Goal: Contribute content: Contribute content

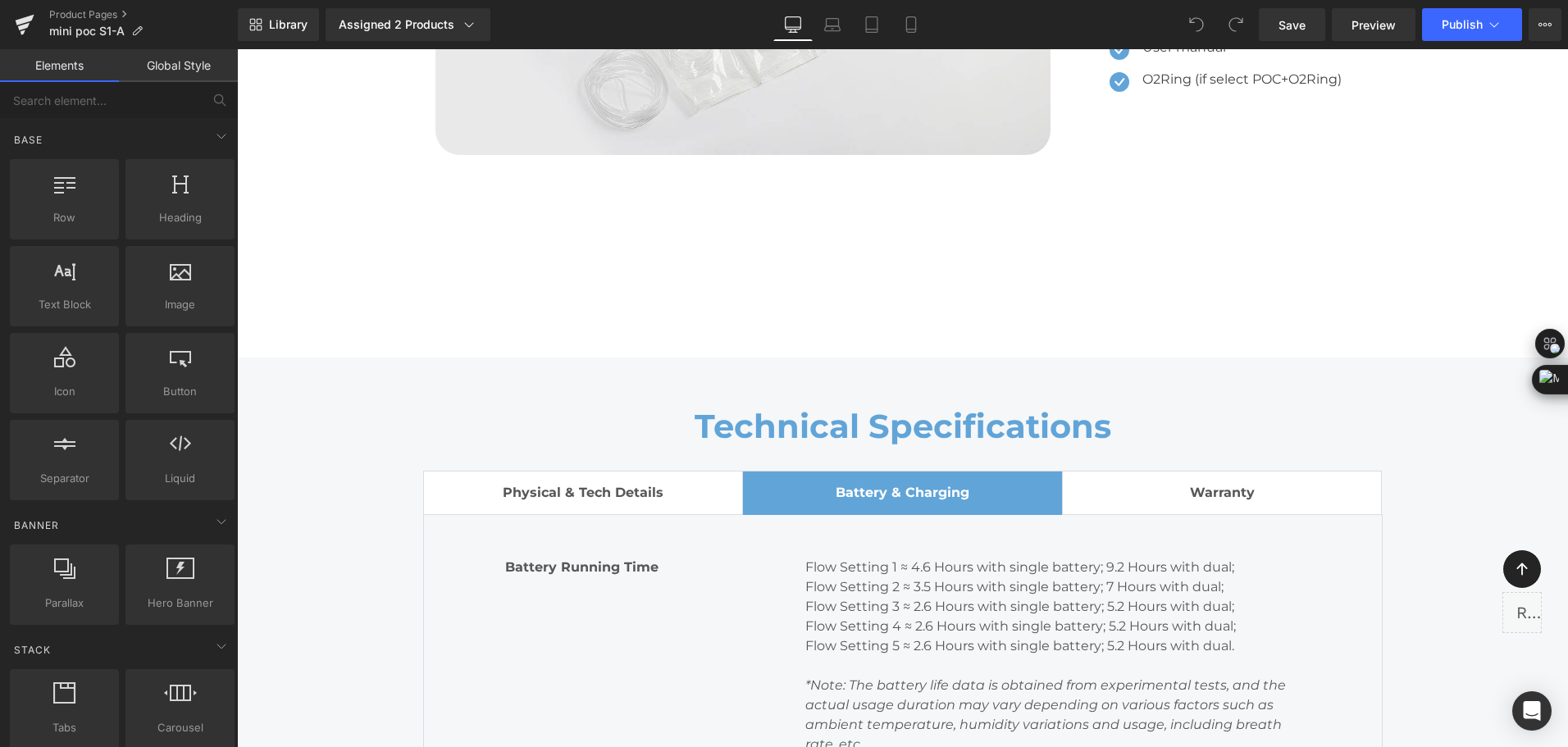
scroll to position [10492, 0]
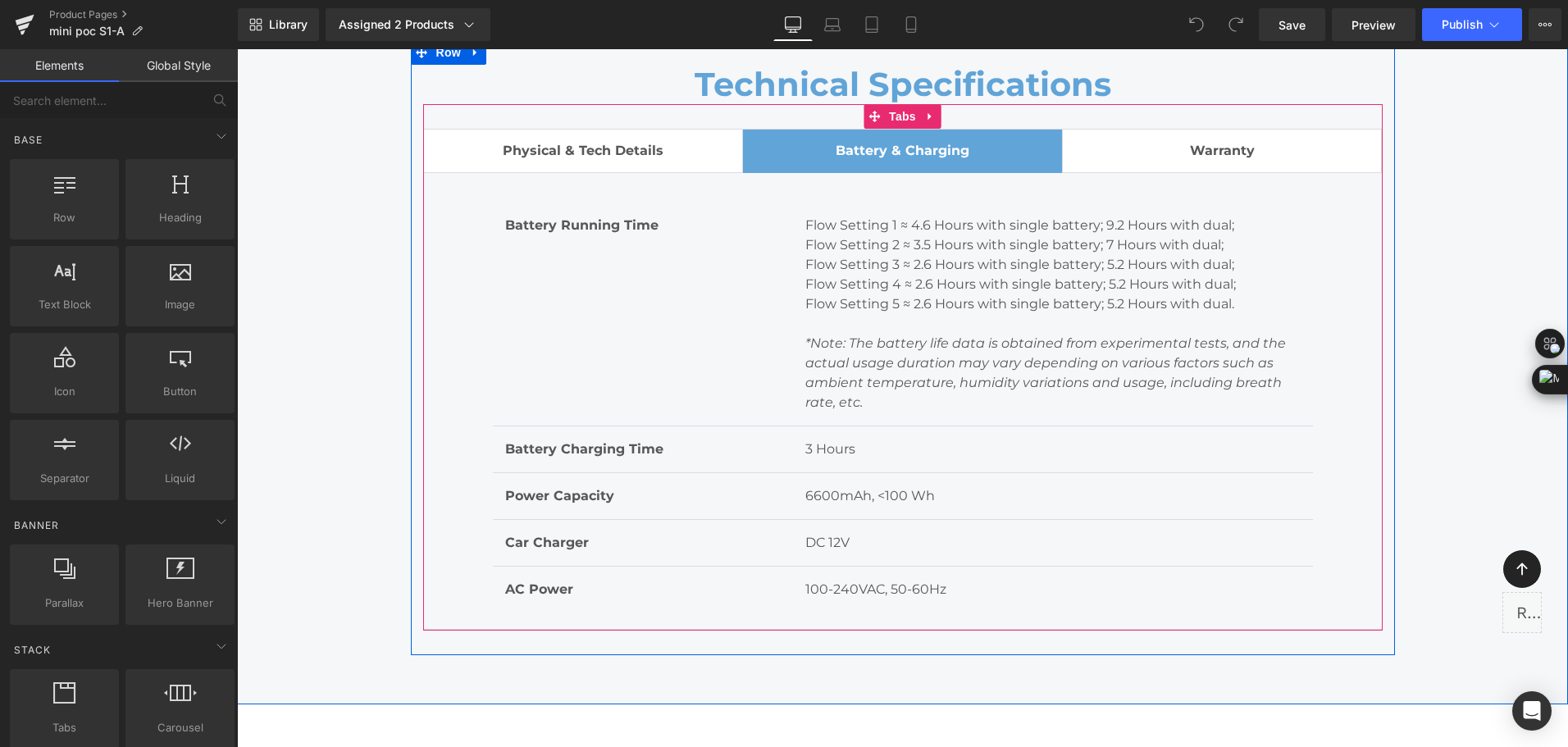
click at [663, 156] on span "Physical & Tech Details Text Block" at bounding box center [583, 151] width 319 height 43
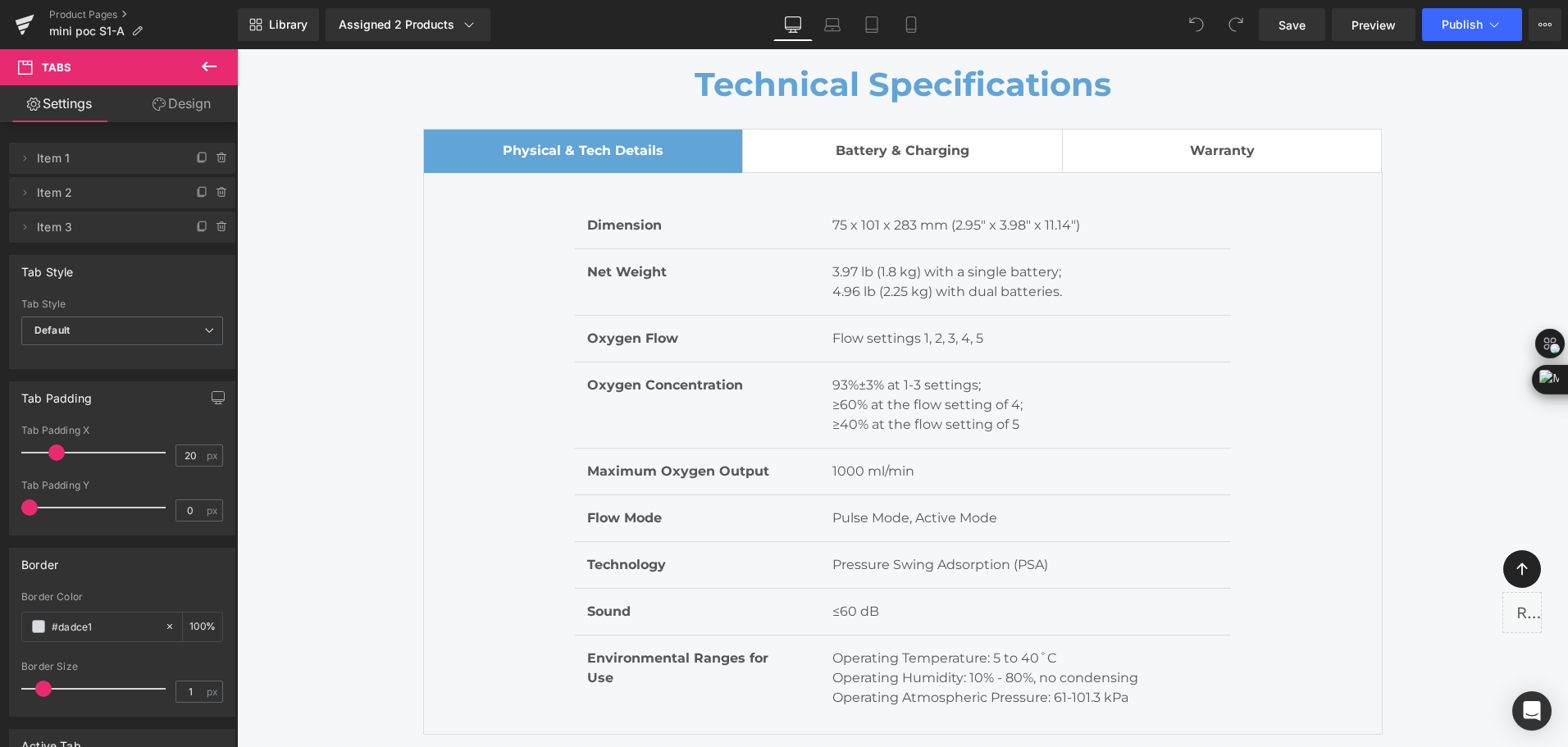
click at [1110, 37] on div "Library Assigned 2 Products Product Preview Mini Portable O2 Concentrator Mini …" at bounding box center [903, 24] width 1330 height 32
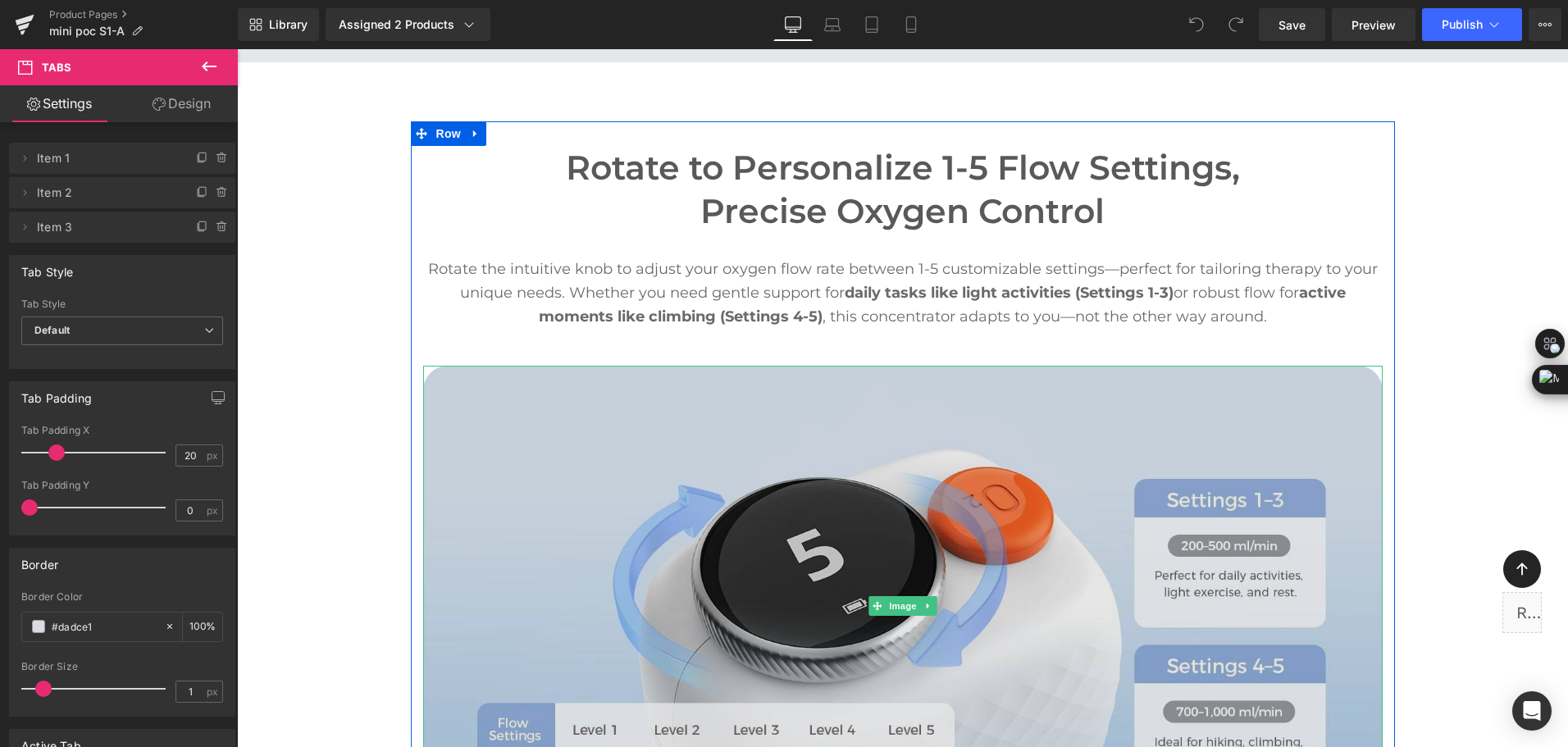
scroll to position [4836, 0]
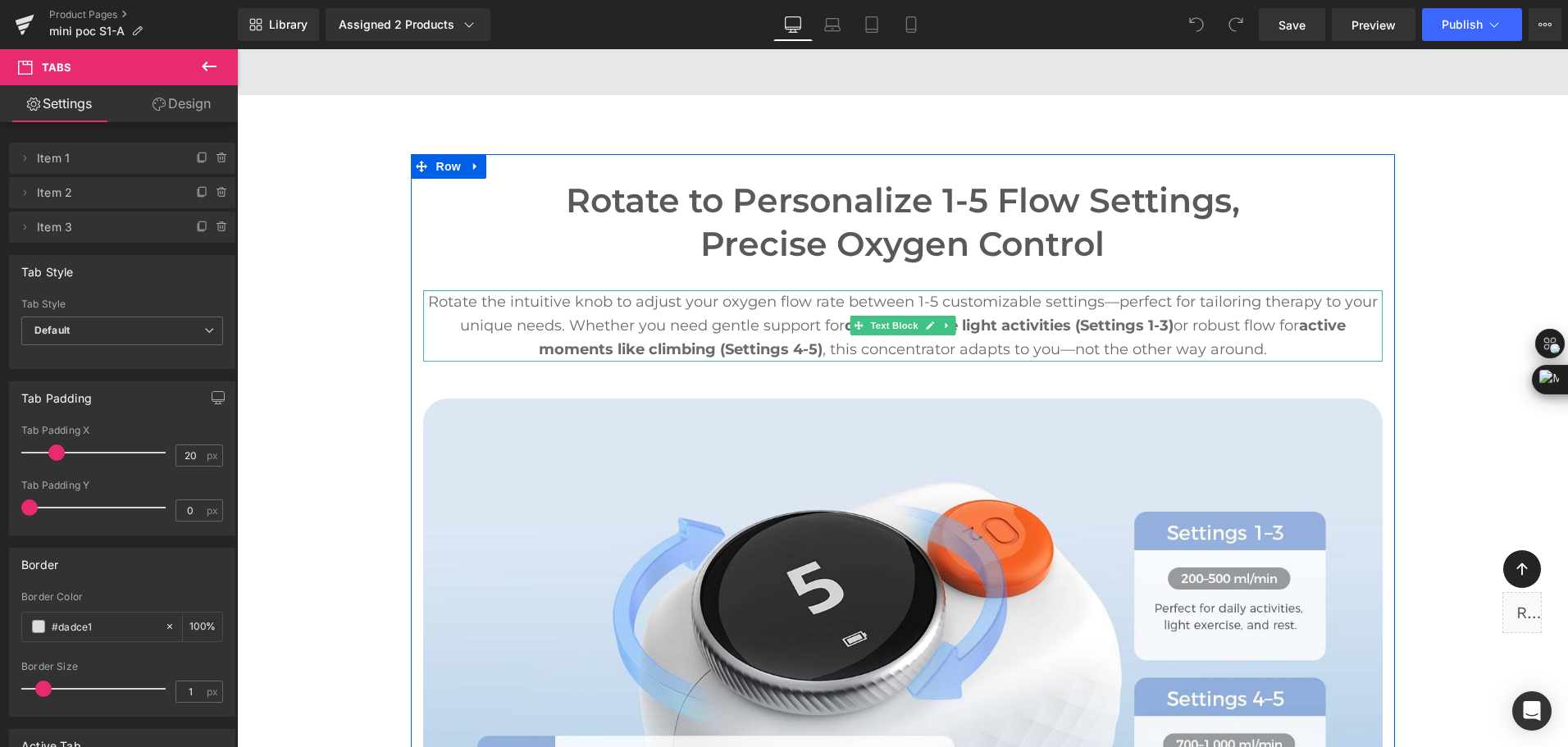
click at [742, 337] on p "Rotate the intuitive knob to adjust your oxygen flow rate between 1-5 customiza…" at bounding box center [903, 325] width 959 height 70
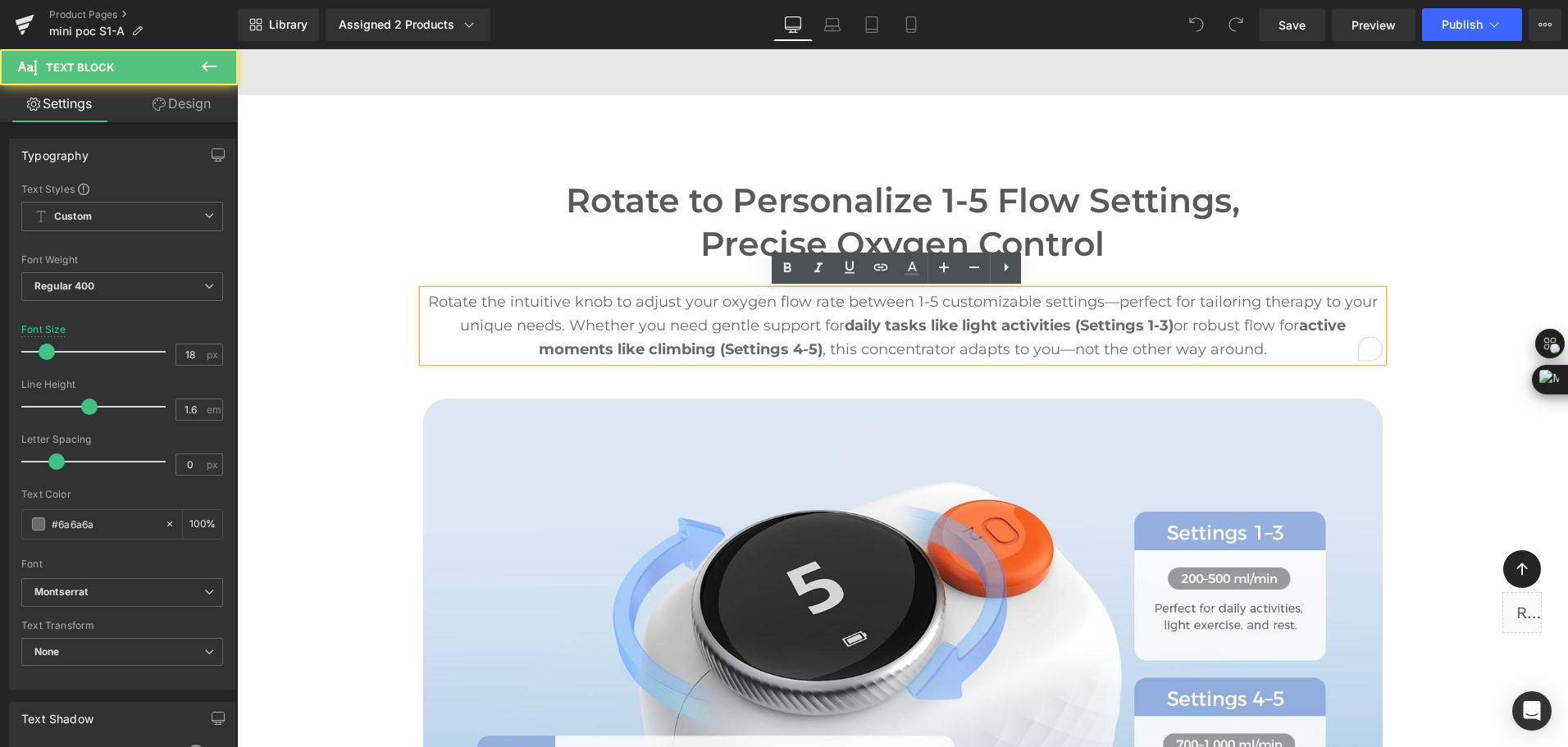
click at [809, 325] on p "Rotate the intuitive knob to adjust your oxygen flow rate between 1-5 customiza…" at bounding box center [903, 325] width 959 height 70
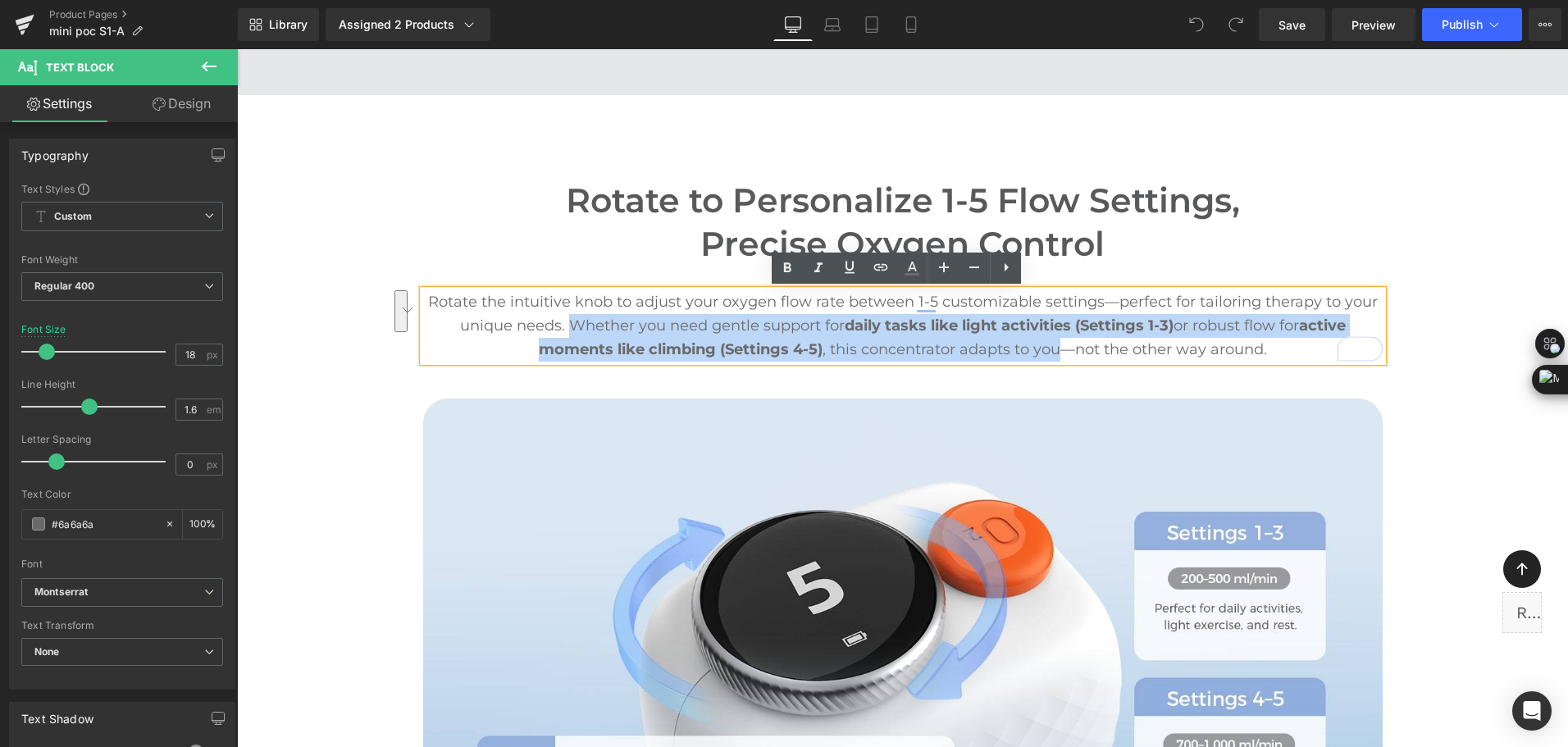
drag, startPoint x: 561, startPoint y: 324, endPoint x: 1051, endPoint y: 344, distance: 490.4
click at [1051, 344] on p "Rotate the intuitive knob to adjust your oxygen flow rate between 1-5 customiza…" at bounding box center [903, 325] width 959 height 70
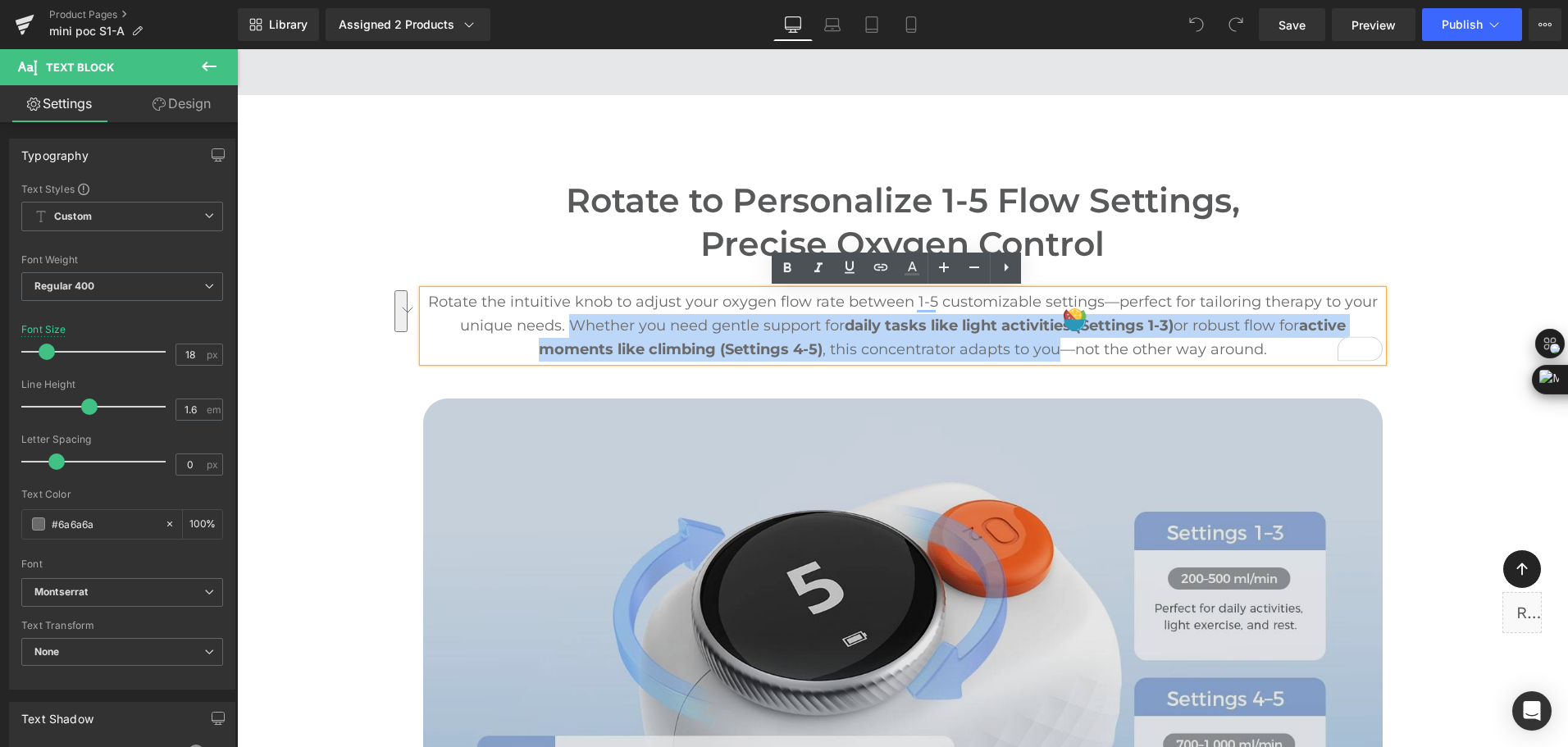
copy p "Whether you need gentle support for daily tasks like light activities (Settings…"
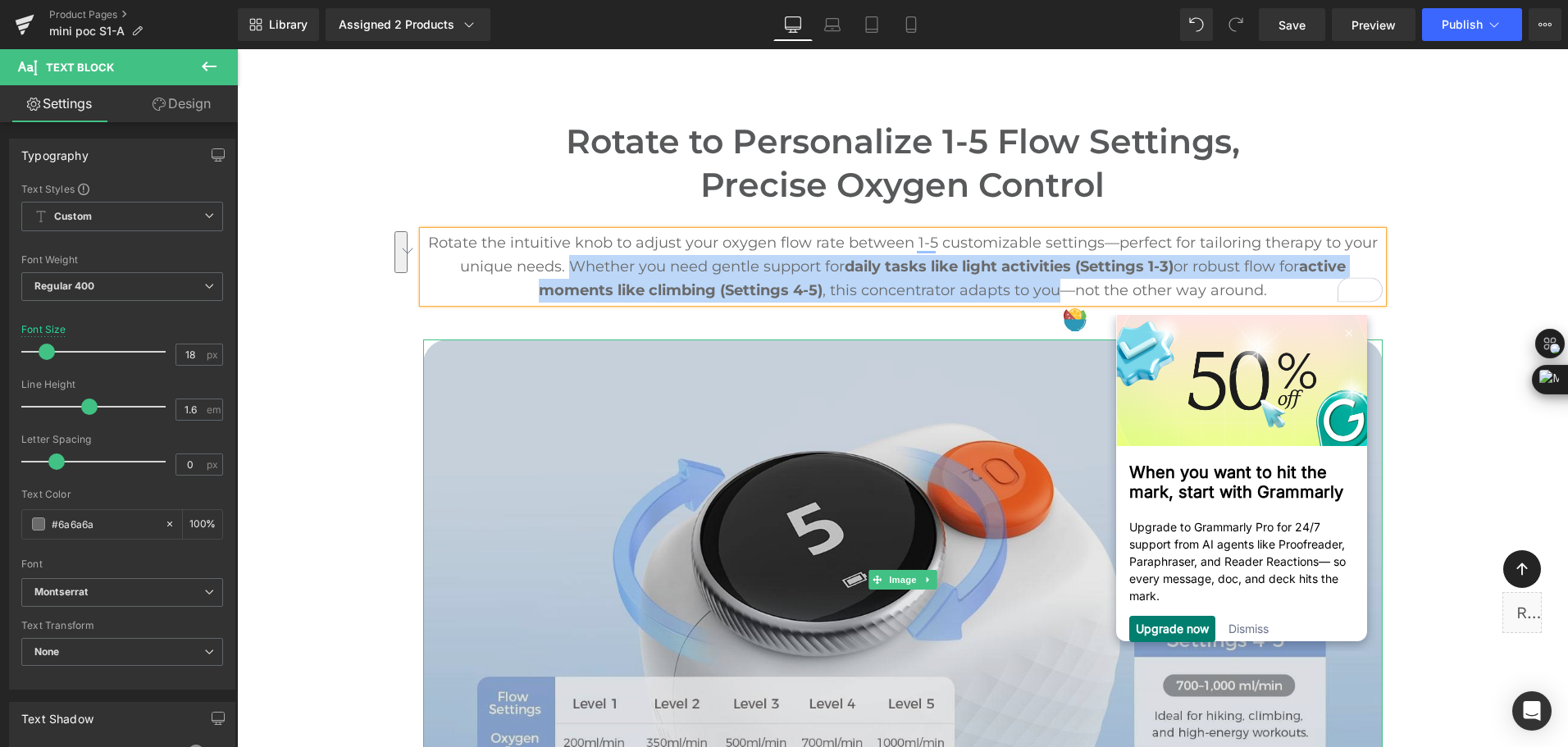
scroll to position [5082, 0]
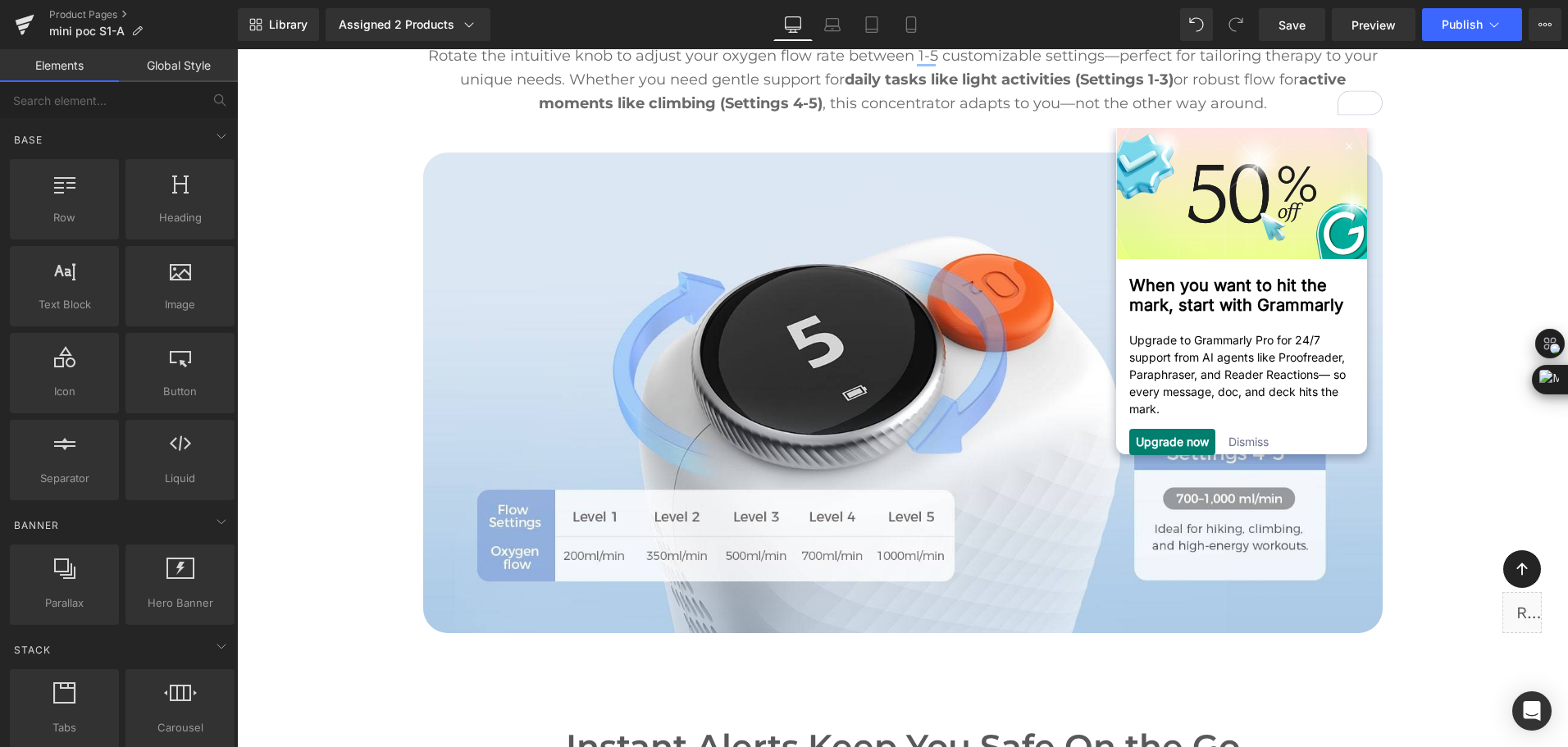
click at [1249, 447] on link "Dismiss" at bounding box center [1248, 440] width 40 height 14
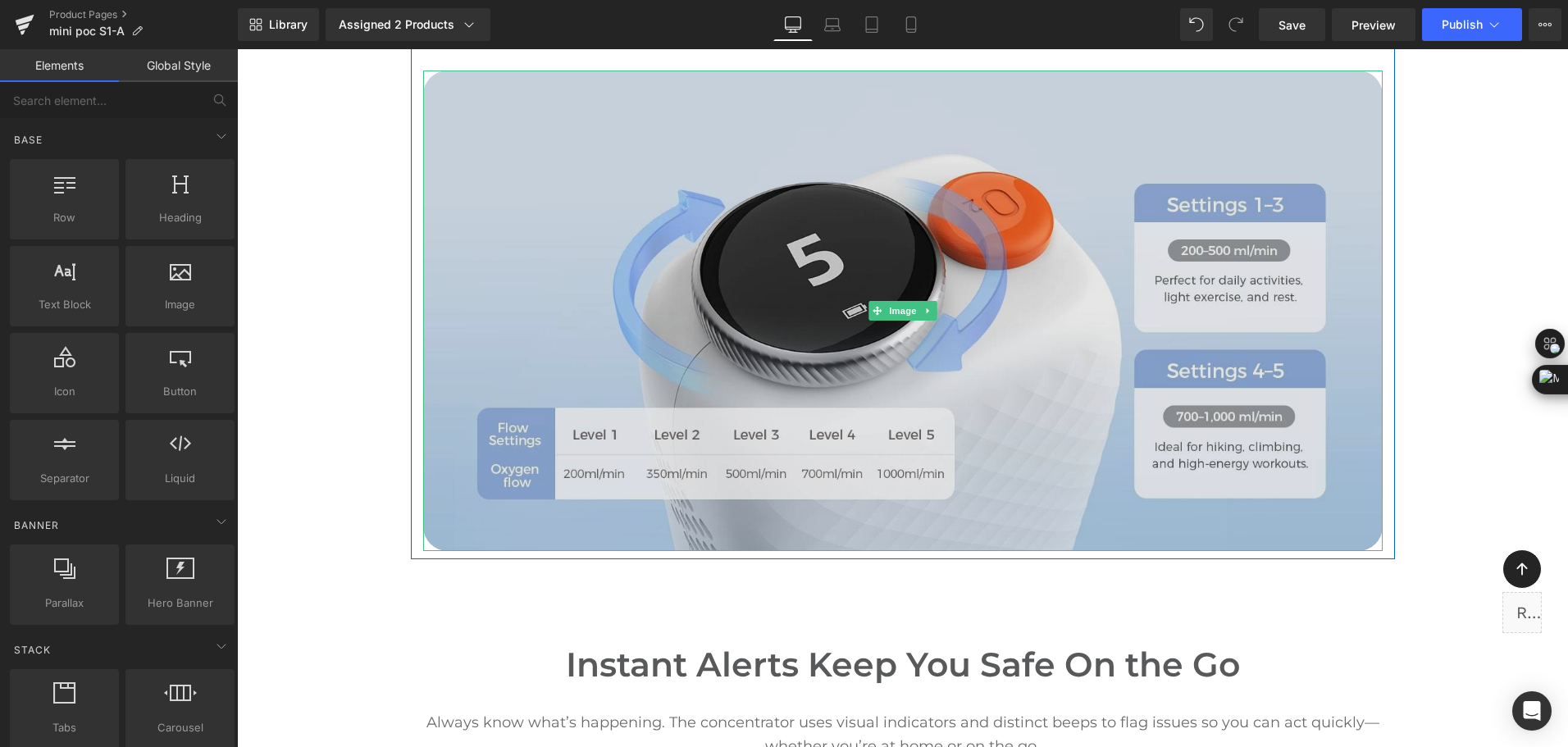
scroll to position [4754, 0]
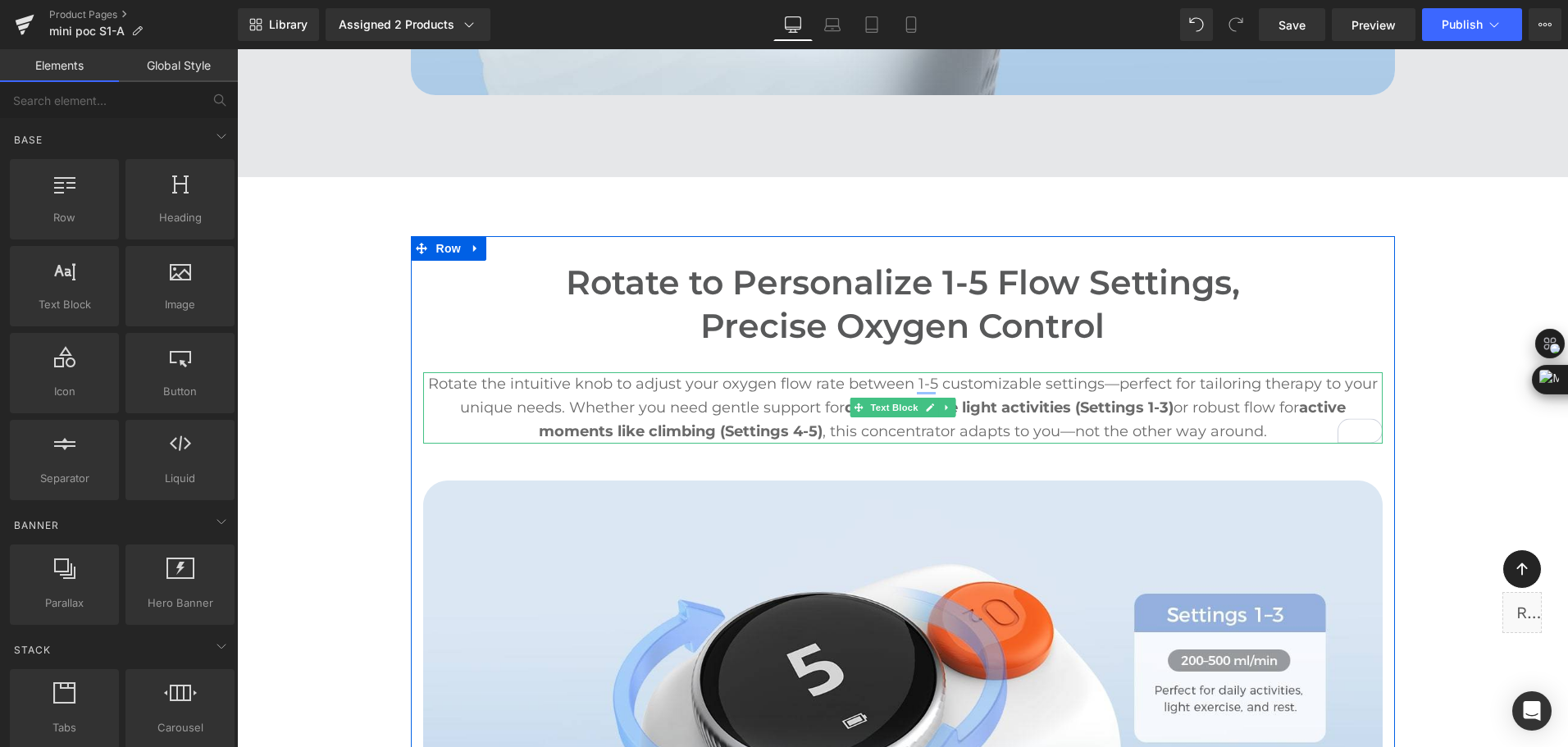
click at [1290, 437] on p "Rotate the intuitive knob to adjust your oxygen flow rate between 1-5 customiza…" at bounding box center [903, 408] width 959 height 70
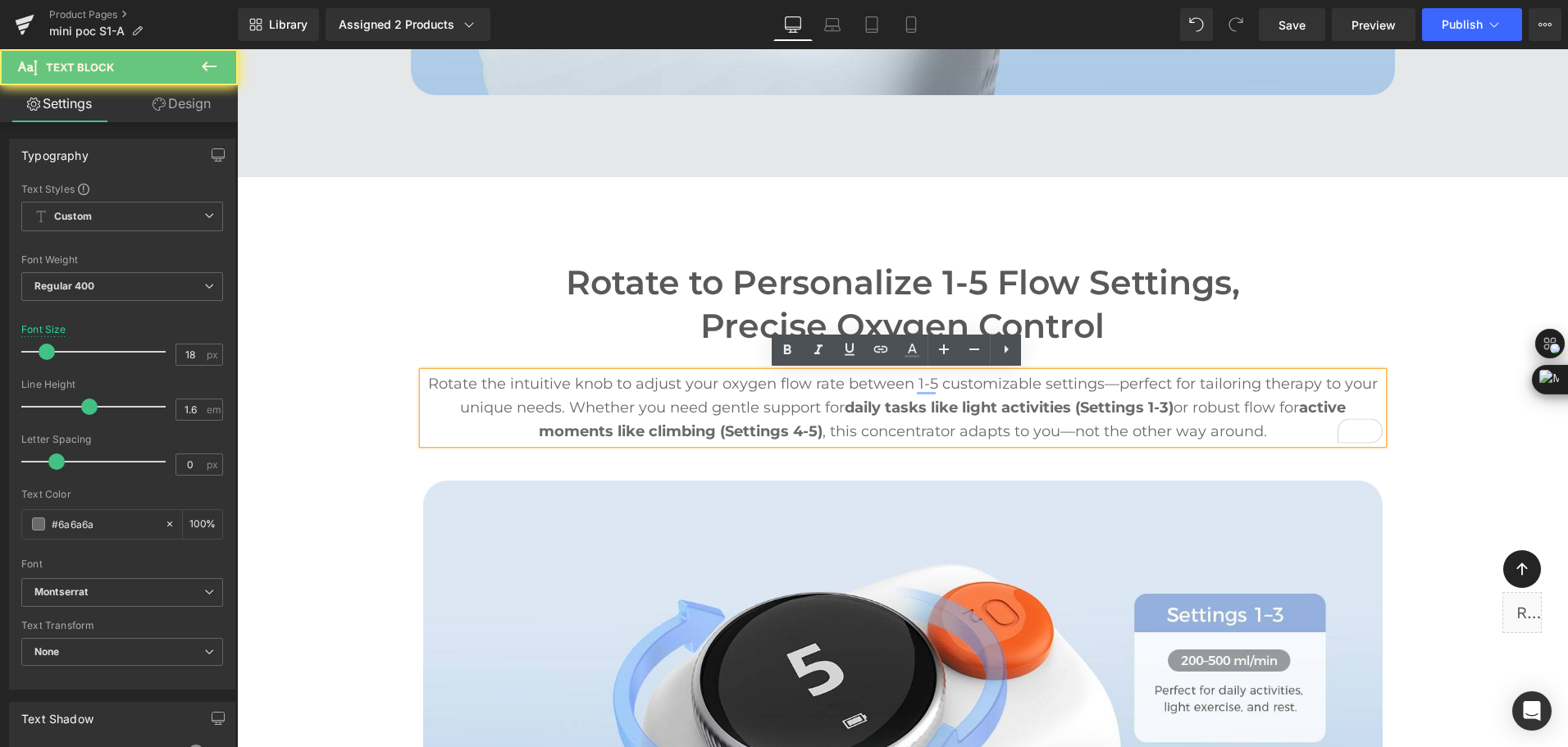
click at [1288, 425] on p "Rotate the intuitive knob to adjust your oxygen flow rate between 1-5 customiza…" at bounding box center [903, 408] width 959 height 70
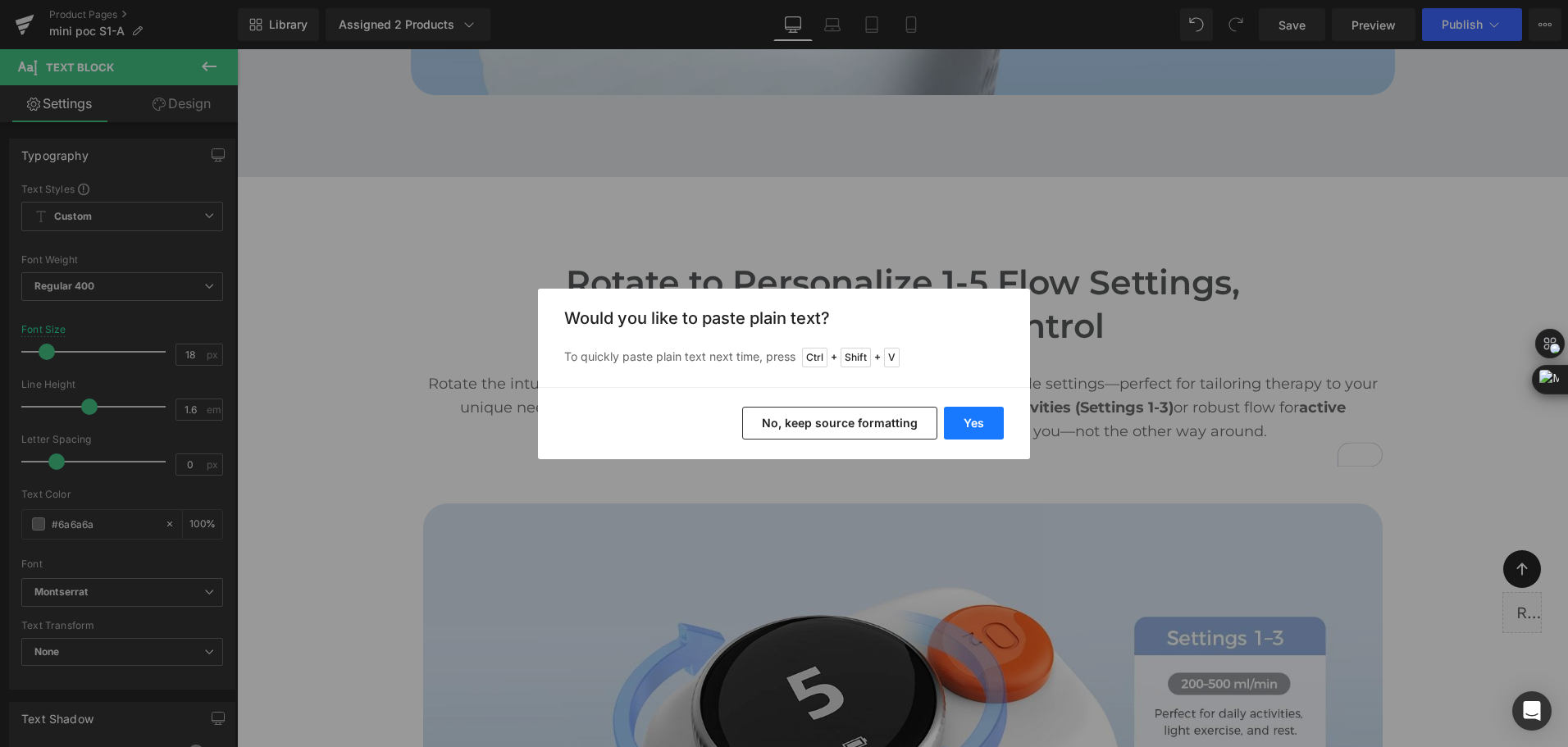
click at [964, 434] on button "Yes" at bounding box center [974, 422] width 60 height 32
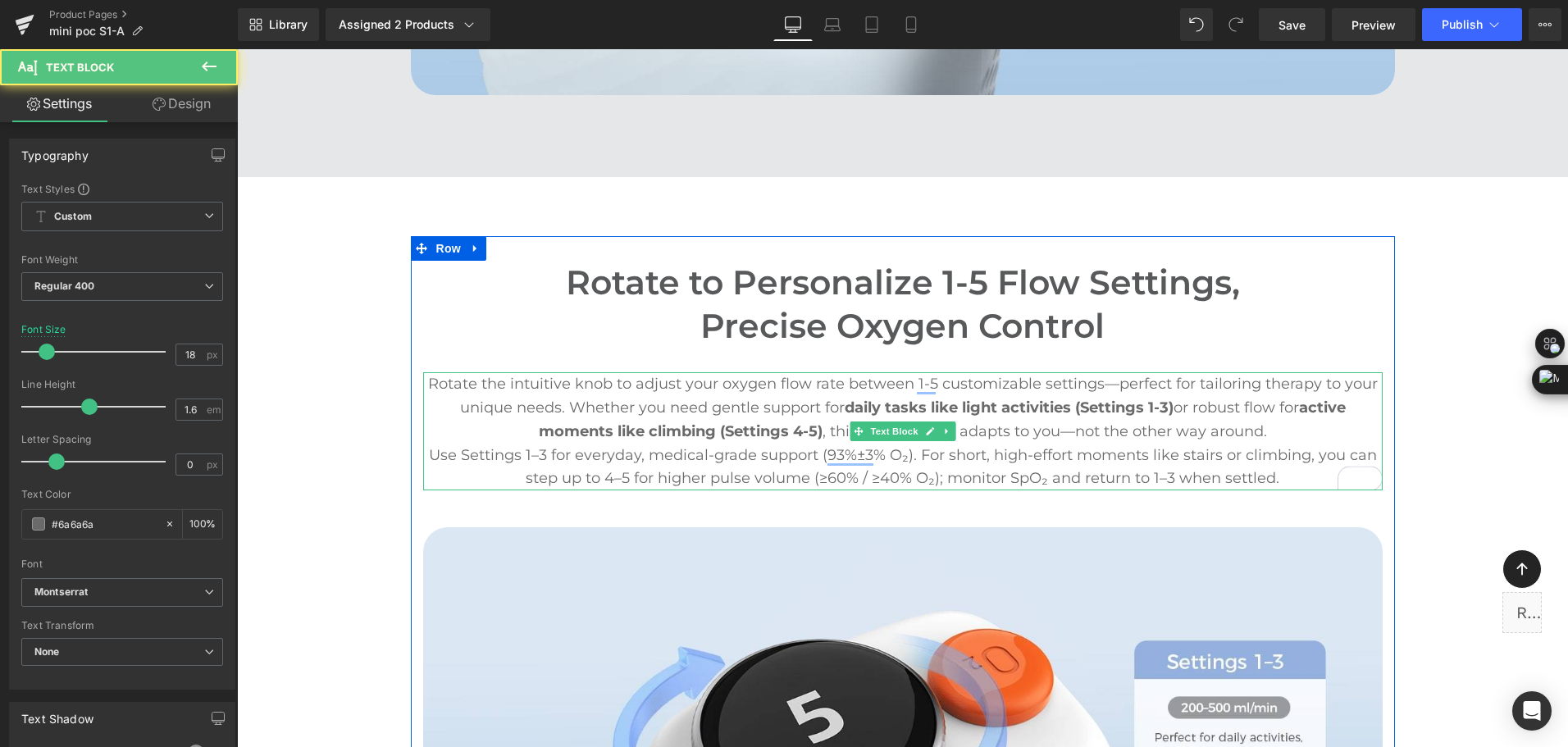
click at [765, 461] on p "Use Settings 1–3 for everyday, medical-grade support (93%±3% O₂). For short, hi…" at bounding box center [903, 467] width 959 height 47
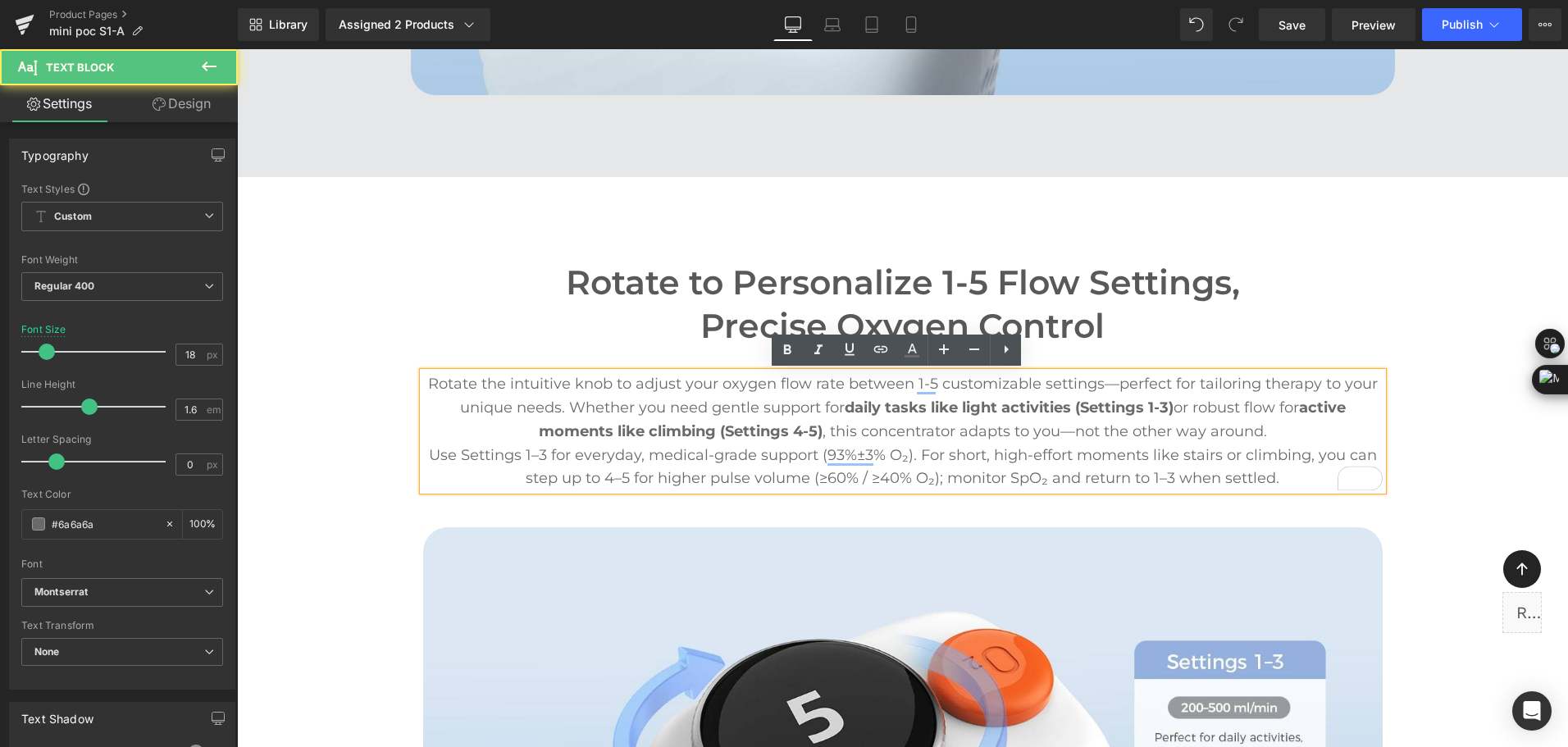
click at [590, 459] on p "Use Settings 1–3 for everyday, medical-grade support (93%±3% O₂). For short, hi…" at bounding box center [903, 467] width 959 height 47
click at [724, 459] on p "Use Settings 1–3 for everyday, medical-grade support (93%±3% O₂). For short, hi…" at bounding box center [903, 467] width 959 height 47
click at [722, 484] on p "Use Settings 1–3 for everyday, medical-grade support (93%±3% O₂). For short, hi…" at bounding box center [903, 467] width 959 height 47
click at [752, 482] on p "Use Settings 1–3 for everyday, medical-grade support (93%±3% O₂). For short, hi…" at bounding box center [903, 467] width 959 height 47
click at [986, 482] on p "Use Settings 1–3 for everyday, medical-grade support (93%±3% O₂). For short, hi…" at bounding box center [903, 467] width 959 height 47
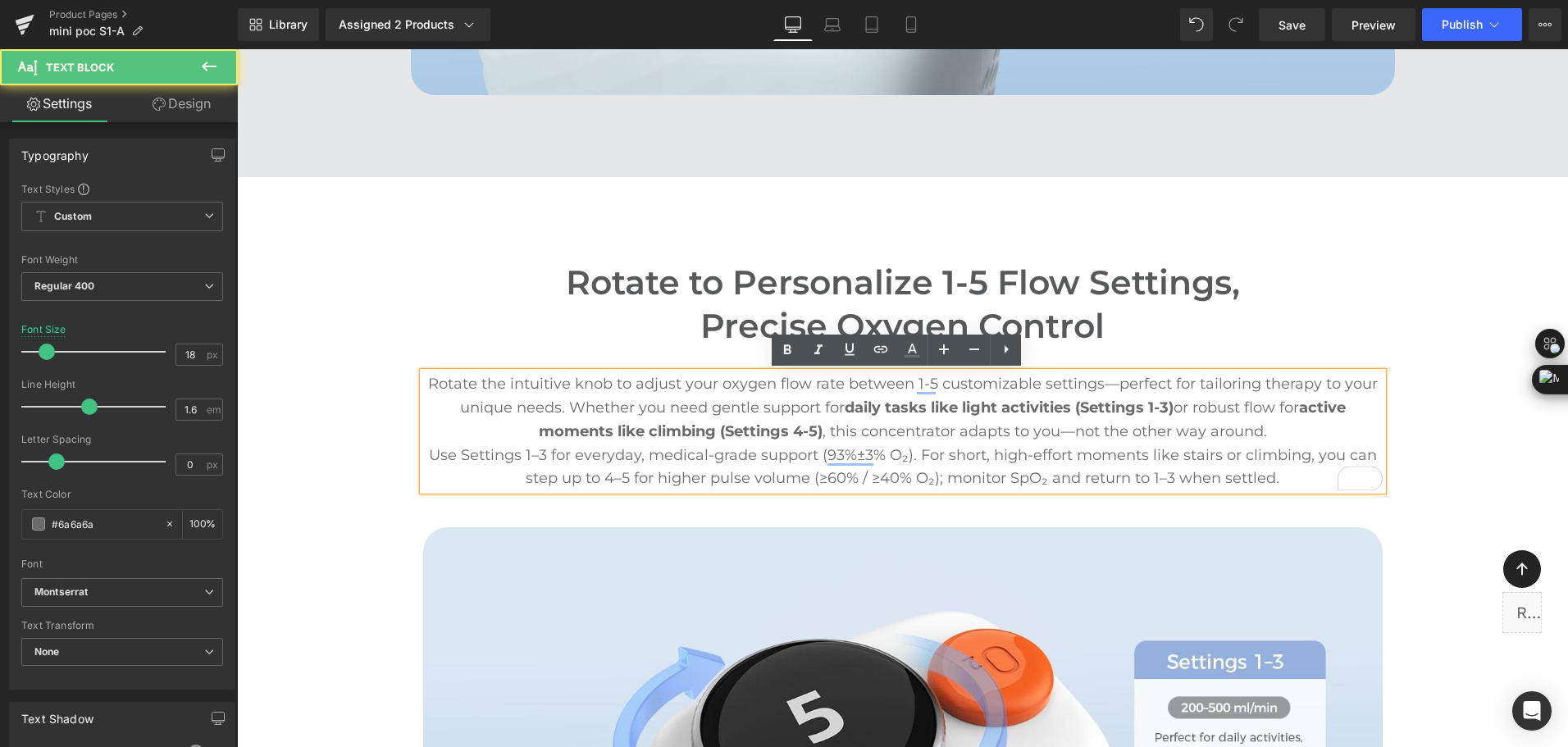
click at [1089, 477] on p "Use Settings 1–3 for everyday, medical-grade support (93%±3% O₂). For short, hi…" at bounding box center [903, 467] width 959 height 47
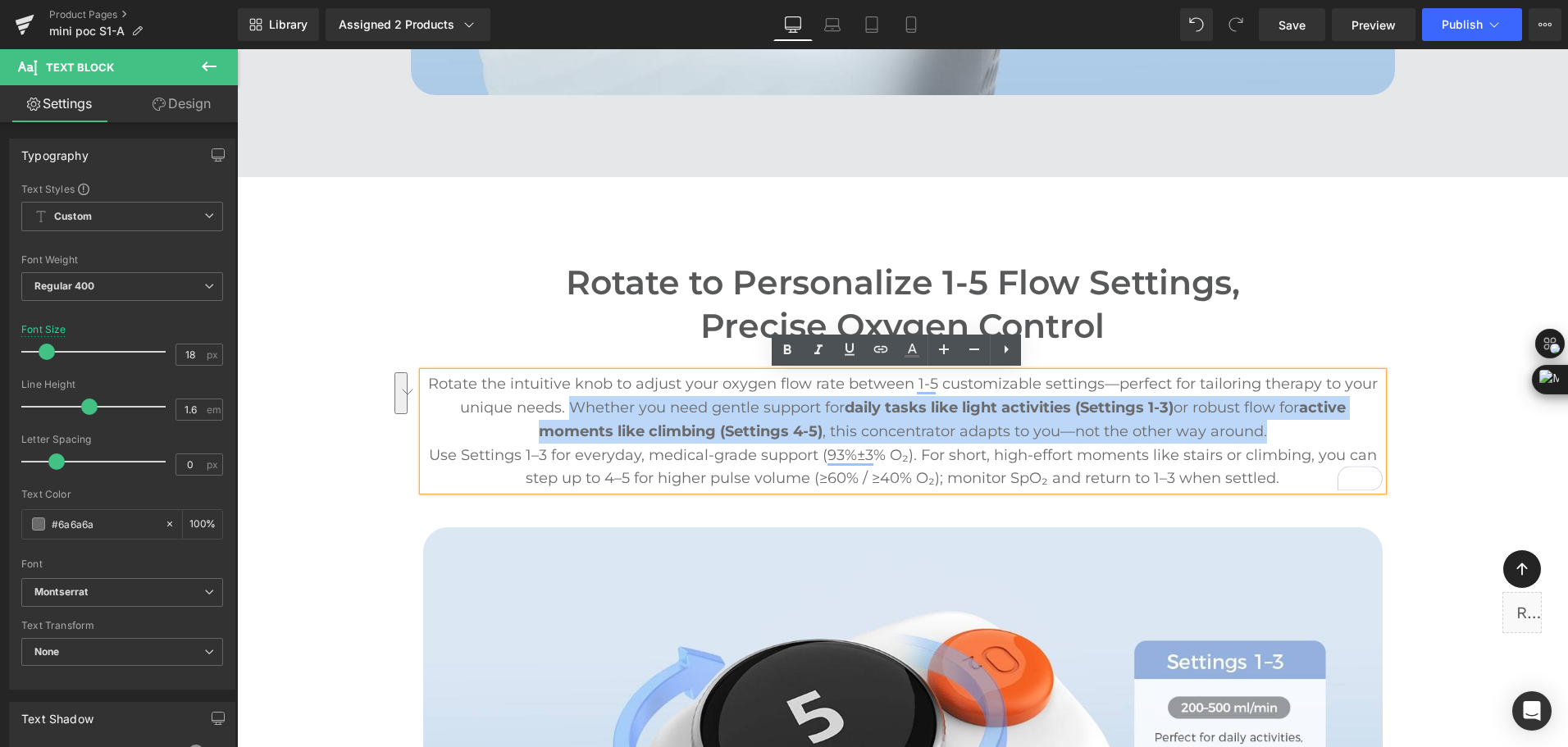
drag, startPoint x: 559, startPoint y: 411, endPoint x: 1272, endPoint y: 439, distance: 713.5
click at [1272, 439] on p "Rotate the intuitive knob to adjust your oxygen flow rate between 1-5 customiza…" at bounding box center [903, 408] width 959 height 70
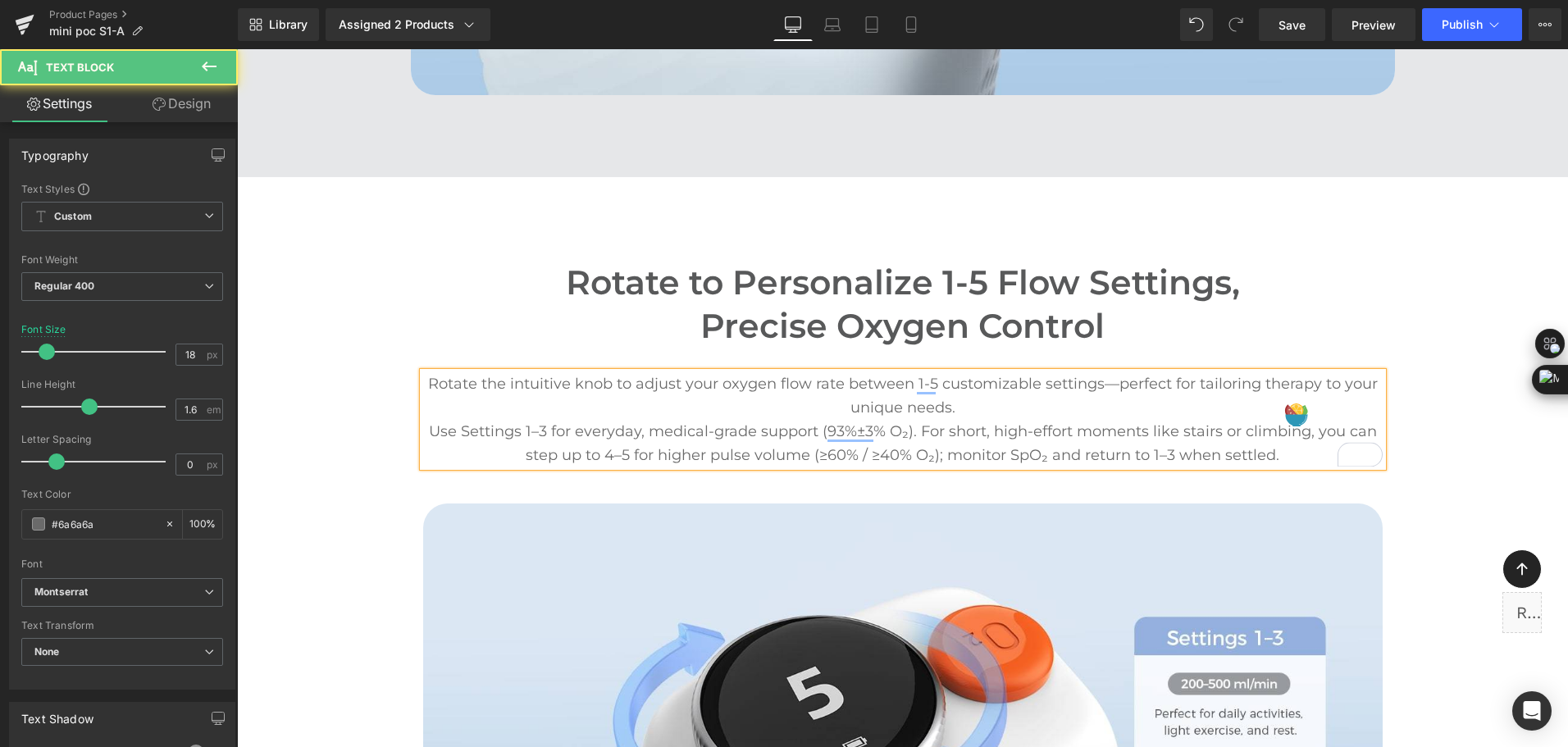
click at [430, 429] on p "Use Settings 1–3 for everyday, medical-grade support (93%±3% O₂). For short, hi…" at bounding box center [903, 443] width 959 height 47
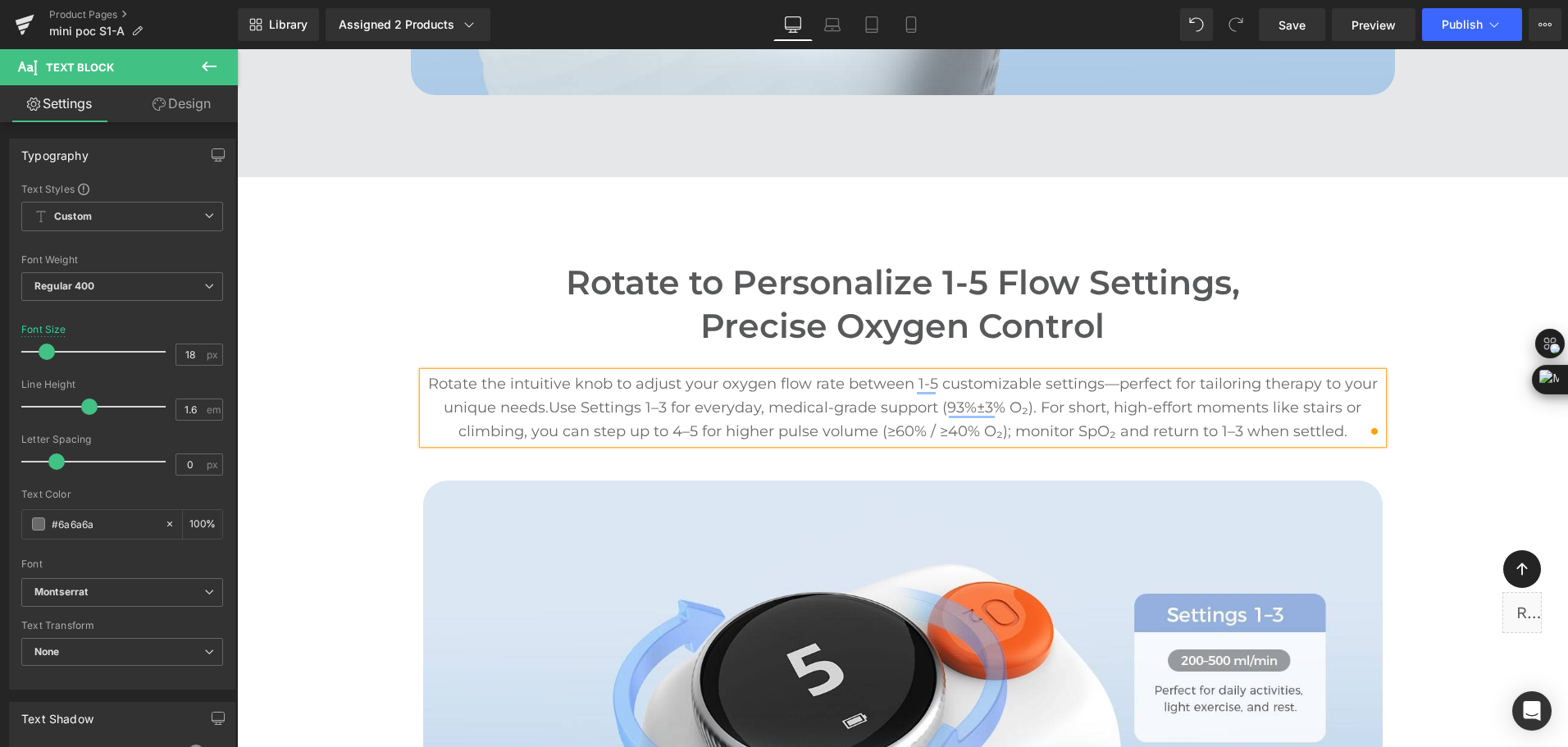
click at [712, 410] on span "Use Settings 1–3 for everyday, medical-grade support (93%±3% O₂). For short, hi…" at bounding box center [910, 419] width 904 height 42
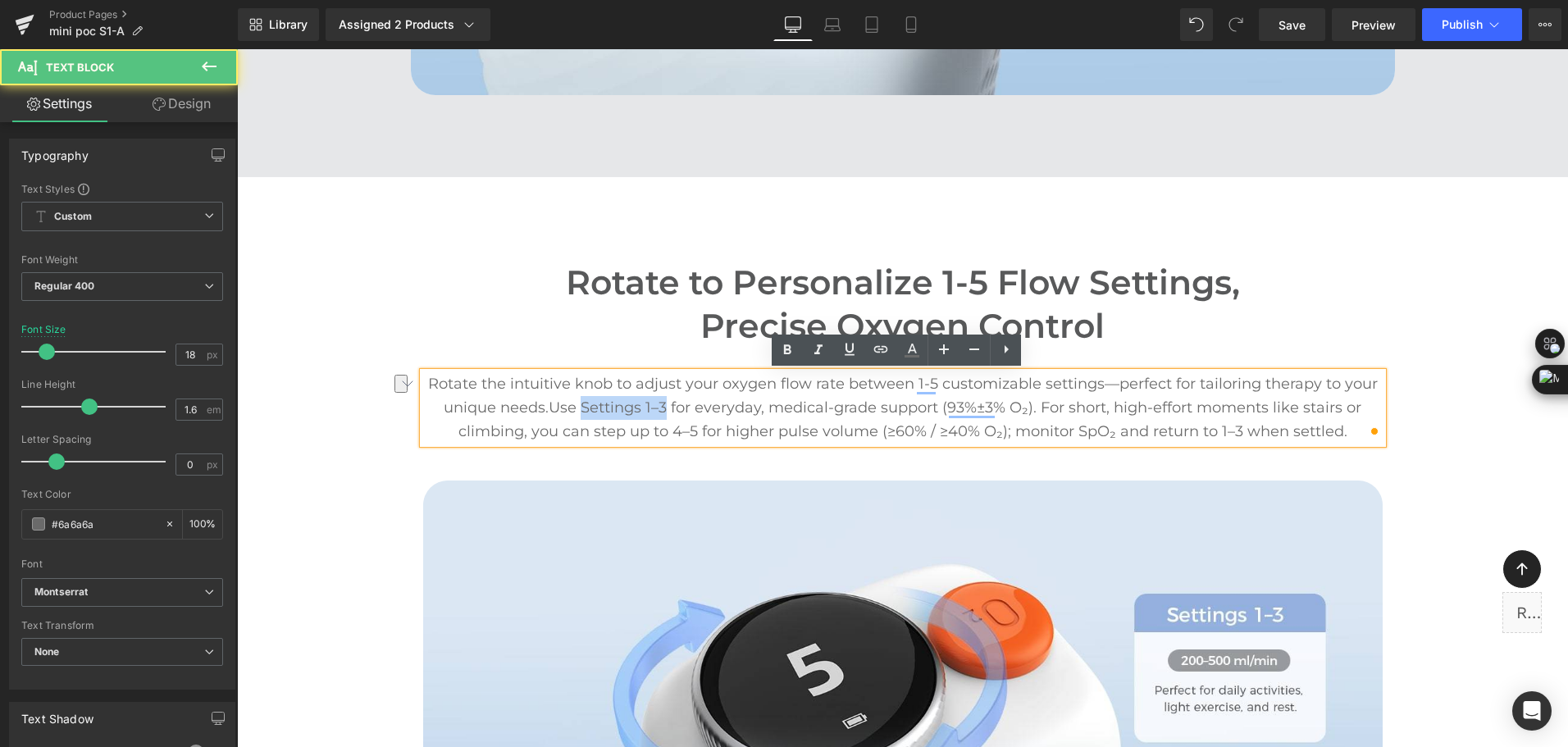
drag, startPoint x: 594, startPoint y: 410, endPoint x: 663, endPoint y: 412, distance: 69.0
click at [663, 412] on span "Use Settings 1–3 for everyday, medical-grade support (93%±3% O₂). For short, hi…" at bounding box center [910, 419] width 904 height 42
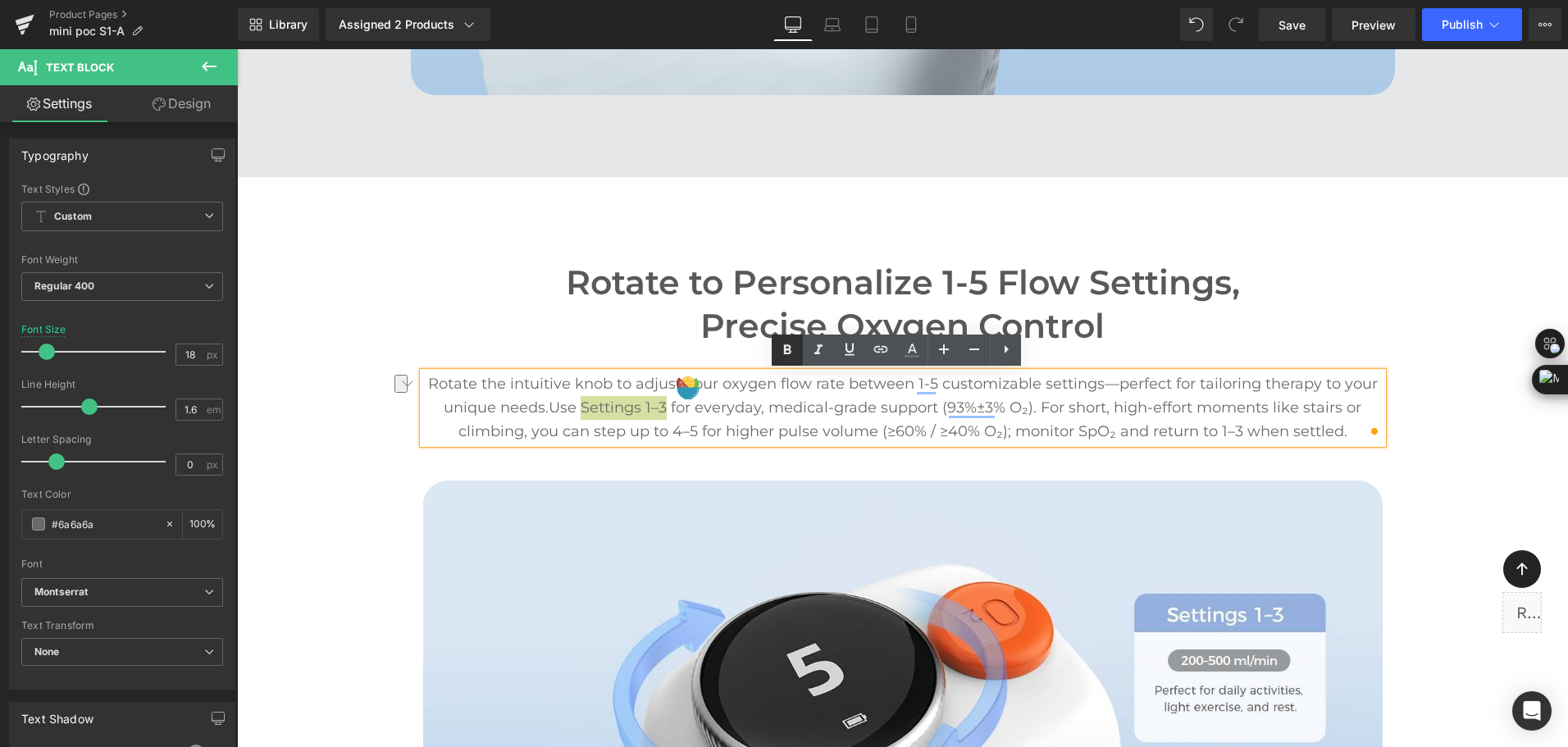
click at [784, 345] on icon at bounding box center [787, 349] width 19 height 19
click at [730, 399] on span "Use Settings 1–3 for everyday, medical-grade support (93%±3% O₂). For short, hi…" at bounding box center [909, 419] width 901 height 42
drag, startPoint x: 693, startPoint y: 410, endPoint x: 759, endPoint y: 403, distance: 66.4
click at [759, 403] on span "Use Settings 1–3 for everyday, medical-grade support (93%±3% O₂). For short, hi…" at bounding box center [909, 419] width 901 height 42
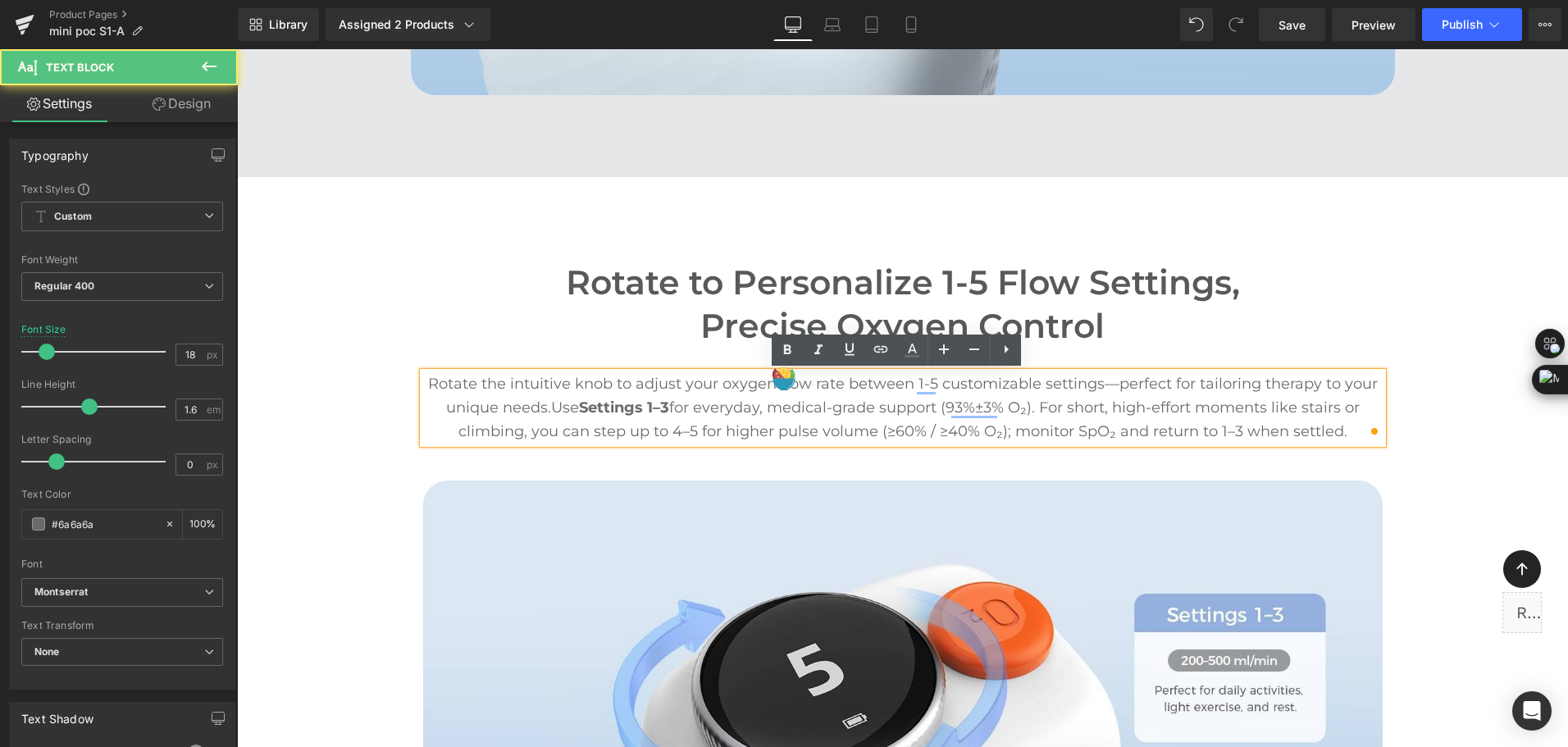
click at [795, 408] on span "Use Settings 1–3 for everyday, medical-grade support (93%±3% O₂). For short, hi…" at bounding box center [909, 419] width 901 height 42
click at [691, 410] on span "Use Settings 1–3 for everyday, medical-grade support (93%±3% O₂). For short, hi…" at bounding box center [909, 419] width 901 height 42
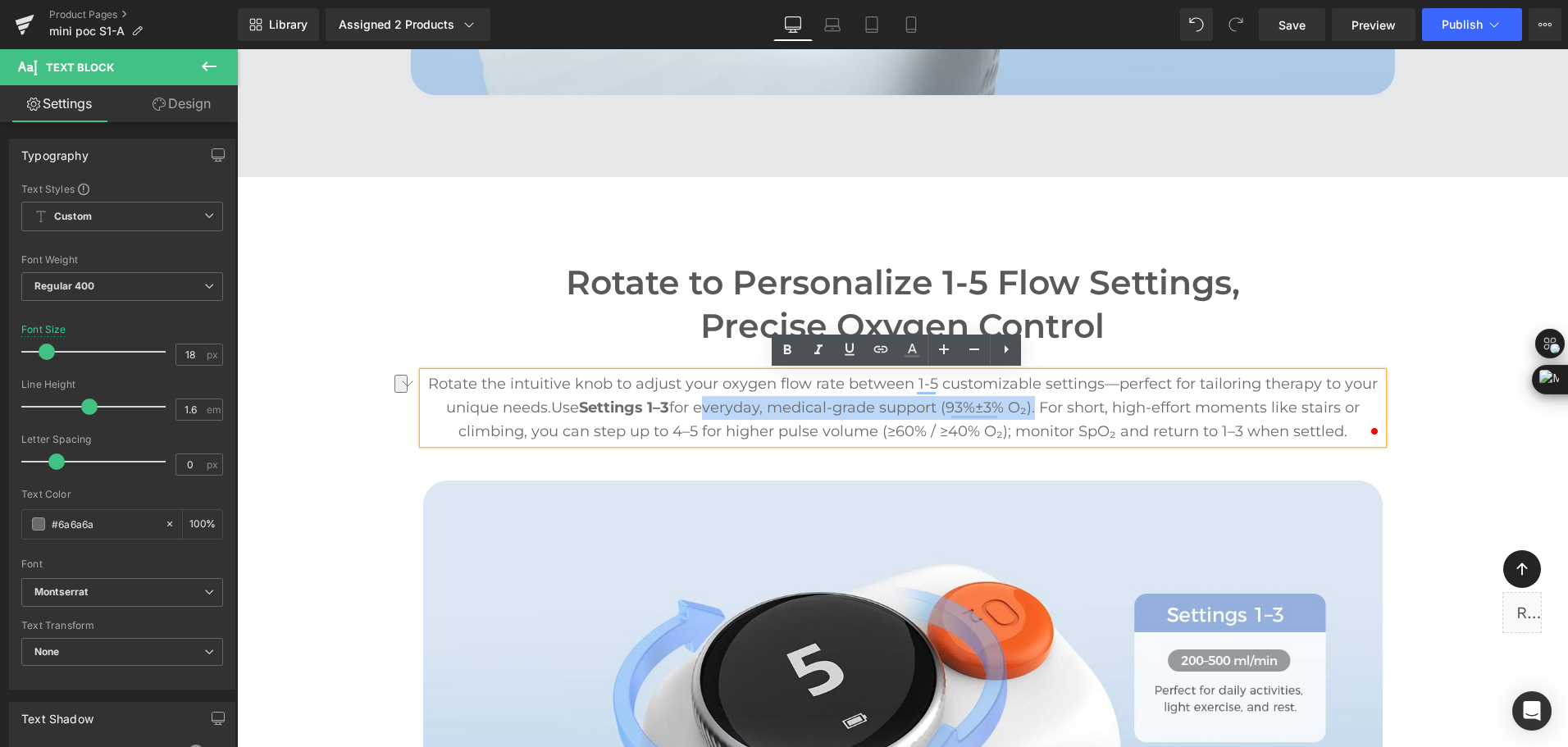
drag, startPoint x: 697, startPoint y: 410, endPoint x: 1027, endPoint y: 406, distance: 330.0
click at [1027, 406] on span "Use Settings 1–3 for everyday, medical-grade support (93%±3% O₂). For short, hi…" at bounding box center [909, 419] width 901 height 42
click at [792, 353] on icon at bounding box center [787, 349] width 19 height 19
click at [1176, 415] on span "Use Settings 1–3 for everyday, medical-grade support (93%±3% O₂) . For short, h…" at bounding box center [912, 419] width 907 height 42
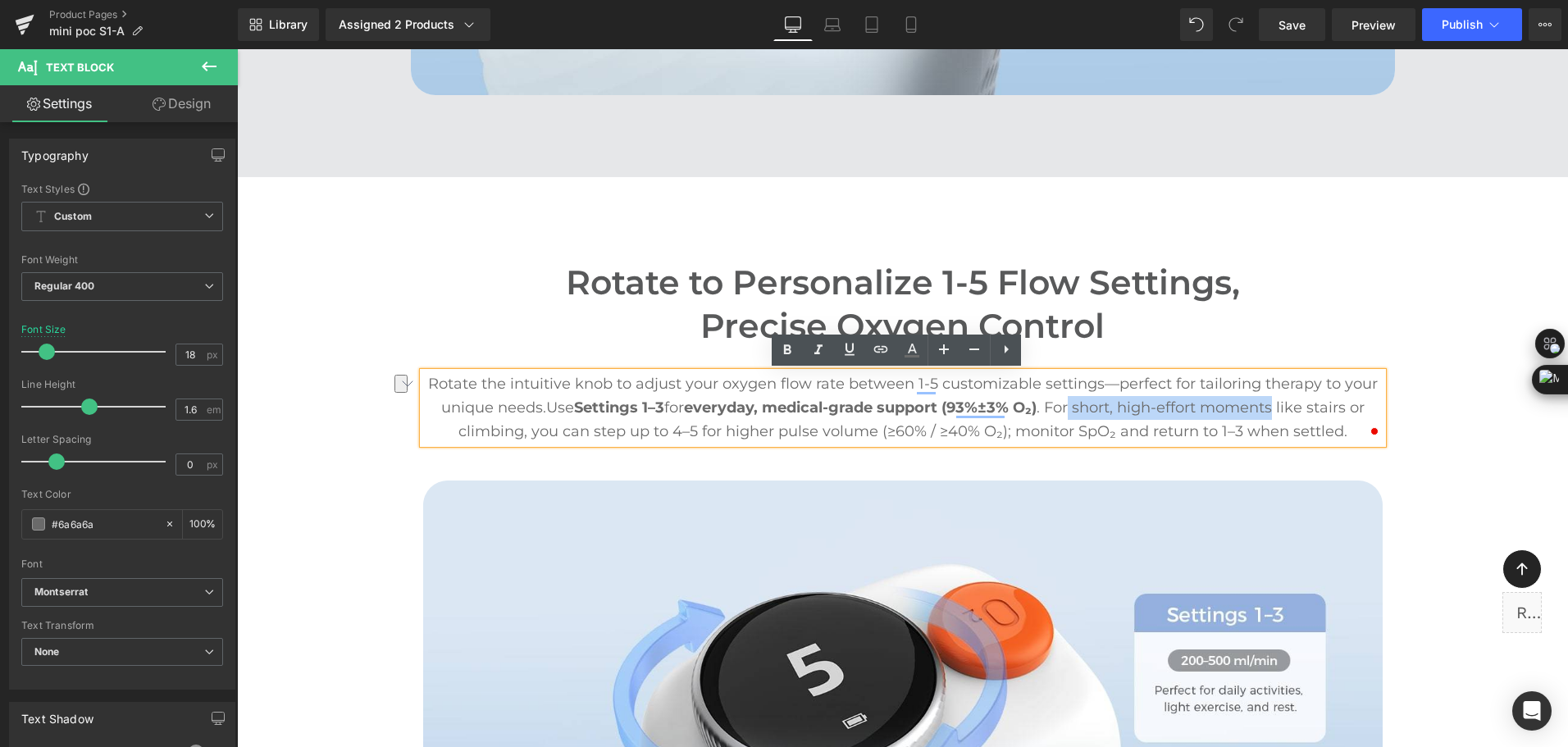
drag, startPoint x: 1068, startPoint y: 410, endPoint x: 1272, endPoint y: 411, distance: 204.0
click at [1272, 411] on span "Use Settings 1–3 for everyday, medical-grade support (93%±3% O₂) . For short, h…" at bounding box center [912, 419] width 907 height 42
click at [791, 351] on icon at bounding box center [788, 349] width 7 height 10
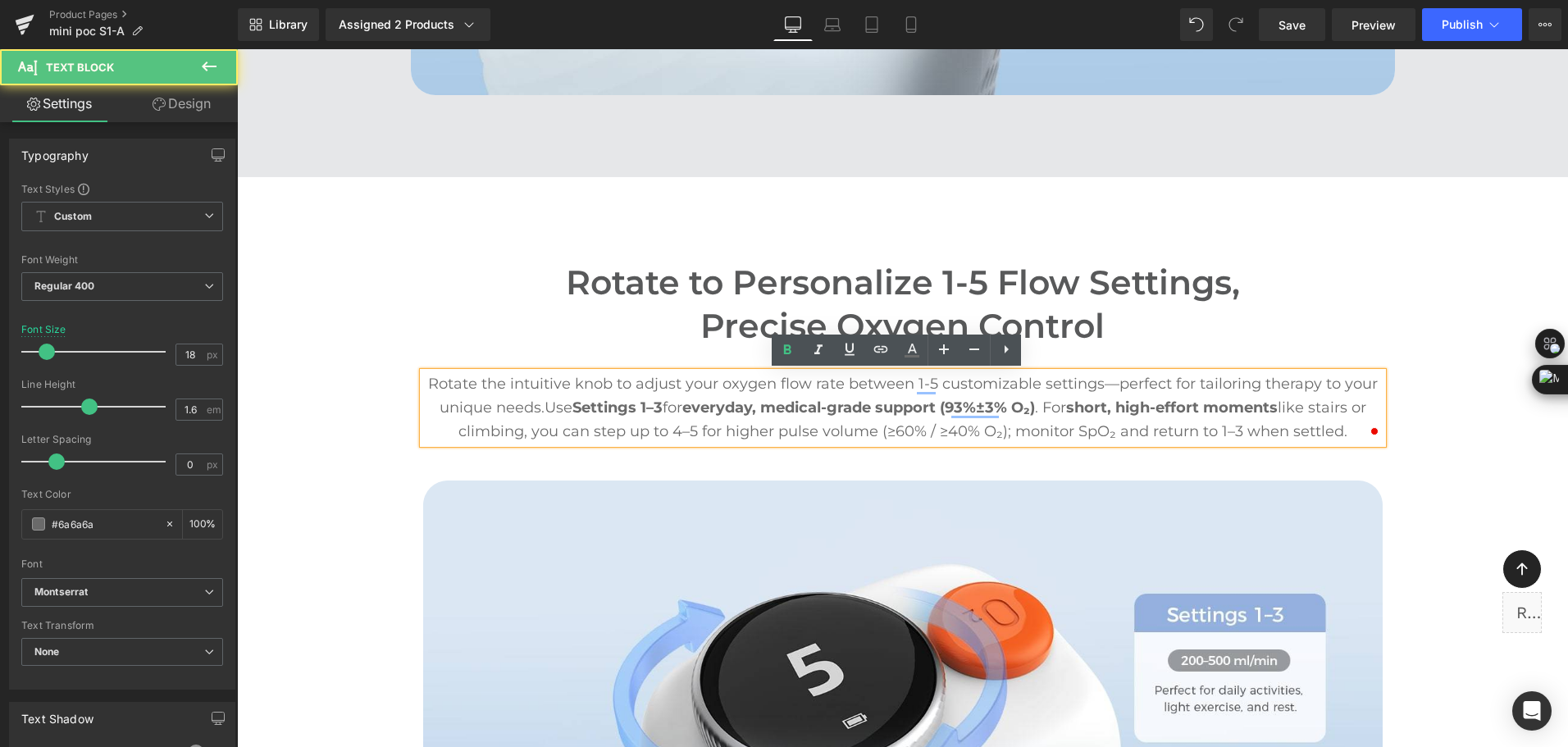
click at [662, 424] on span "Use Settings 1–3 for everyday, medical-grade support (93%±3% O₂) . For short, h…" at bounding box center [913, 419] width 908 height 42
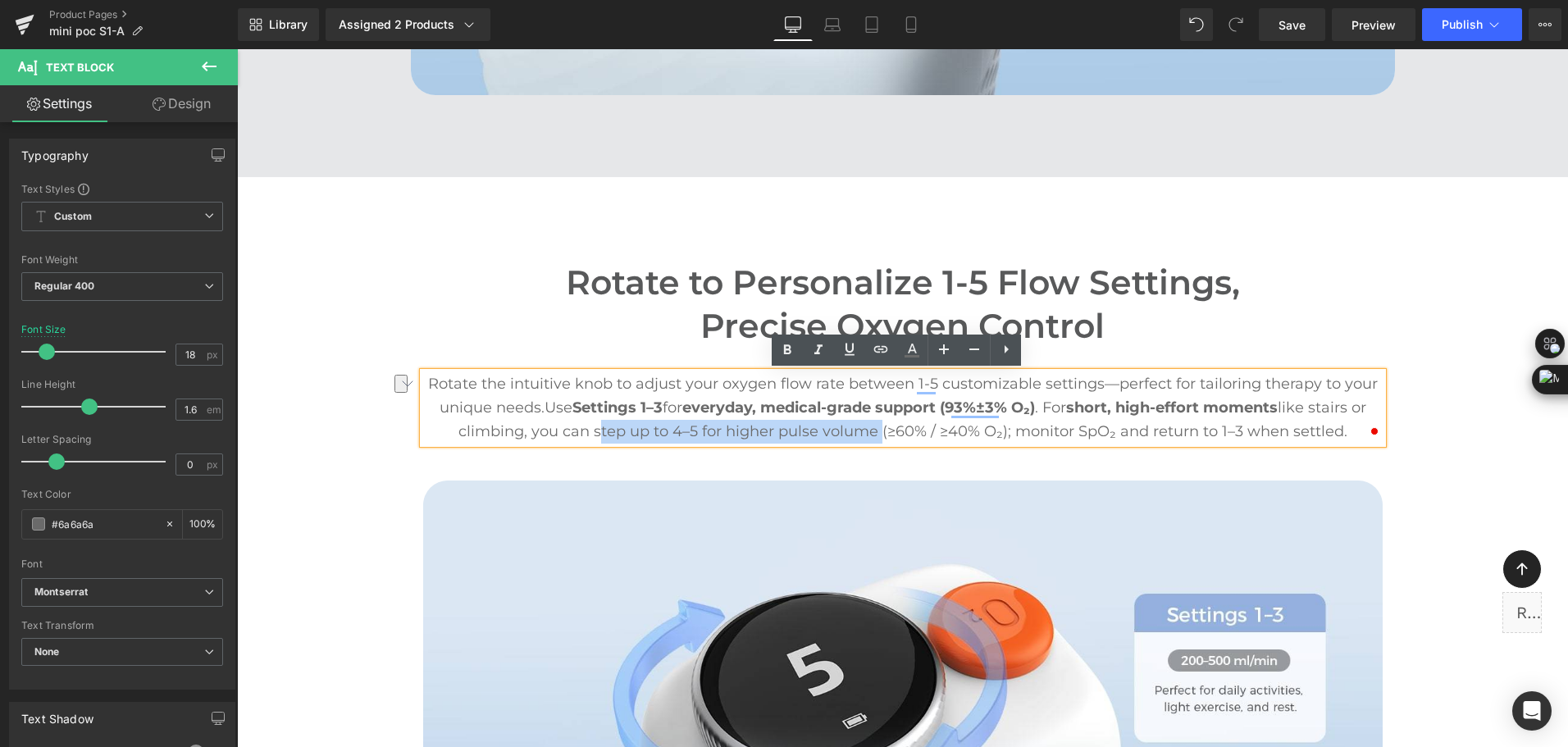
drag, startPoint x: 591, startPoint y: 431, endPoint x: 875, endPoint y: 428, distance: 284.0
click at [875, 428] on span "Use Settings 1–3 for everyday, medical-grade support (93%±3% O₂) . For short, h…" at bounding box center [913, 419] width 908 height 42
click at [789, 359] on icon at bounding box center [787, 349] width 19 height 19
click at [988, 417] on p "Rotate the intuitive knob to adjust your oxygen flow rate between 1-5 customiza…" at bounding box center [903, 408] width 959 height 70
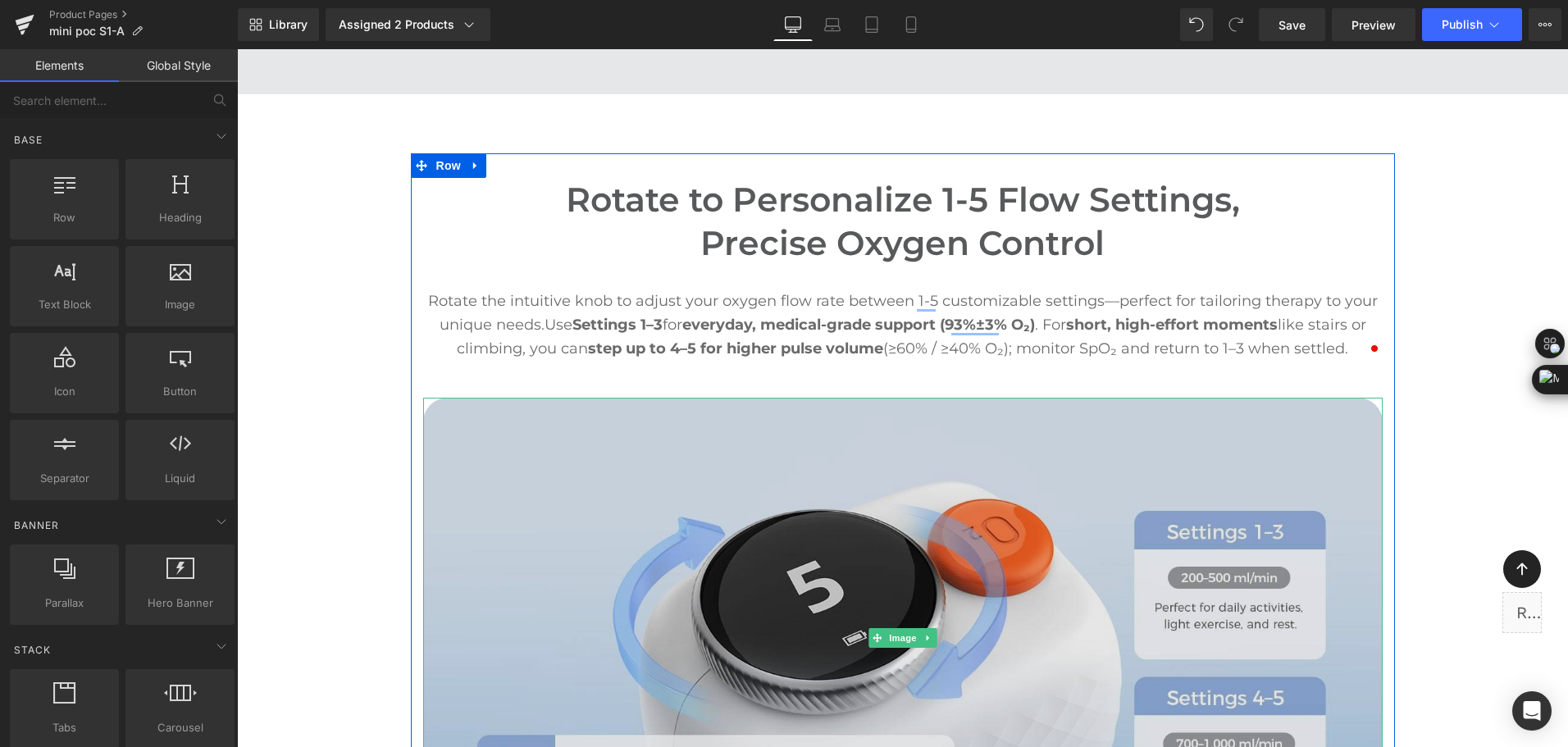
scroll to position [4836, 0]
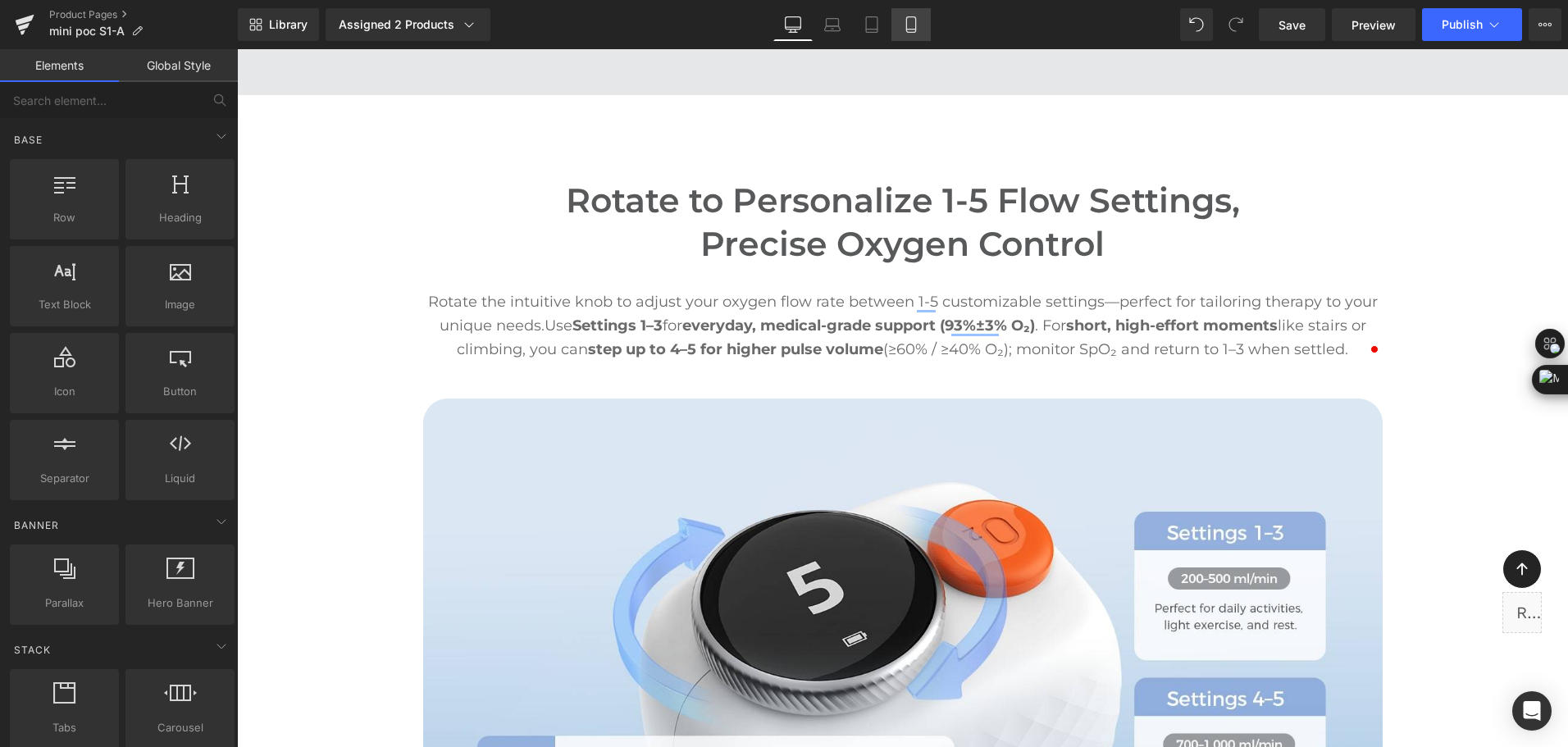
click at [901, 35] on link "Mobile" at bounding box center [911, 24] width 40 height 32
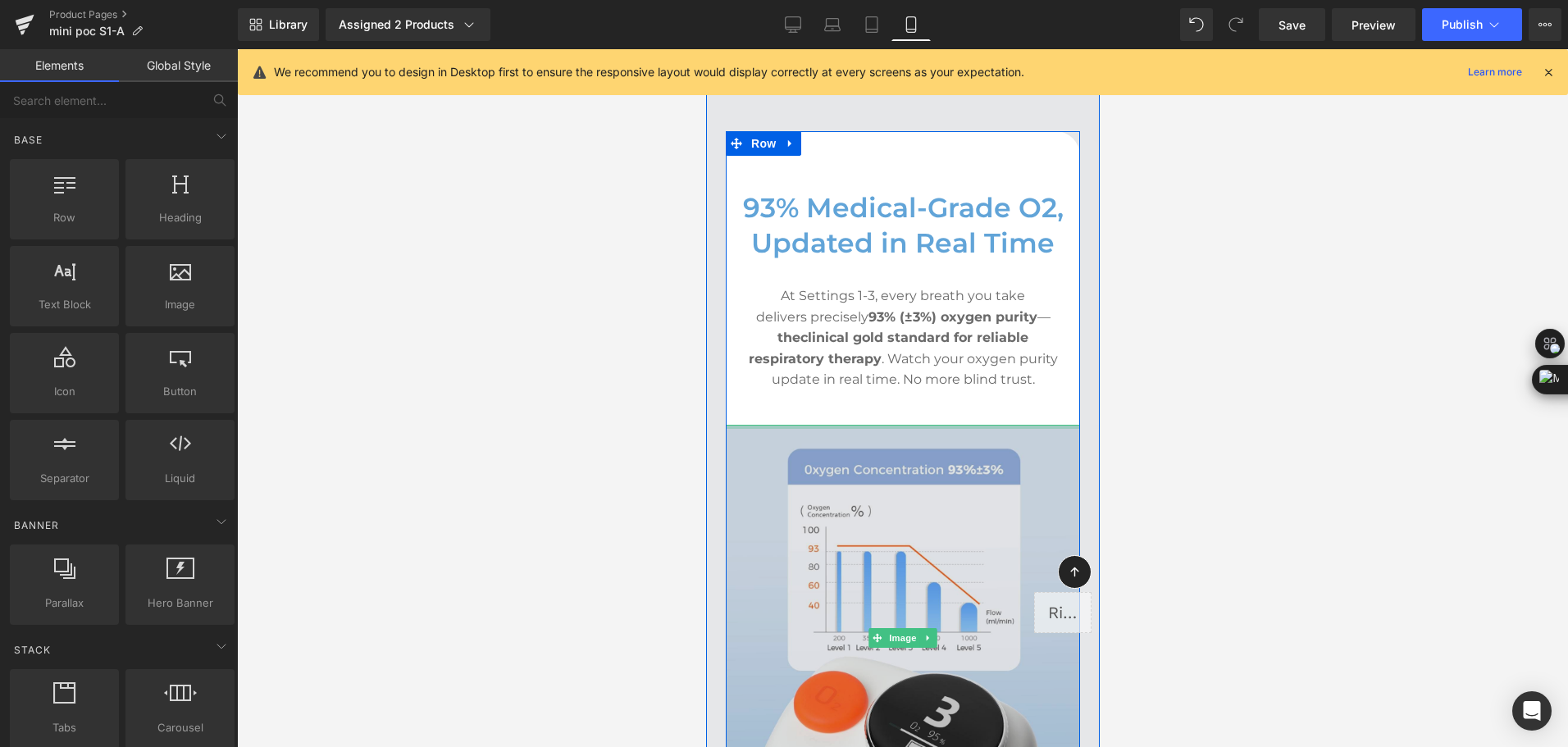
scroll to position [5492, 0]
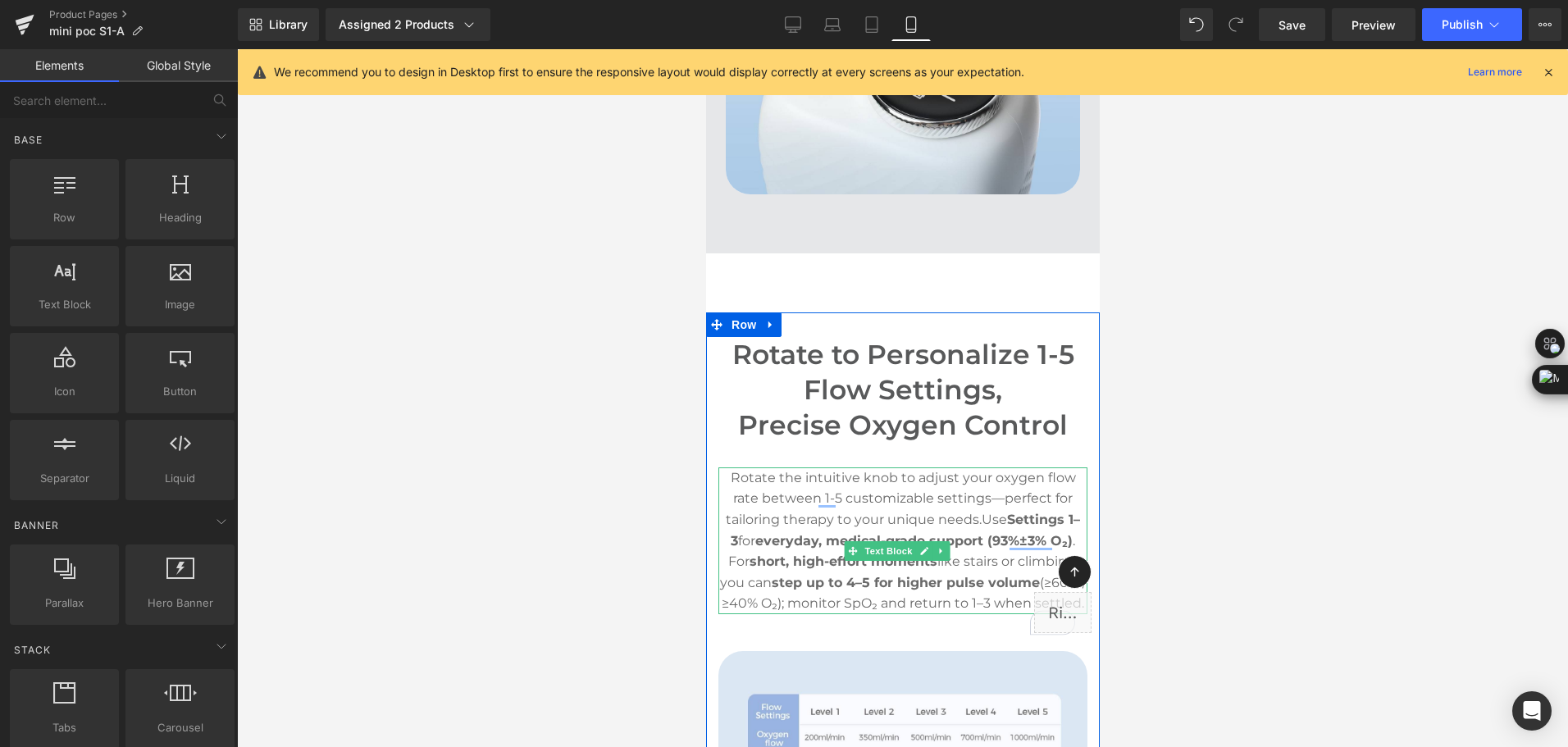
click at [900, 505] on p "Rotate the intuitive knob to adjust your oxygen flow rate between 1-5 customiza…" at bounding box center [902, 540] width 369 height 147
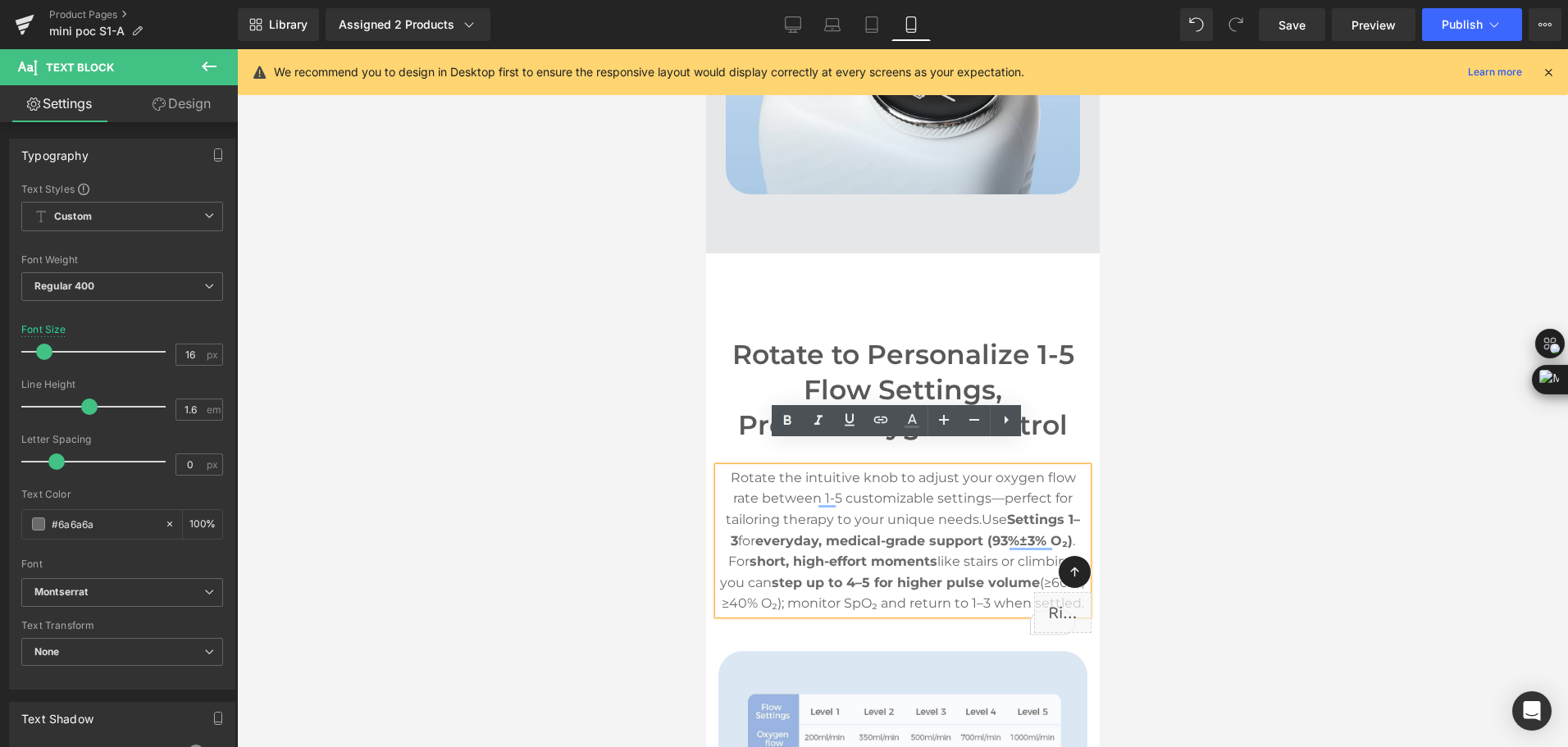
click at [900, 505] on p "Rotate the intuitive knob to adjust your oxygen flow rate between 1-5 customiza…" at bounding box center [902, 540] width 369 height 147
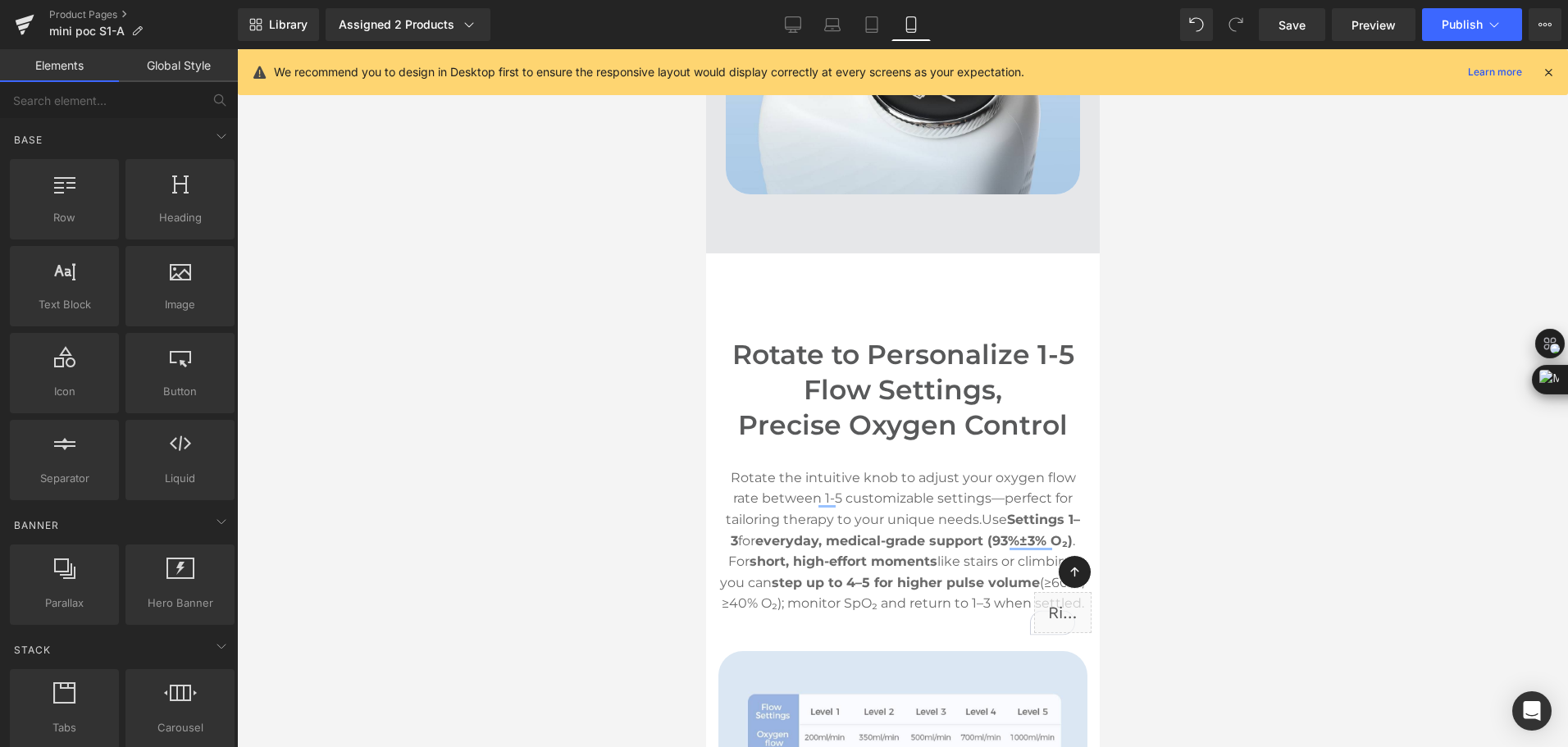
click at [1276, 453] on div at bounding box center [902, 398] width 1331 height 698
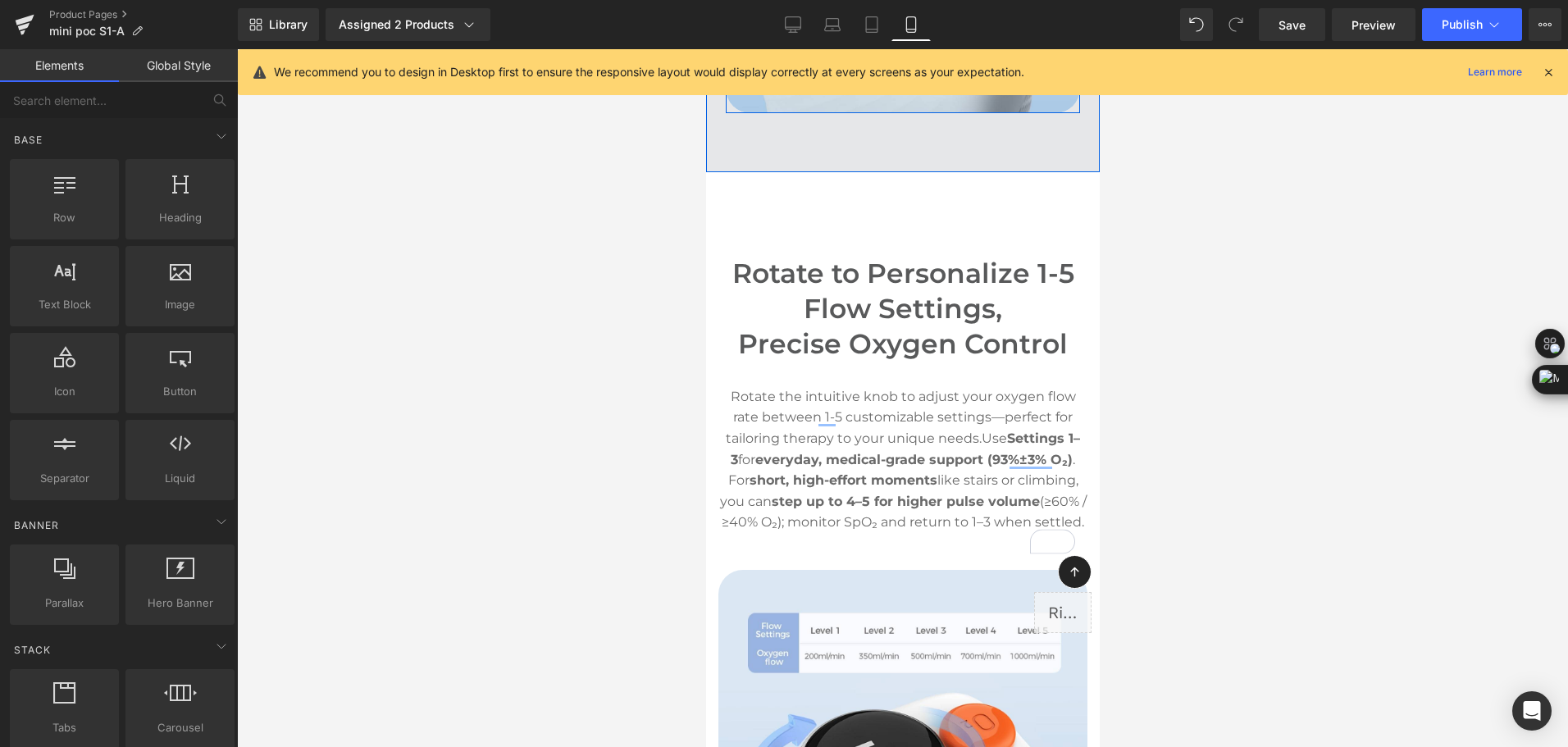
scroll to position [5574, 0]
click at [1499, 32] on button "Publish" at bounding box center [1472, 24] width 100 height 32
click at [1297, 30] on span "Save" at bounding box center [1291, 25] width 27 height 18
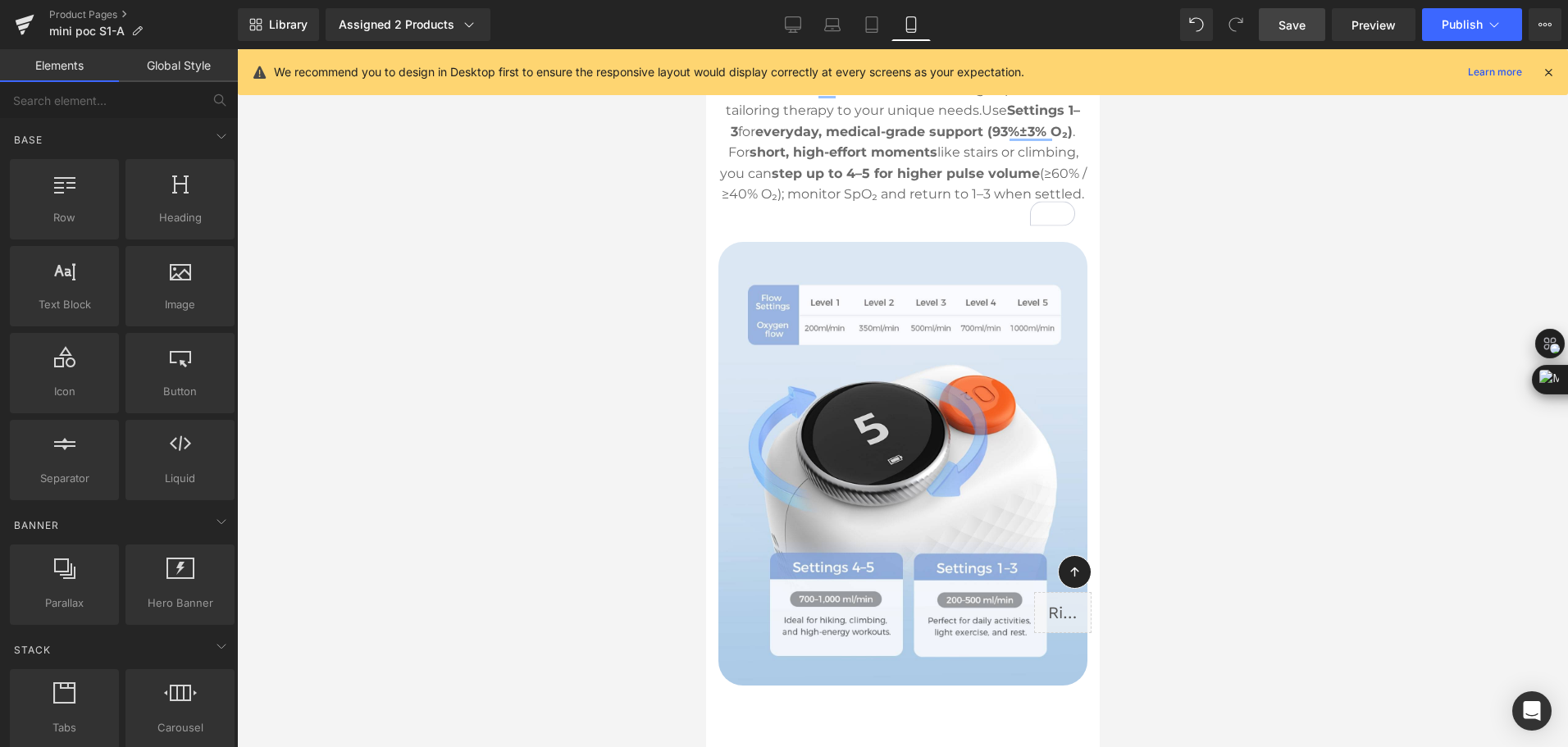
scroll to position [5902, 0]
click at [789, 31] on icon at bounding box center [794, 25] width 17 height 17
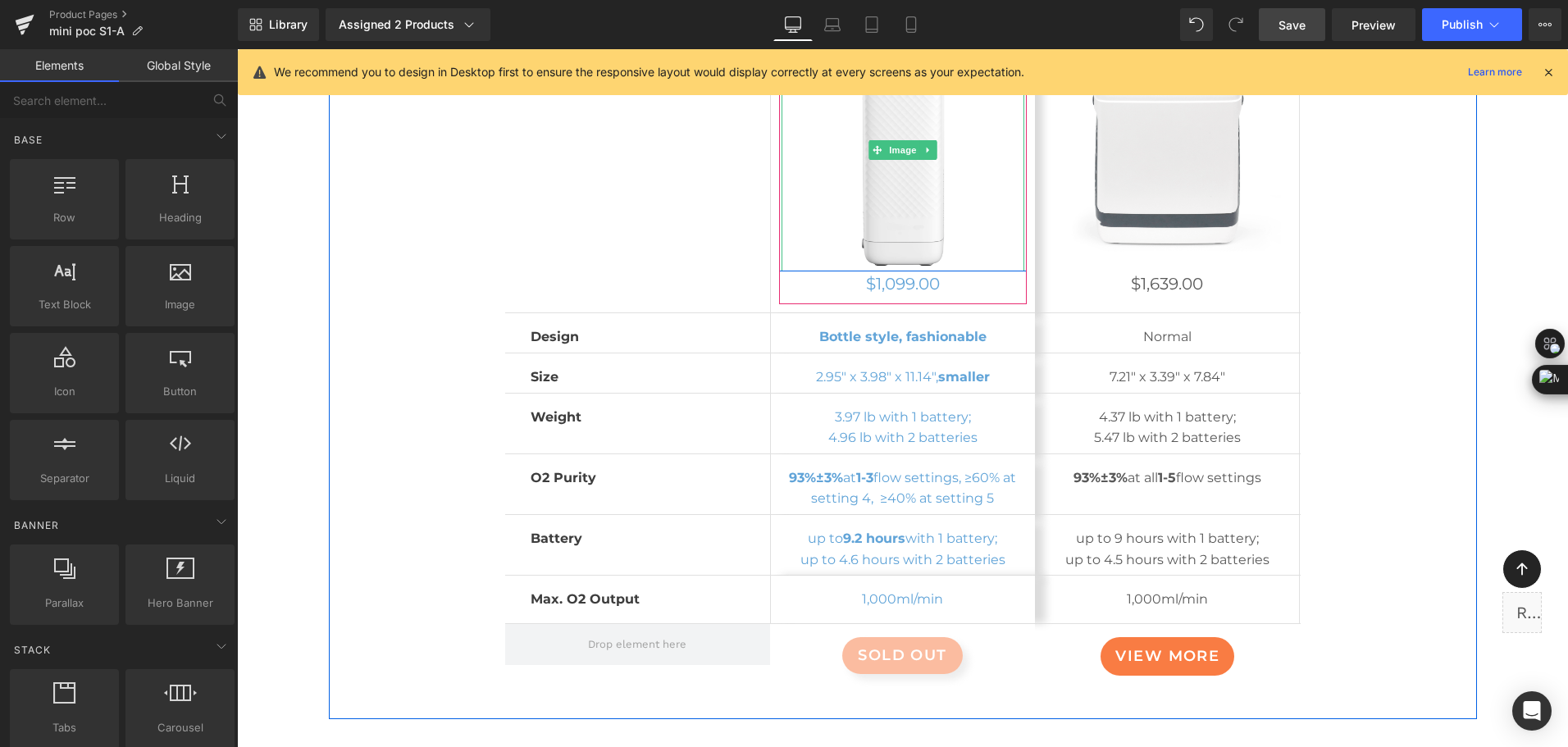
scroll to position [9117, 0]
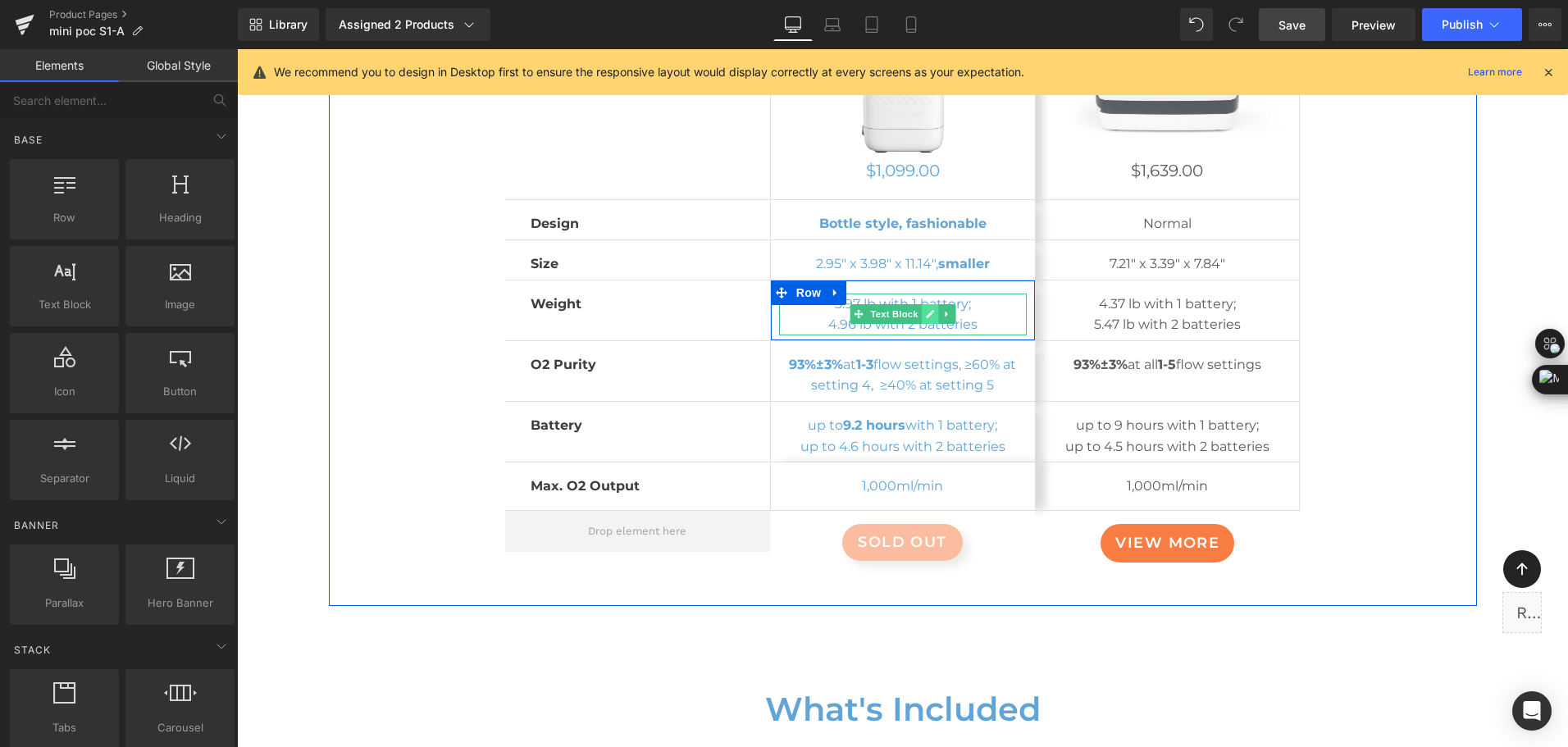
click at [926, 310] on icon at bounding box center [930, 313] width 9 height 10
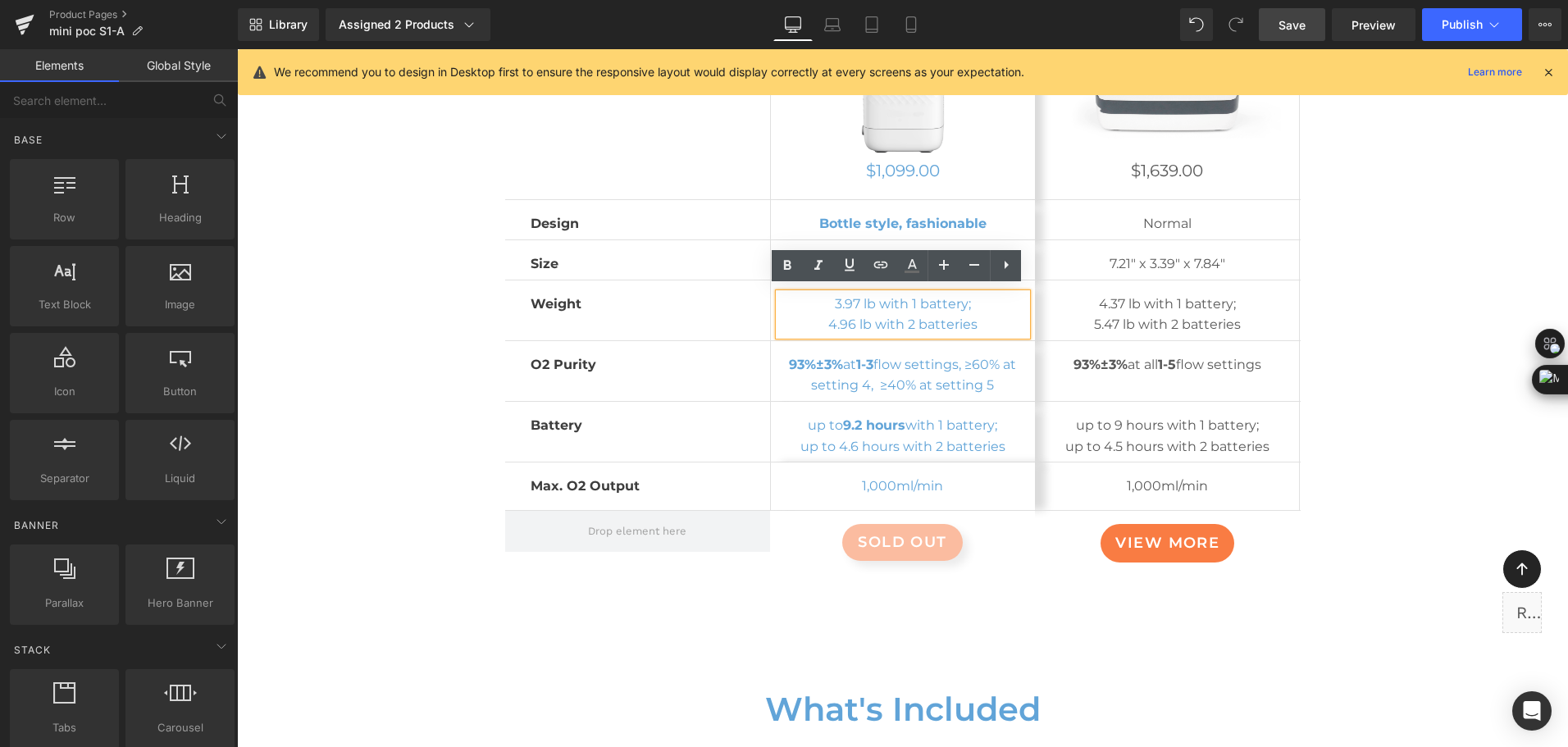
click at [883, 306] on p "3.97 lb with 1 battery;" at bounding box center [903, 303] width 248 height 21
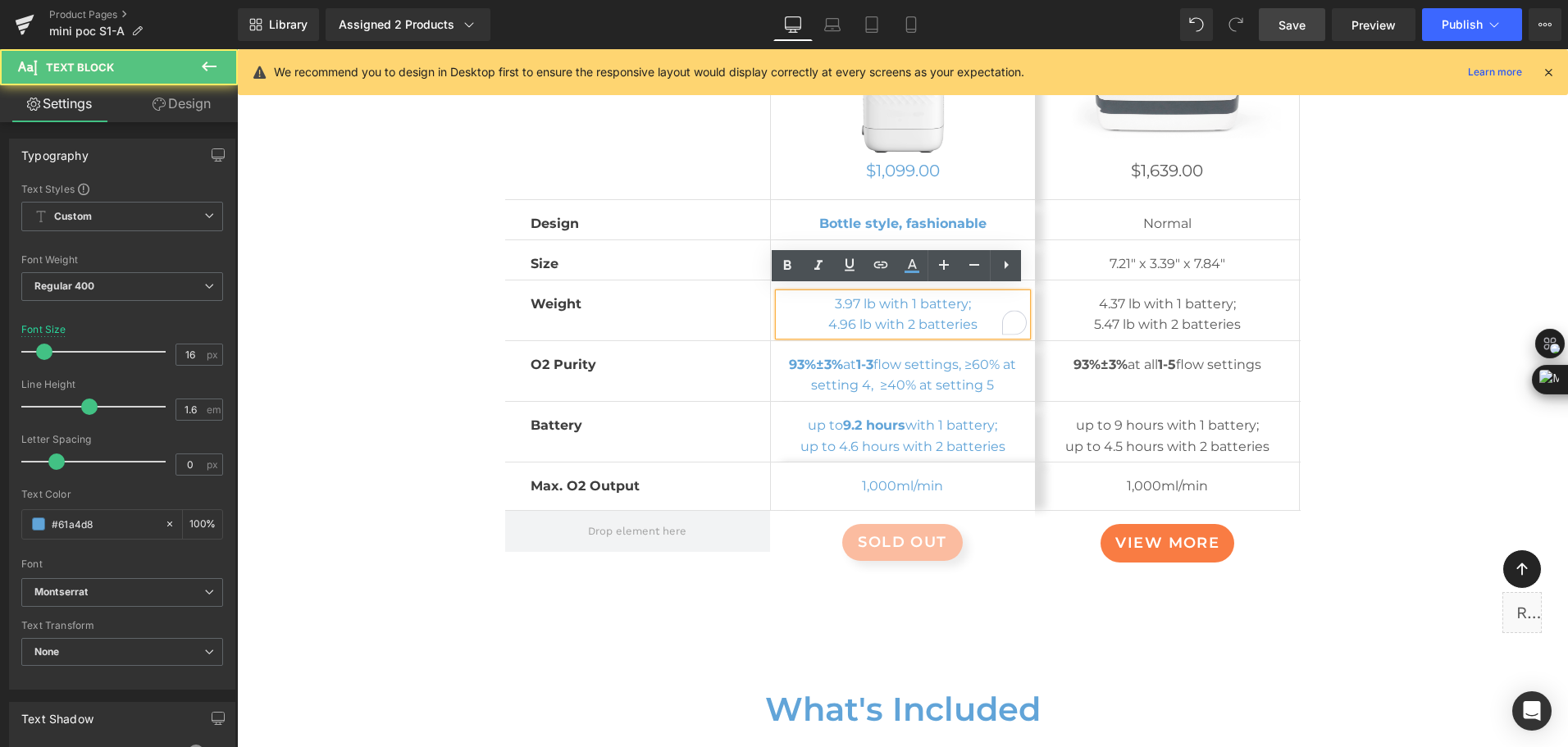
click at [849, 306] on p "3.97 lb with 1 battery;" at bounding box center [903, 303] width 248 height 21
drag, startPoint x: 830, startPoint y: 294, endPoint x: 869, endPoint y: 297, distance: 39.1
click at [869, 297] on p "3.97 lb with 1 battery;" at bounding box center [903, 303] width 248 height 21
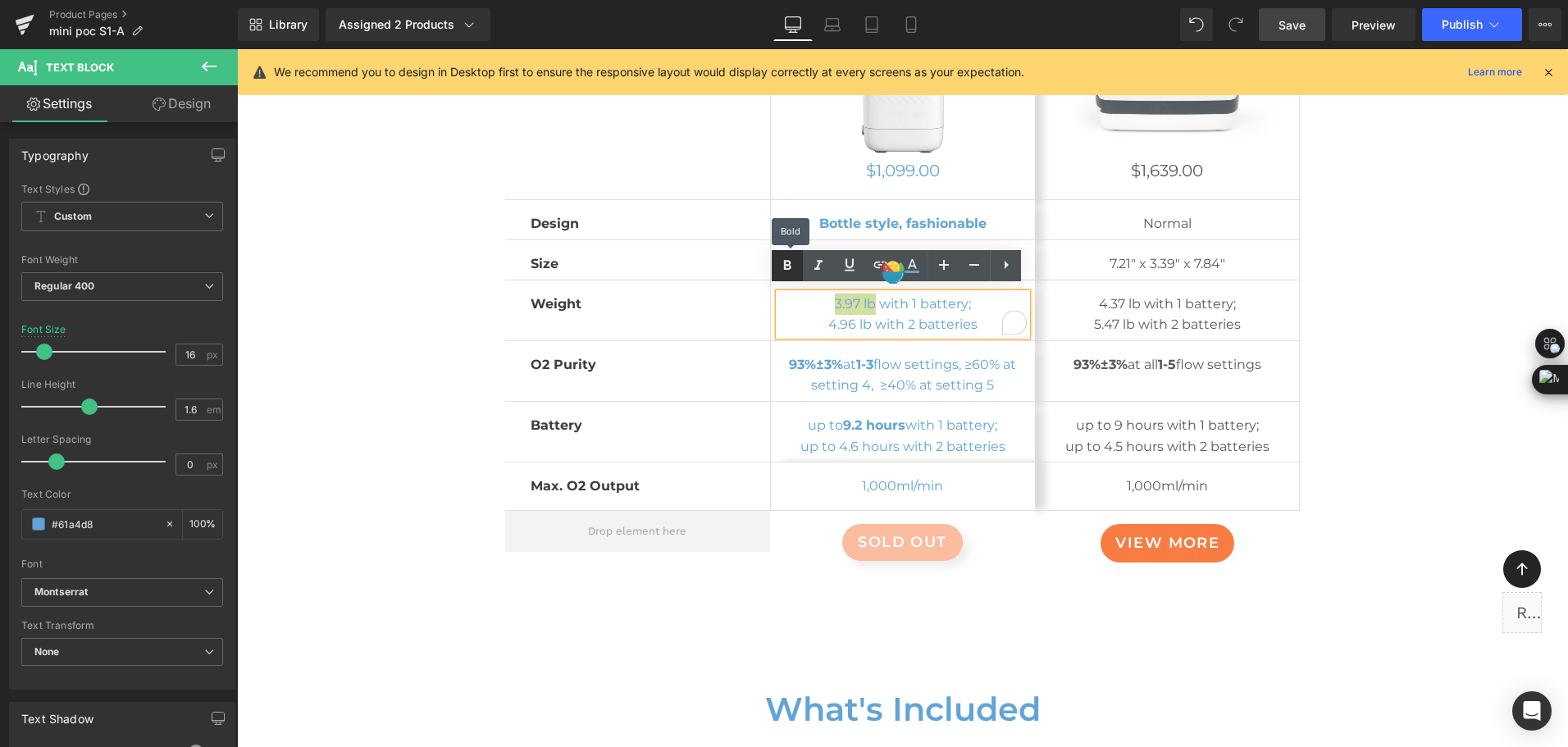
click at [788, 270] on icon at bounding box center [788, 264] width 7 height 10
click at [1409, 322] on div "Wellue POC Comparison Heading Row Image Row $1,099.00 (P) Price Product Row Row…" at bounding box center [903, 202] width 1148 height 791
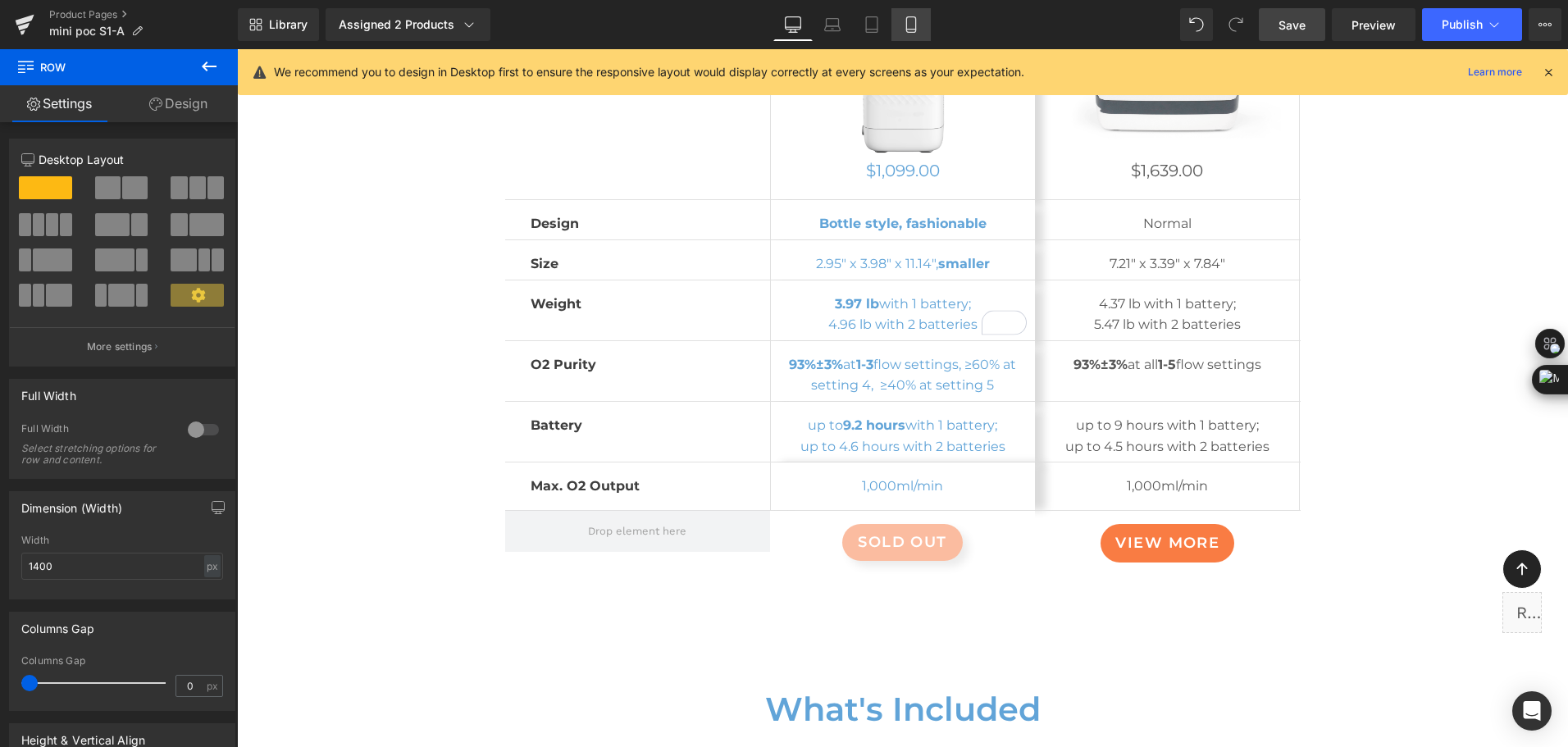
click at [901, 24] on link "Mobile" at bounding box center [911, 24] width 40 height 32
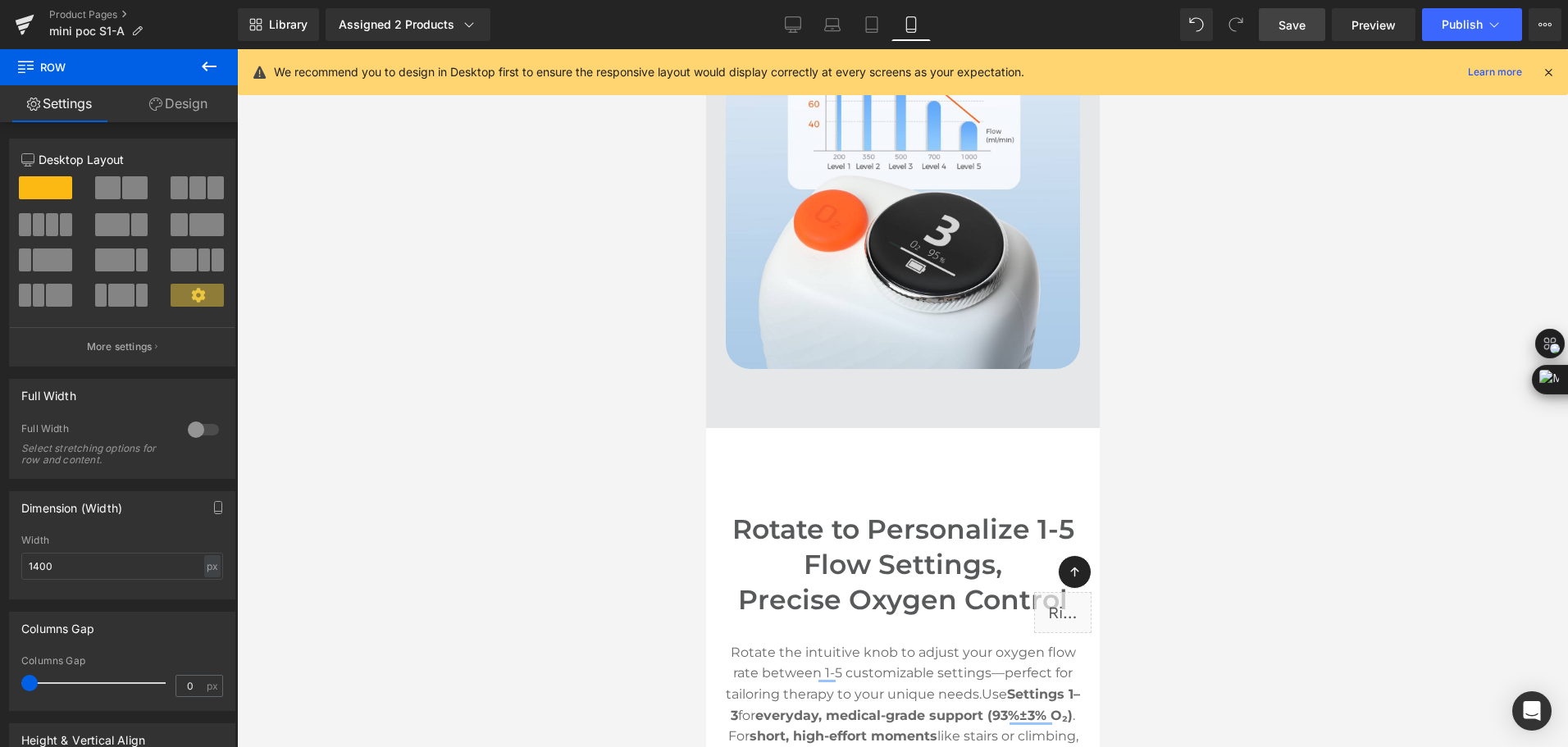
scroll to position [5574, 0]
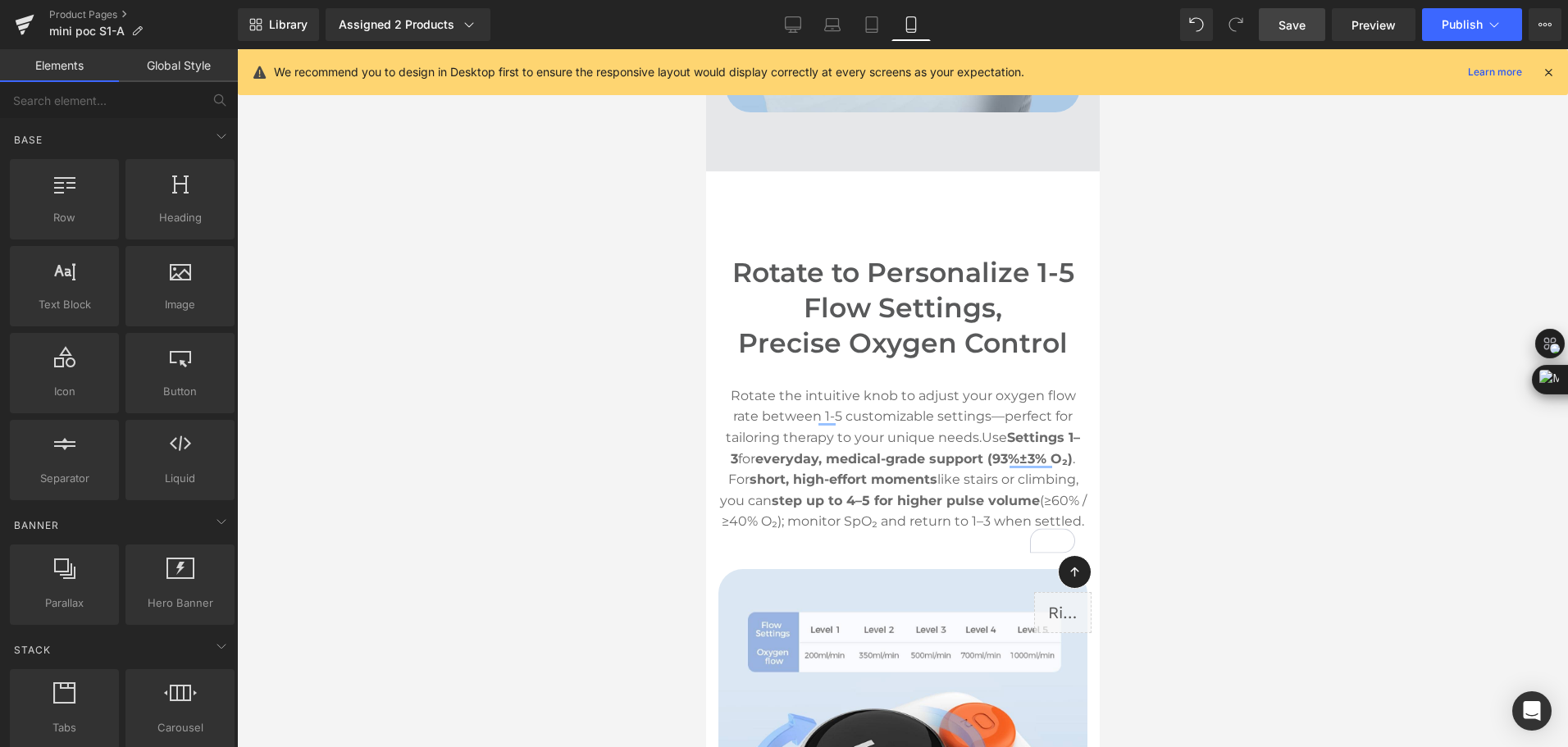
click at [1331, 318] on div at bounding box center [902, 398] width 1331 height 698
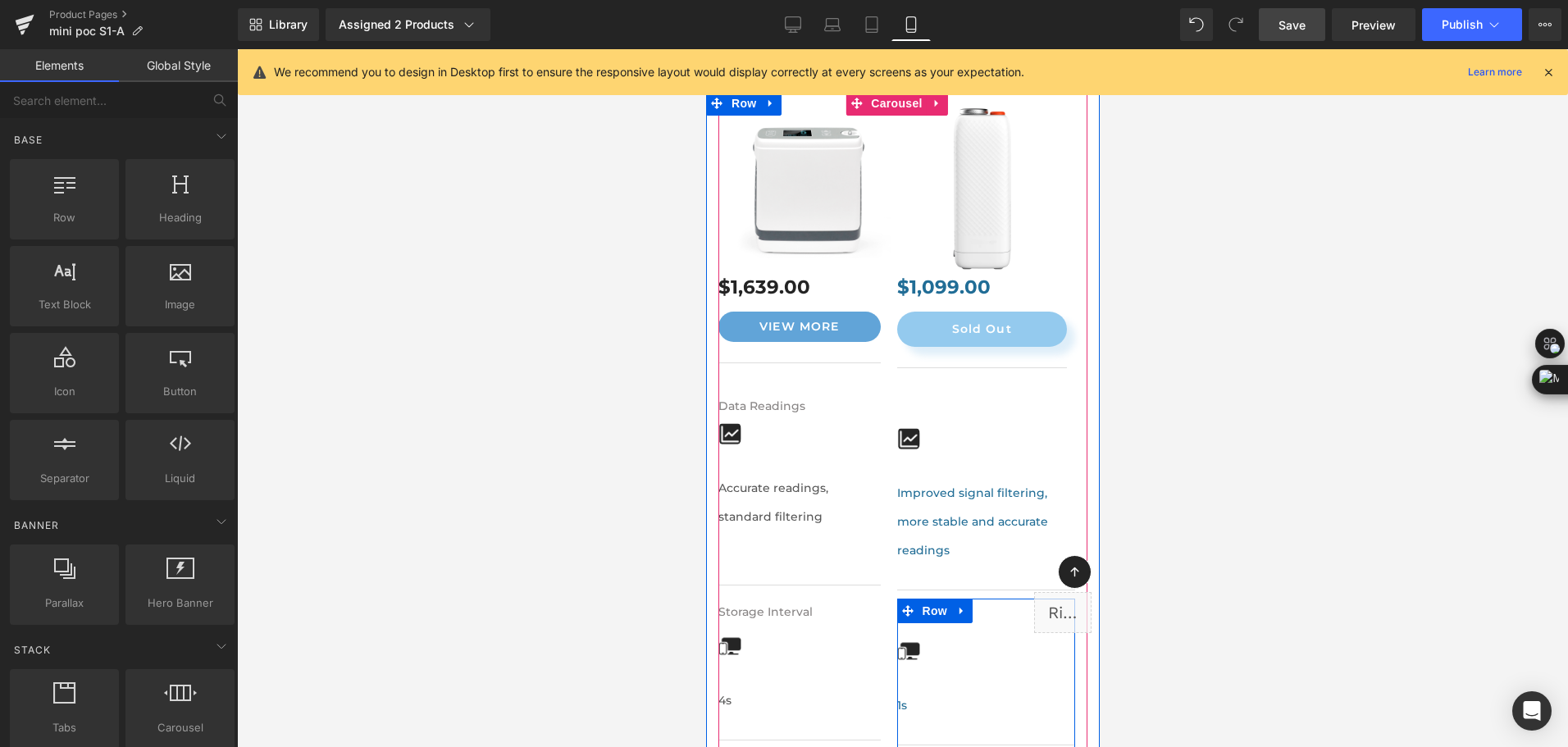
scroll to position [10164, 0]
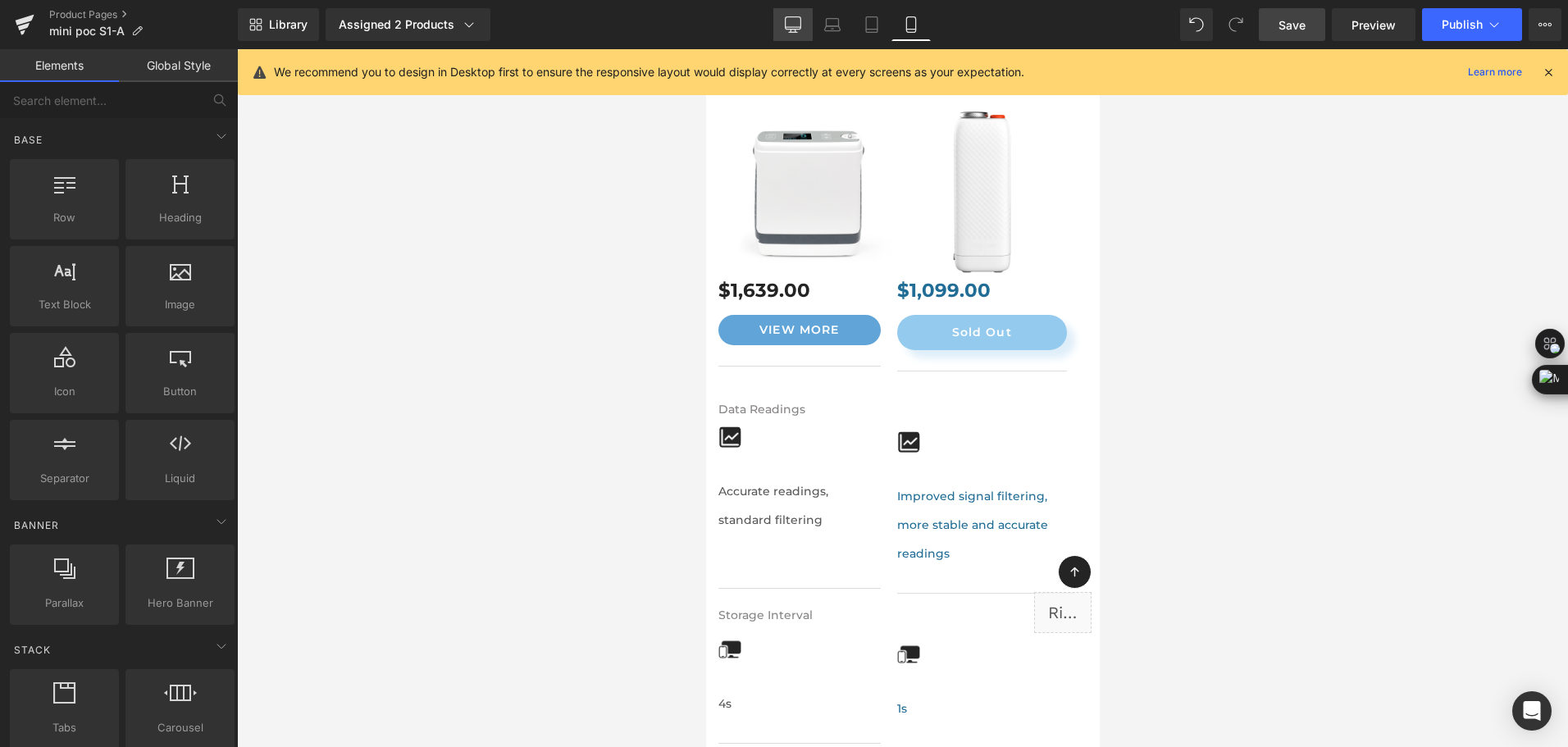
click at [799, 34] on link "Desktop" at bounding box center [793, 24] width 40 height 32
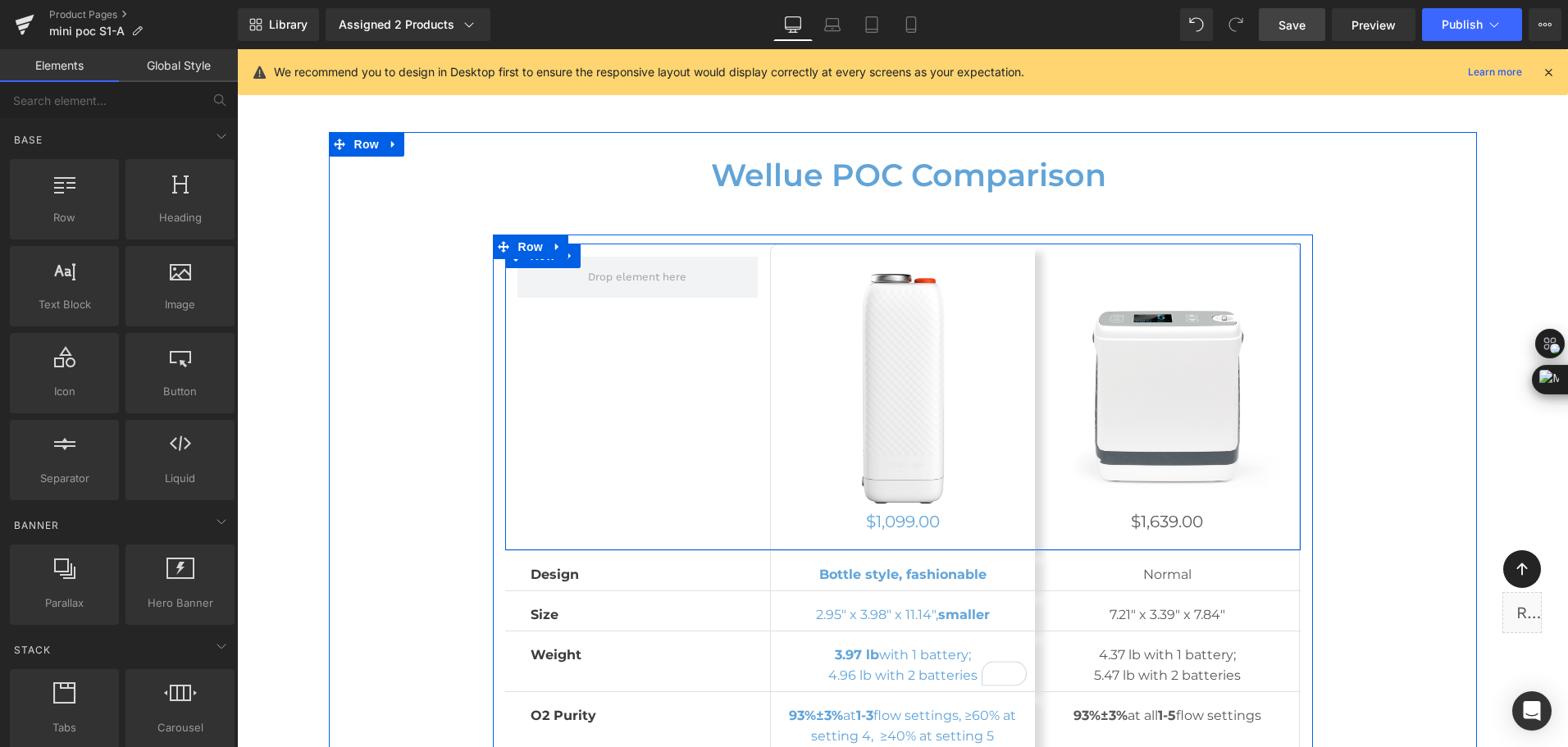
scroll to position [8684, 0]
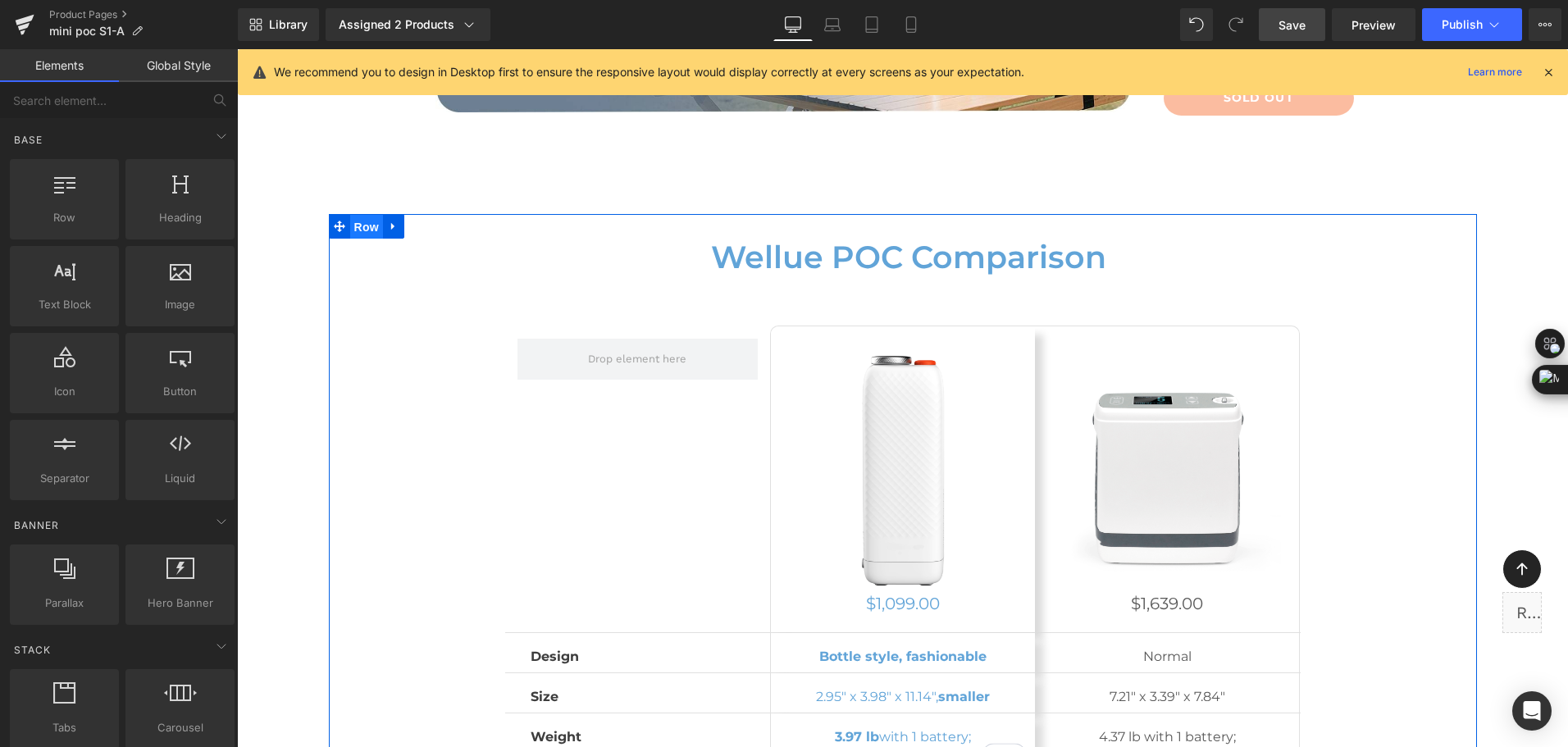
click at [358, 224] on span "Row" at bounding box center [366, 227] width 32 height 25
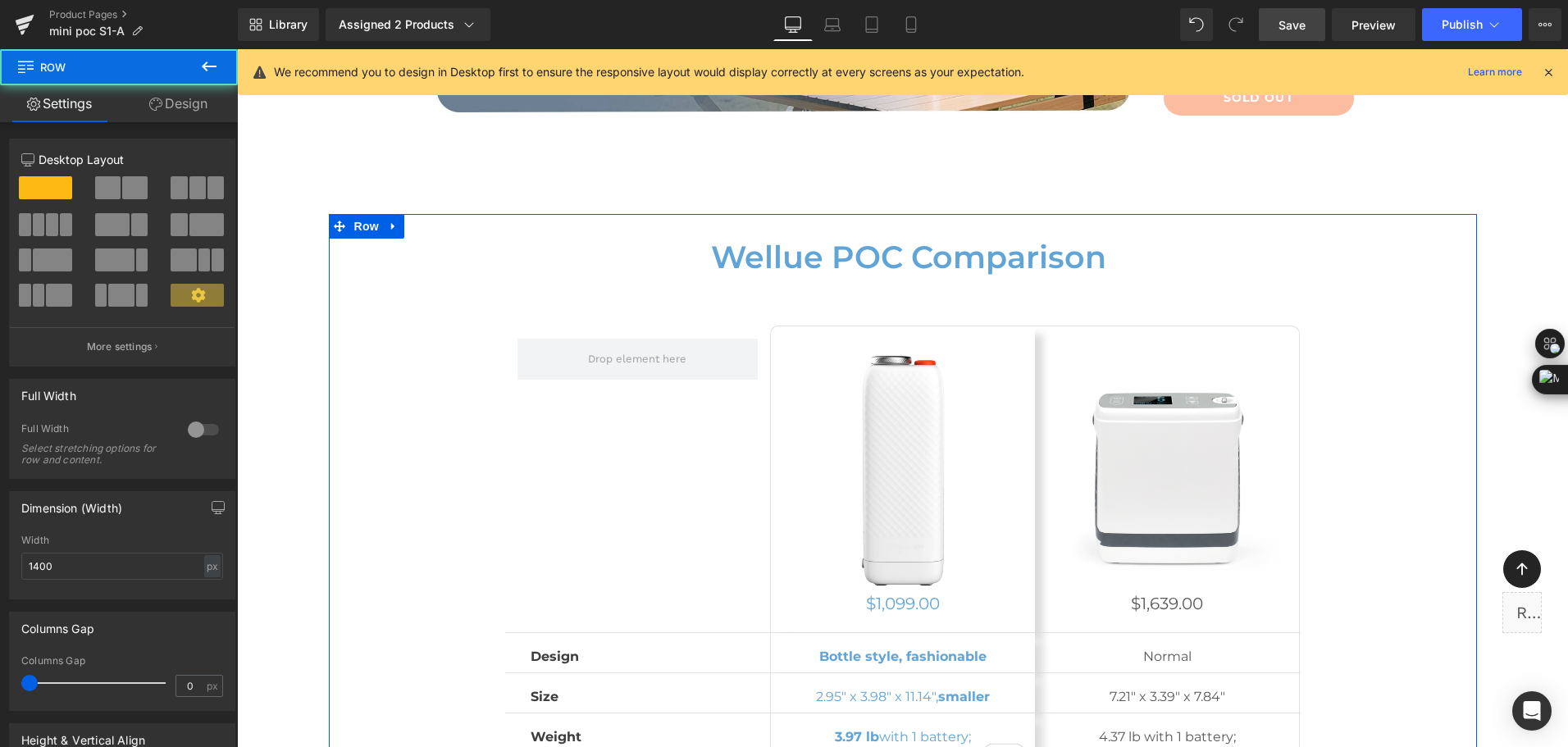
click at [188, 104] on link "Design" at bounding box center [179, 104] width 119 height 37
click at [0, 0] on div "Visibility" at bounding box center [0, 0] width 0 height 0
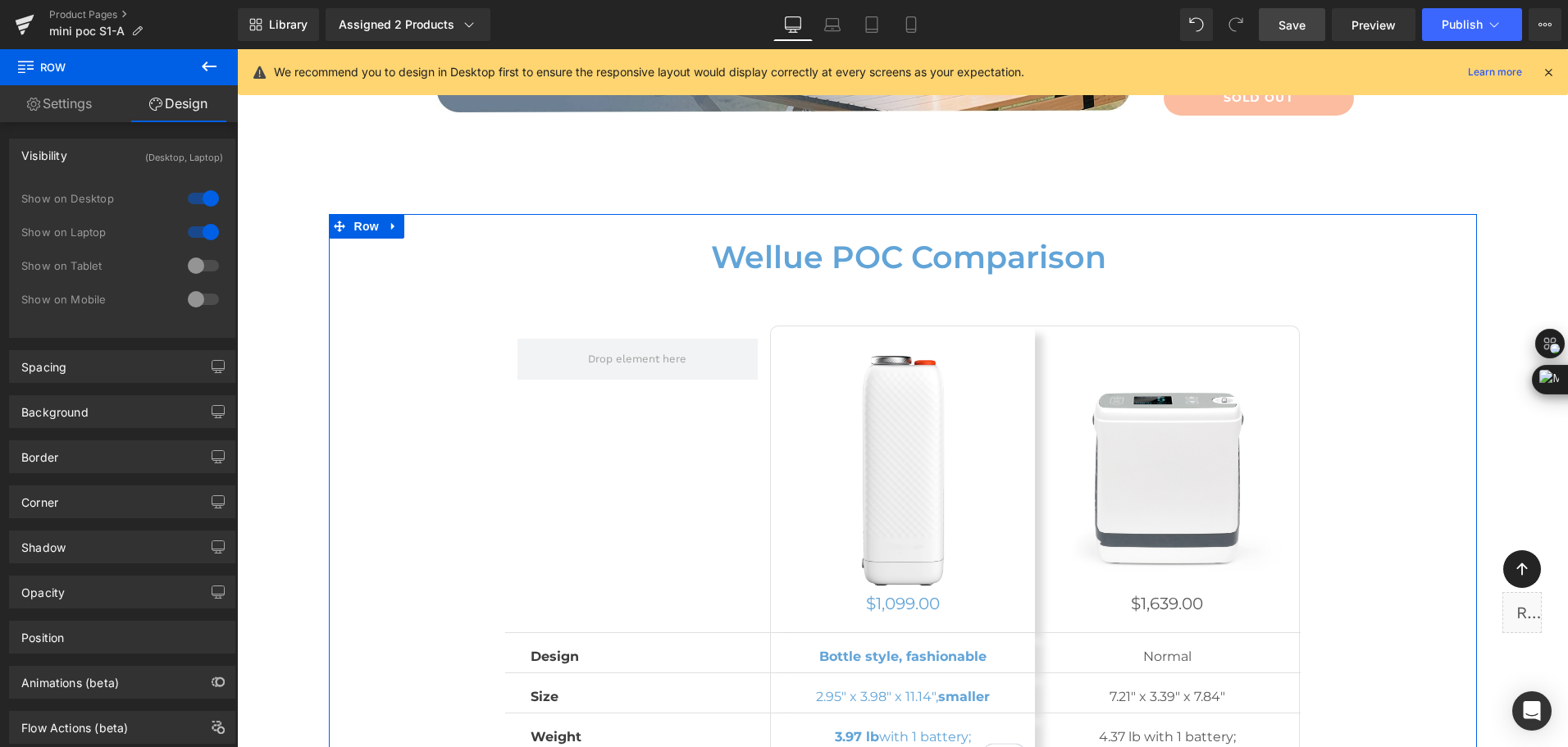
click at [191, 265] on div at bounding box center [204, 265] width 40 height 26
click at [203, 308] on div at bounding box center [204, 299] width 40 height 26
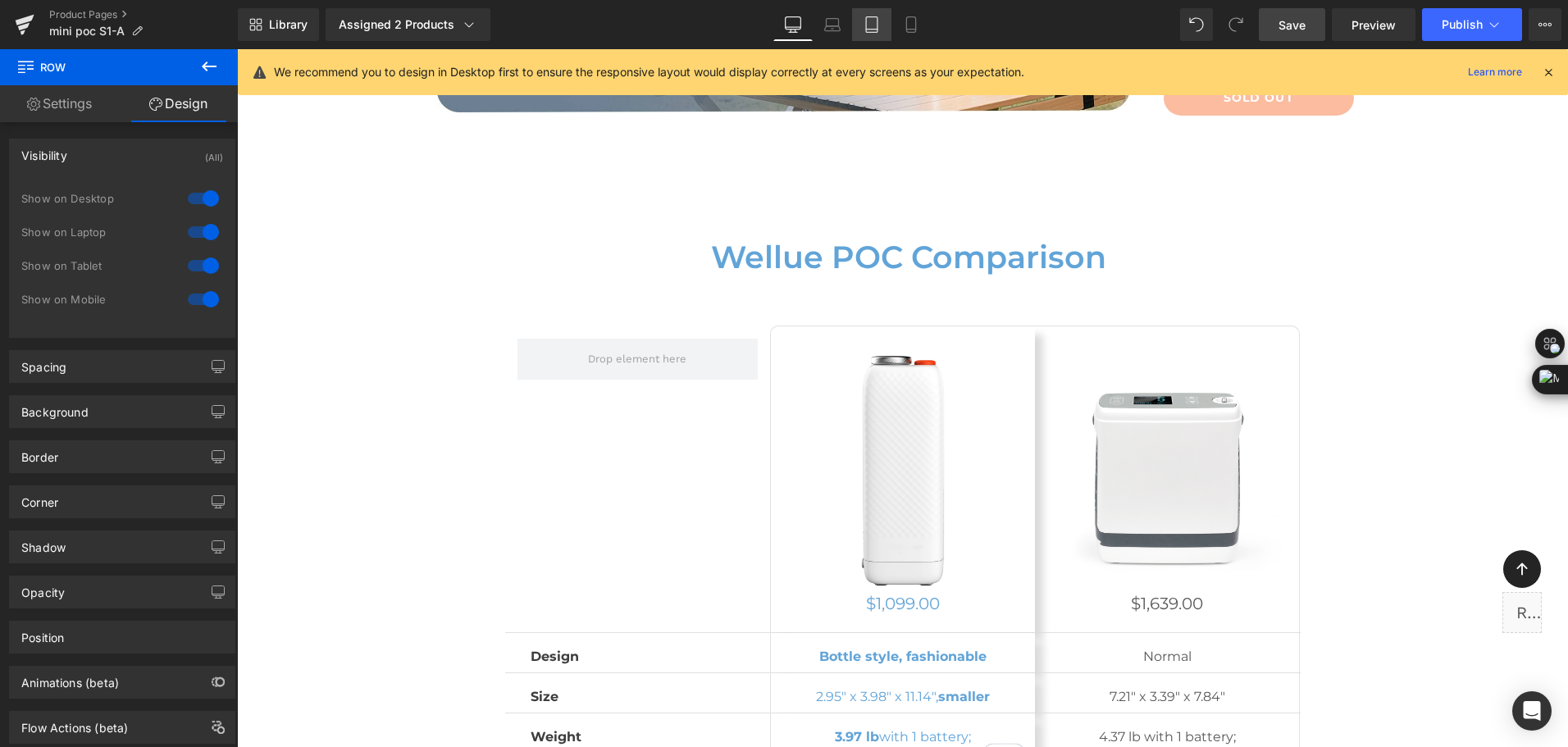
click at [861, 32] on link "Tablet" at bounding box center [871, 24] width 40 height 32
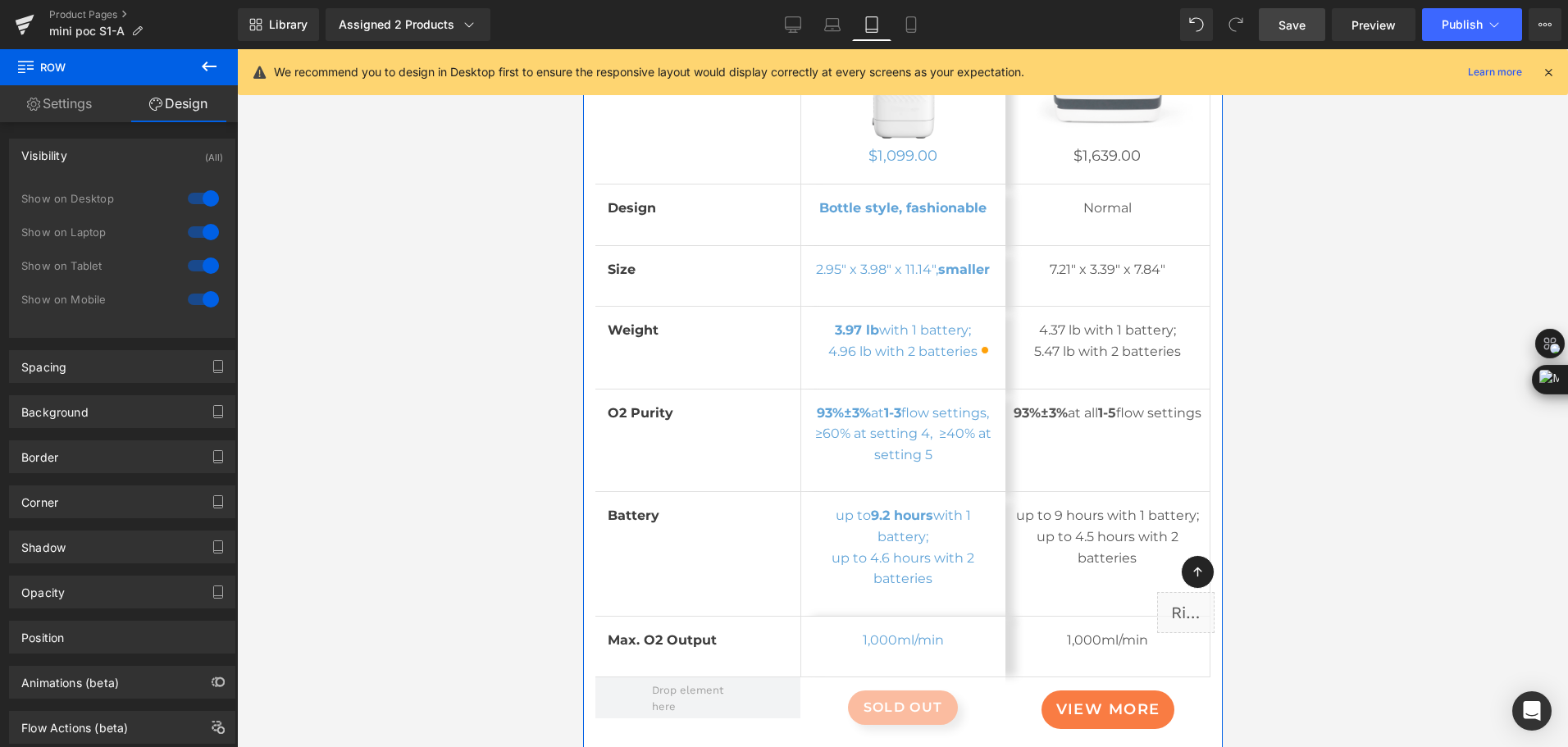
scroll to position [7954, 0]
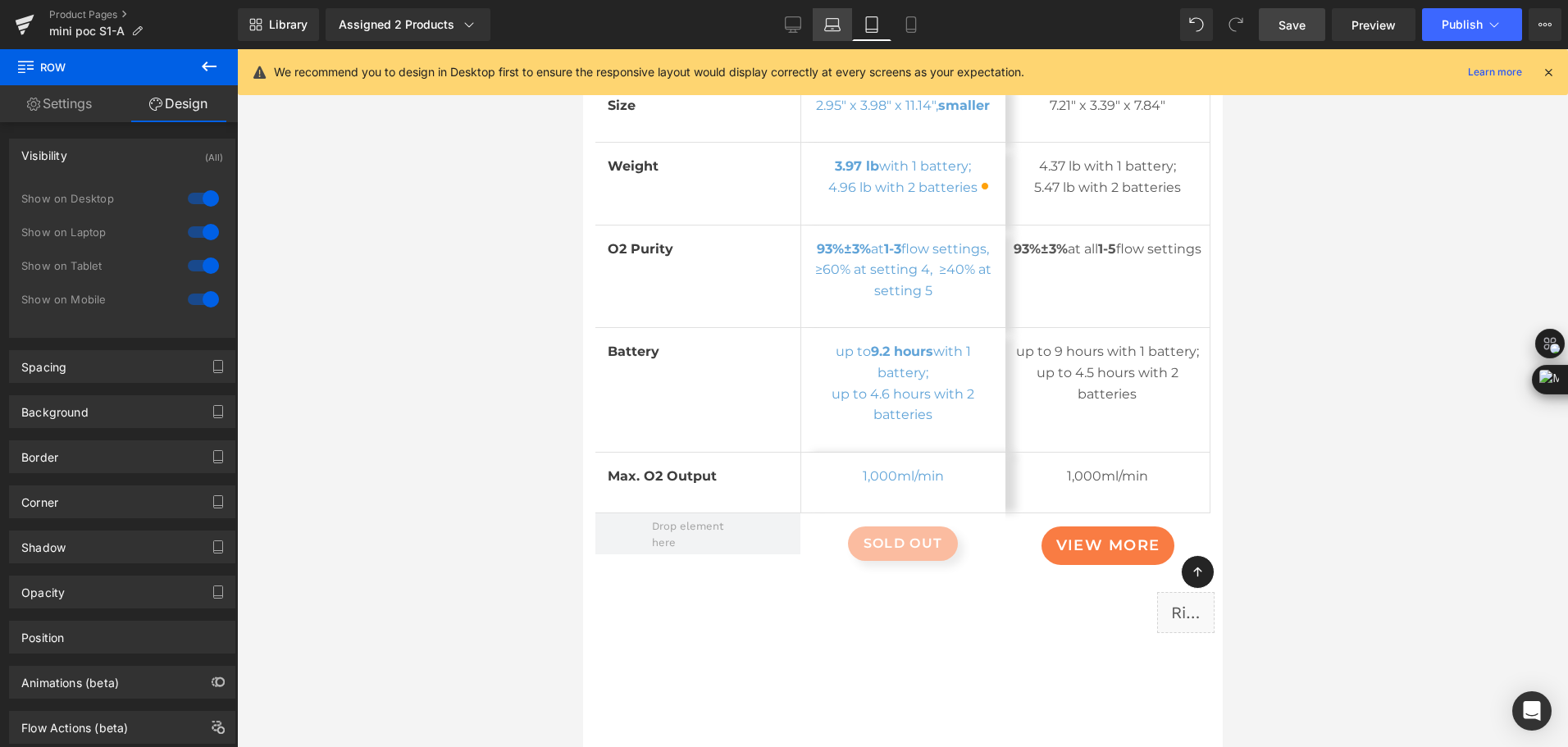
click at [837, 32] on icon at bounding box center [833, 25] width 17 height 17
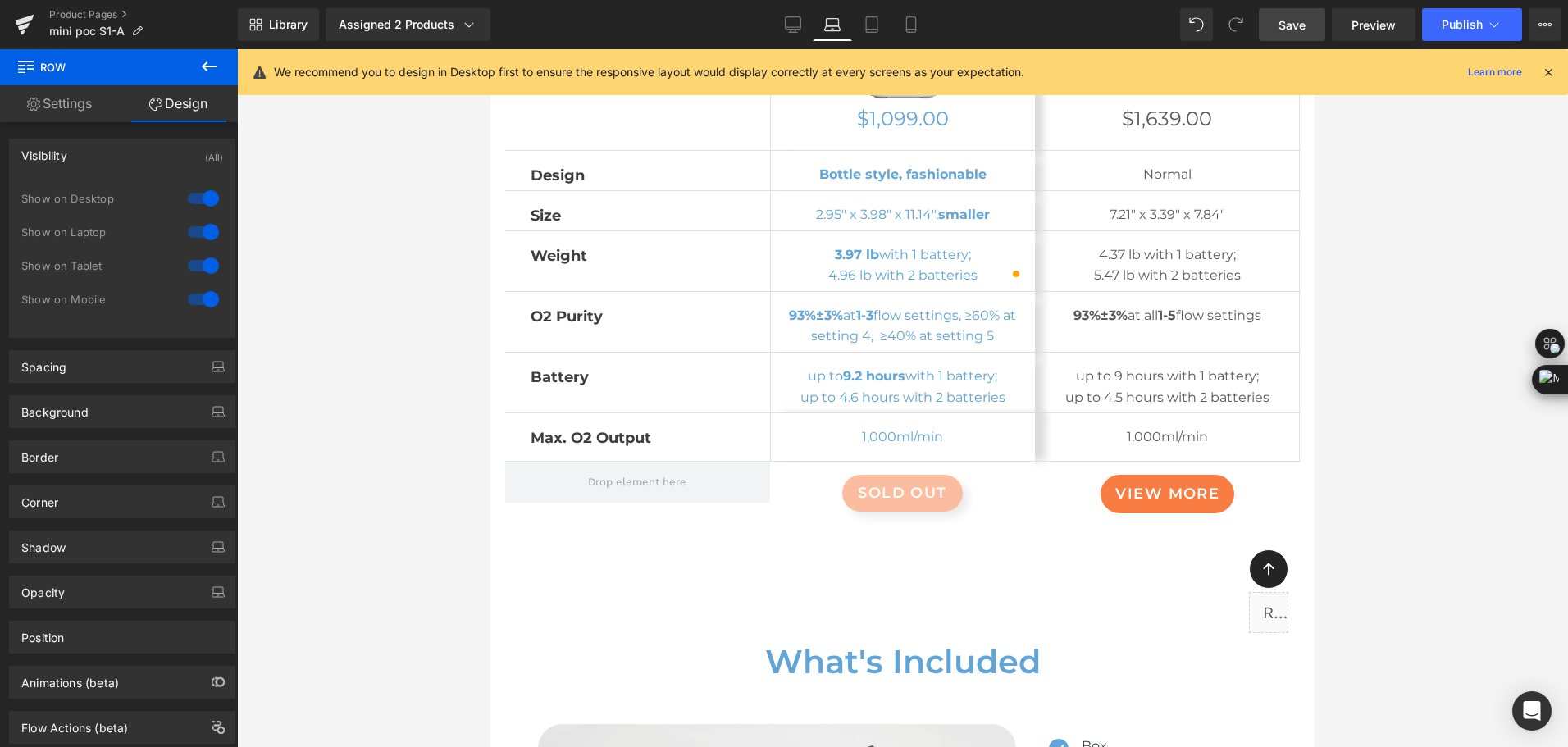
scroll to position [7994, 0]
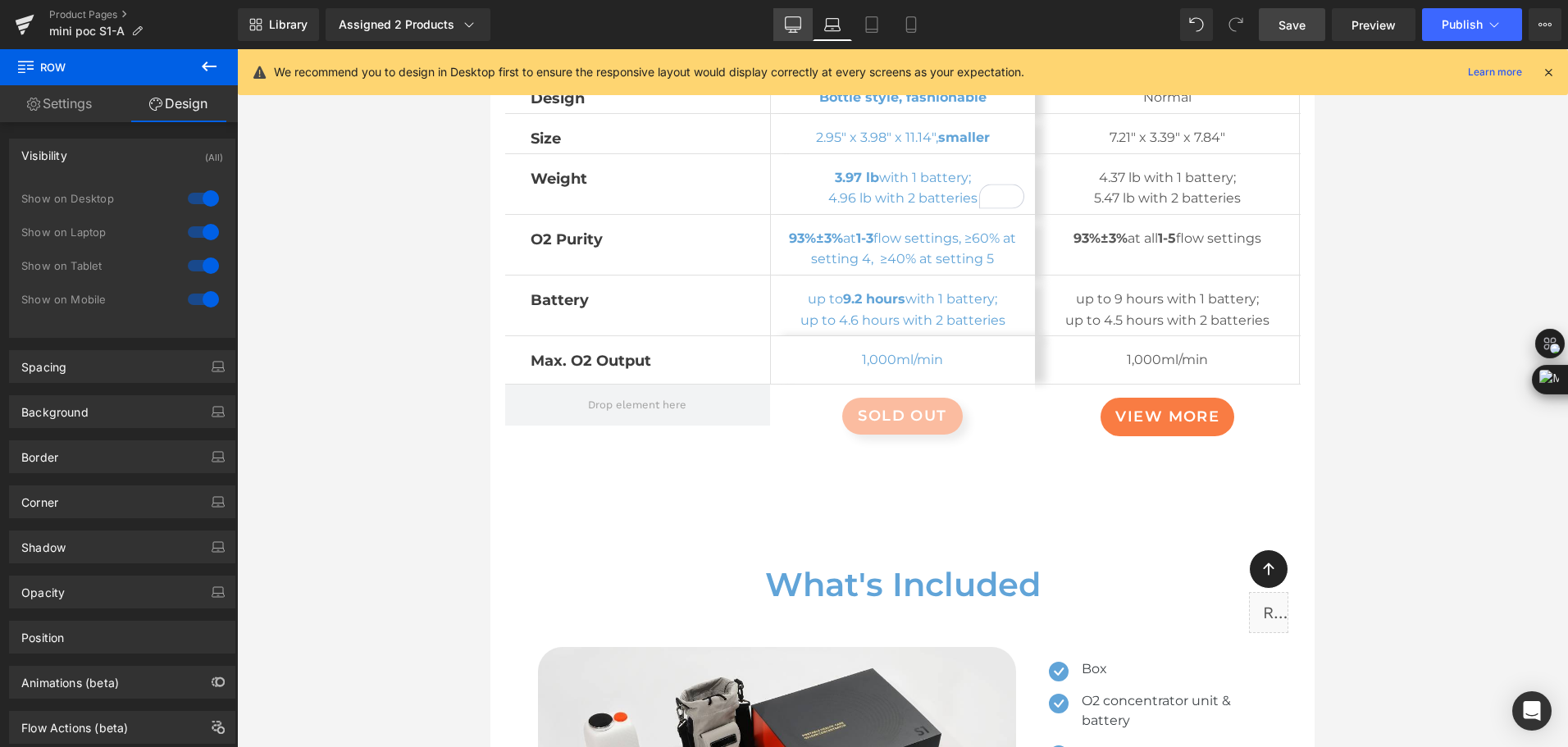
click at [790, 32] on icon at bounding box center [793, 32] width 8 height 0
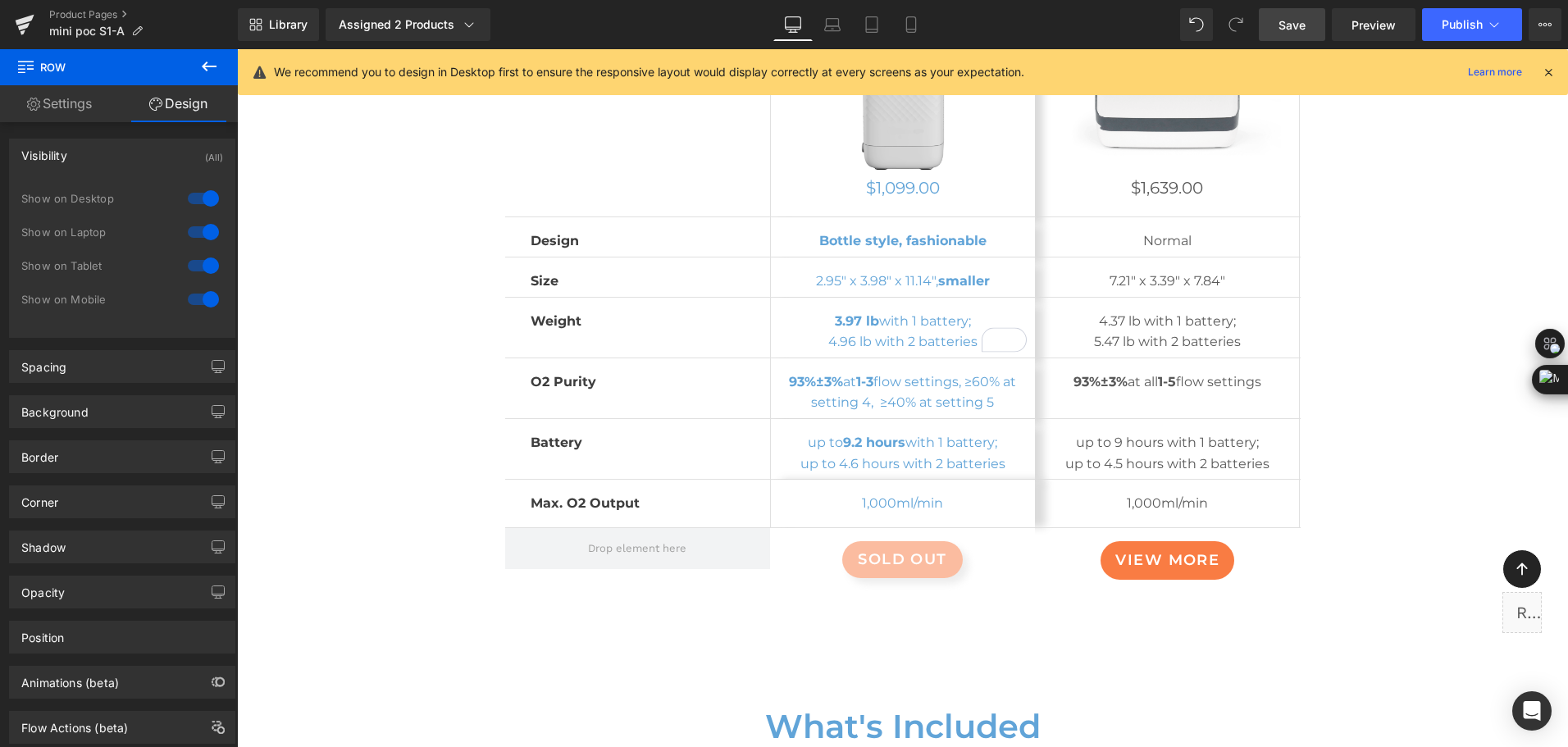
scroll to position [9427, 0]
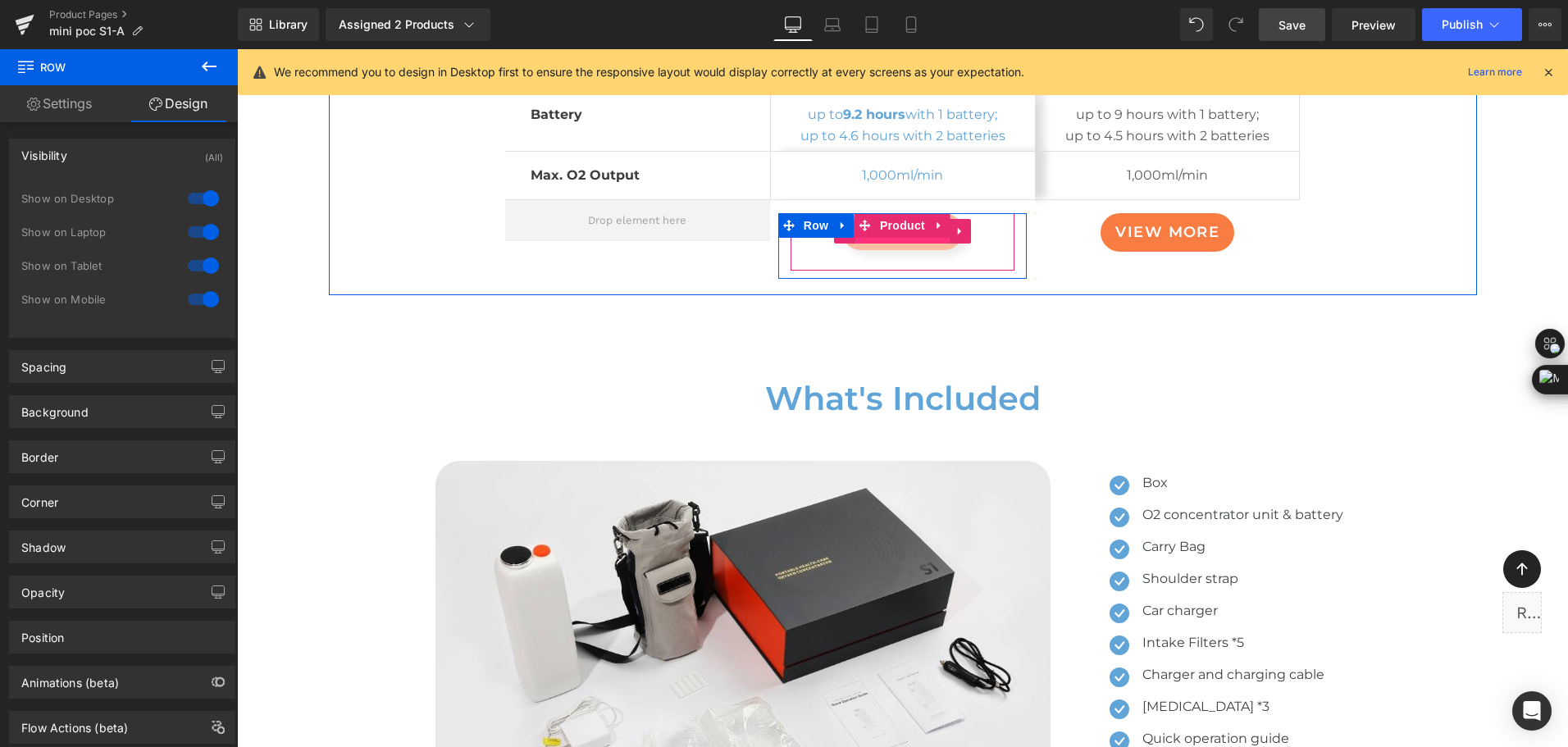
click at [880, 236] on span "(P) Cart Button" at bounding box center [902, 231] width 93 height 25
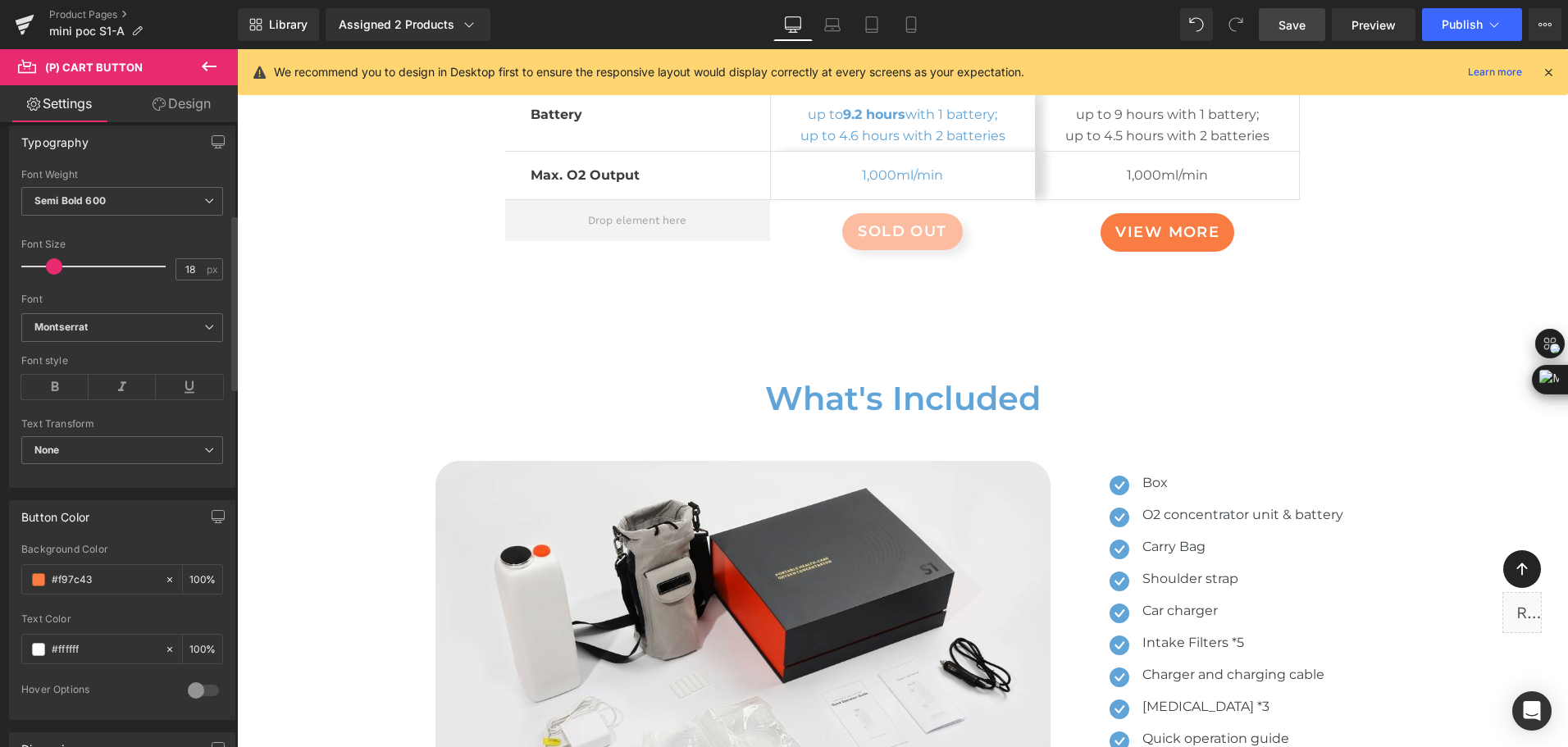
scroll to position [328, 0]
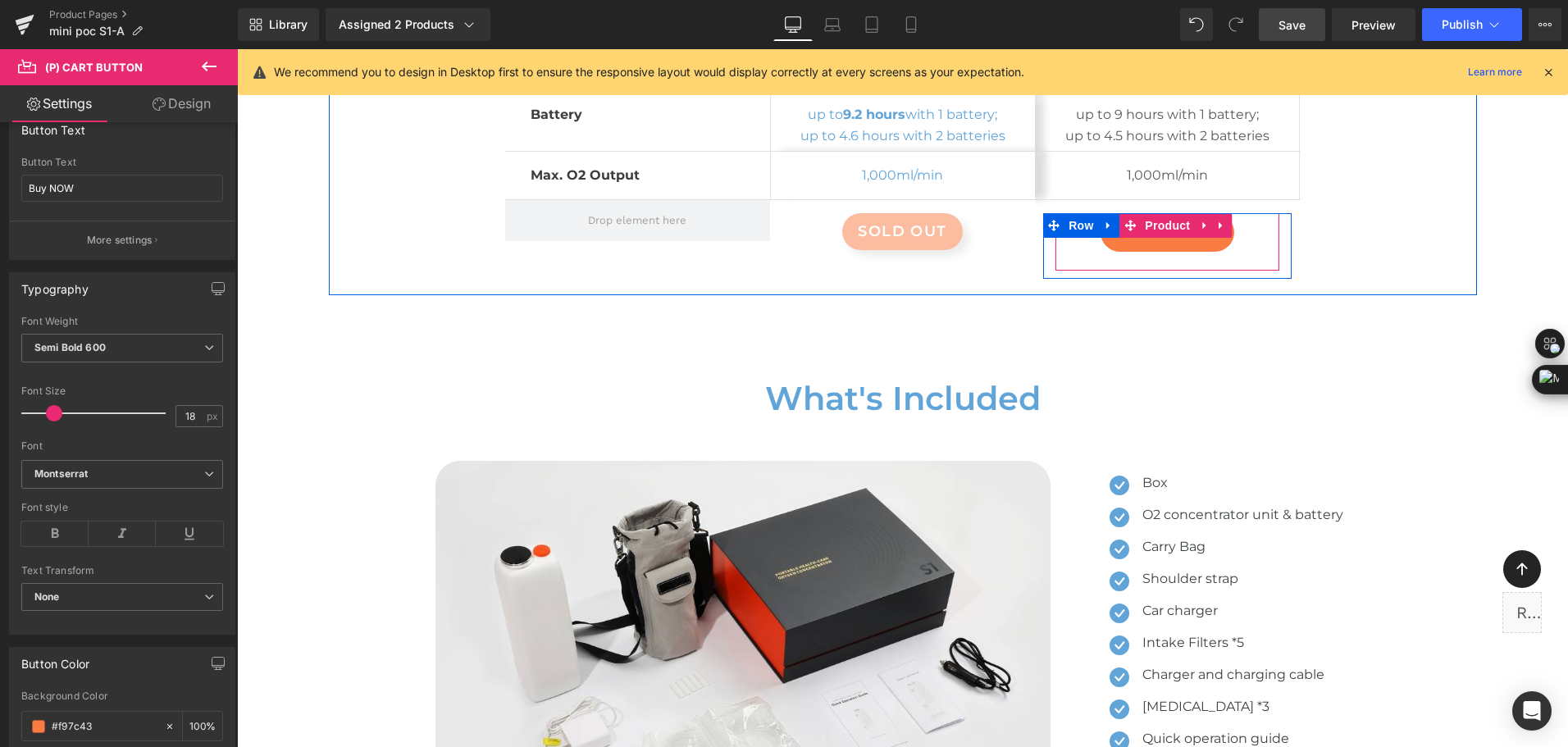
click at [1167, 239] on link "View More" at bounding box center [1167, 233] width 134 height 39
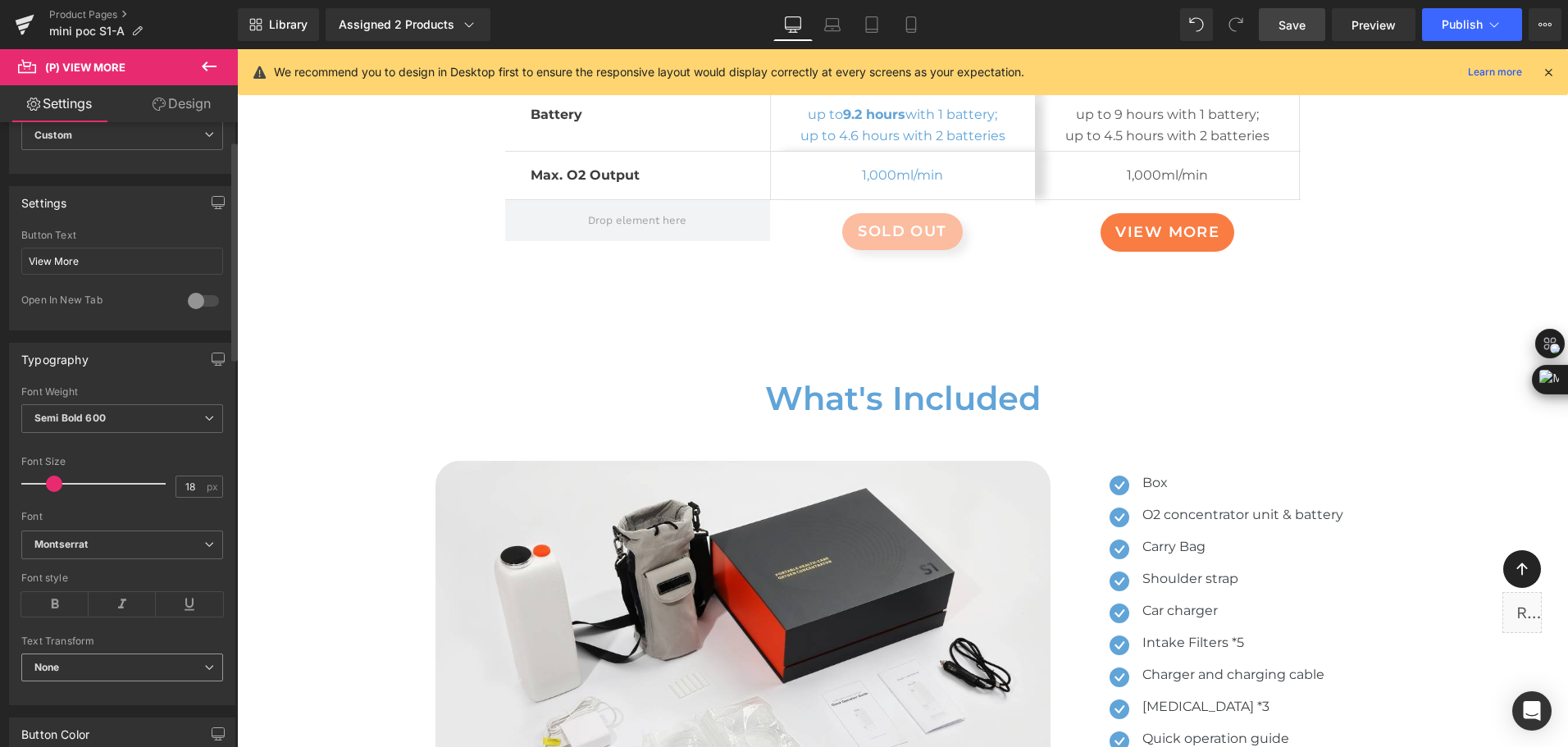
scroll to position [0, 0]
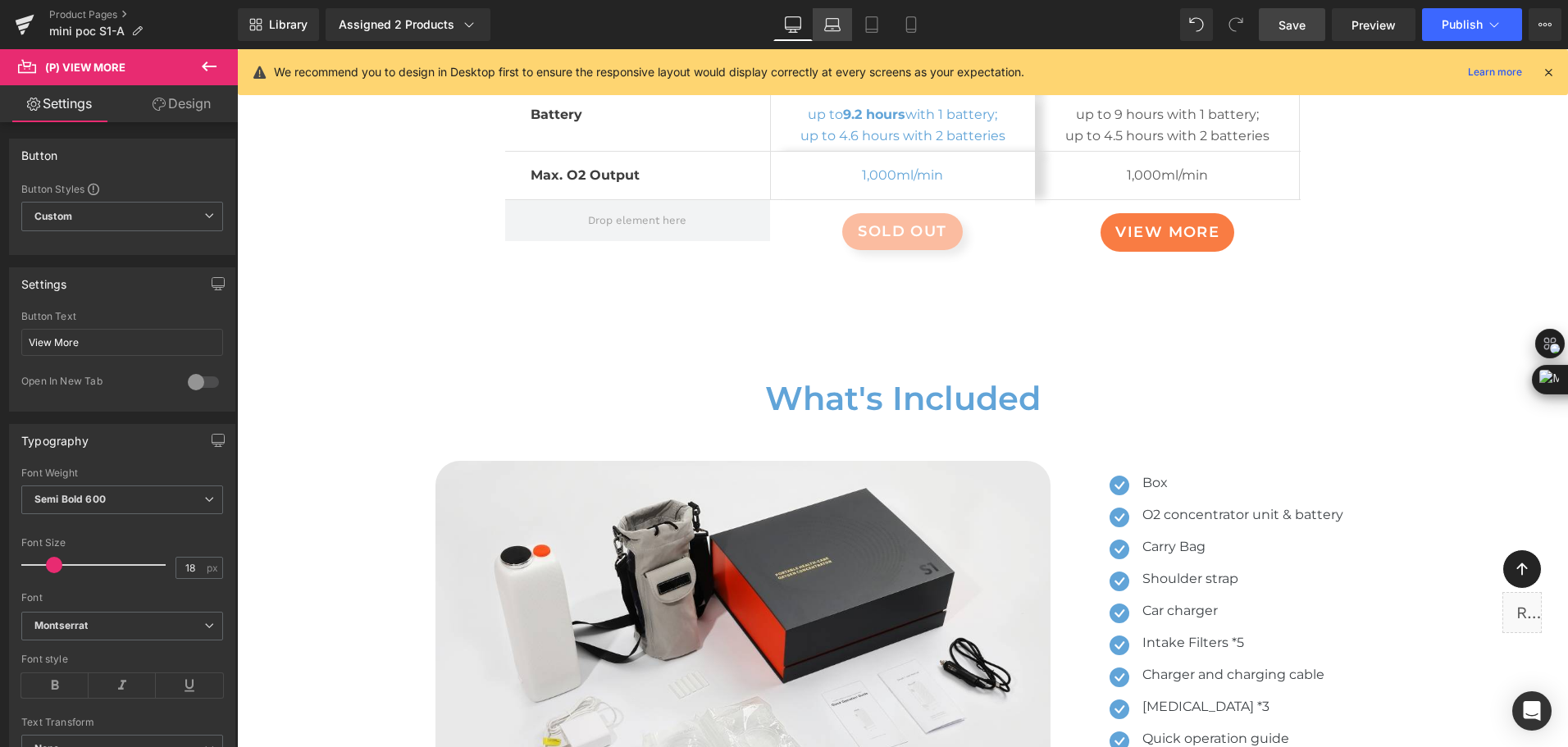
click at [830, 34] on link "Laptop" at bounding box center [833, 24] width 40 height 32
type input "100"
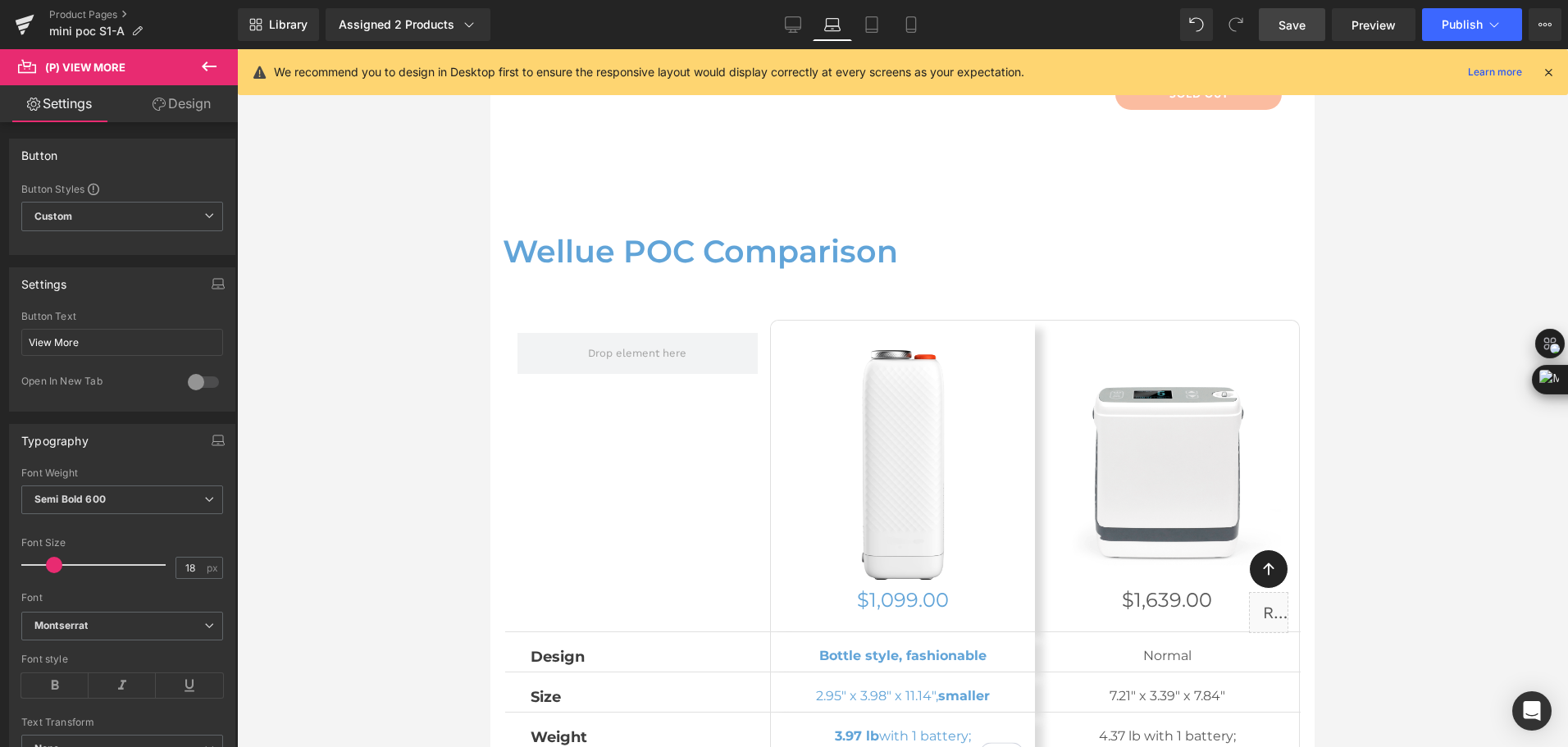
scroll to position [7423, 0]
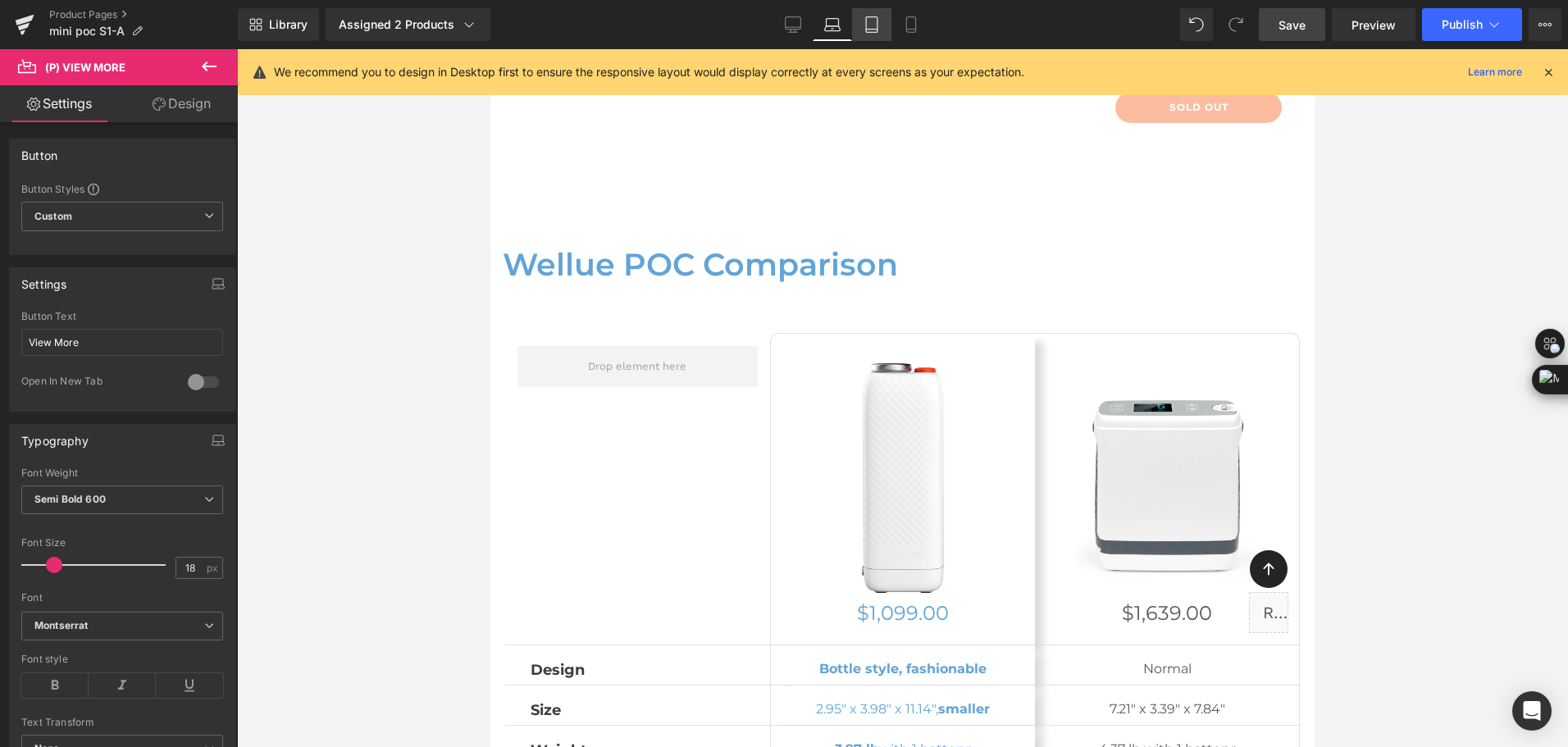
click at [888, 21] on link "Tablet" at bounding box center [871, 24] width 40 height 32
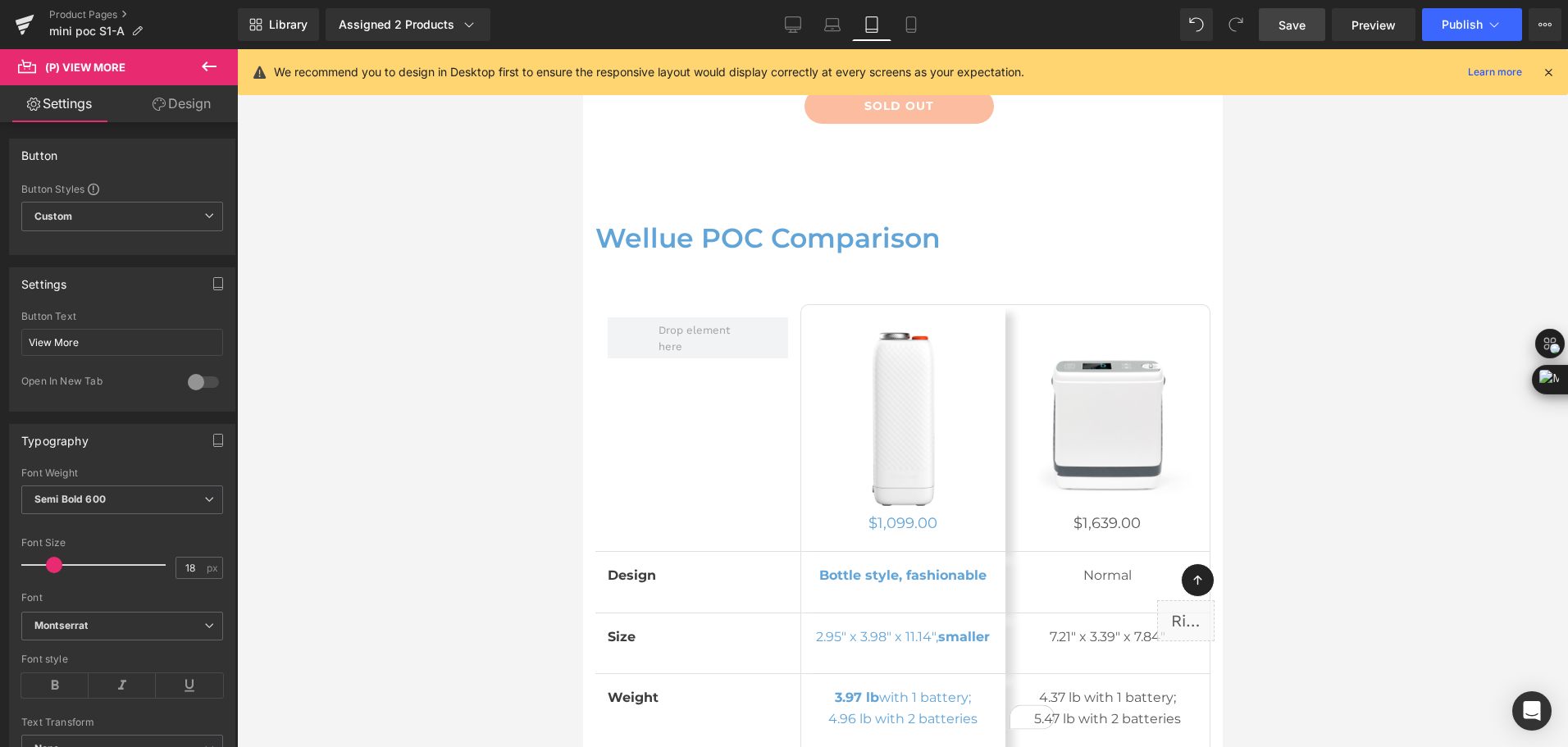
type input "100"
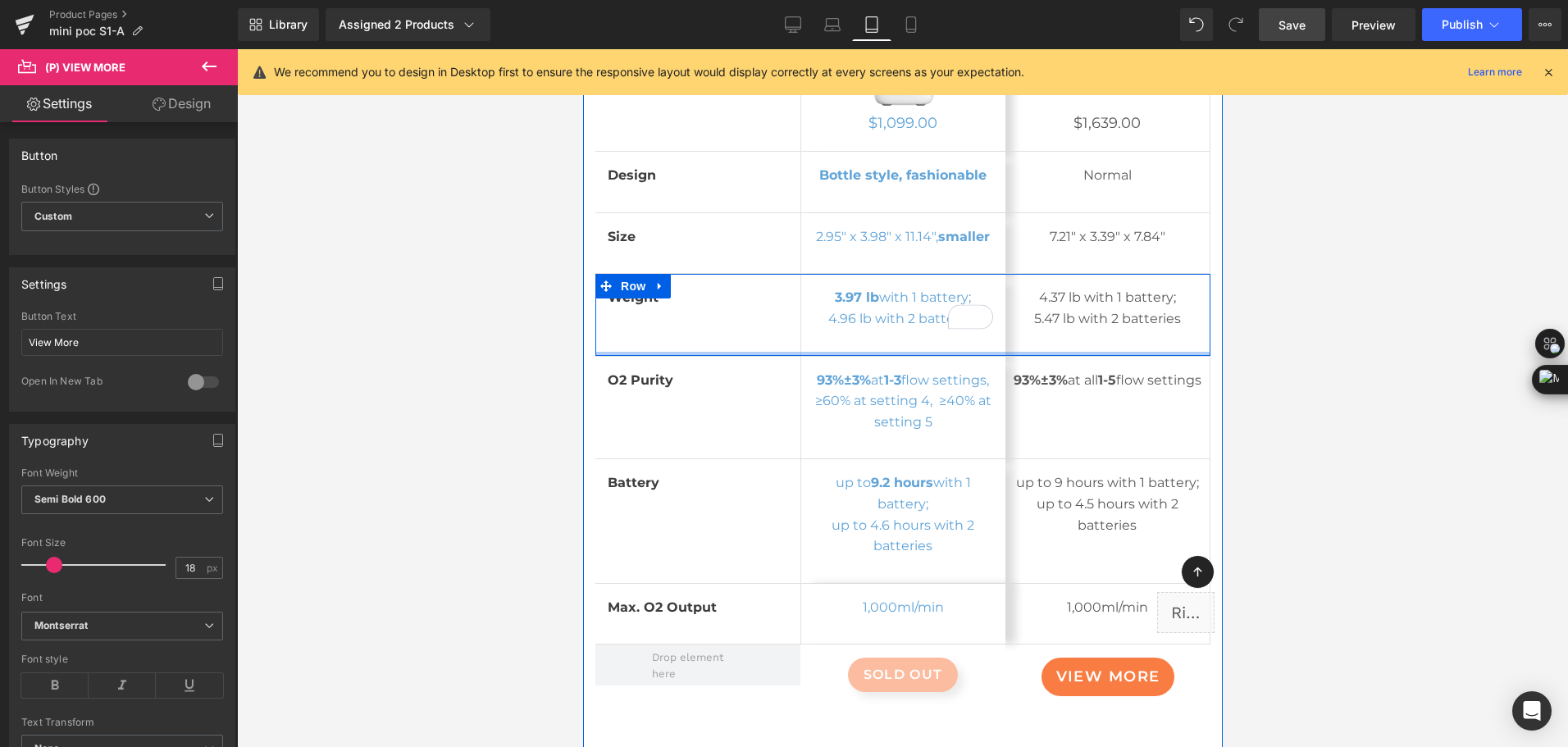
scroll to position [7909, 0]
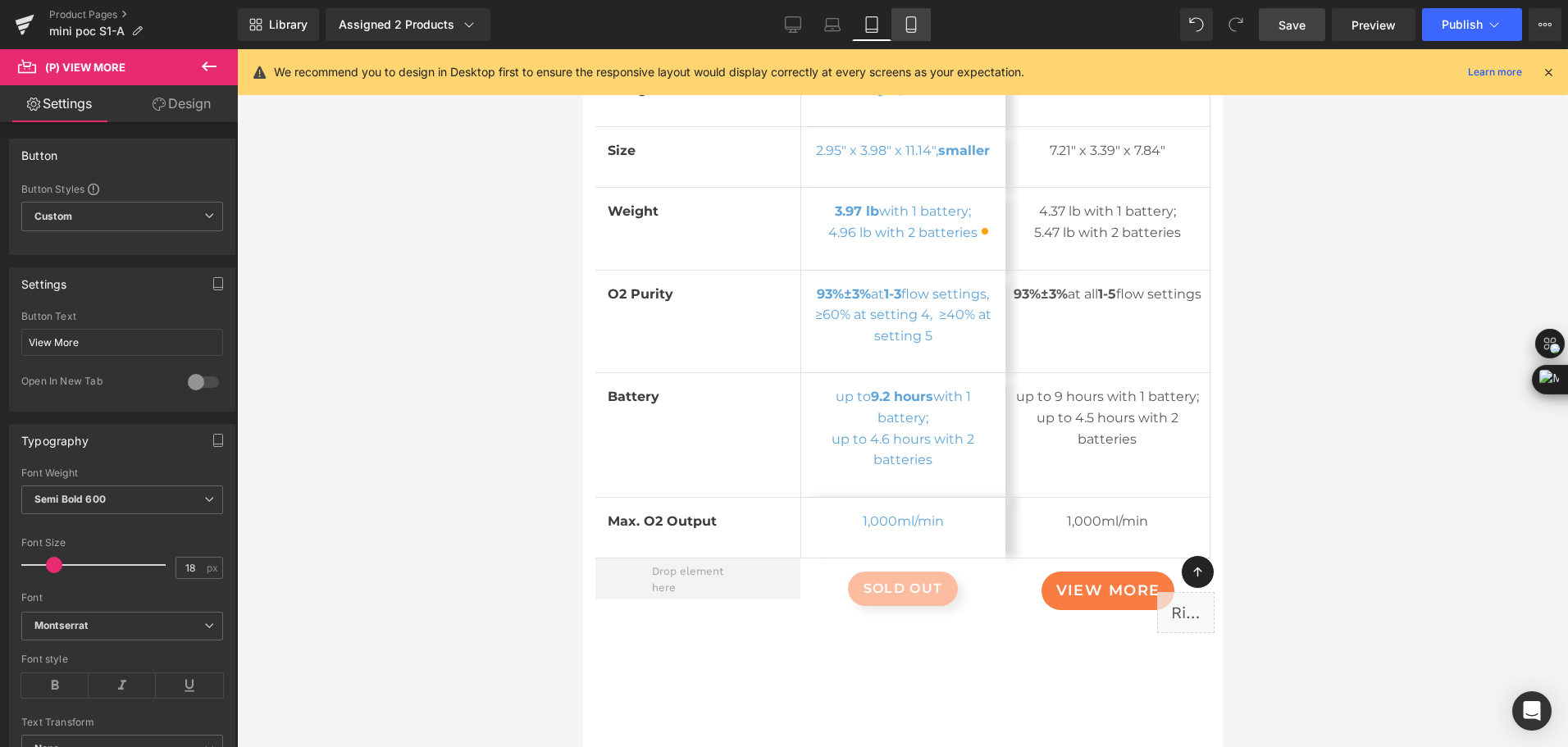
click at [909, 23] on icon at bounding box center [911, 25] width 17 height 17
type input "100"
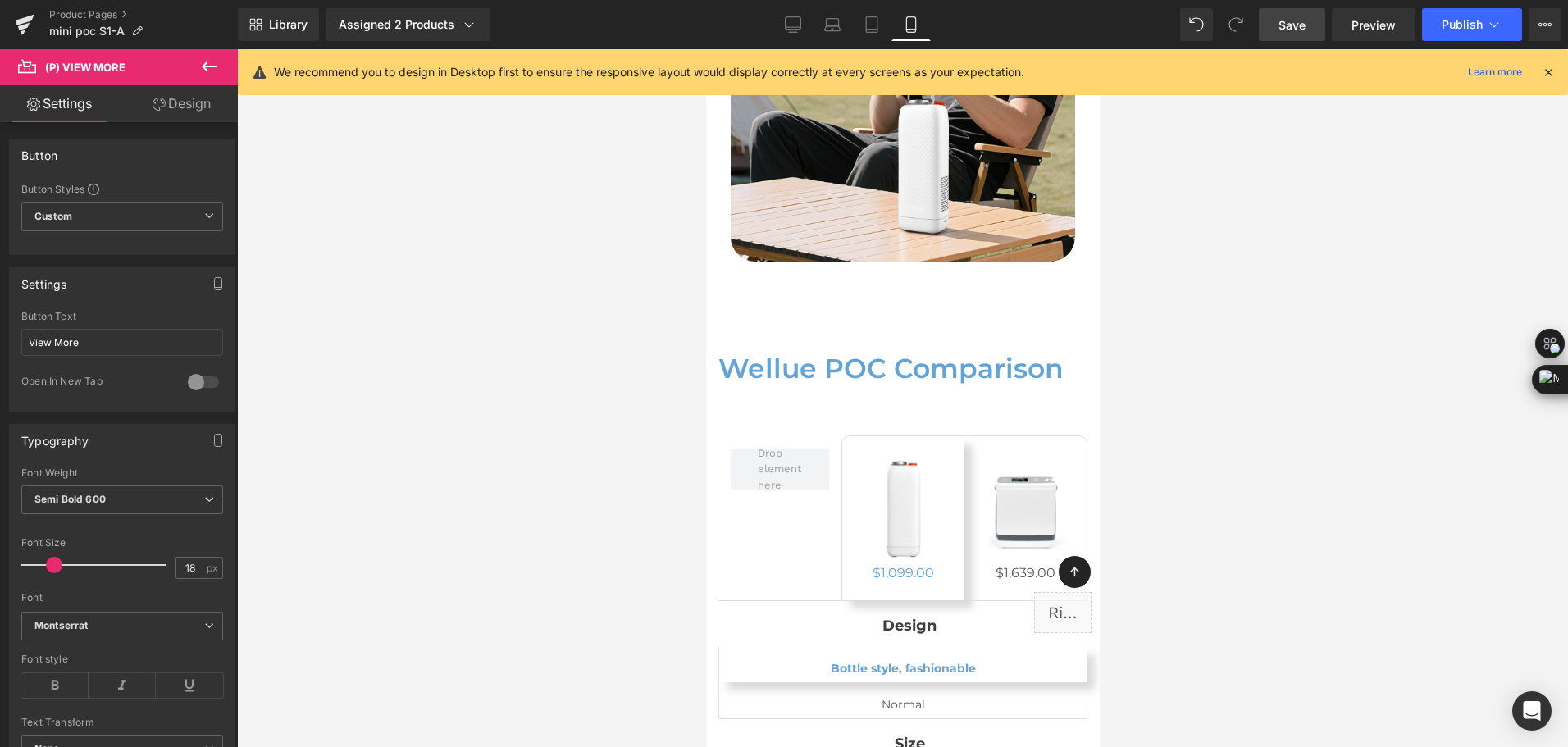
scroll to position [10007, 0]
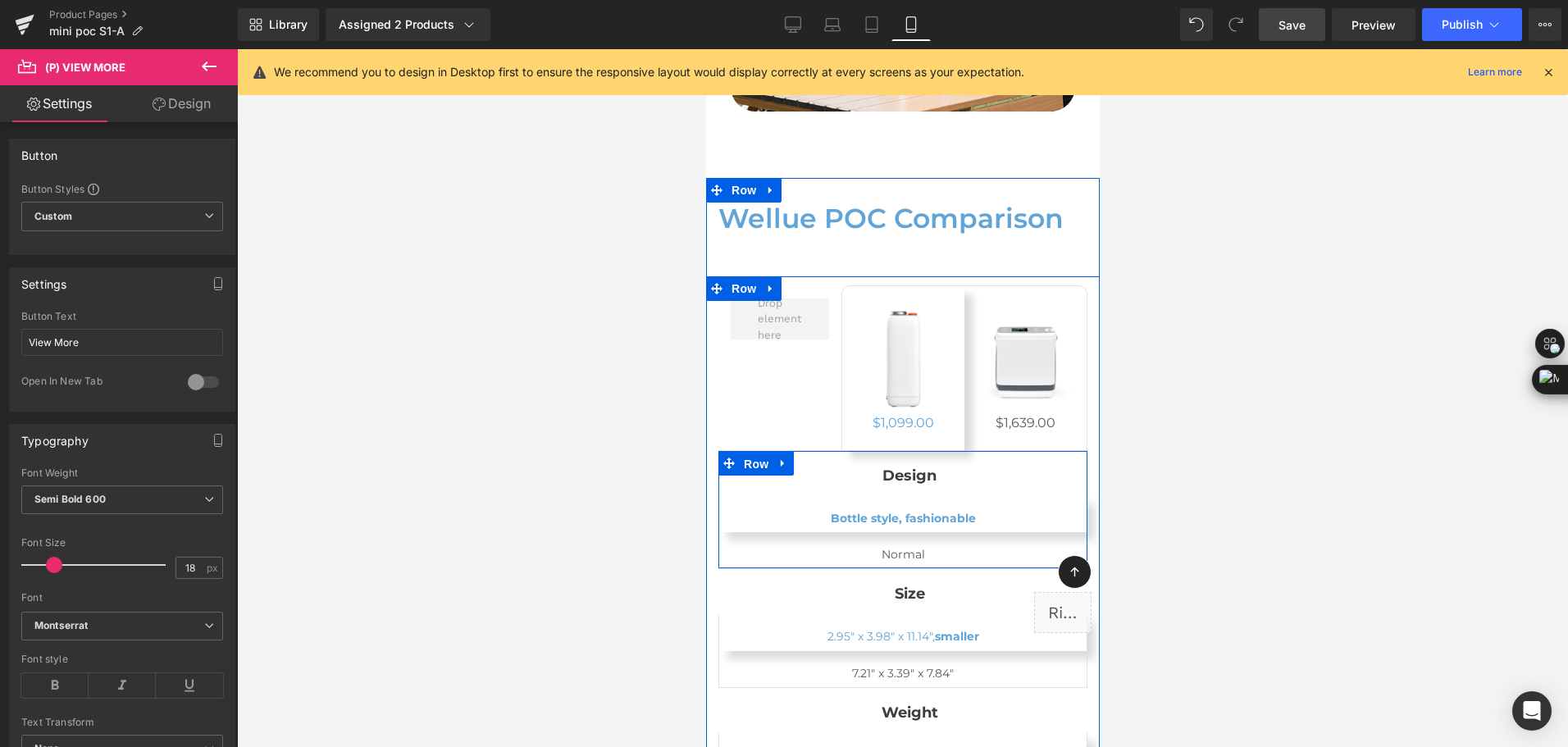
click at [746, 452] on span "Row" at bounding box center [755, 464] width 32 height 25
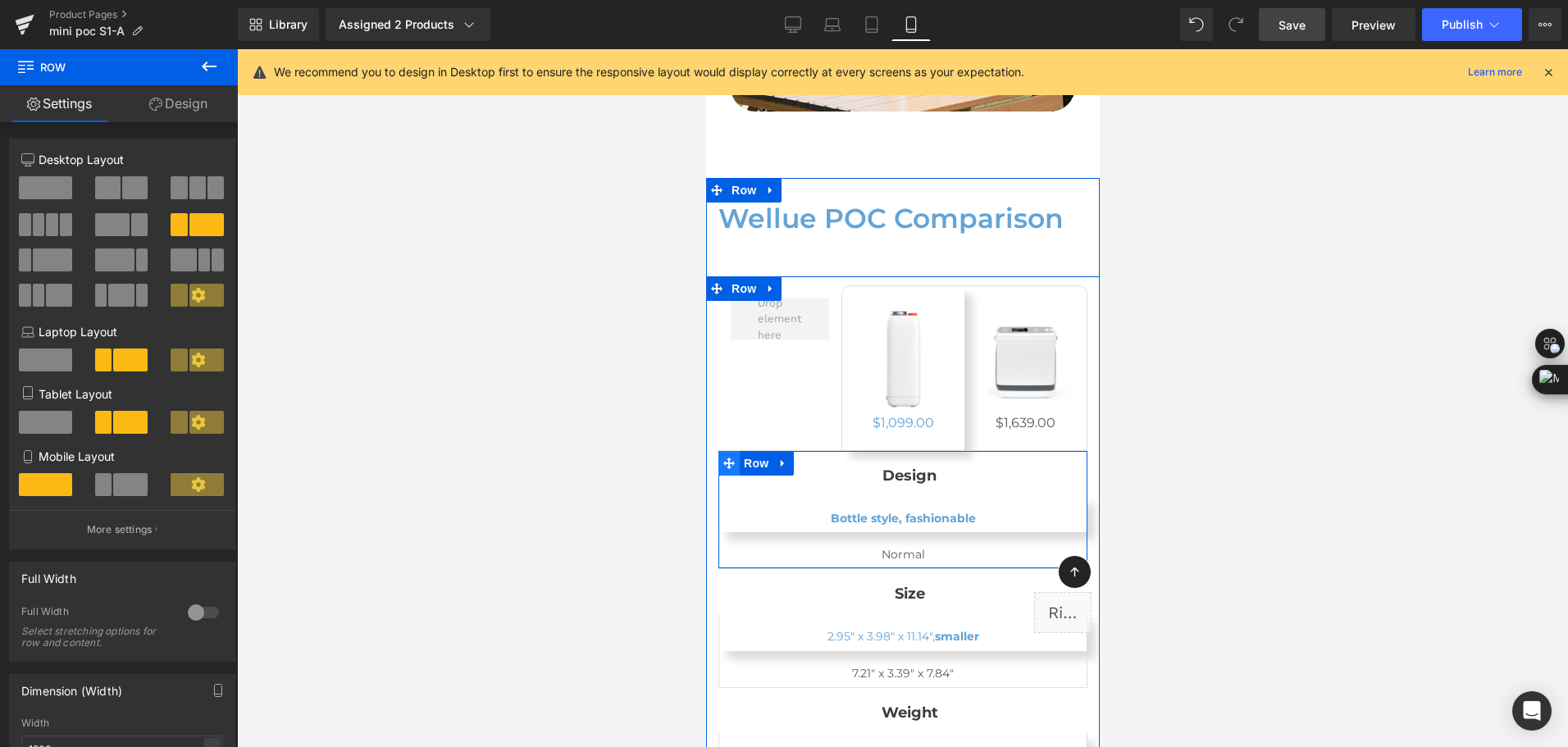
click at [737, 451] on span at bounding box center [728, 463] width 21 height 25
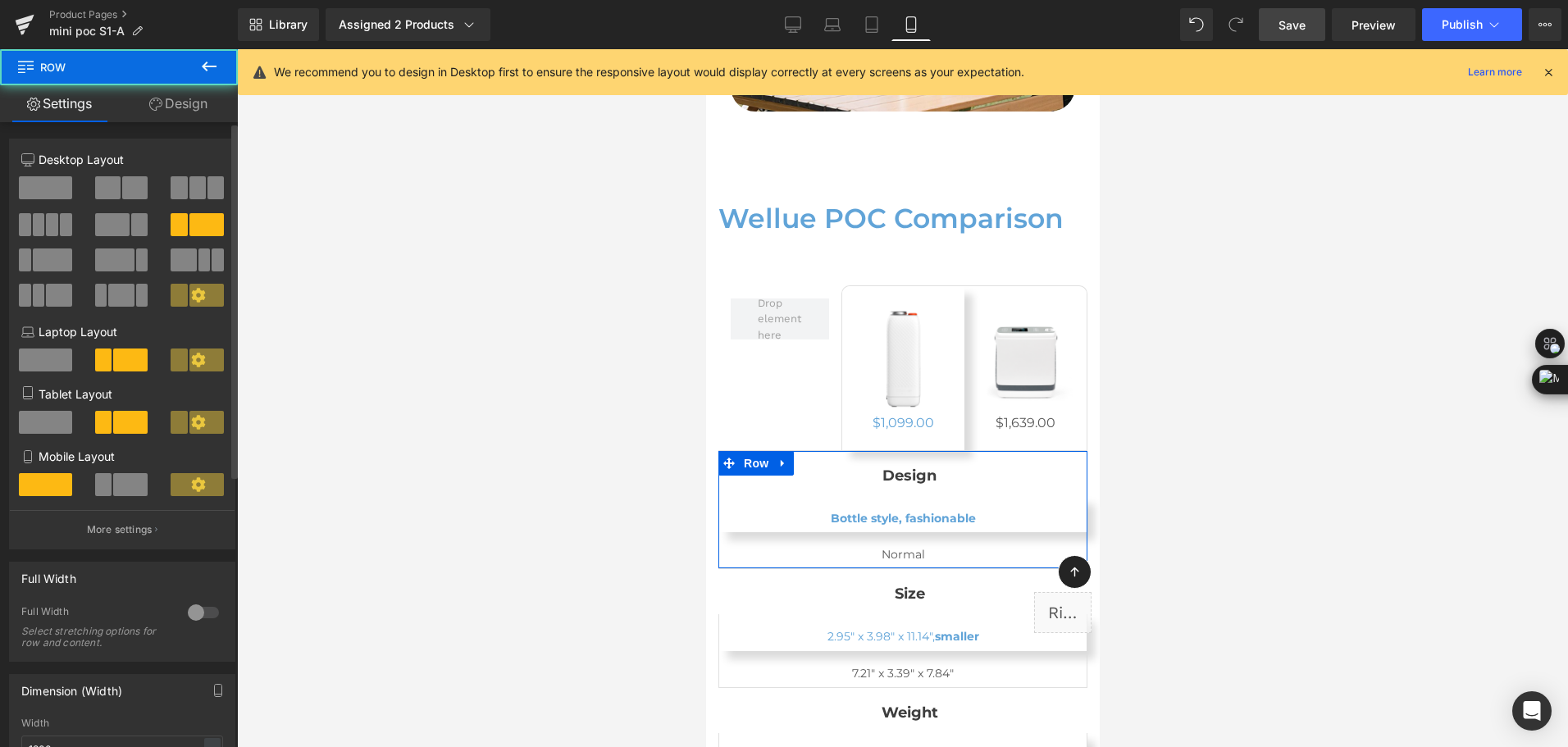
click at [116, 488] on span at bounding box center [130, 484] width 34 height 23
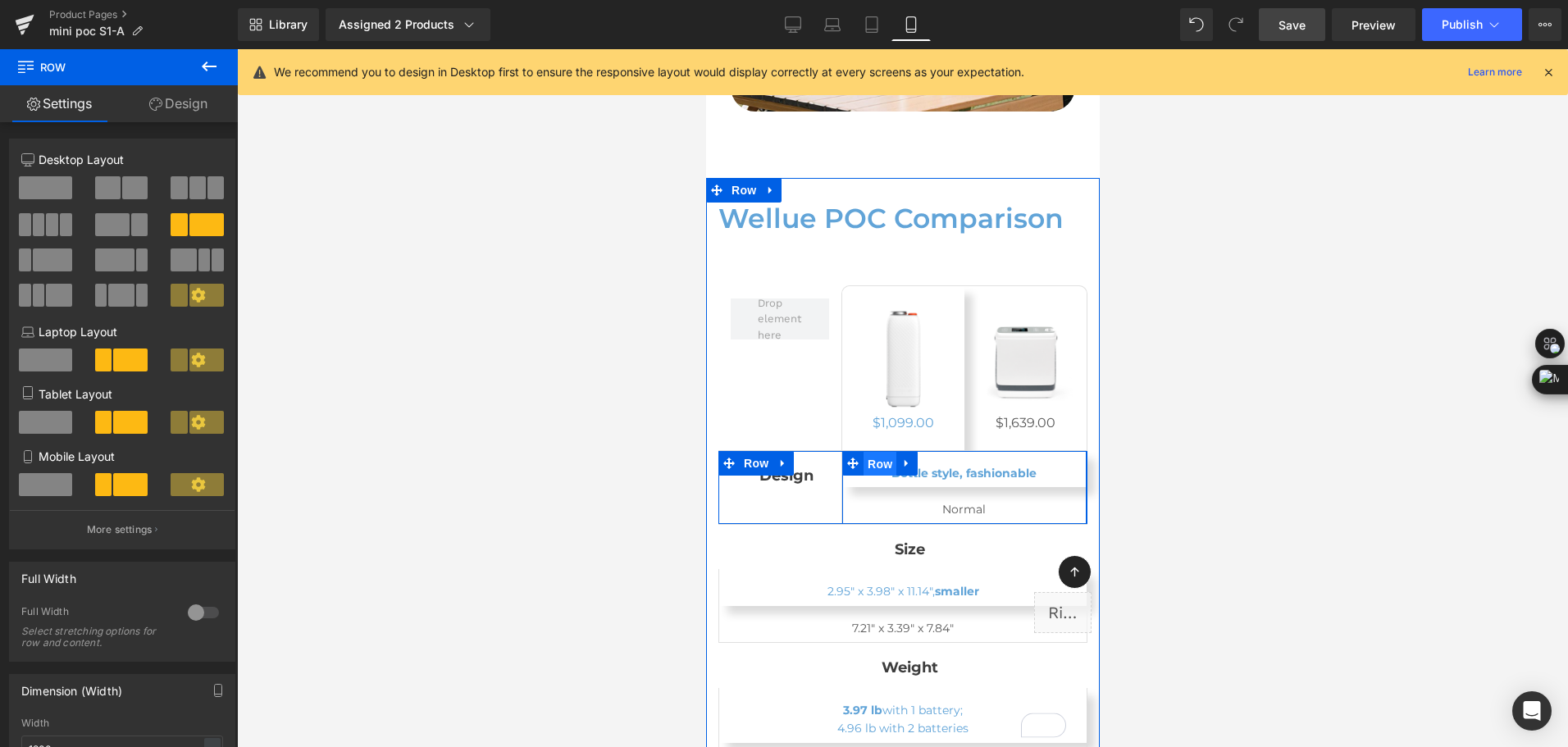
click at [877, 452] on span "Row" at bounding box center [879, 464] width 32 height 25
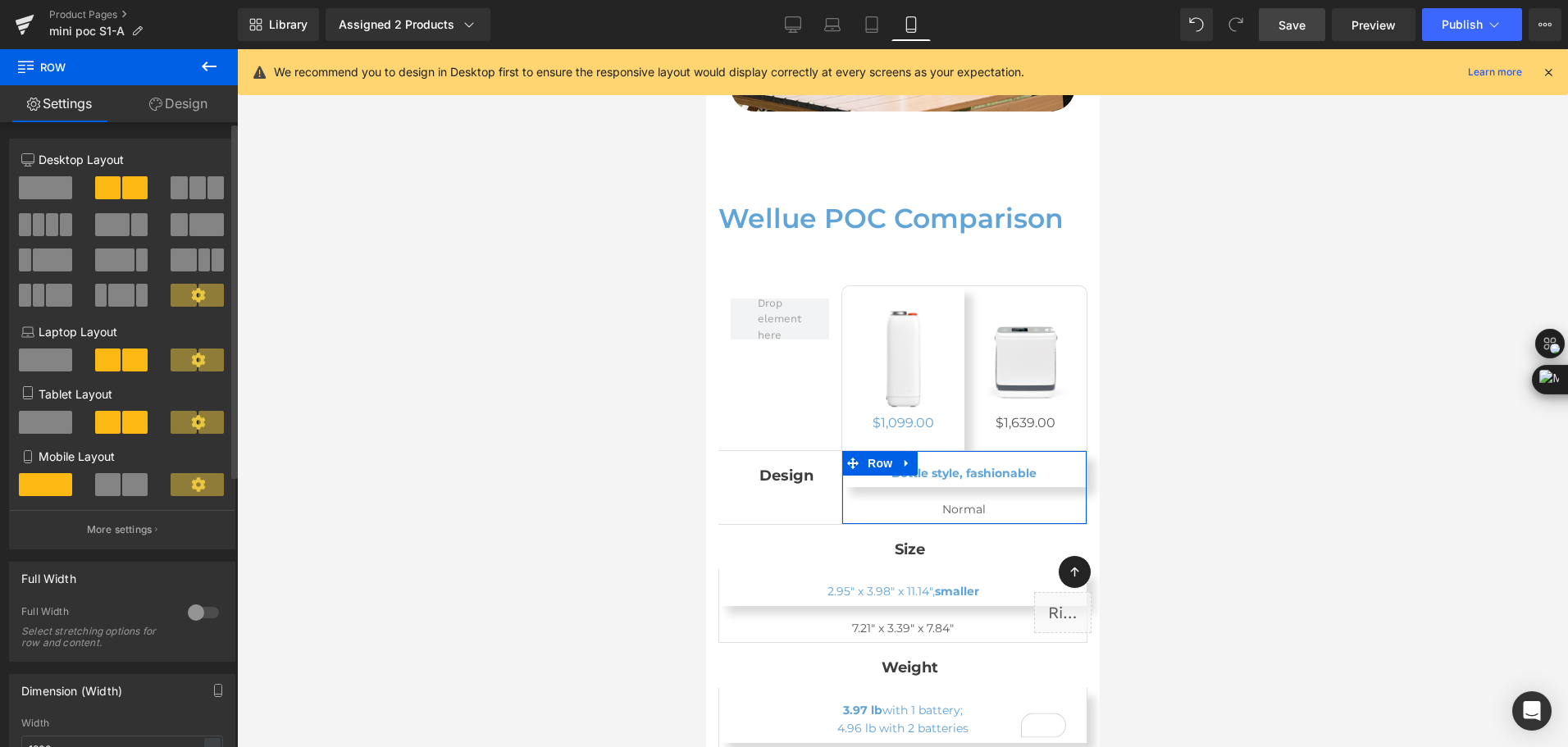
click at [122, 484] on span at bounding box center [134, 484] width 25 height 23
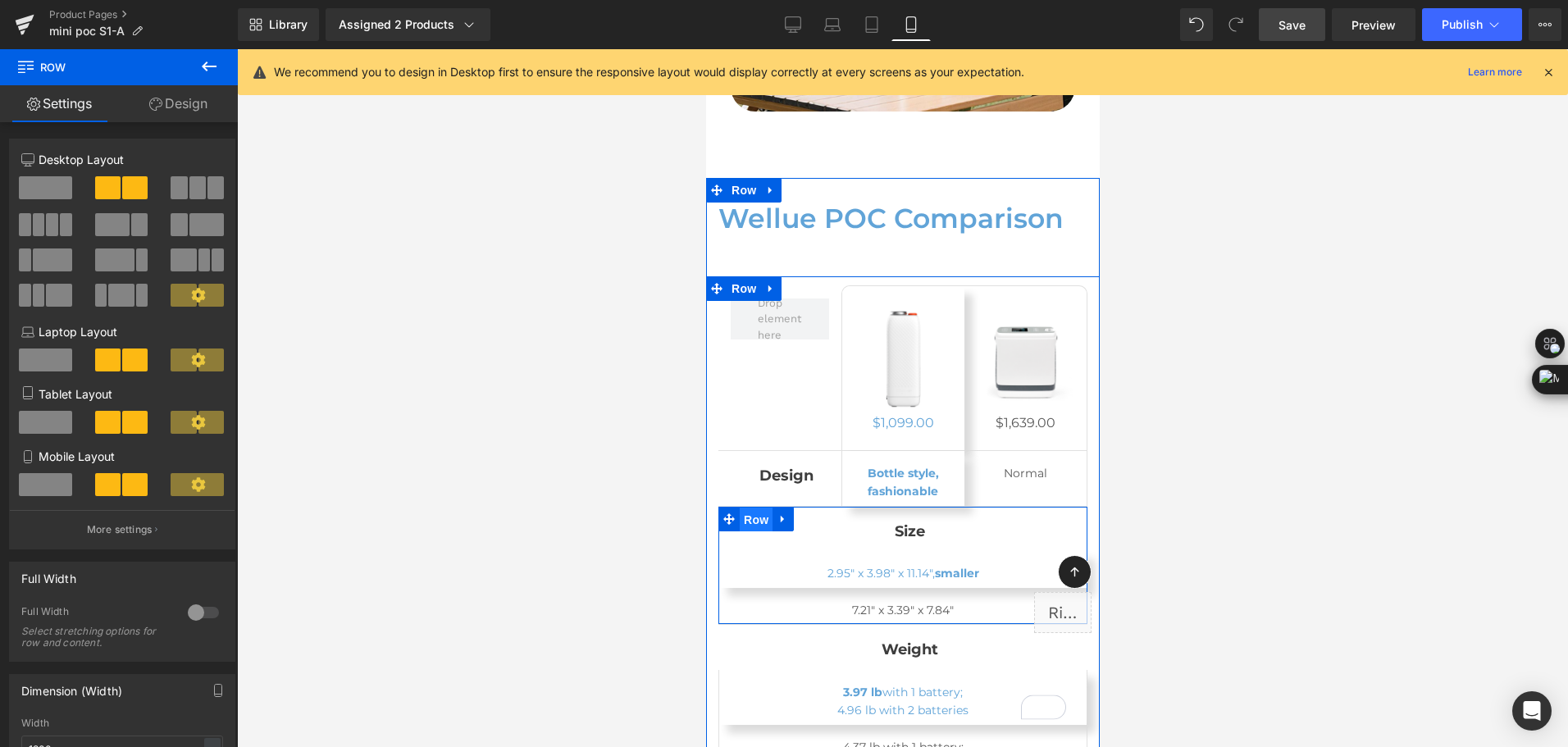
click at [749, 508] on span "Row" at bounding box center [755, 520] width 32 height 25
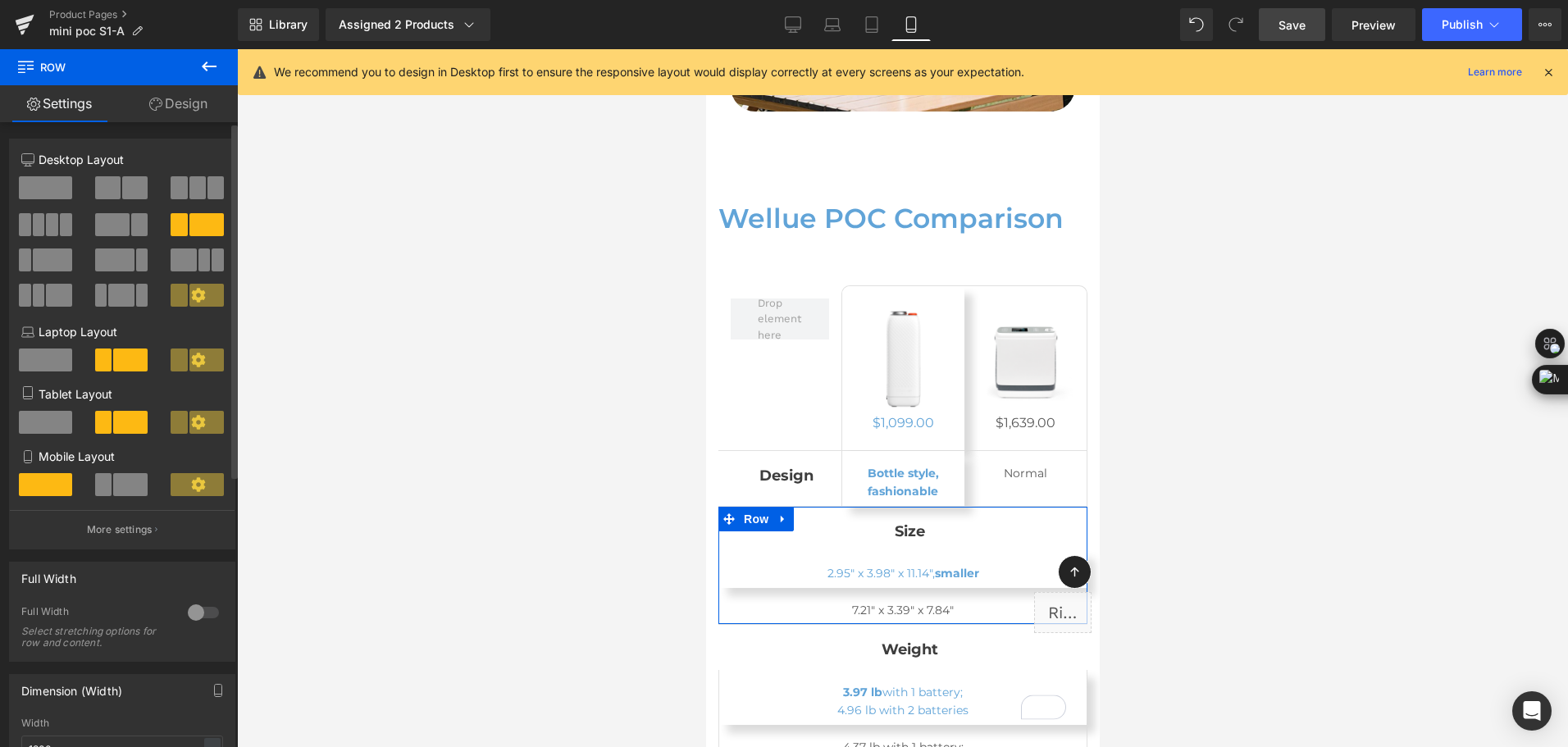
click at [120, 478] on span at bounding box center [130, 484] width 34 height 23
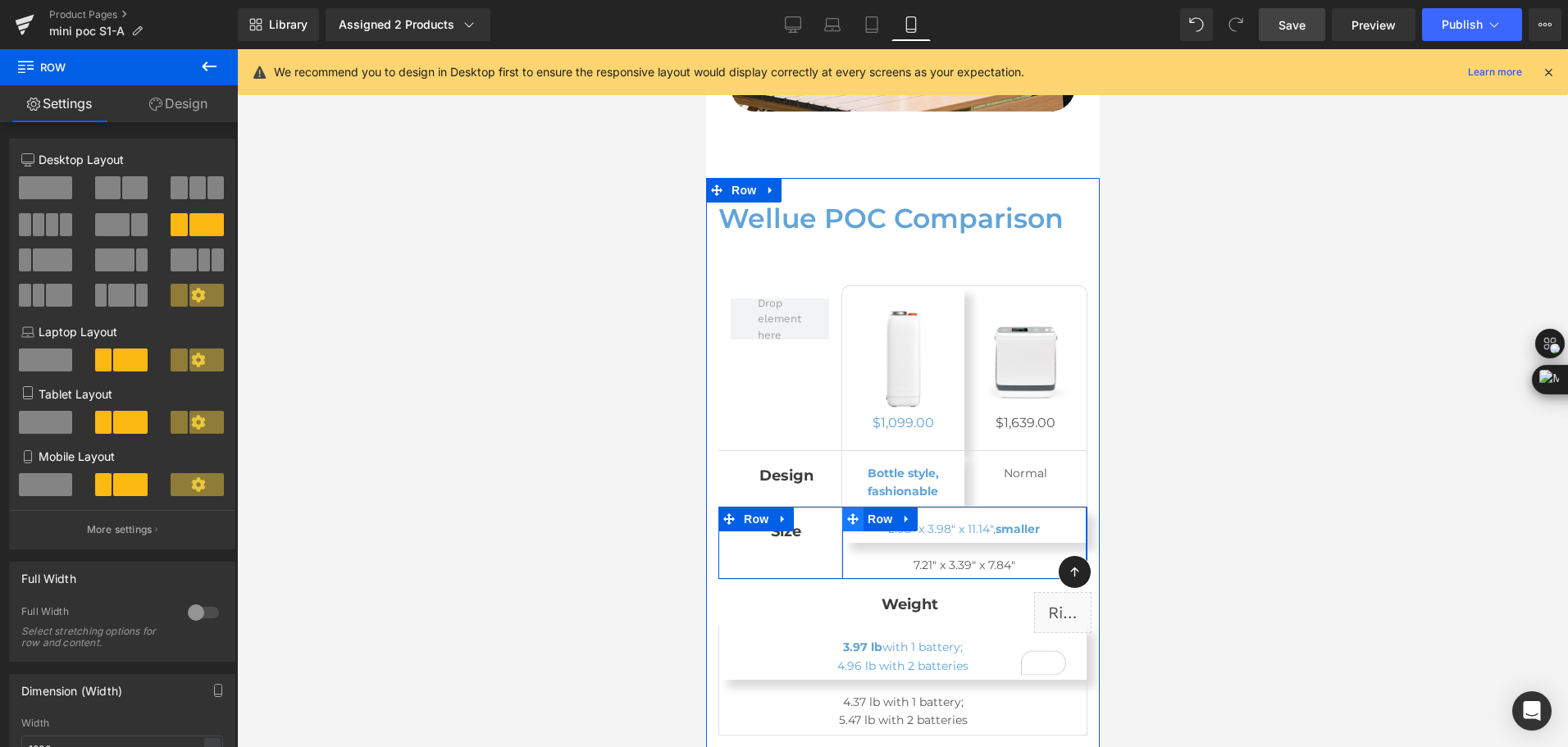
click at [858, 507] on span at bounding box center [852, 519] width 21 height 25
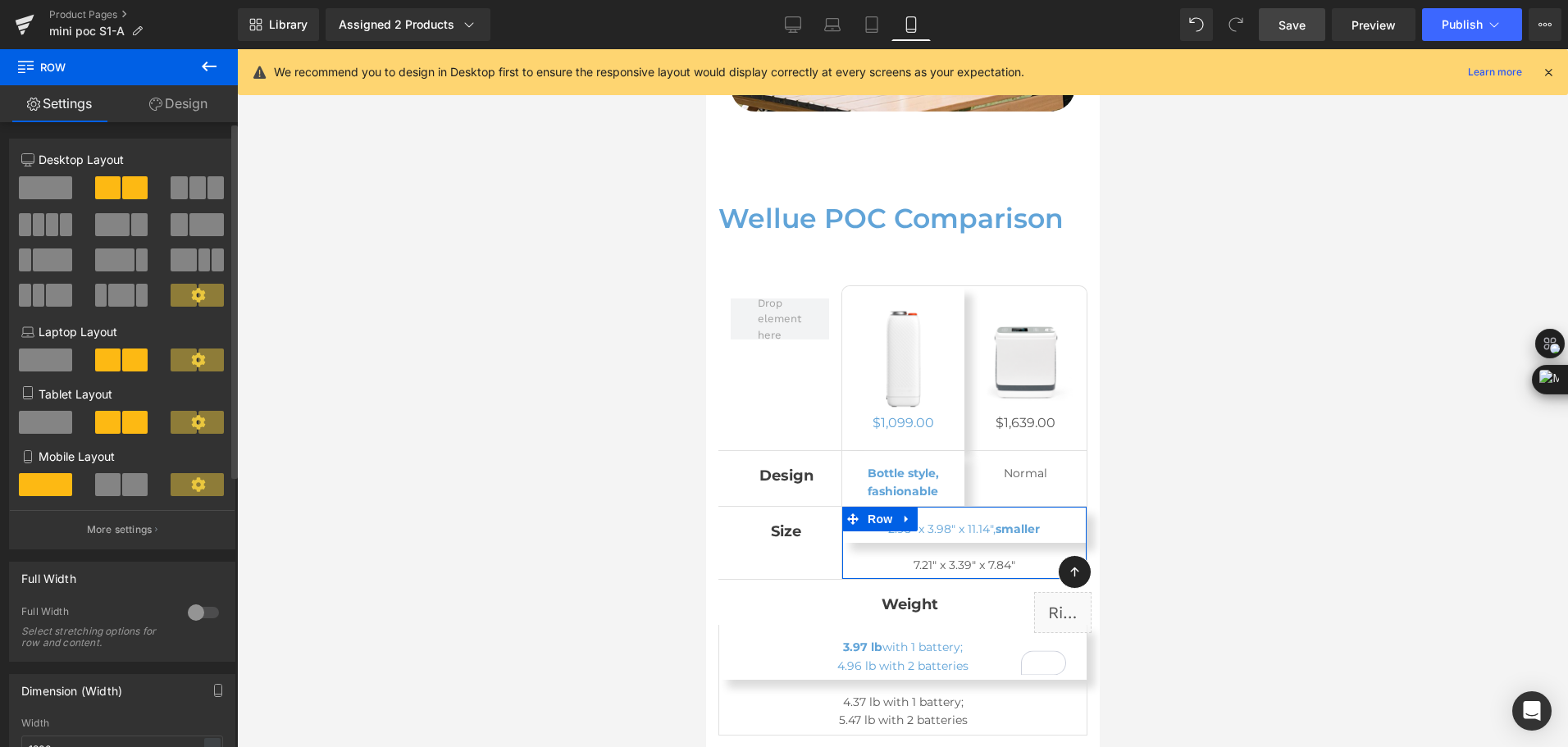
click at [135, 487] on span at bounding box center [134, 484] width 25 height 23
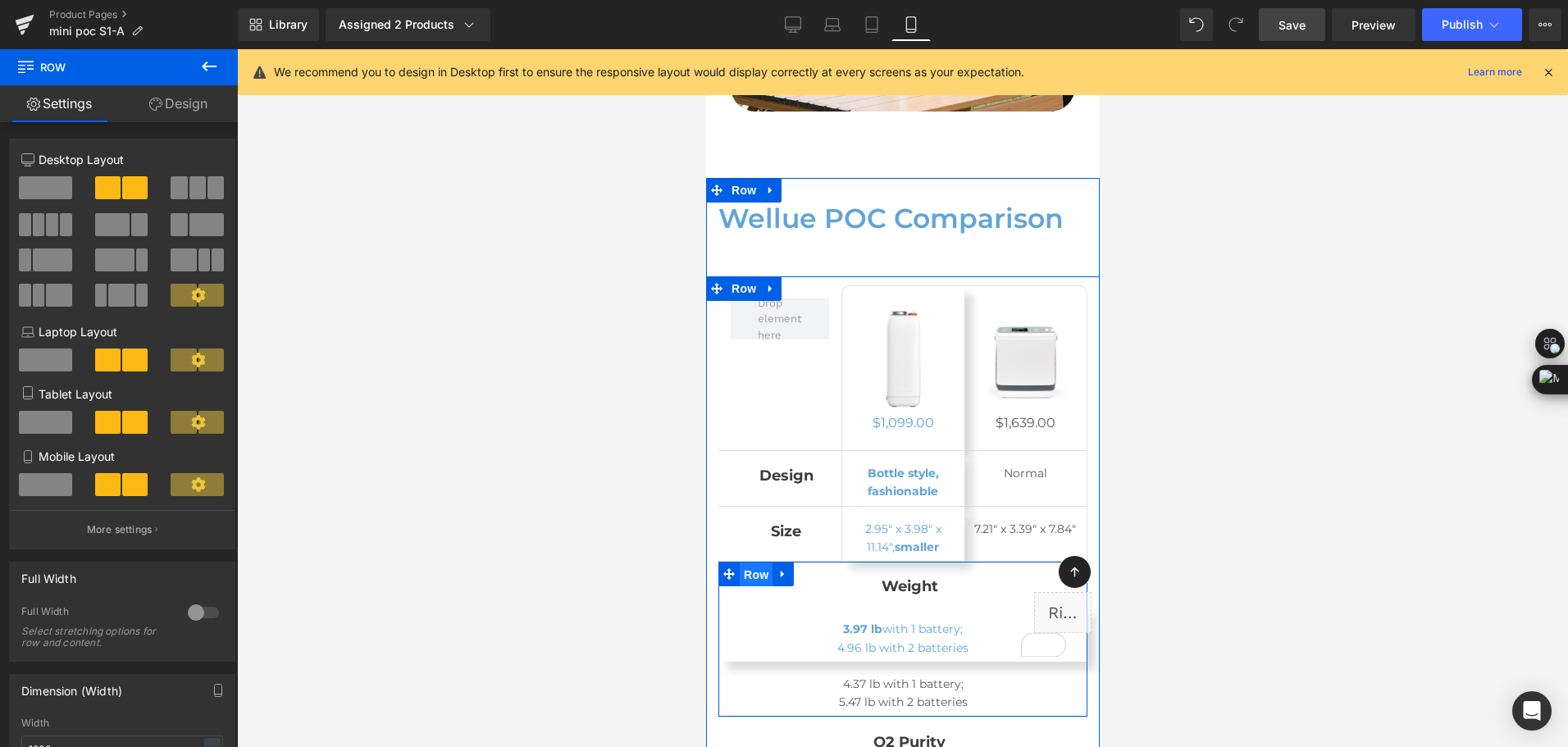
click at [748, 562] on span "Row" at bounding box center [755, 574] width 32 height 25
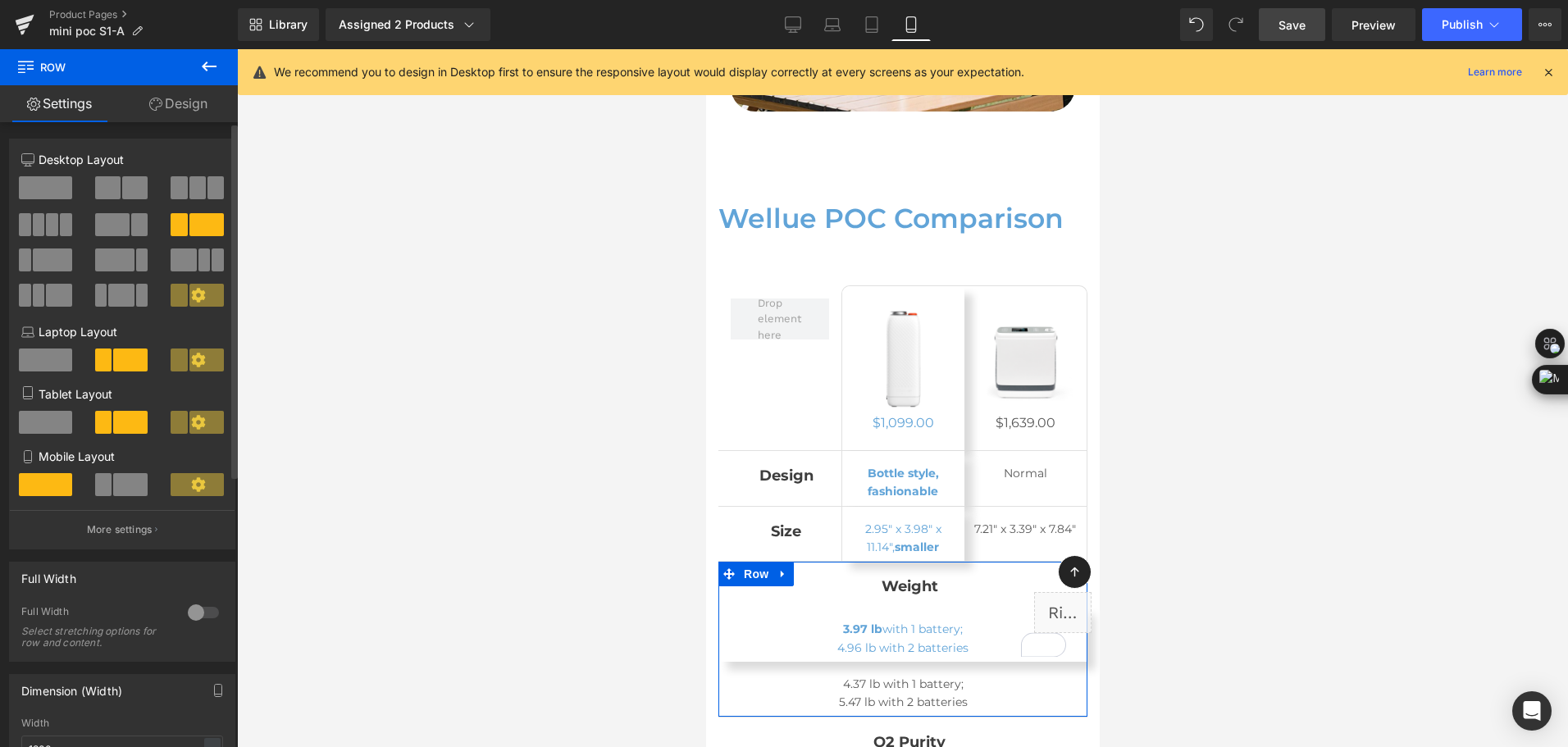
click at [125, 496] on span at bounding box center [130, 484] width 34 height 23
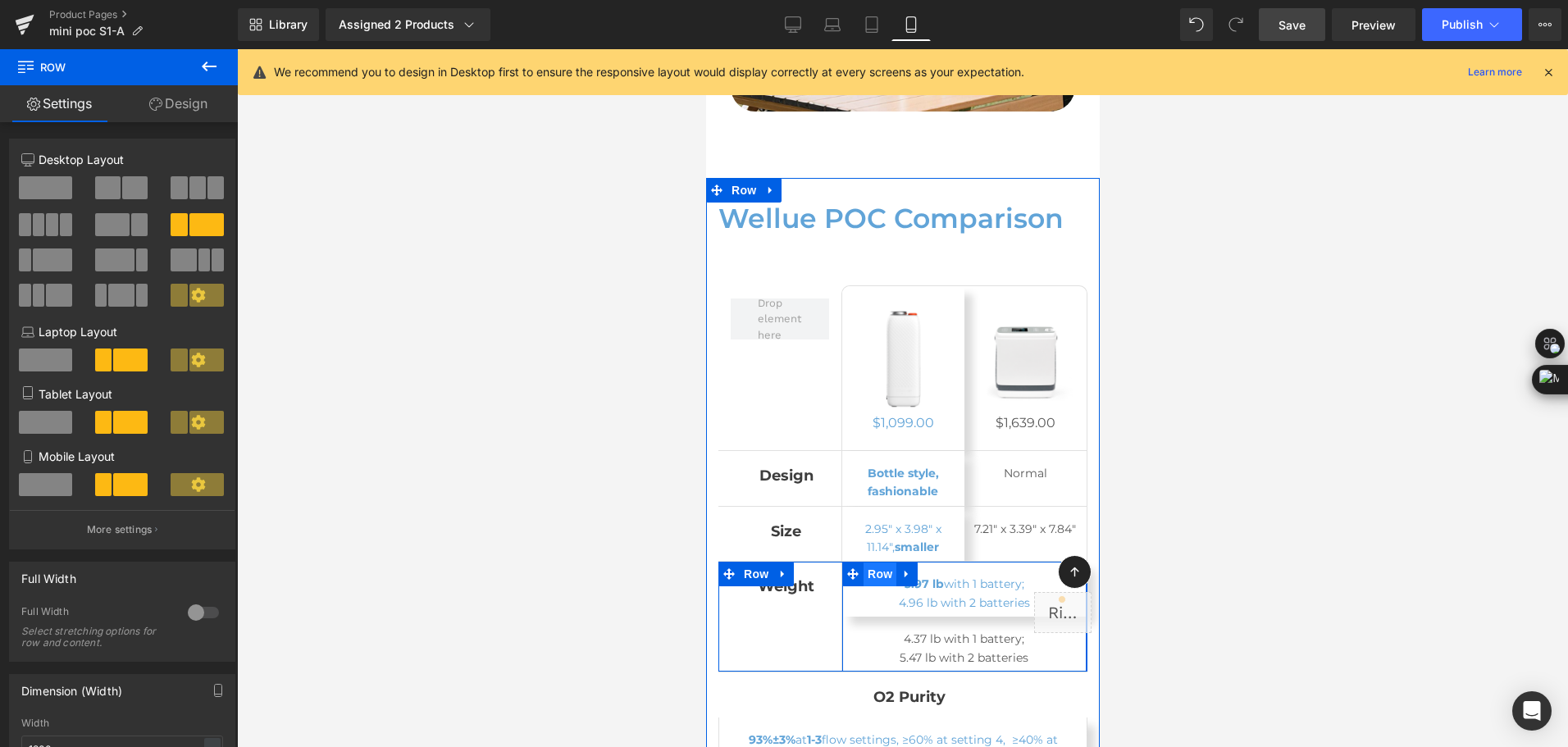
click at [864, 561] on span "Row" at bounding box center [879, 573] width 32 height 25
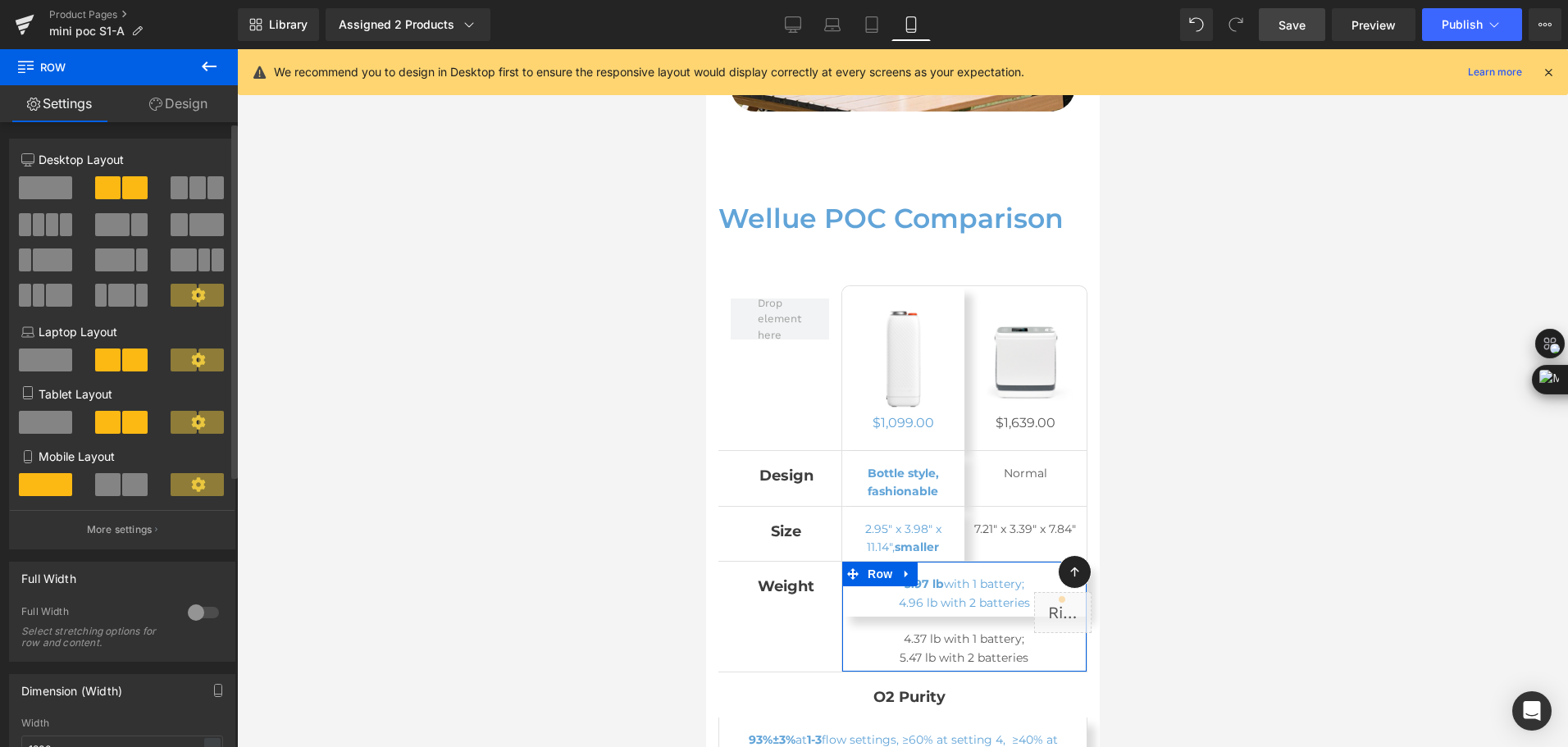
click at [104, 484] on span at bounding box center [107, 484] width 25 height 23
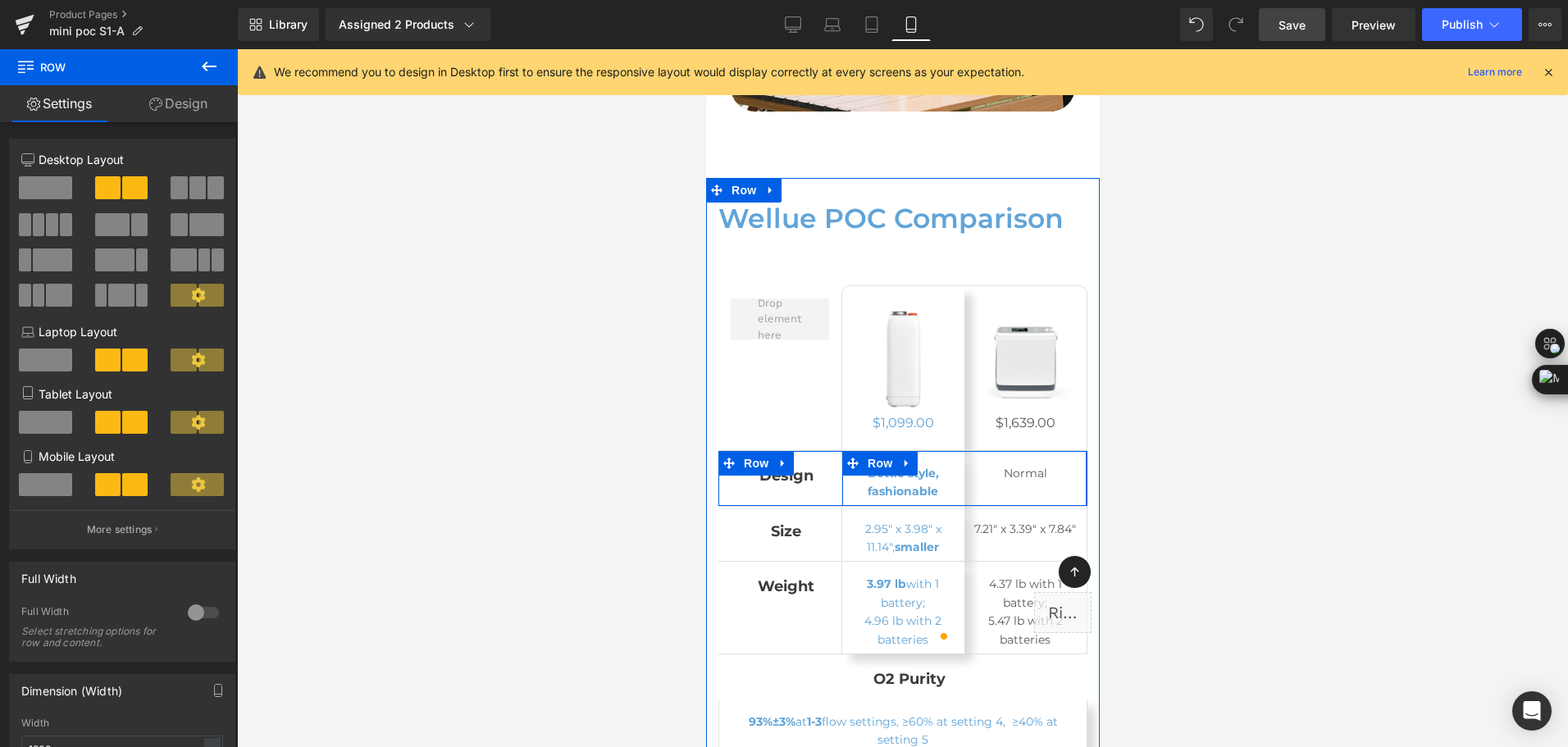
scroll to position [10170, 0]
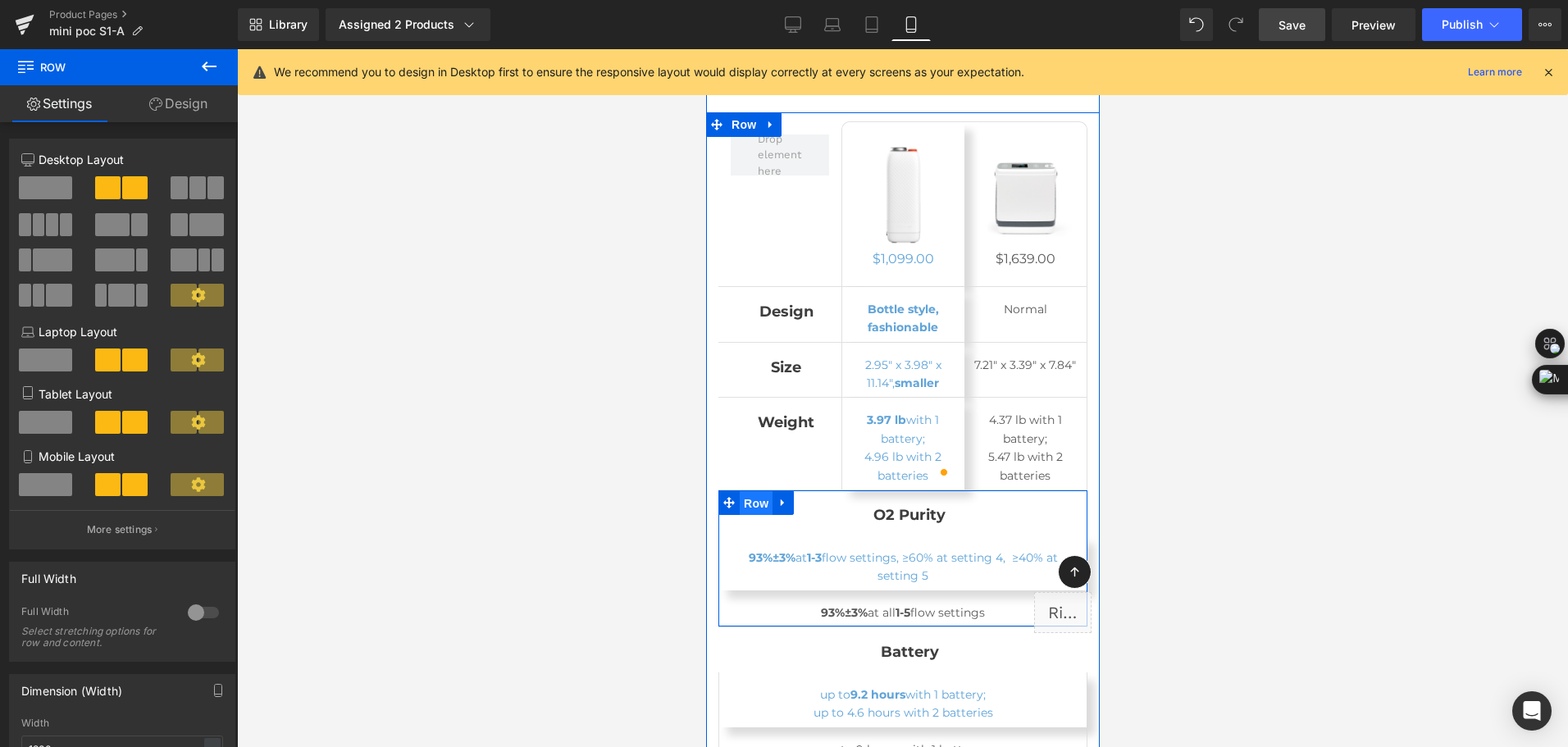
click at [747, 491] on span "Row" at bounding box center [755, 503] width 32 height 25
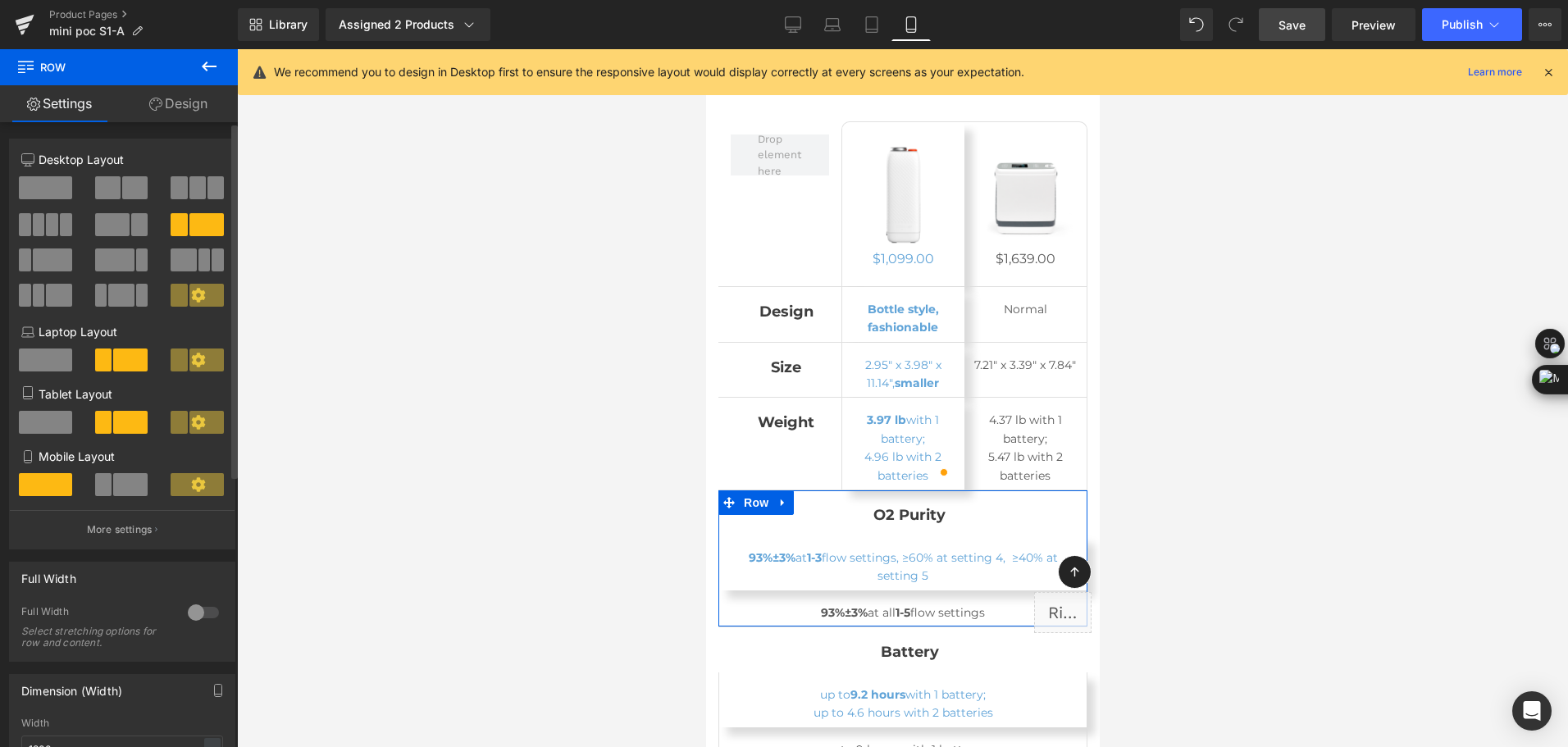
click at [134, 475] on span at bounding box center [130, 484] width 34 height 23
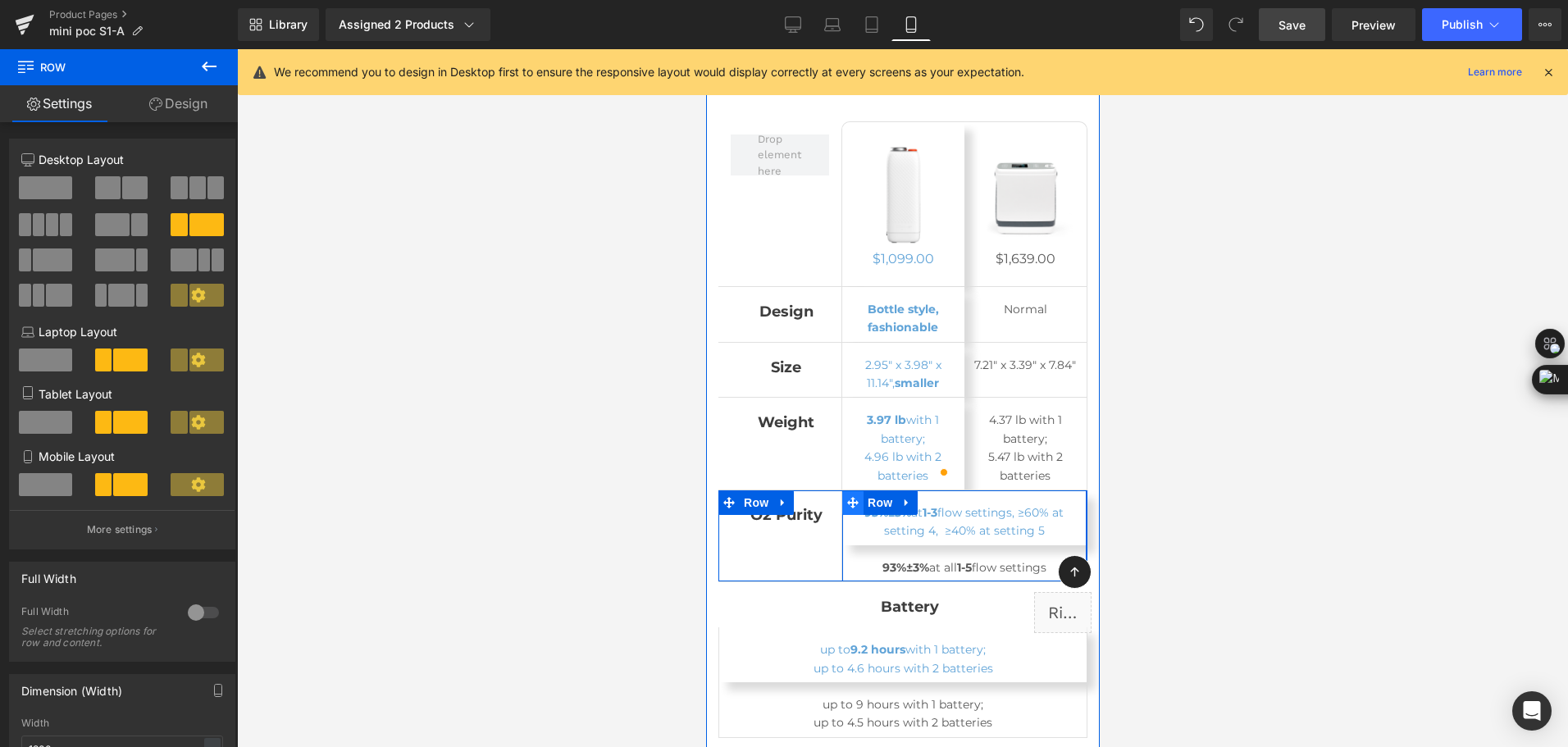
click at [853, 496] on icon at bounding box center [852, 502] width 11 height 12
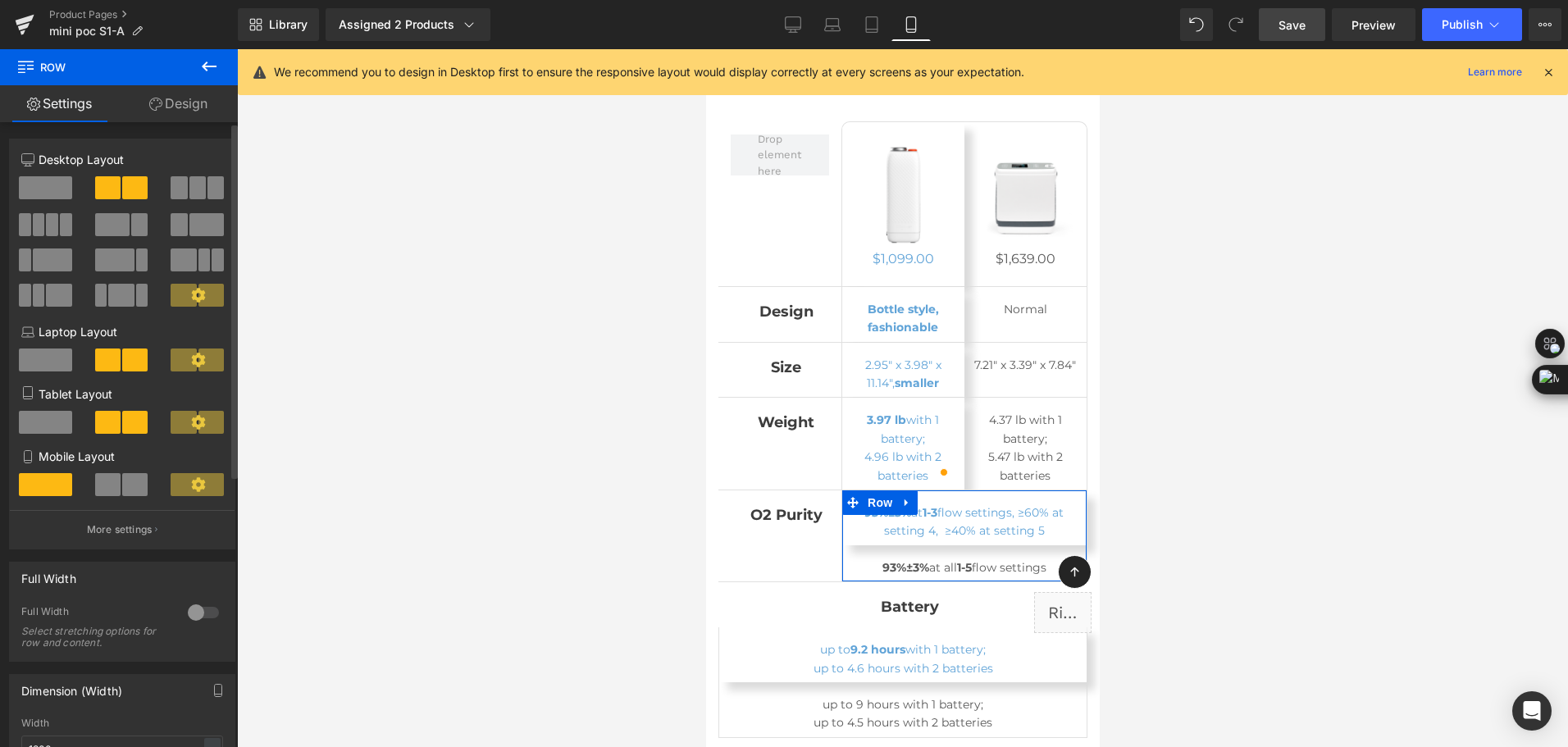
click at [127, 483] on span at bounding box center [134, 484] width 25 height 23
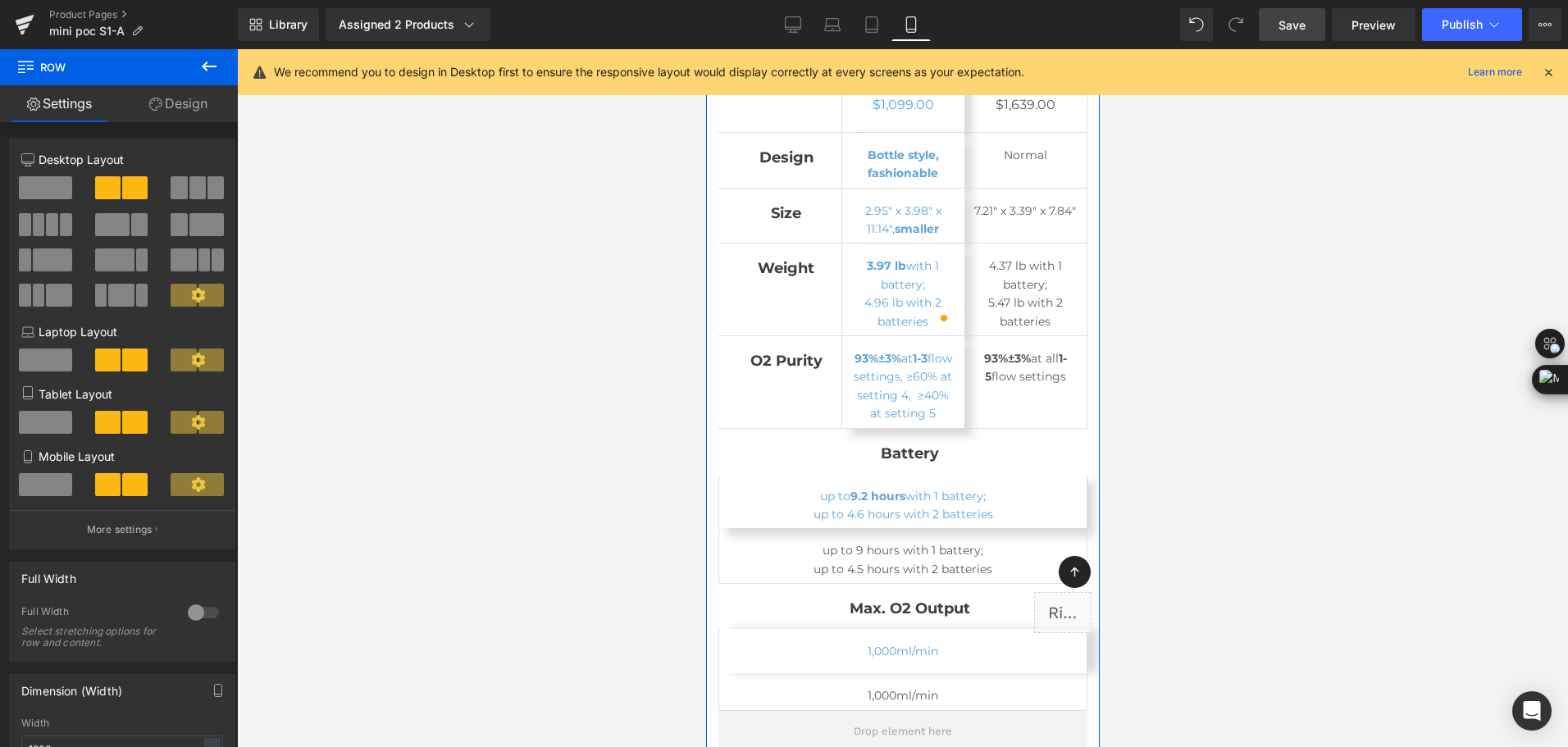
scroll to position [10335, 0]
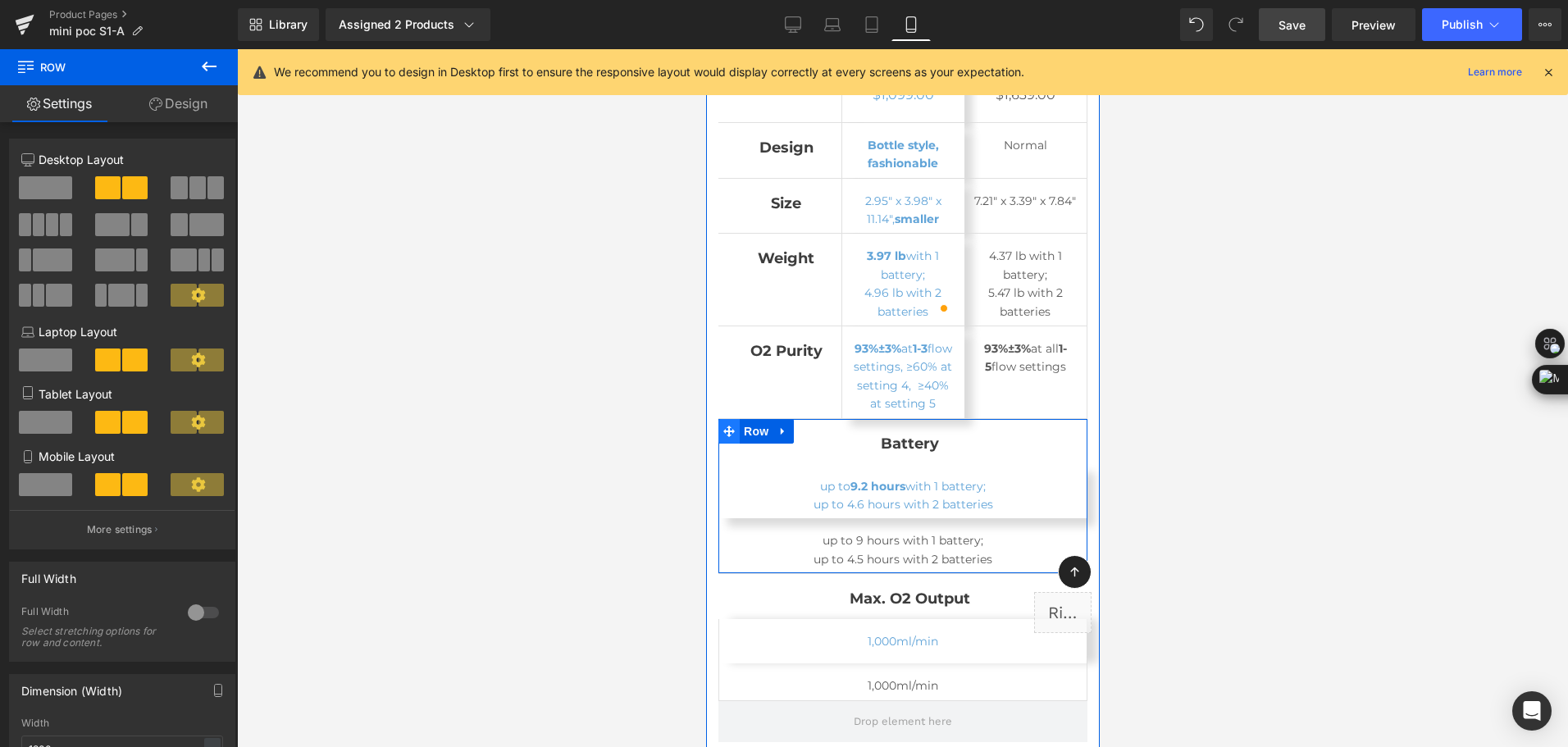
click at [730, 424] on icon at bounding box center [728, 430] width 11 height 12
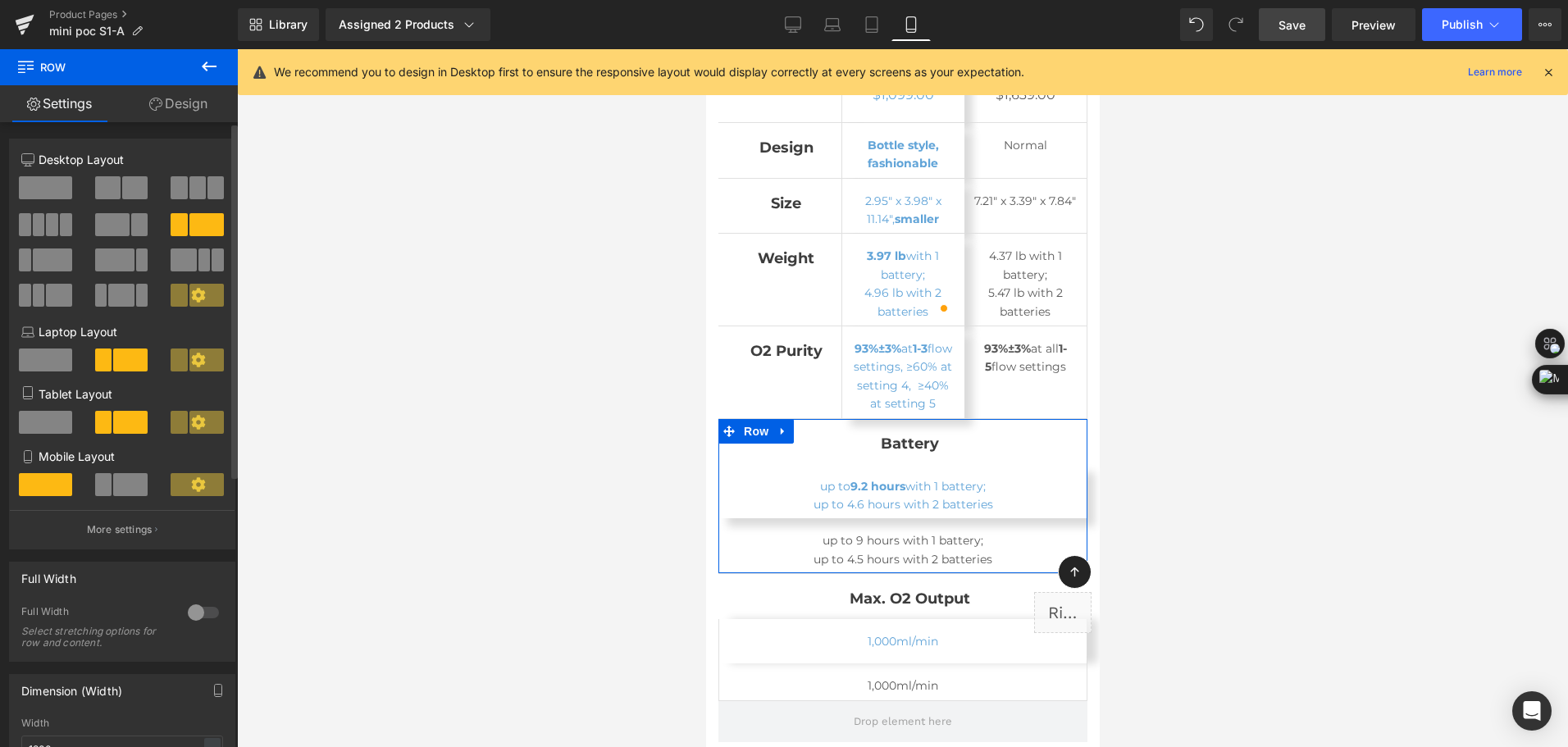
click at [113, 492] on span at bounding box center [130, 484] width 34 height 23
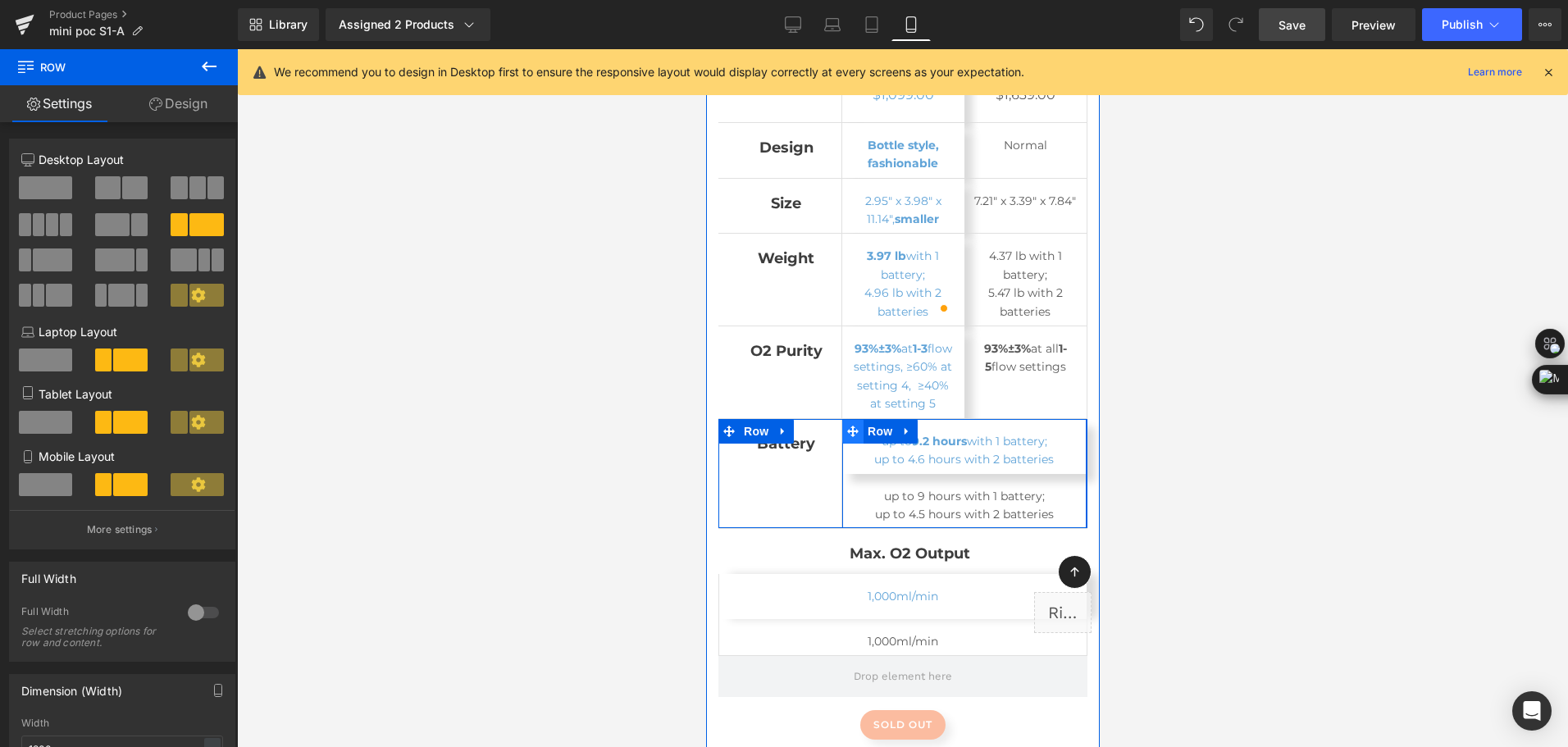
click at [846, 424] on icon at bounding box center [852, 430] width 11 height 12
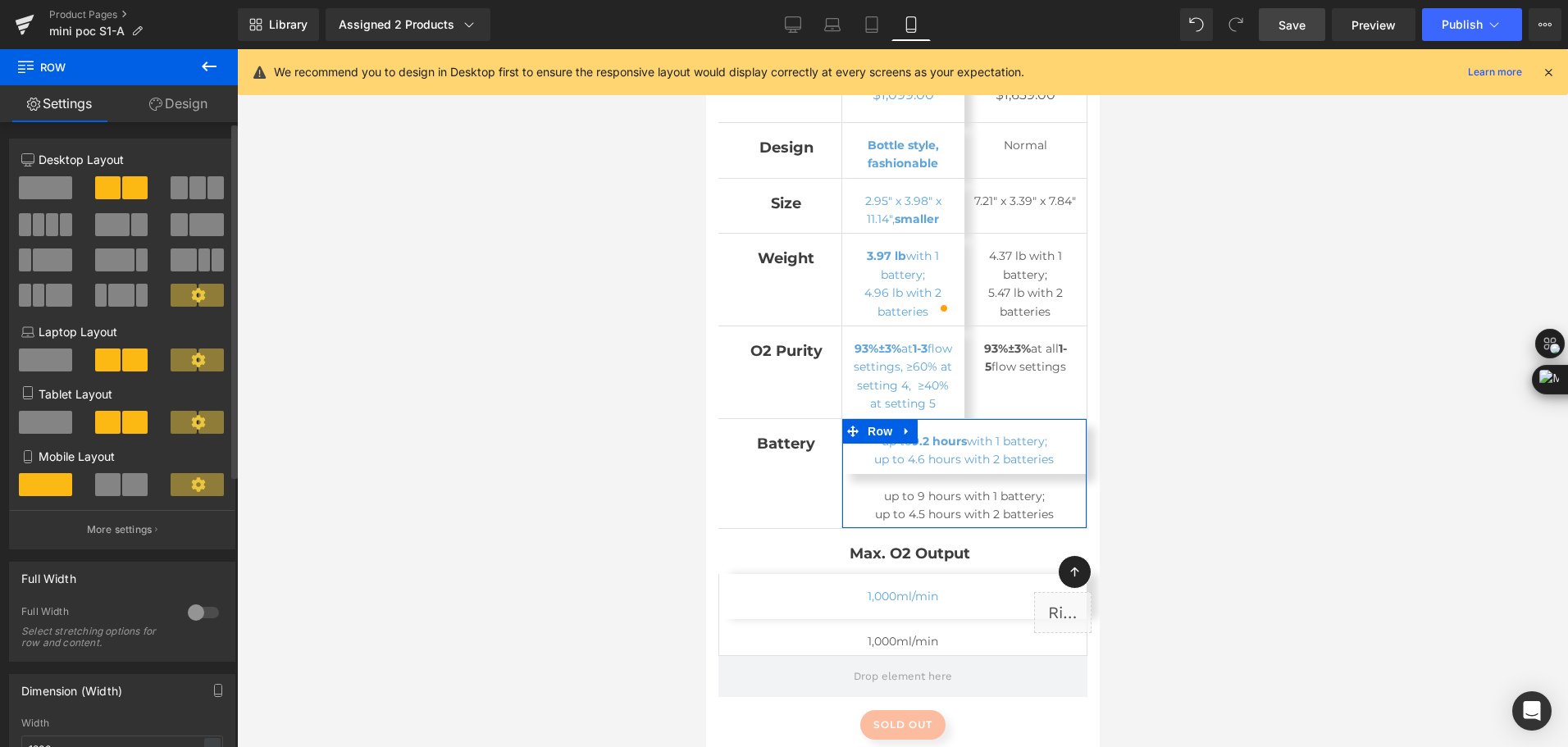
click at [123, 480] on span at bounding box center [134, 484] width 25 height 23
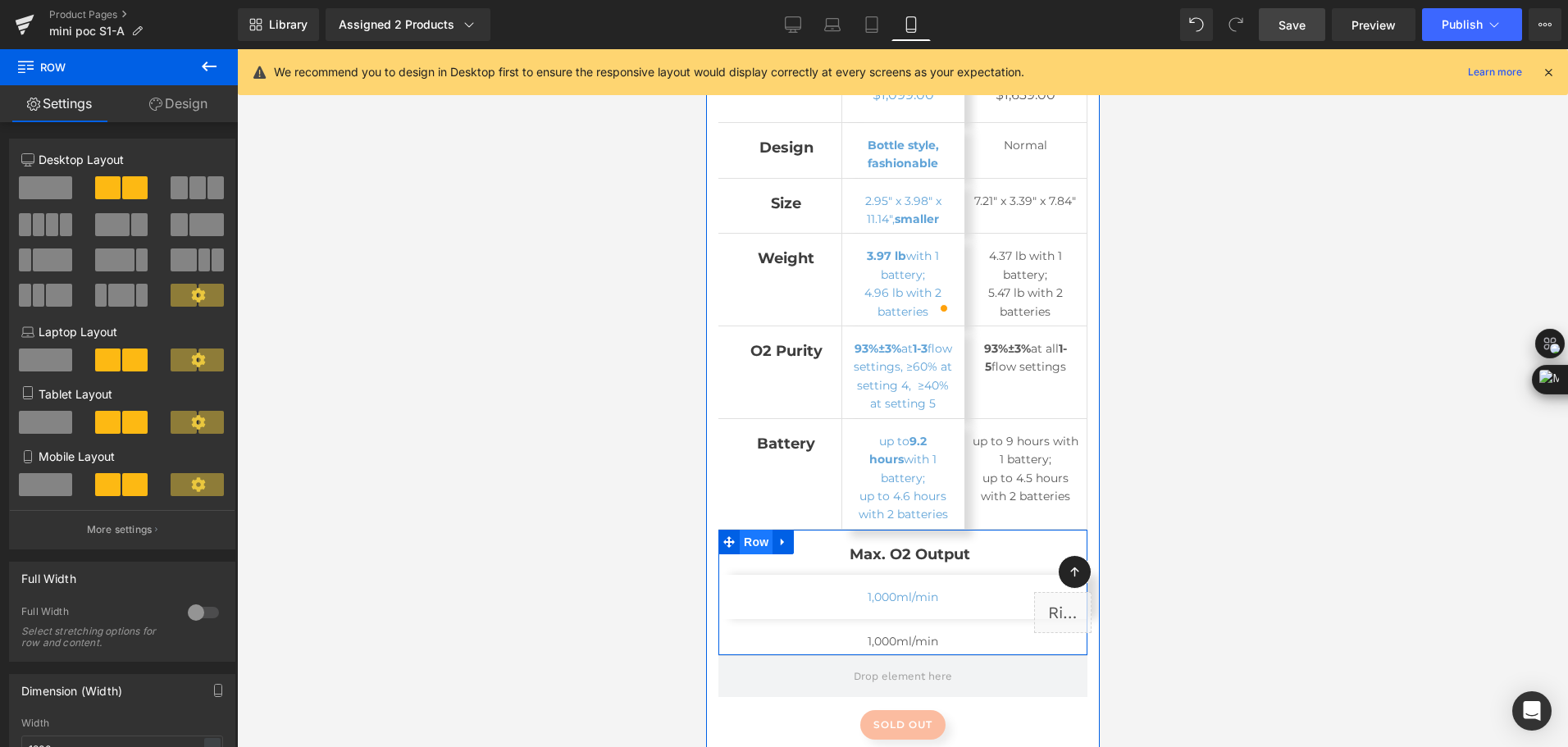
click at [748, 530] on span "Row" at bounding box center [755, 542] width 32 height 25
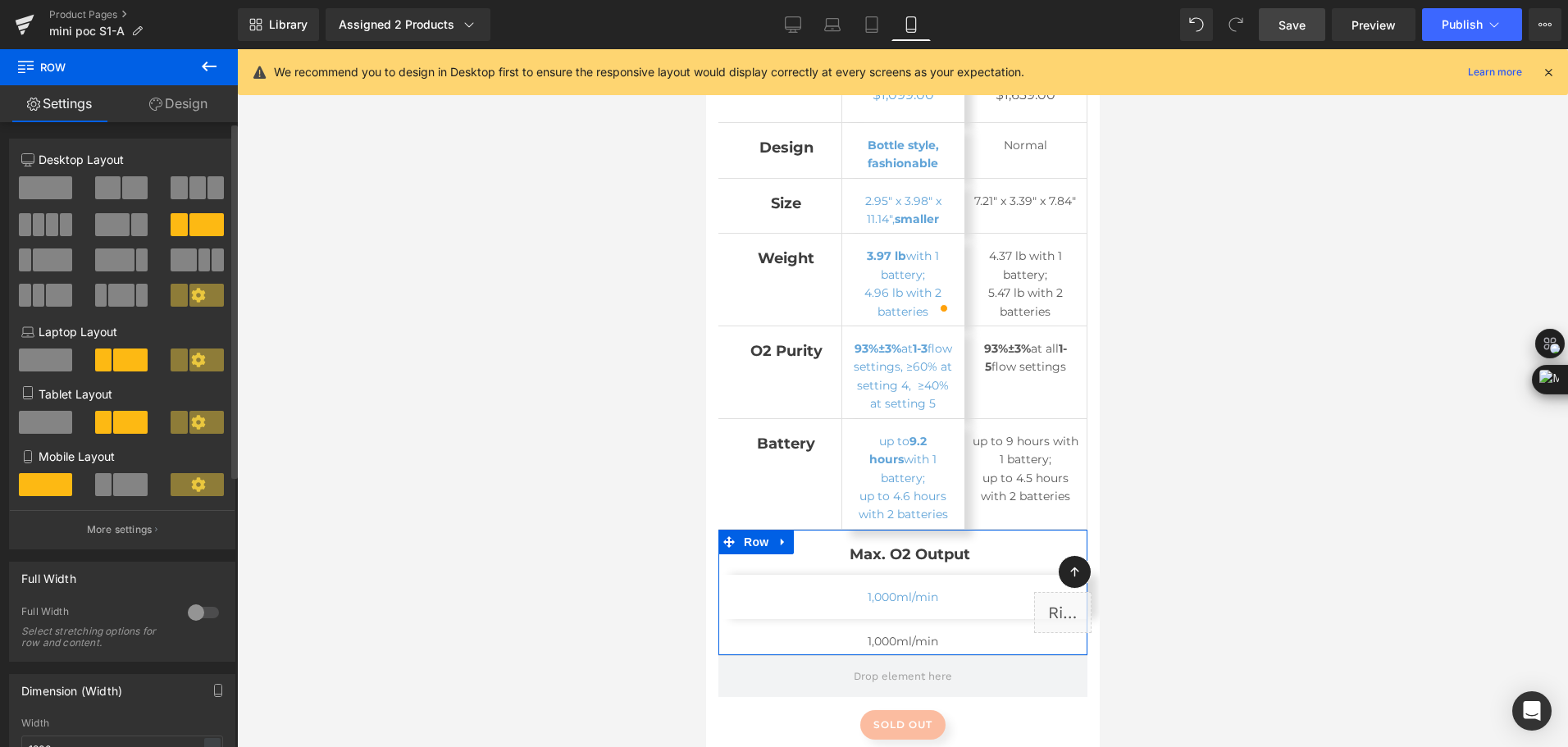
click at [130, 489] on span at bounding box center [130, 484] width 34 height 23
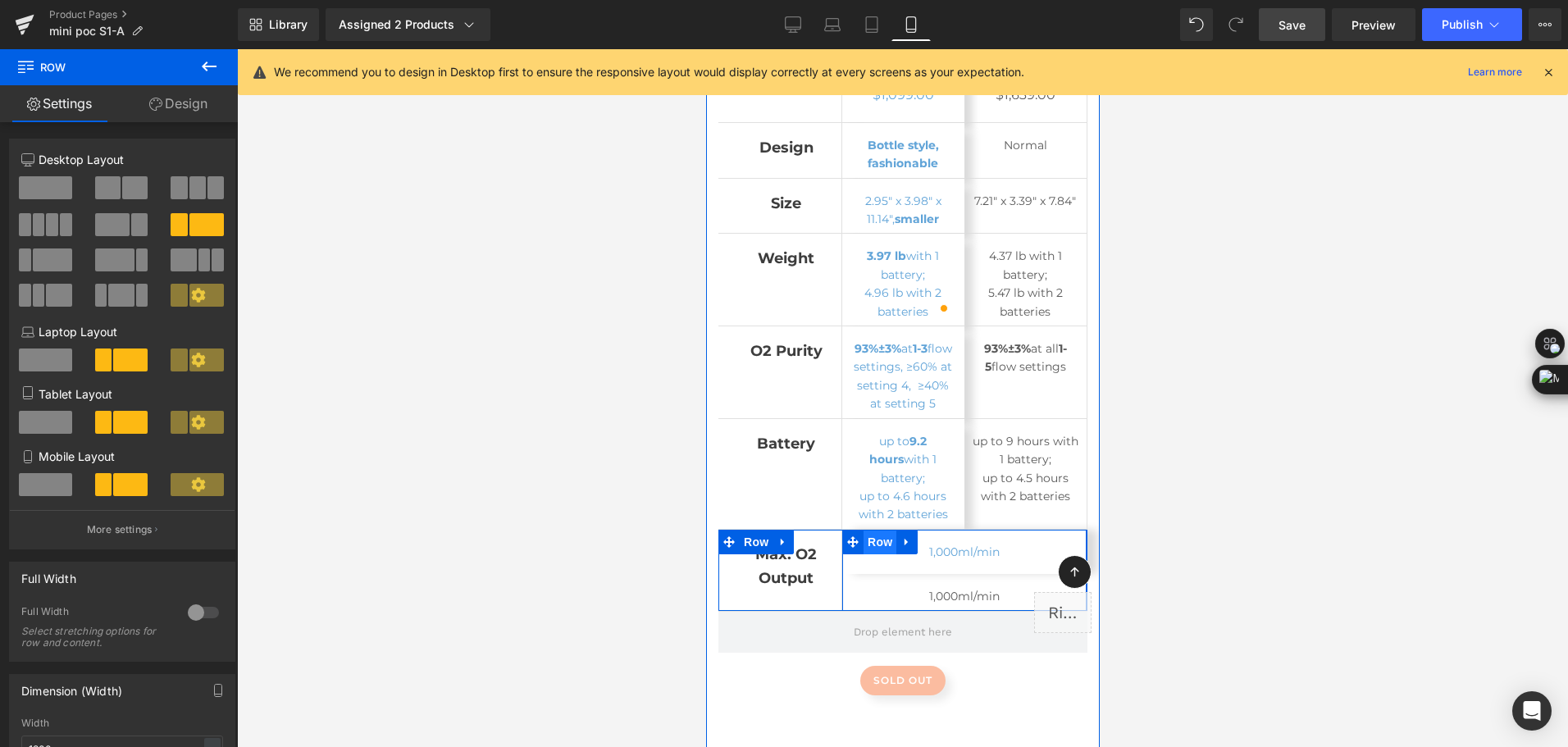
click at [869, 530] on span "Row" at bounding box center [879, 542] width 32 height 25
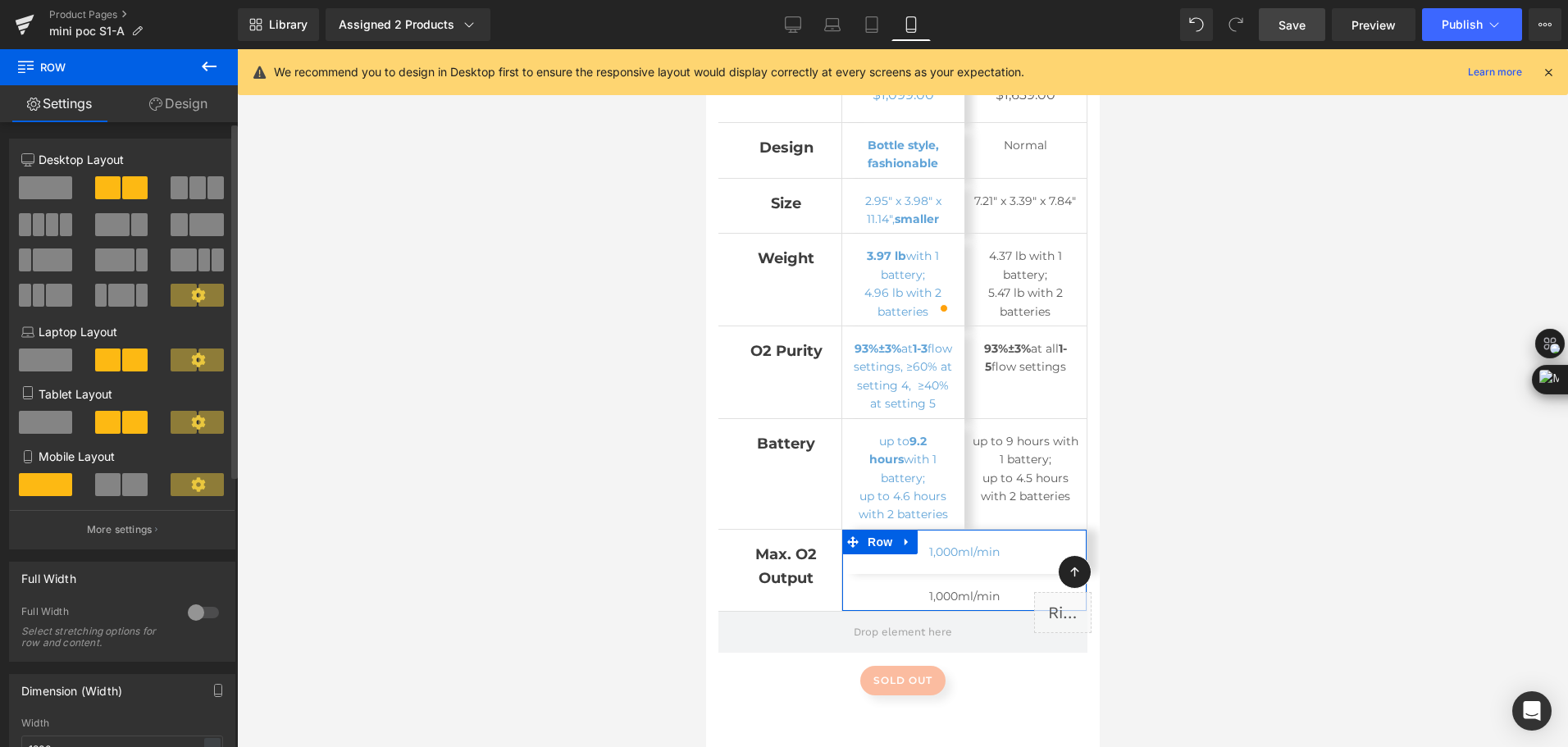
click at [128, 493] on span at bounding box center [134, 484] width 25 height 23
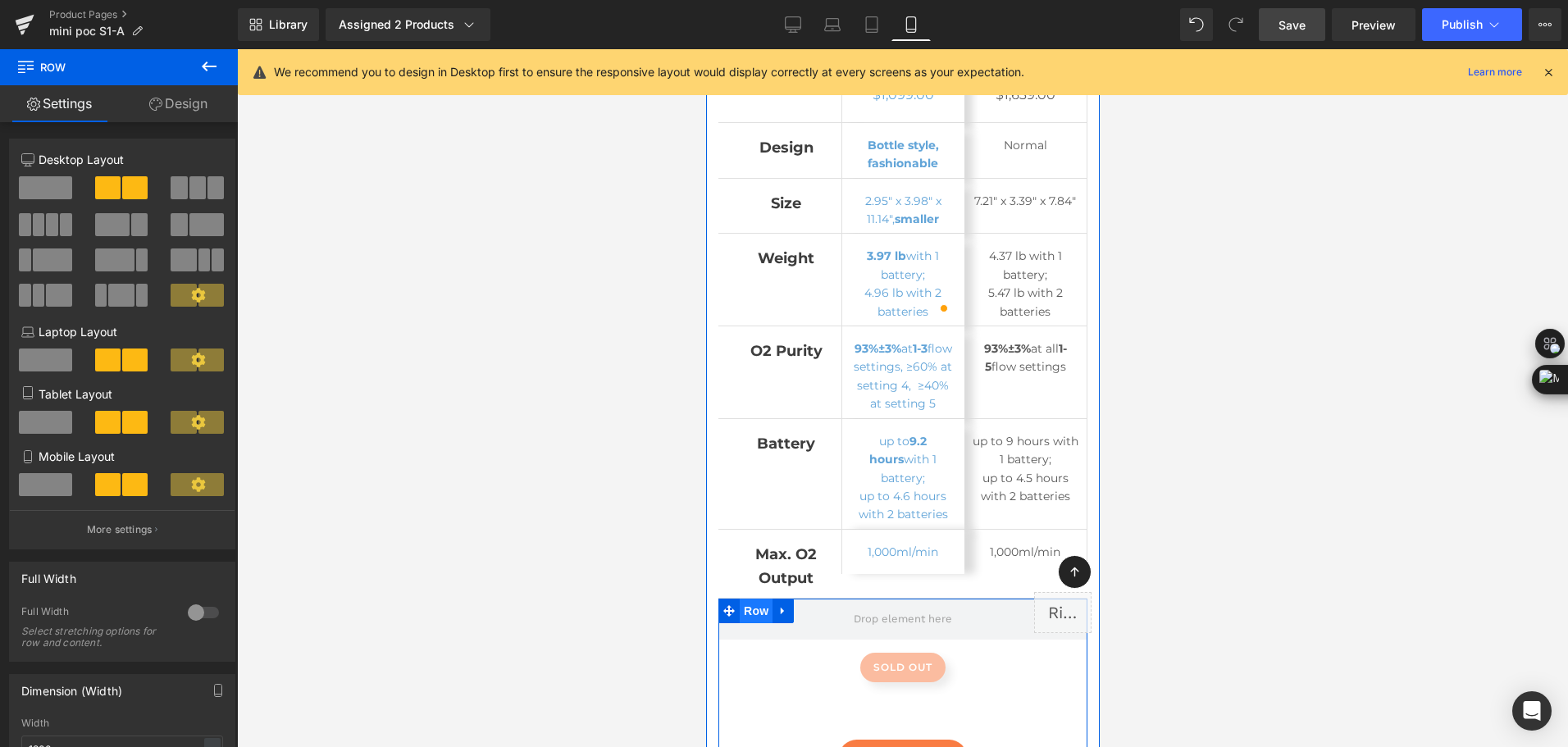
click at [751, 598] on span "Row" at bounding box center [755, 610] width 32 height 25
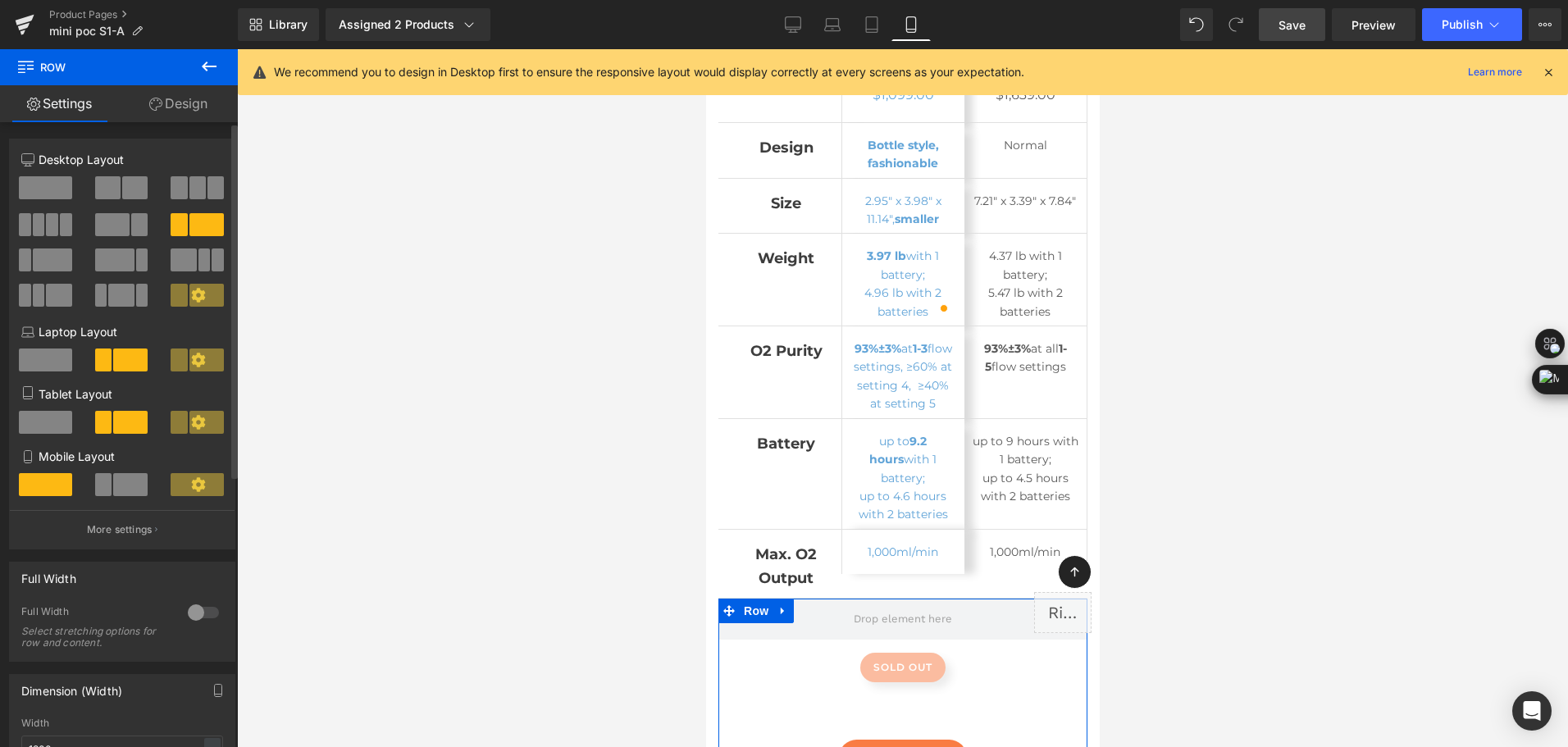
click at [98, 486] on span at bounding box center [104, 484] width 17 height 23
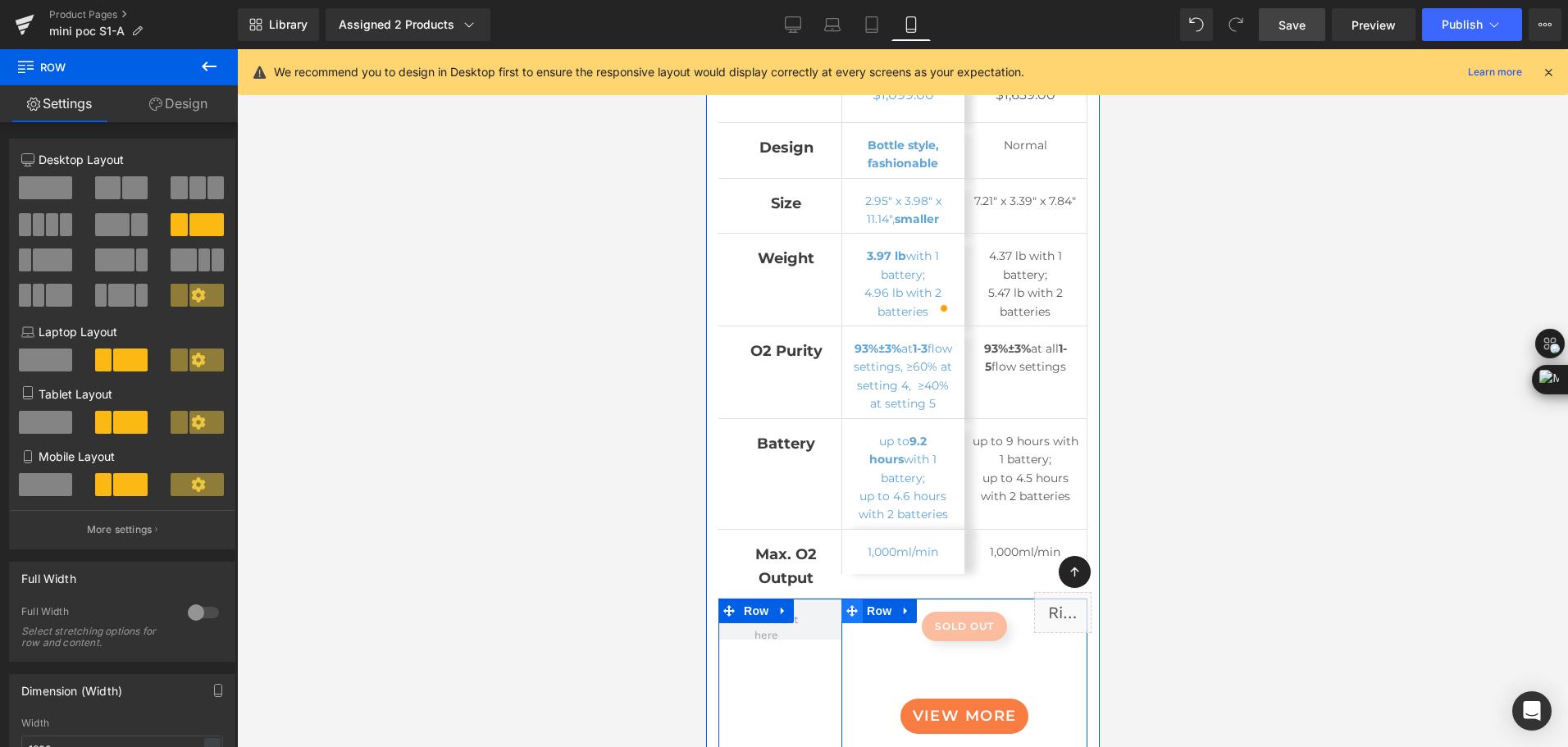
click at [850, 605] on icon at bounding box center [851, 610] width 11 height 12
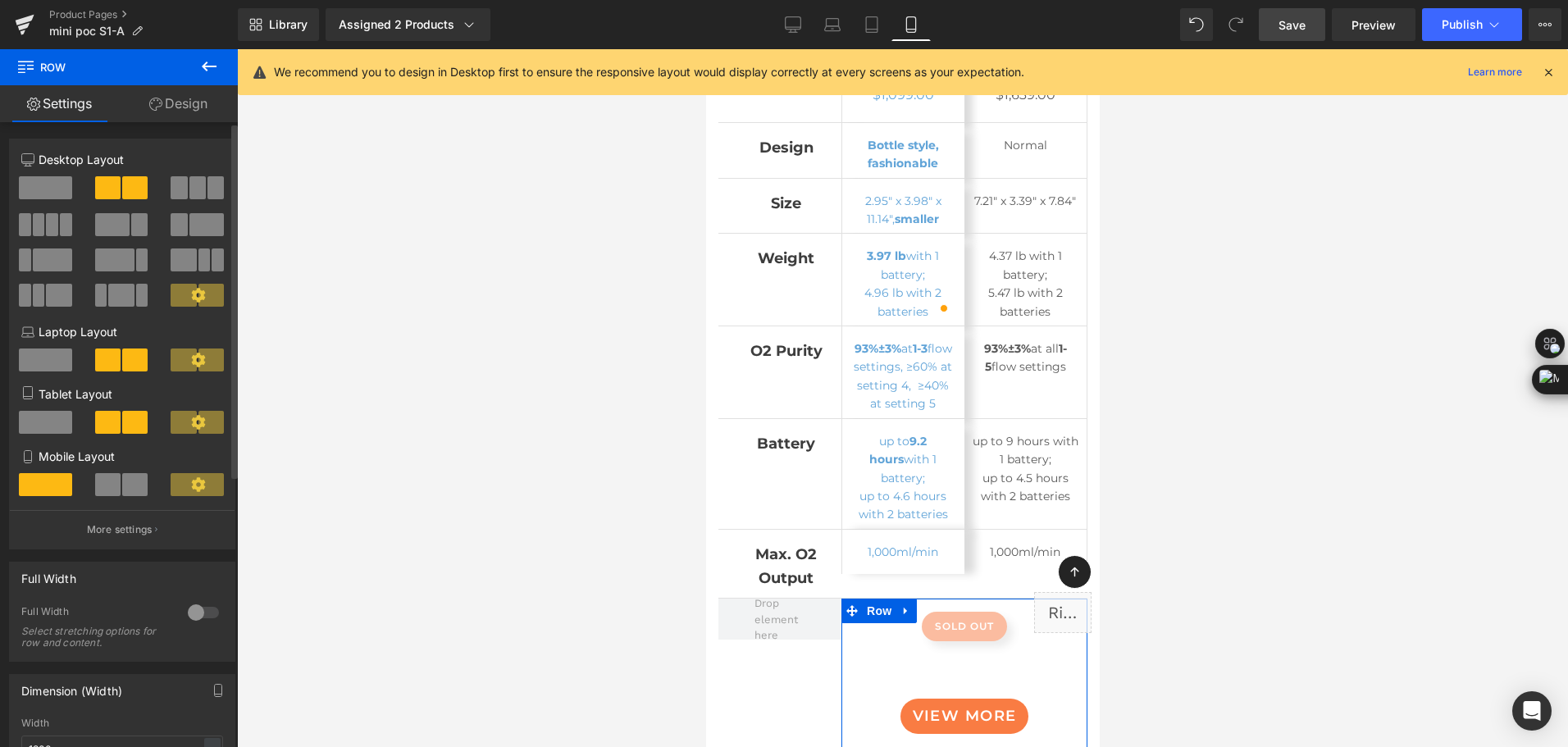
click at [130, 482] on span at bounding box center [134, 484] width 25 height 23
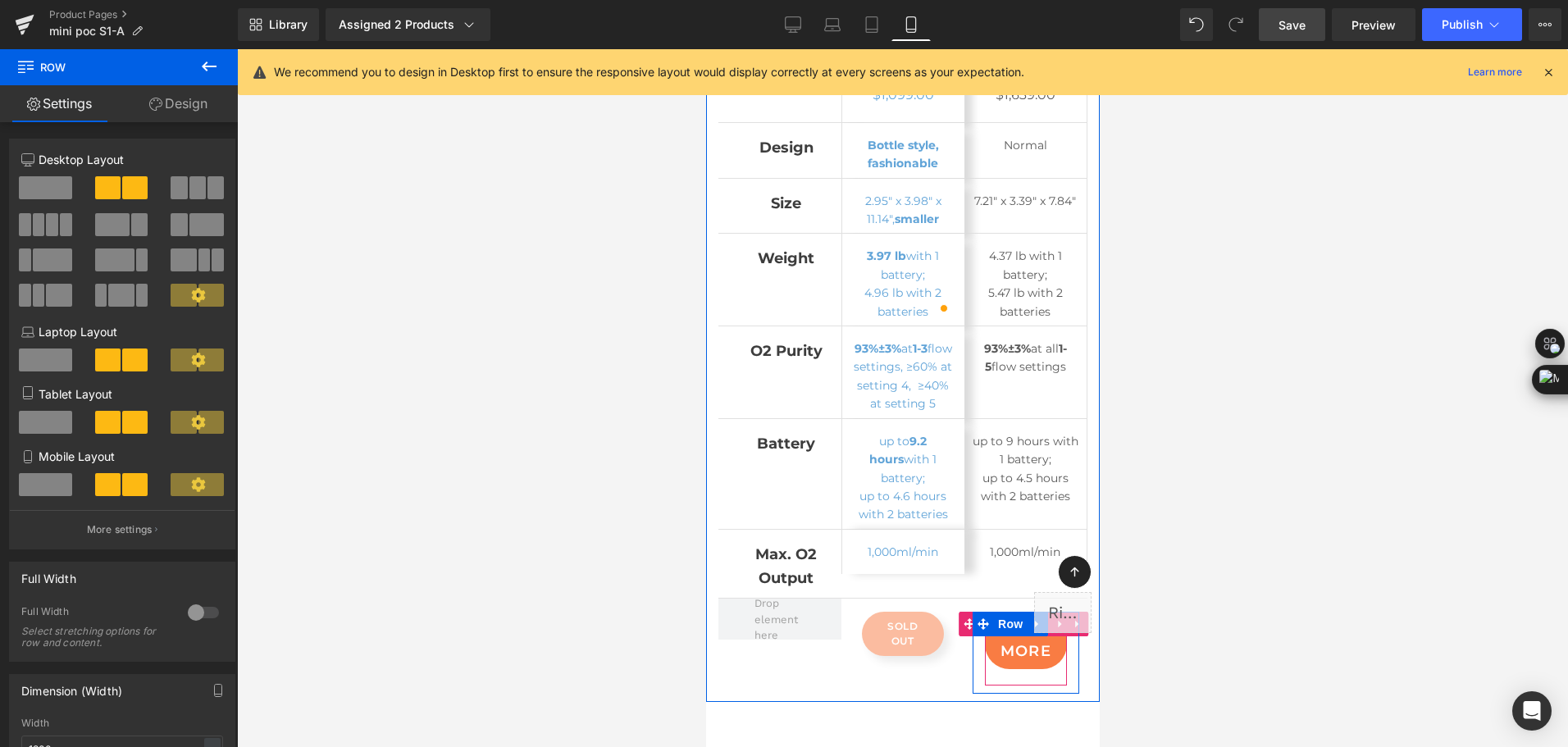
click at [1001, 619] on span "View More" at bounding box center [1026, 639] width 52 height 40
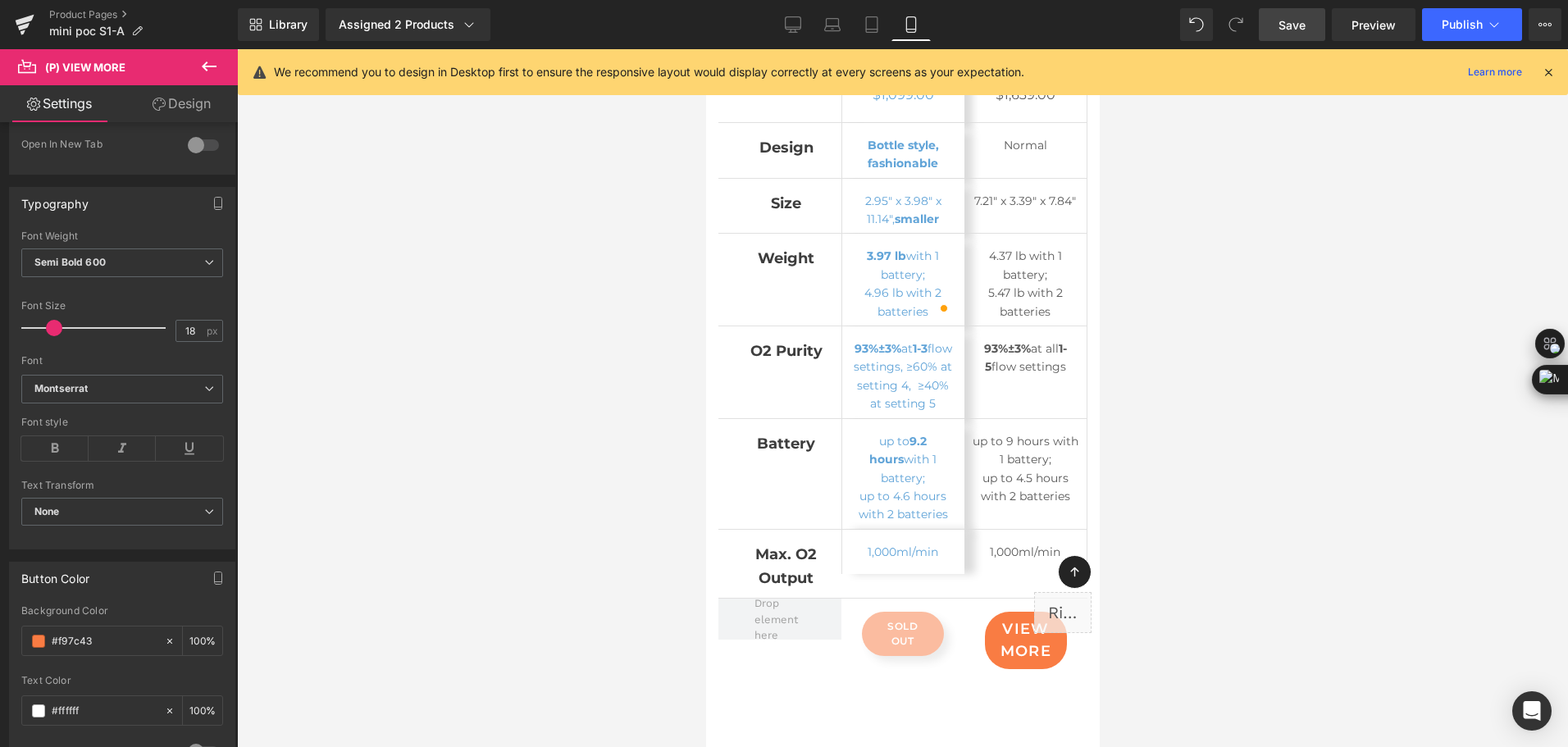
scroll to position [246, 0]
type input "14"
click at [41, 316] on span at bounding box center [48, 319] width 17 height 17
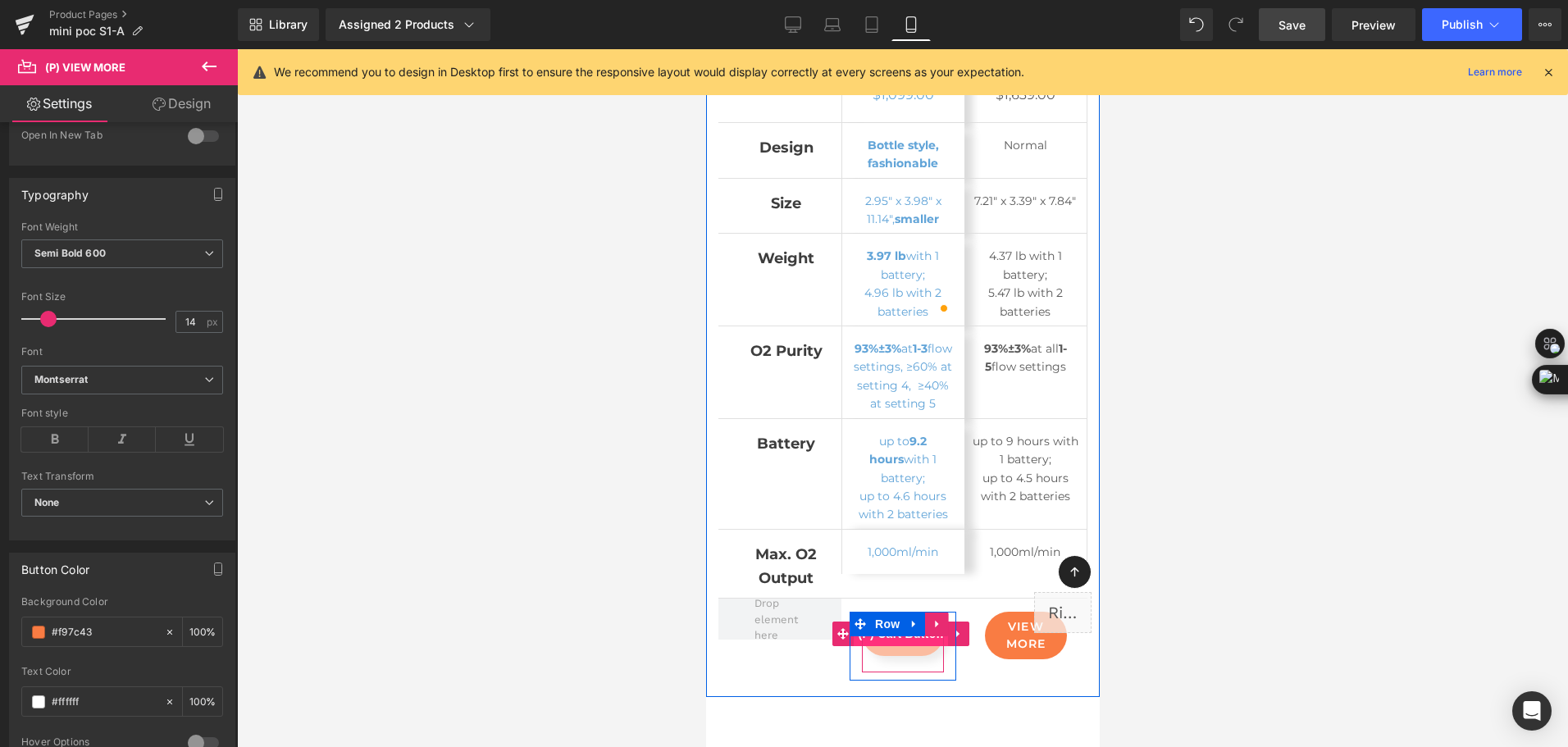
click at [890, 621] on span "(P) Cart Button" at bounding box center [899, 633] width 93 height 25
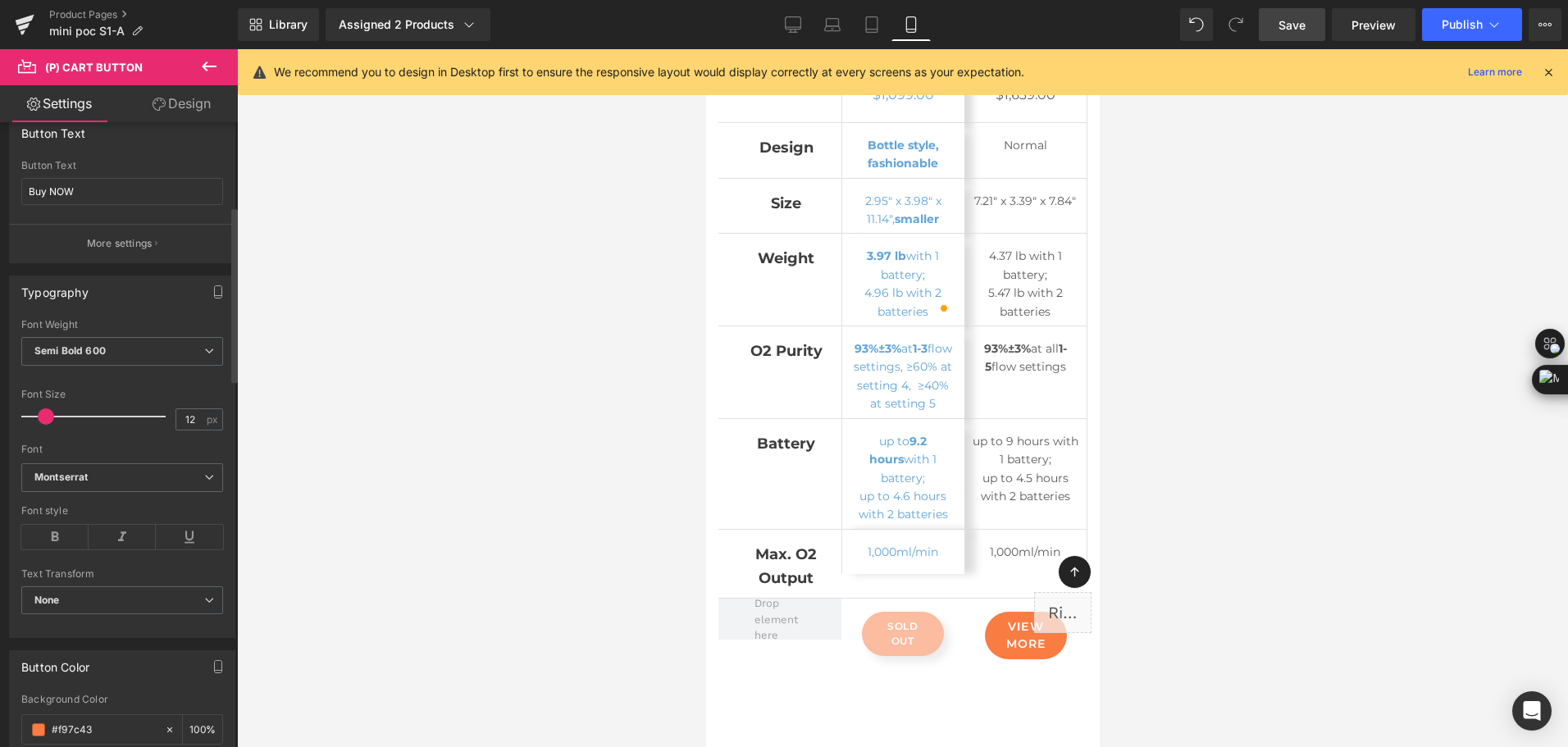
scroll to position [328, 0]
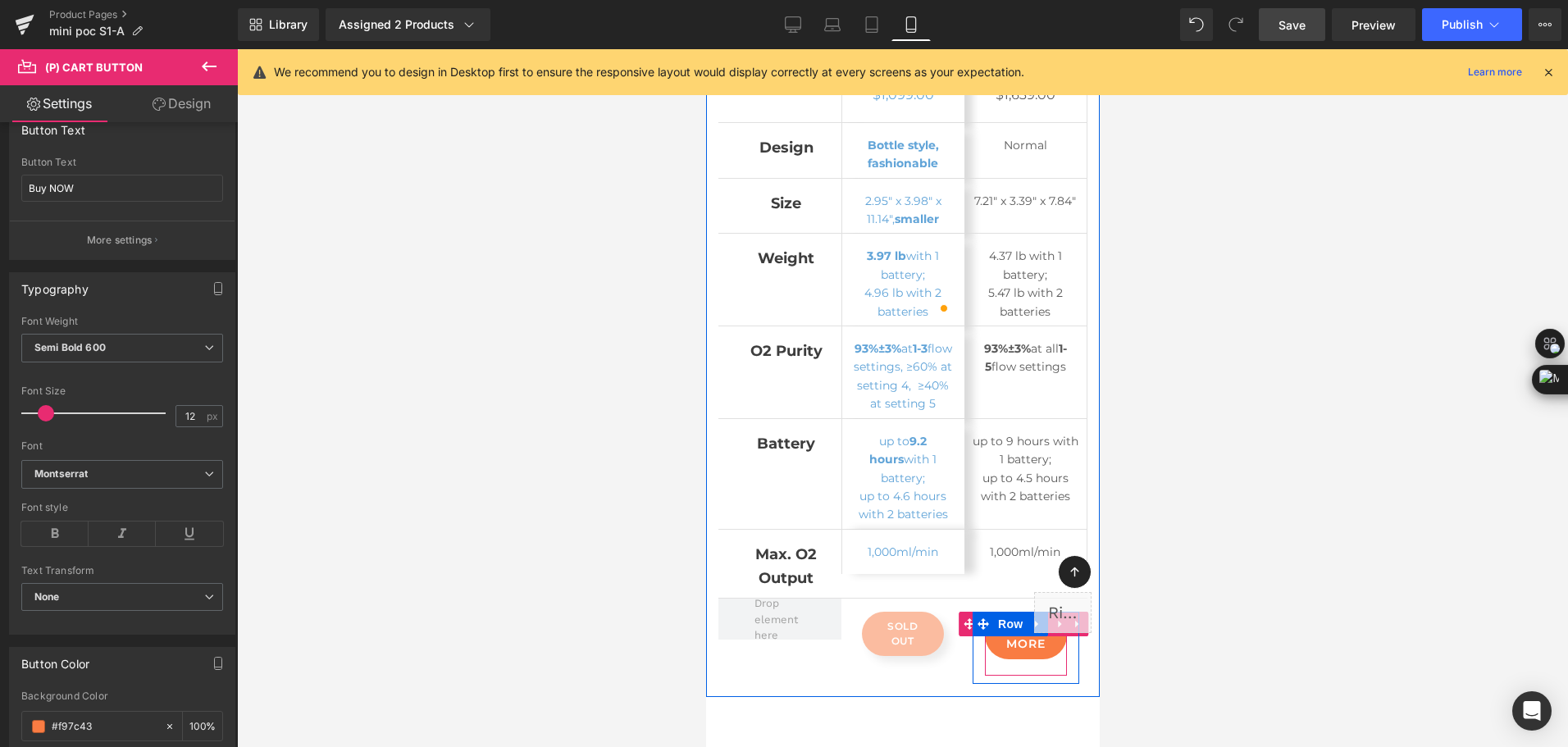
click at [1006, 618] on span "View More" at bounding box center [1025, 634] width 40 height 32
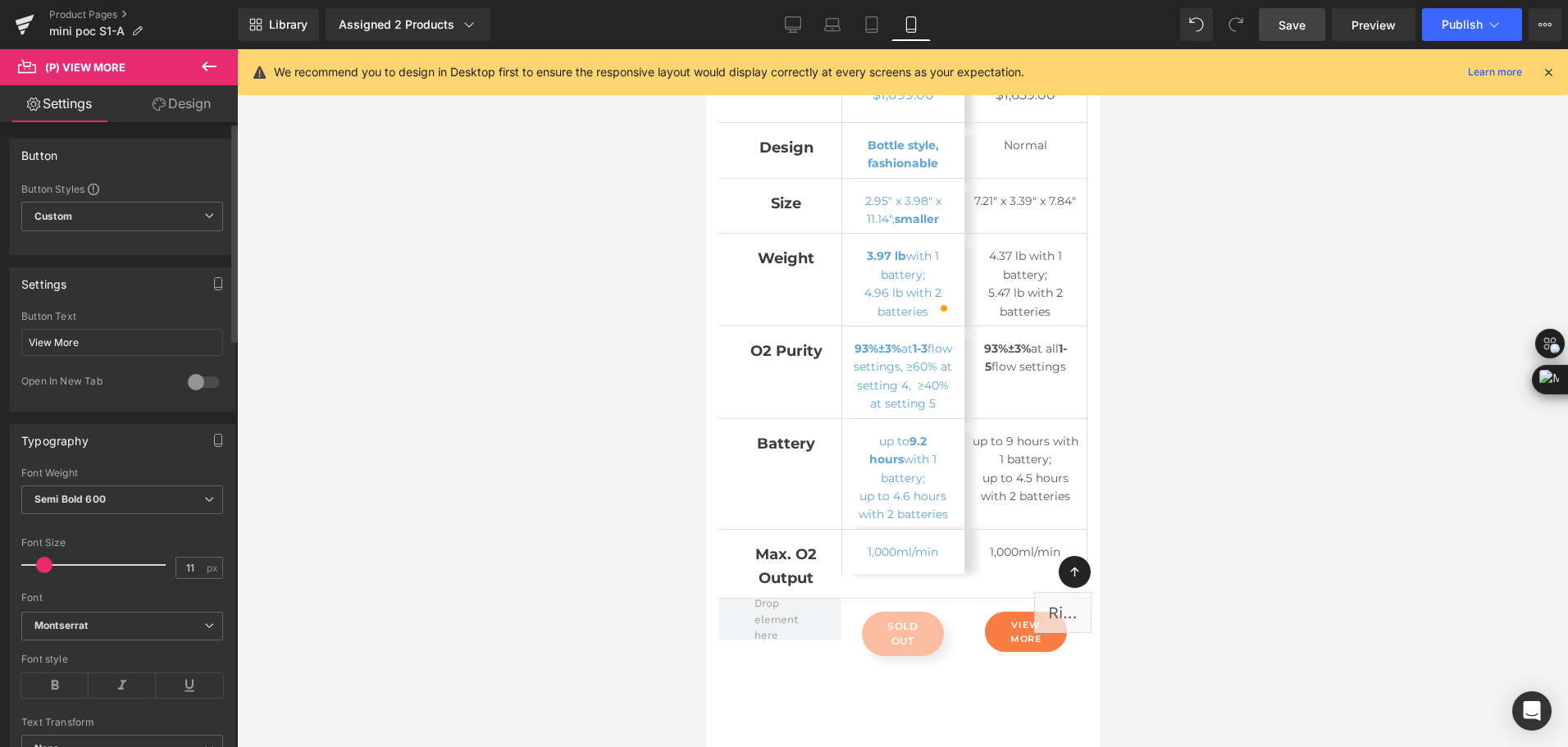
click at [47, 568] on span at bounding box center [44, 565] width 17 height 17
type input "12"
click at [48, 568] on span at bounding box center [46, 565] width 17 height 17
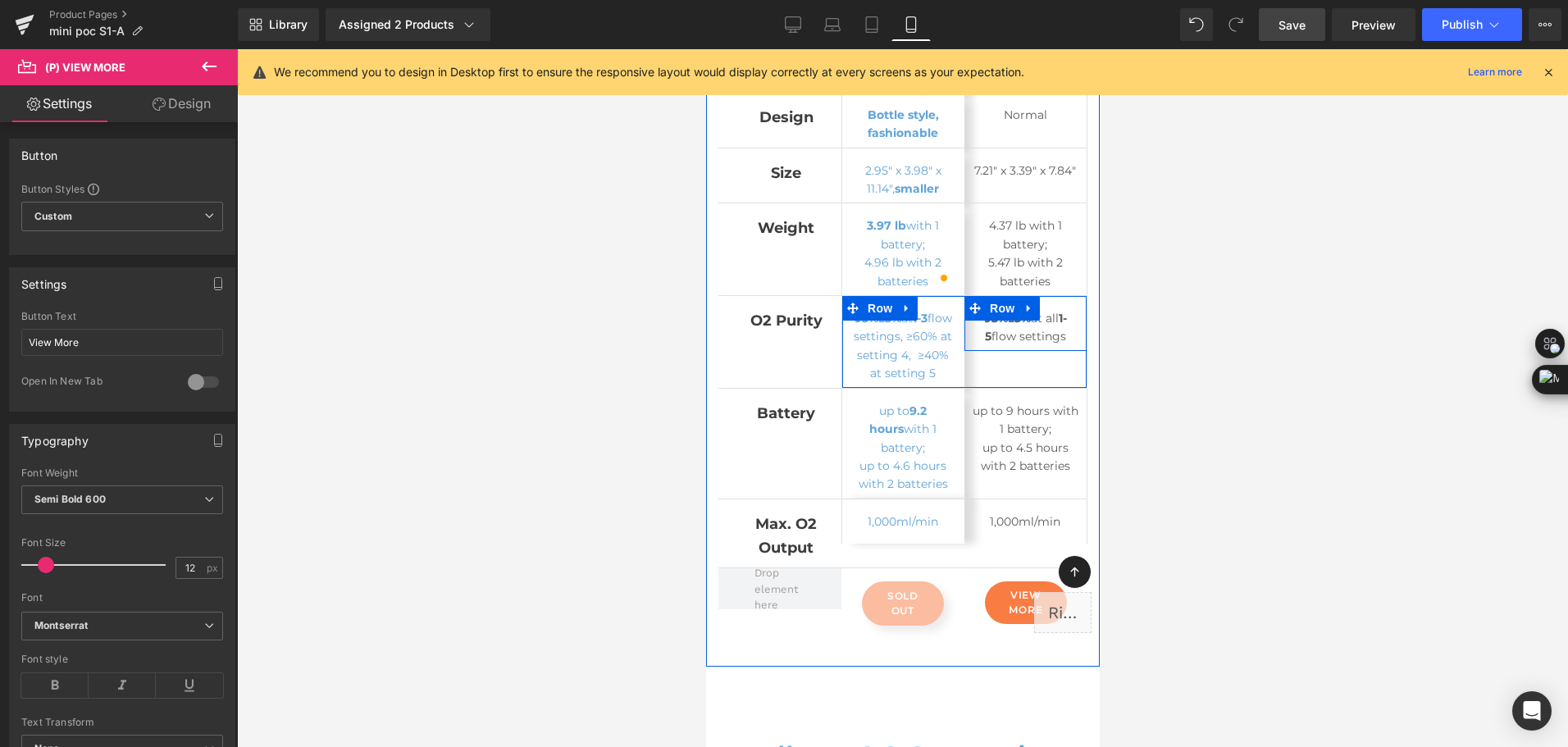
scroll to position [10581, 0]
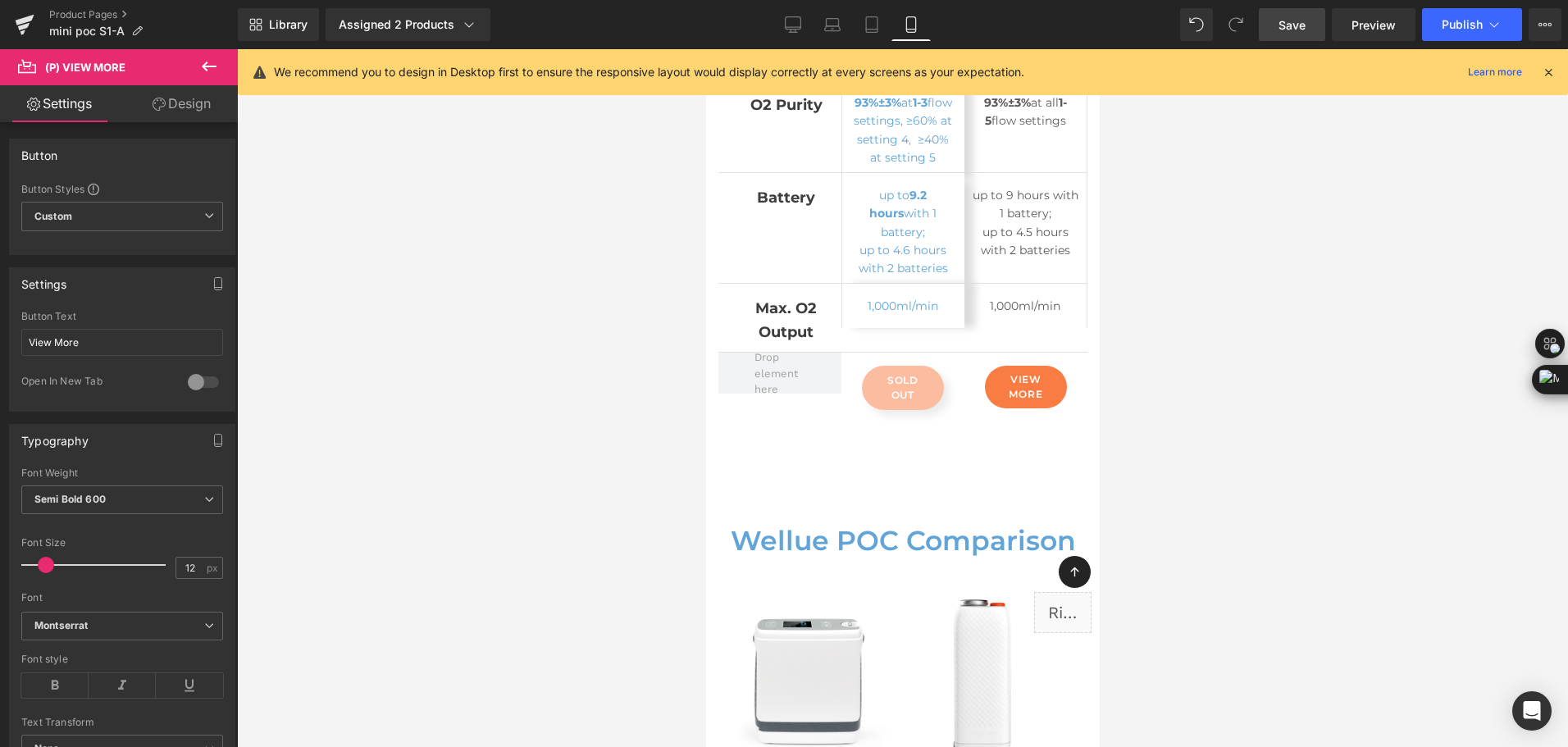
click at [1278, 25] on link "Save" at bounding box center [1292, 24] width 67 height 32
click at [1085, 30] on div "Library Assigned 2 Products Product Preview Mini Portable O2 Concentrator Mini …" at bounding box center [903, 24] width 1330 height 32
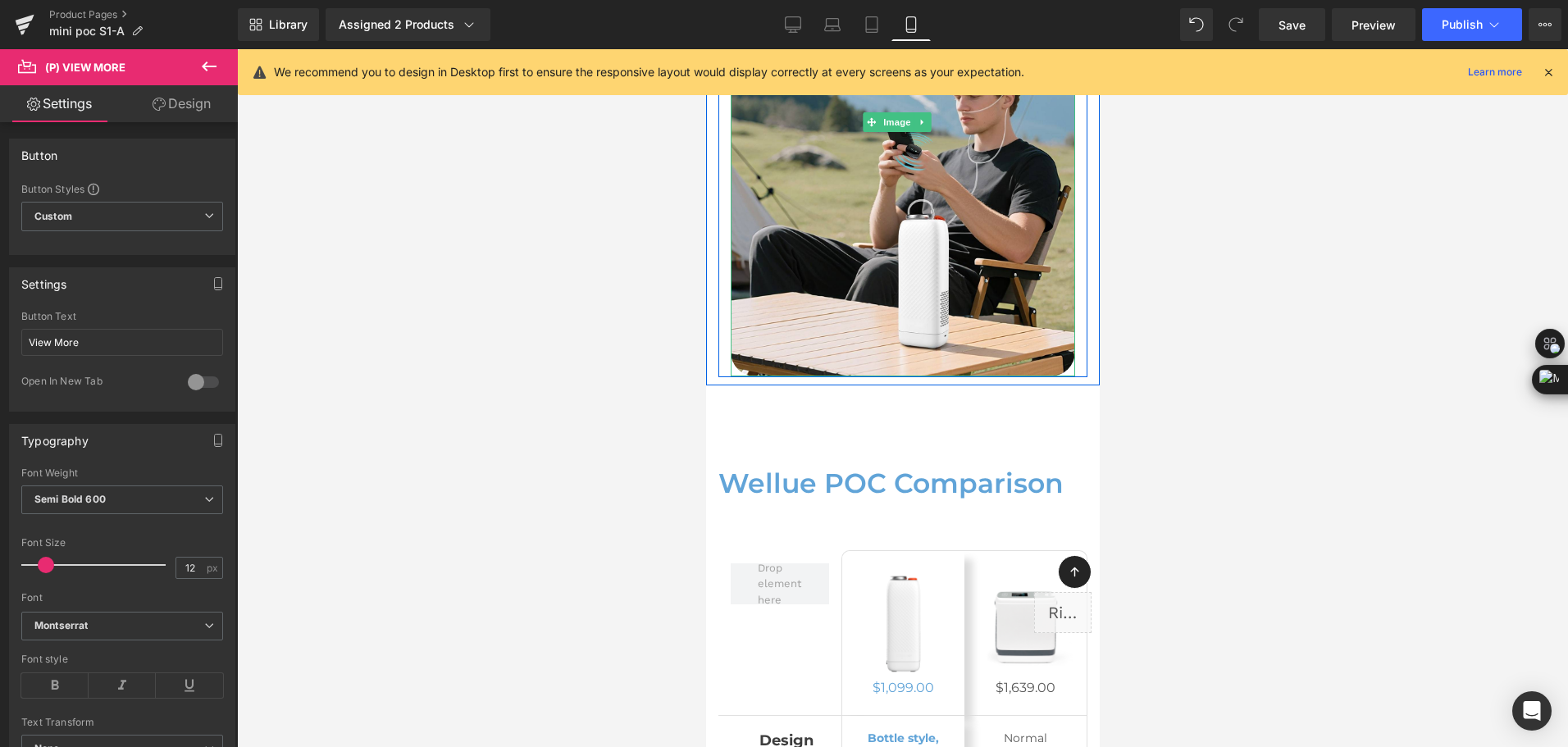
scroll to position [9925, 0]
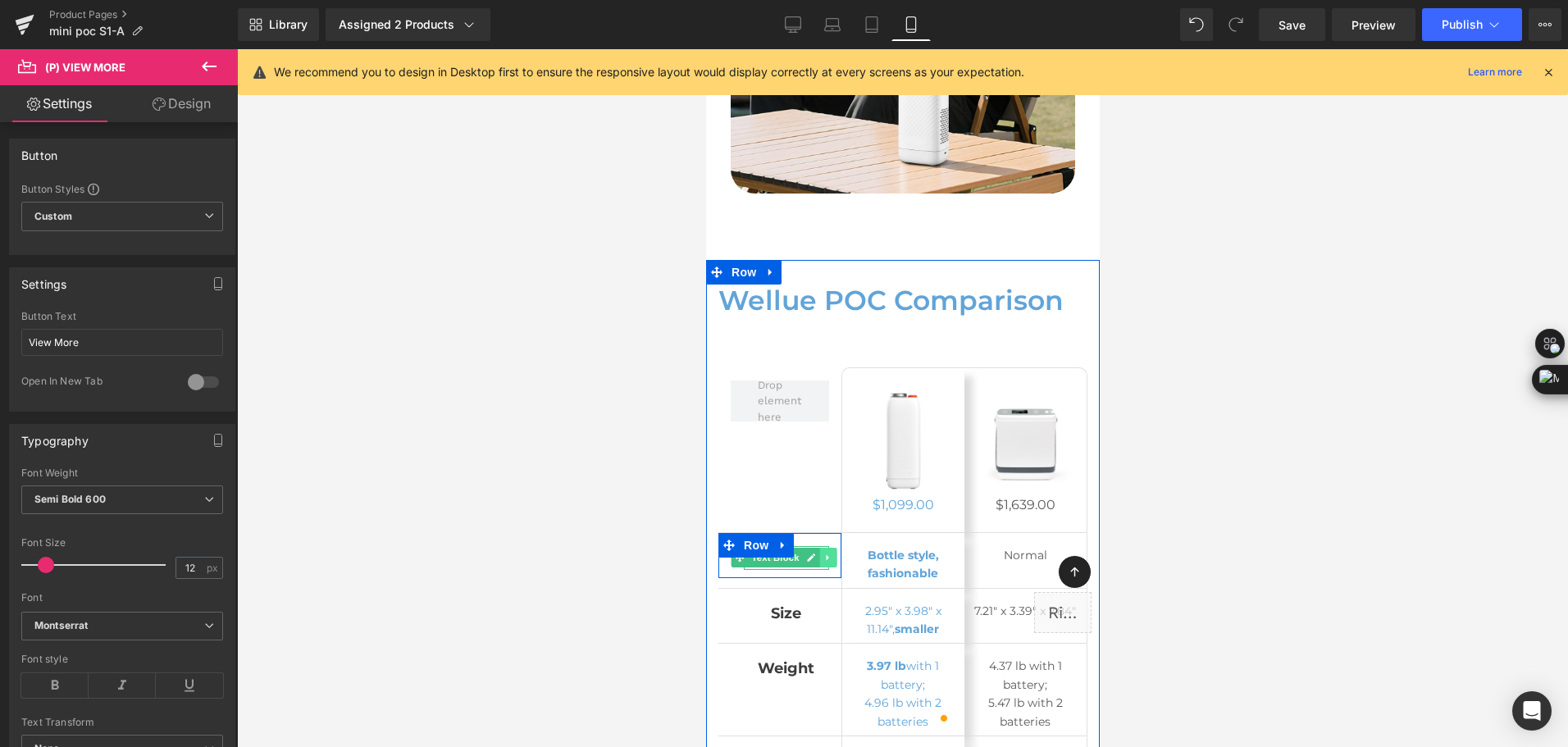
click at [827, 553] on icon at bounding box center [828, 557] width 9 height 10
click at [817, 553] on icon at bounding box center [819, 557] width 9 height 9
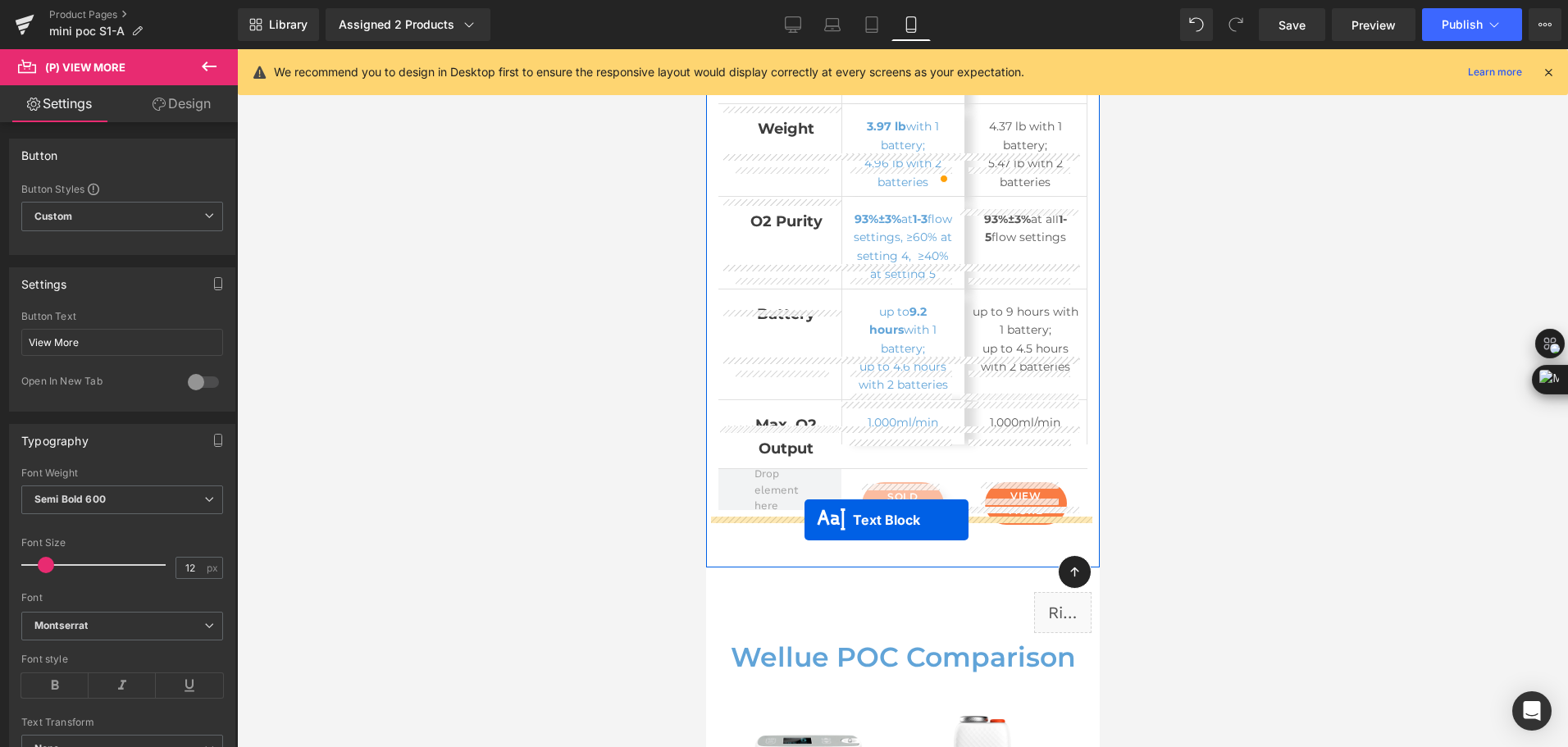
scroll to position [10991, 0]
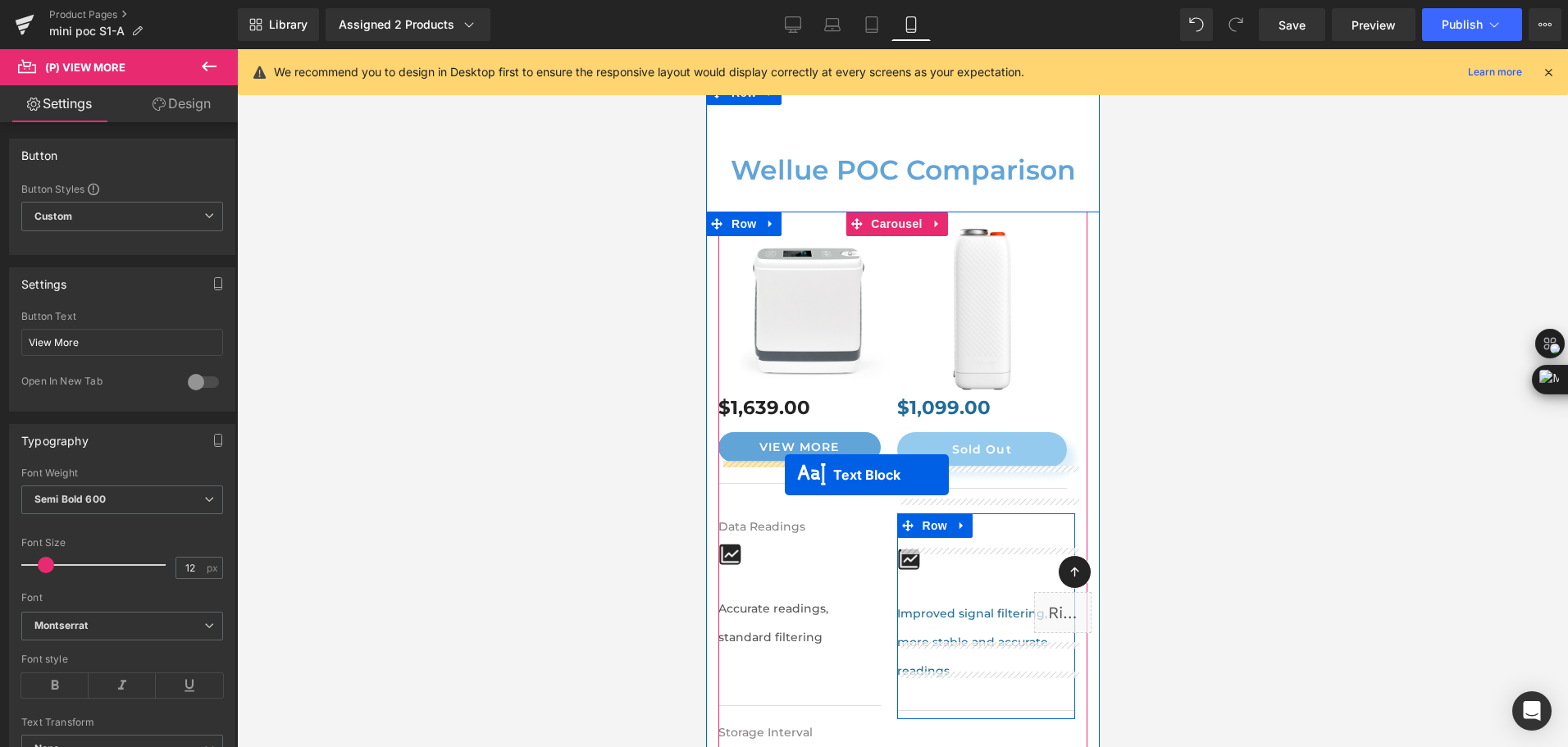
drag, startPoint x: 779, startPoint y: 542, endPoint x: 784, endPoint y: 474, distance: 68.2
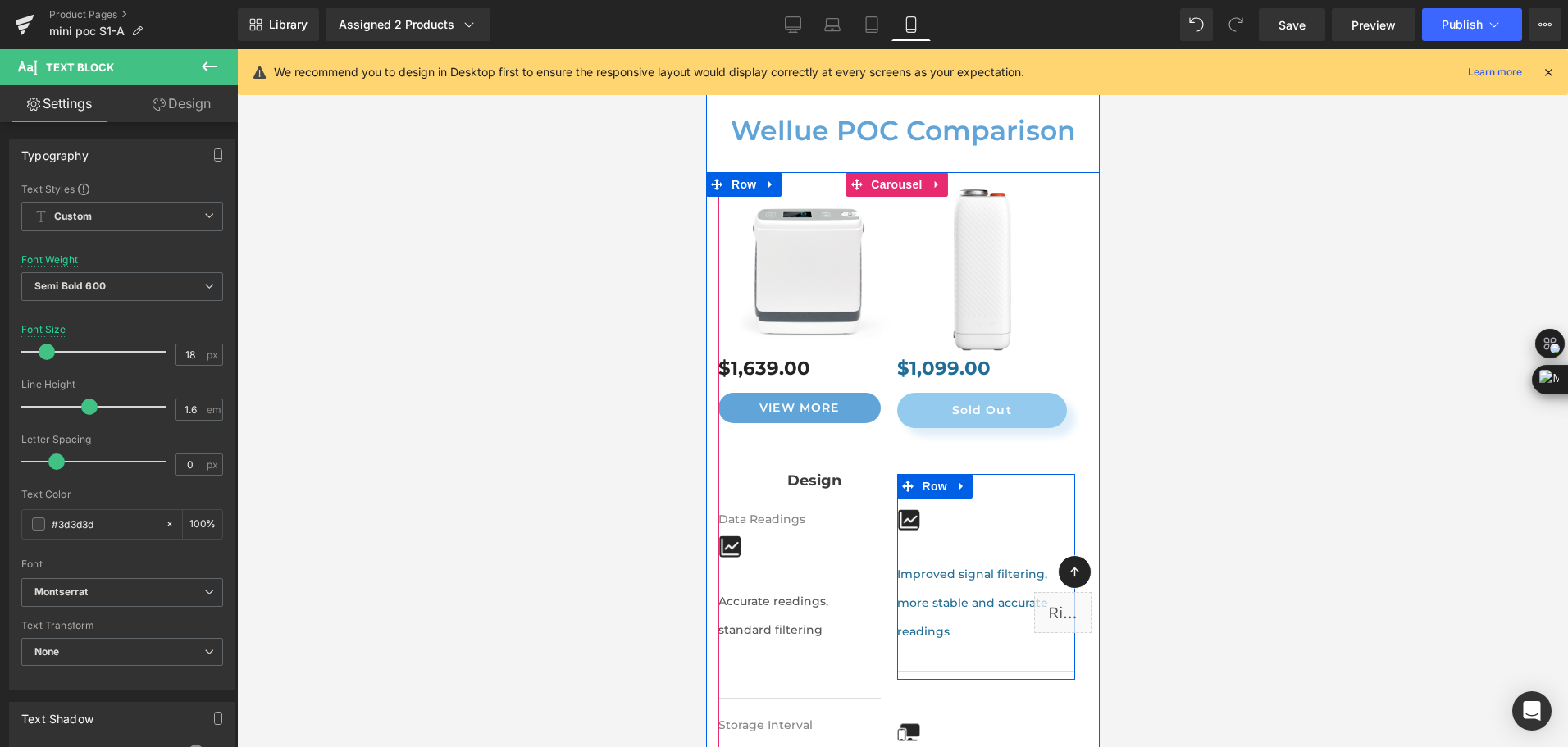
scroll to position [10951, 0]
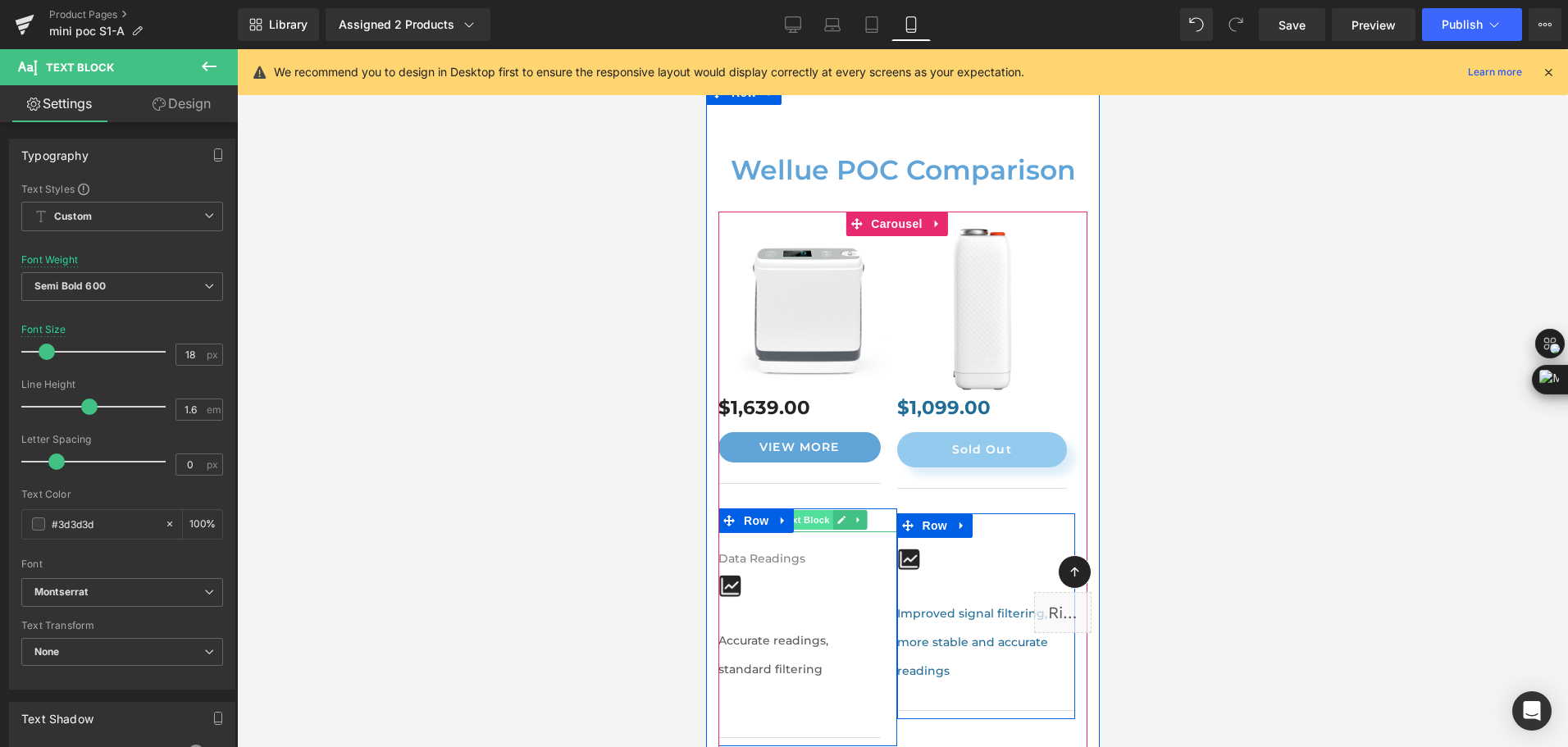
click at [808, 509] on span "Text Block" at bounding box center [805, 519] width 55 height 19
click at [838, 517] on icon at bounding box center [840, 520] width 8 height 8
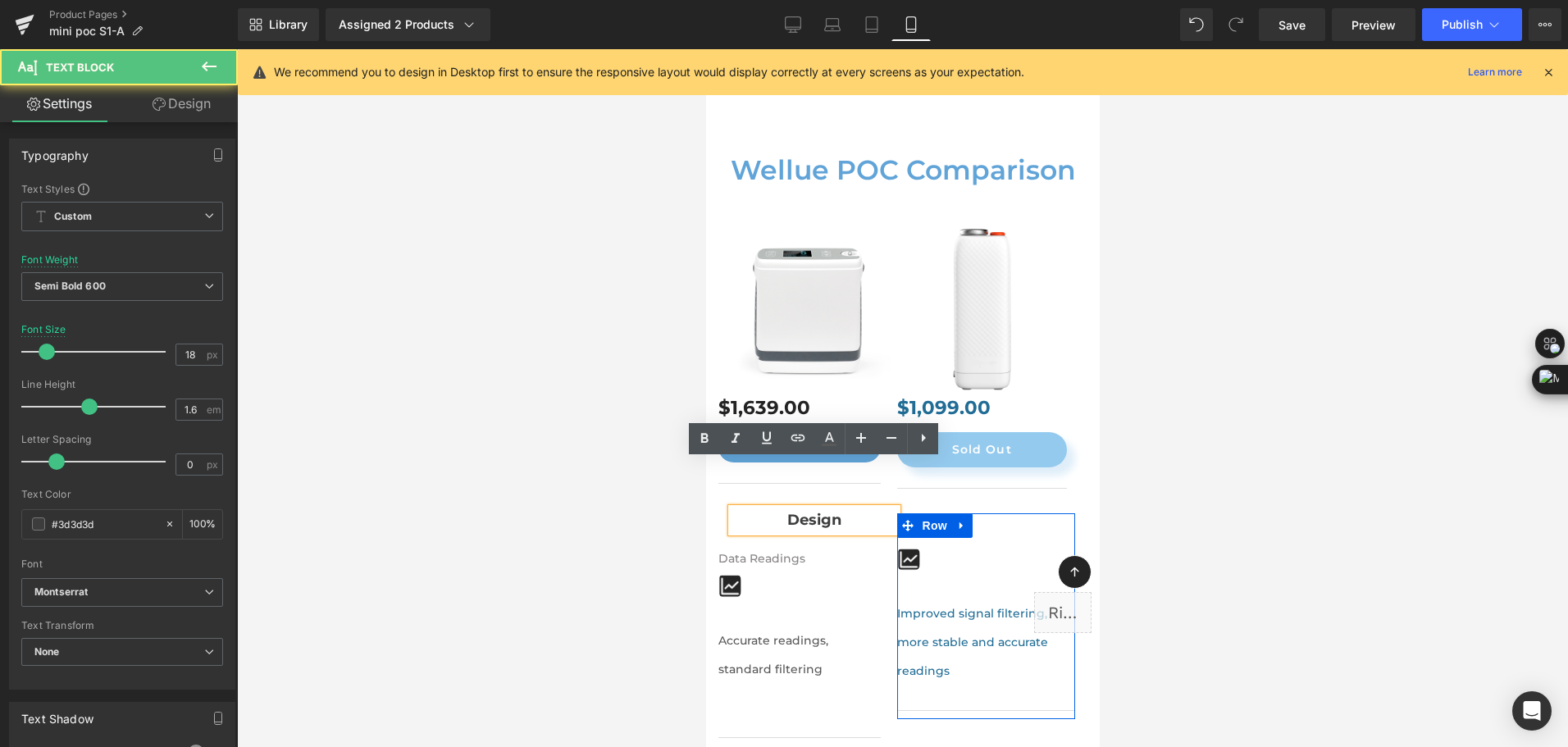
click at [838, 510] on b "Design" at bounding box center [813, 520] width 55 height 18
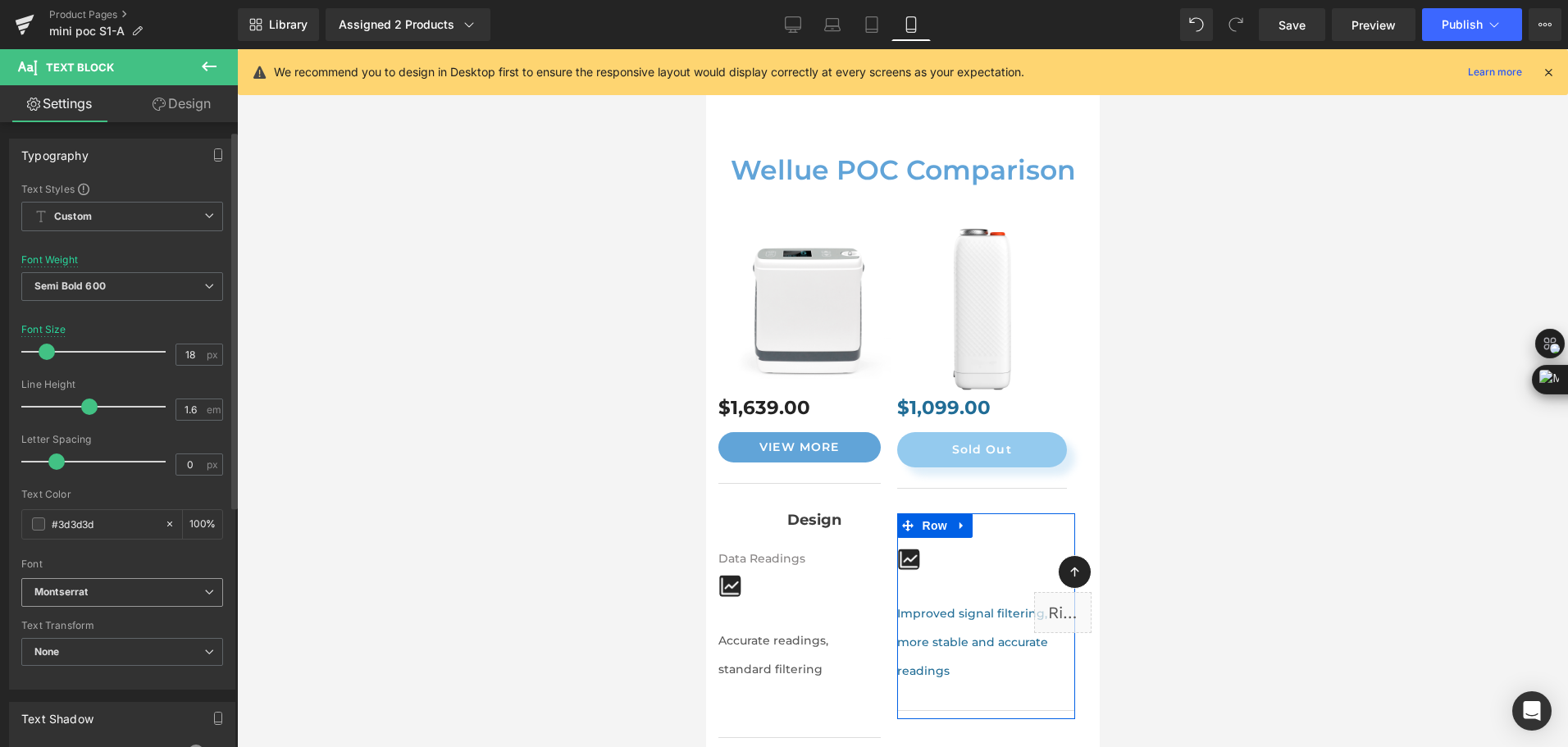
scroll to position [328, 0]
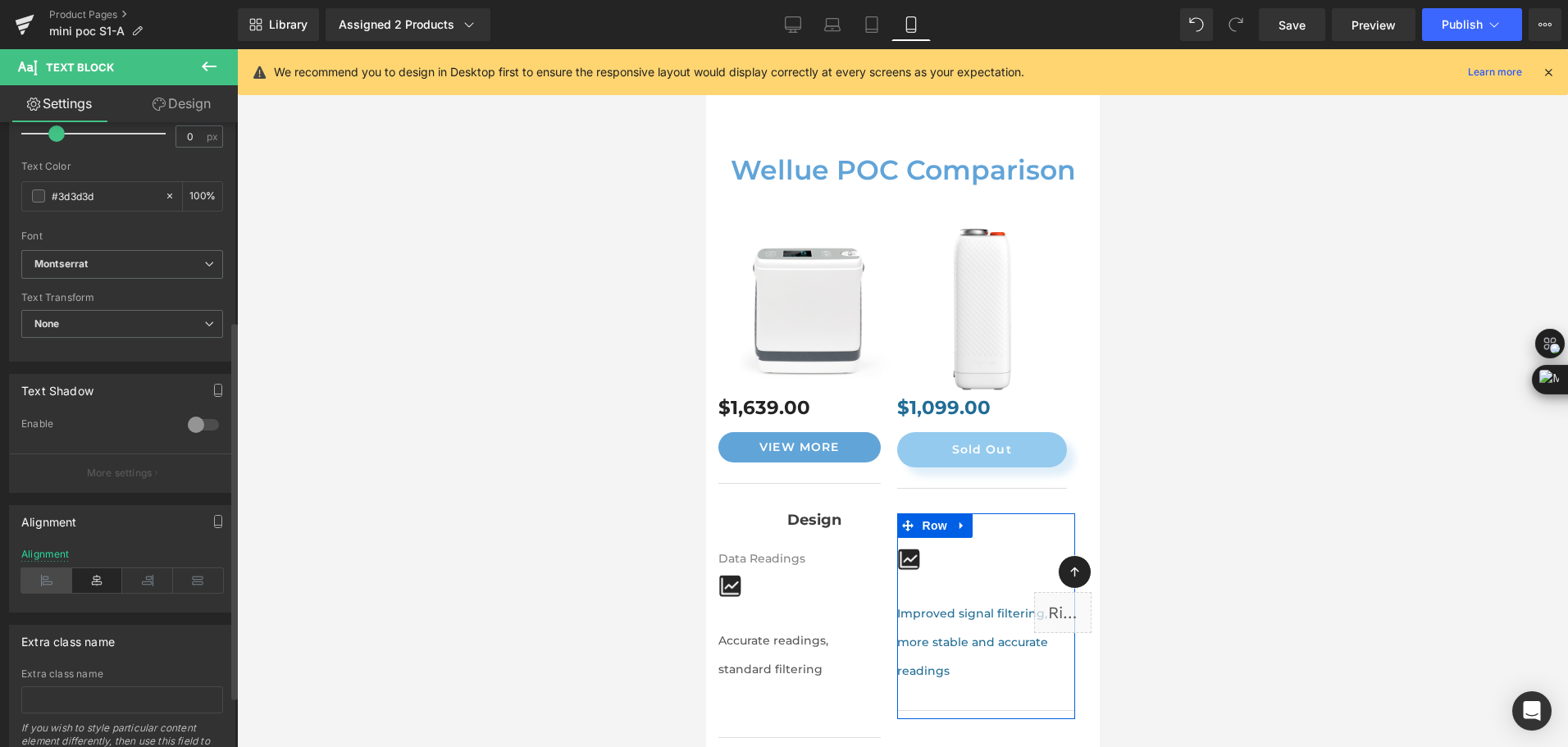
click at [45, 571] on icon at bounding box center [46, 580] width 51 height 25
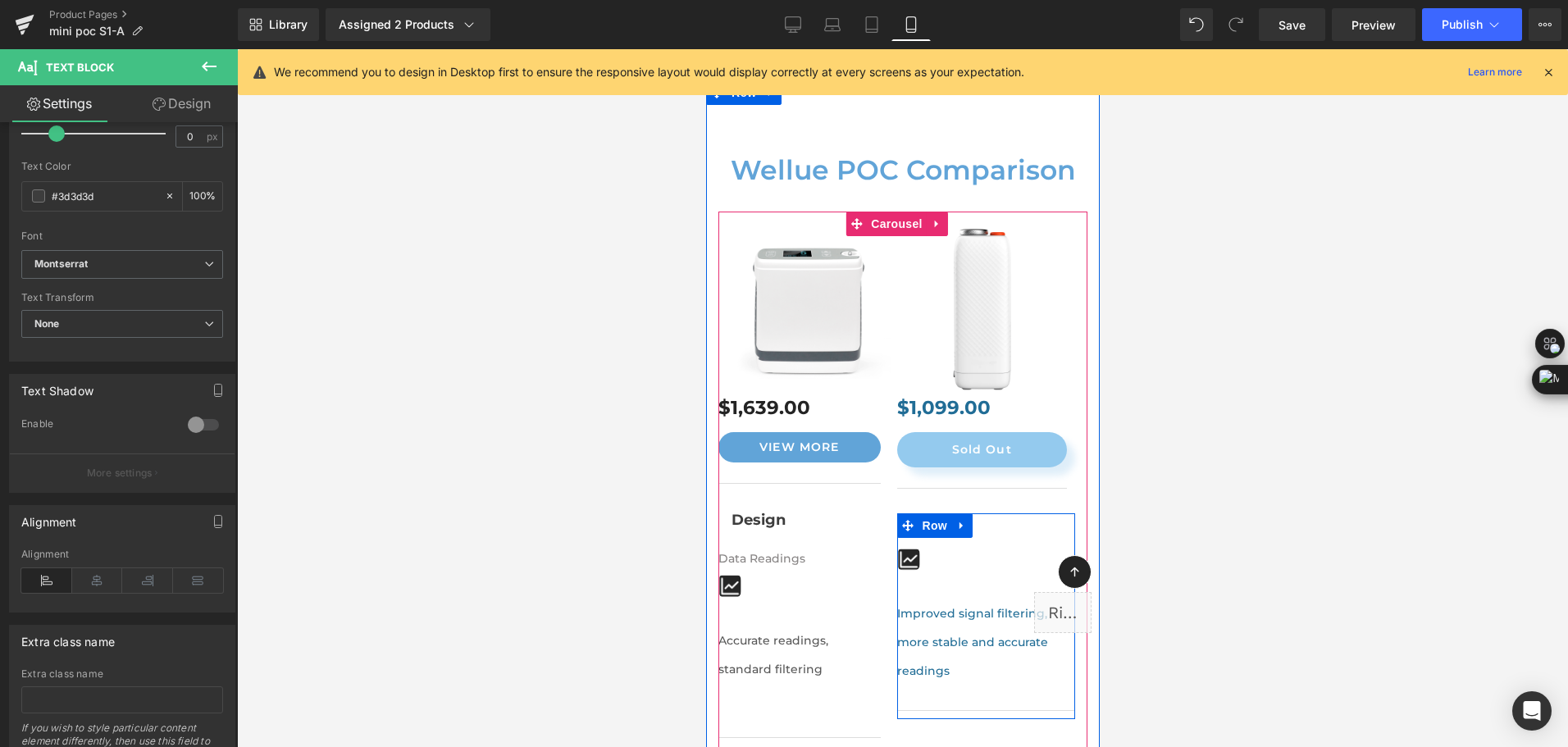
scroll to position [11115, 0]
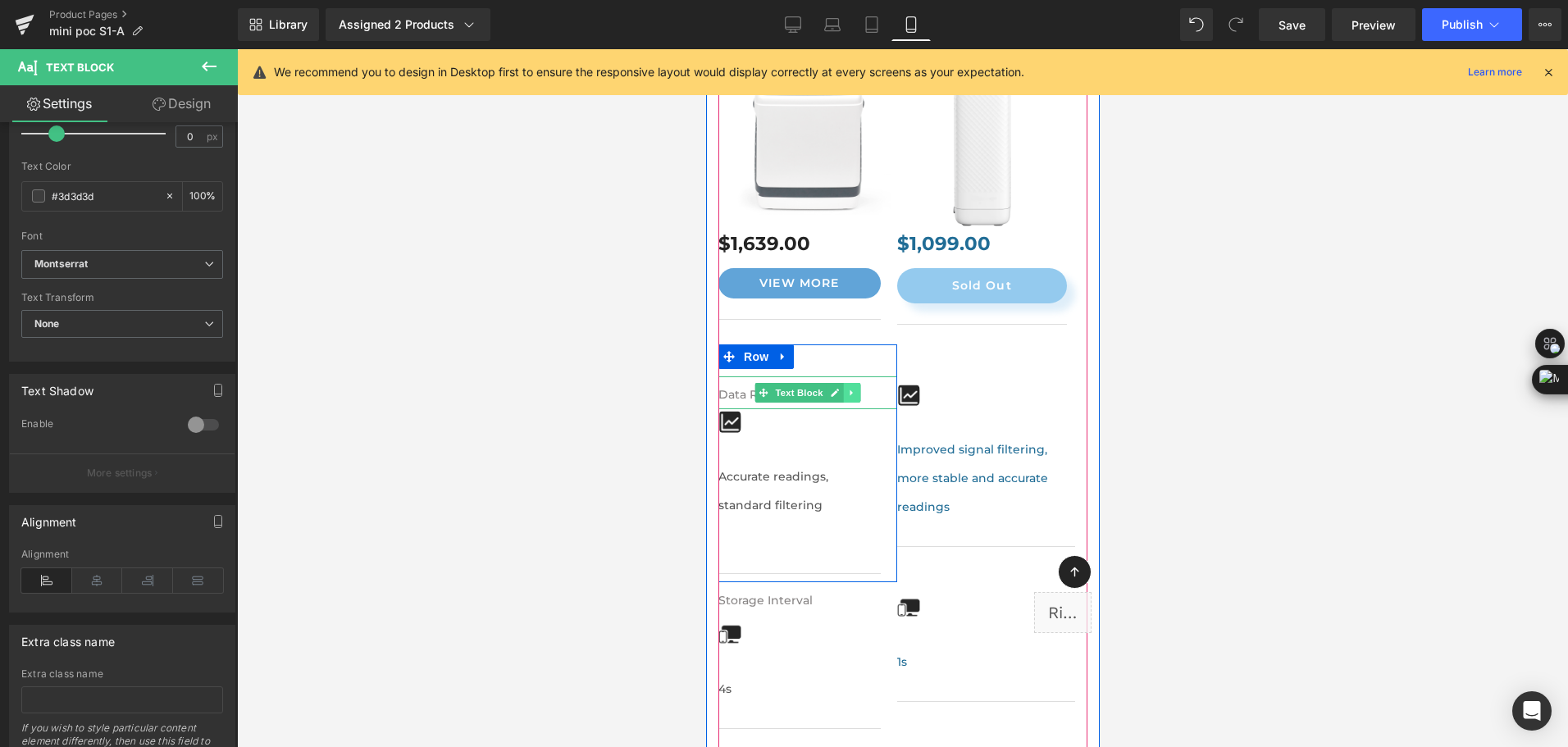
click at [855, 387] on icon at bounding box center [851, 392] width 9 height 10
click at [855, 387] on icon at bounding box center [859, 392] width 9 height 10
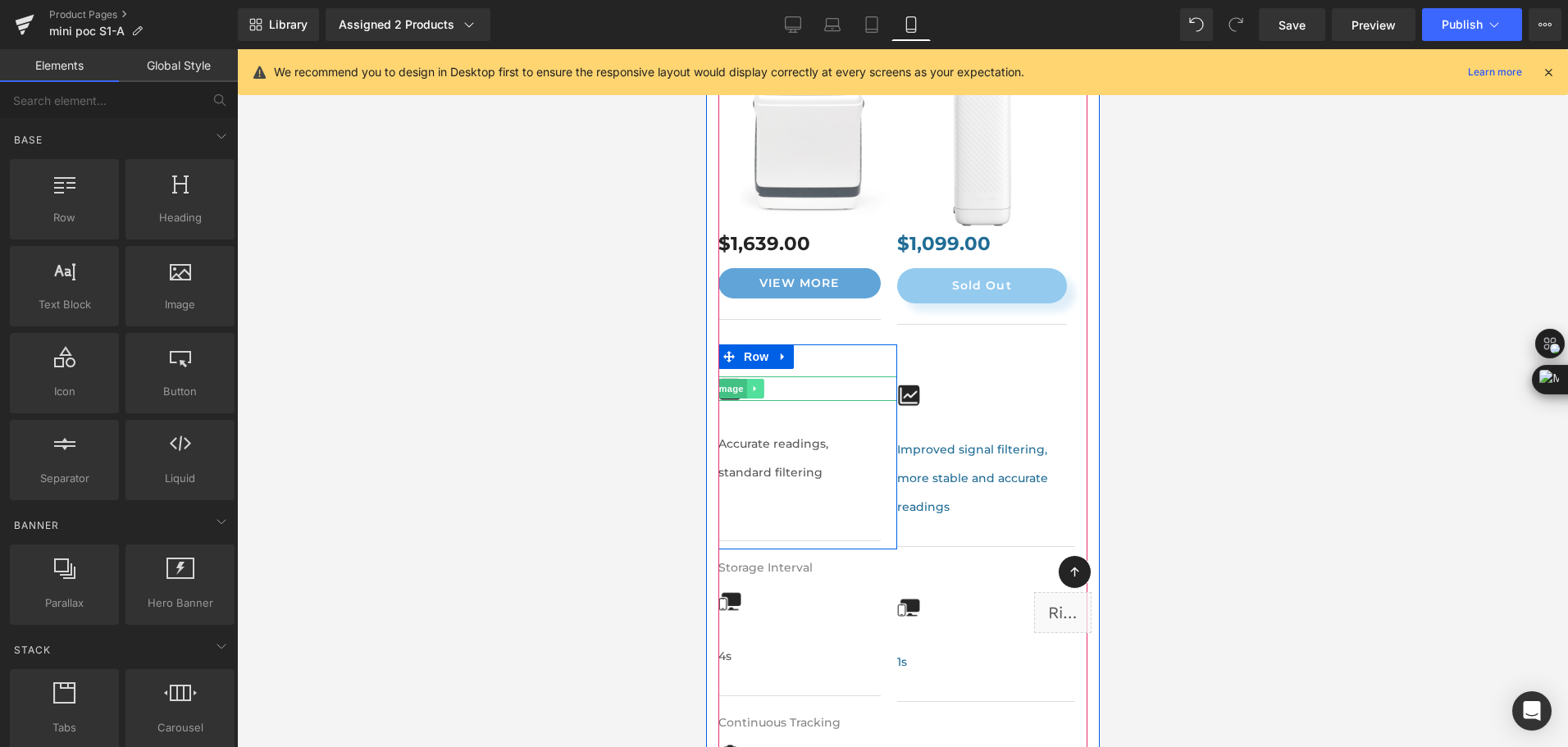
click at [758, 384] on icon at bounding box center [755, 388] width 9 height 10
click at [763, 384] on icon at bounding box center [763, 388] width 9 height 9
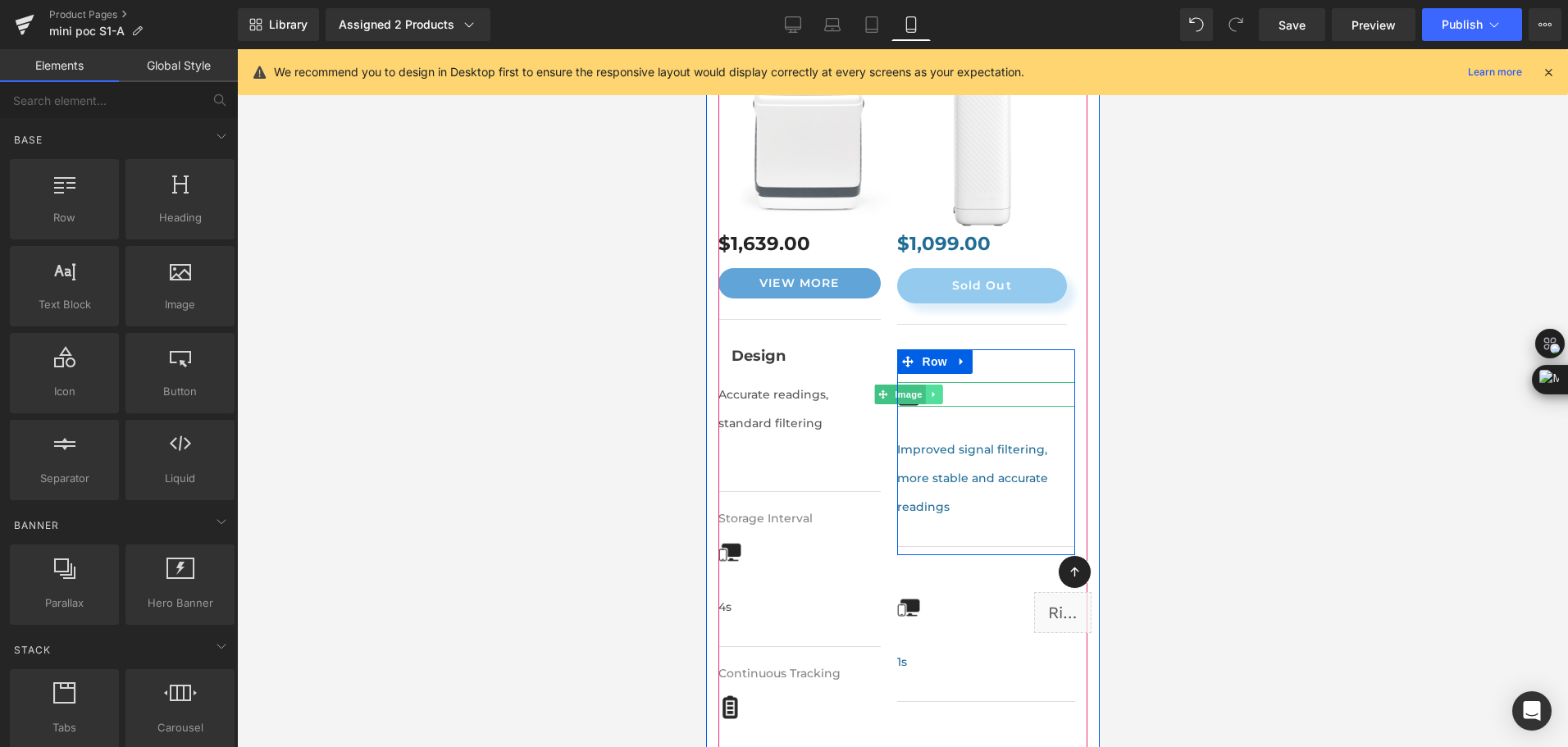
click at [937, 389] on icon at bounding box center [933, 394] width 9 height 10
click at [942, 389] on icon at bounding box center [942, 394] width 9 height 10
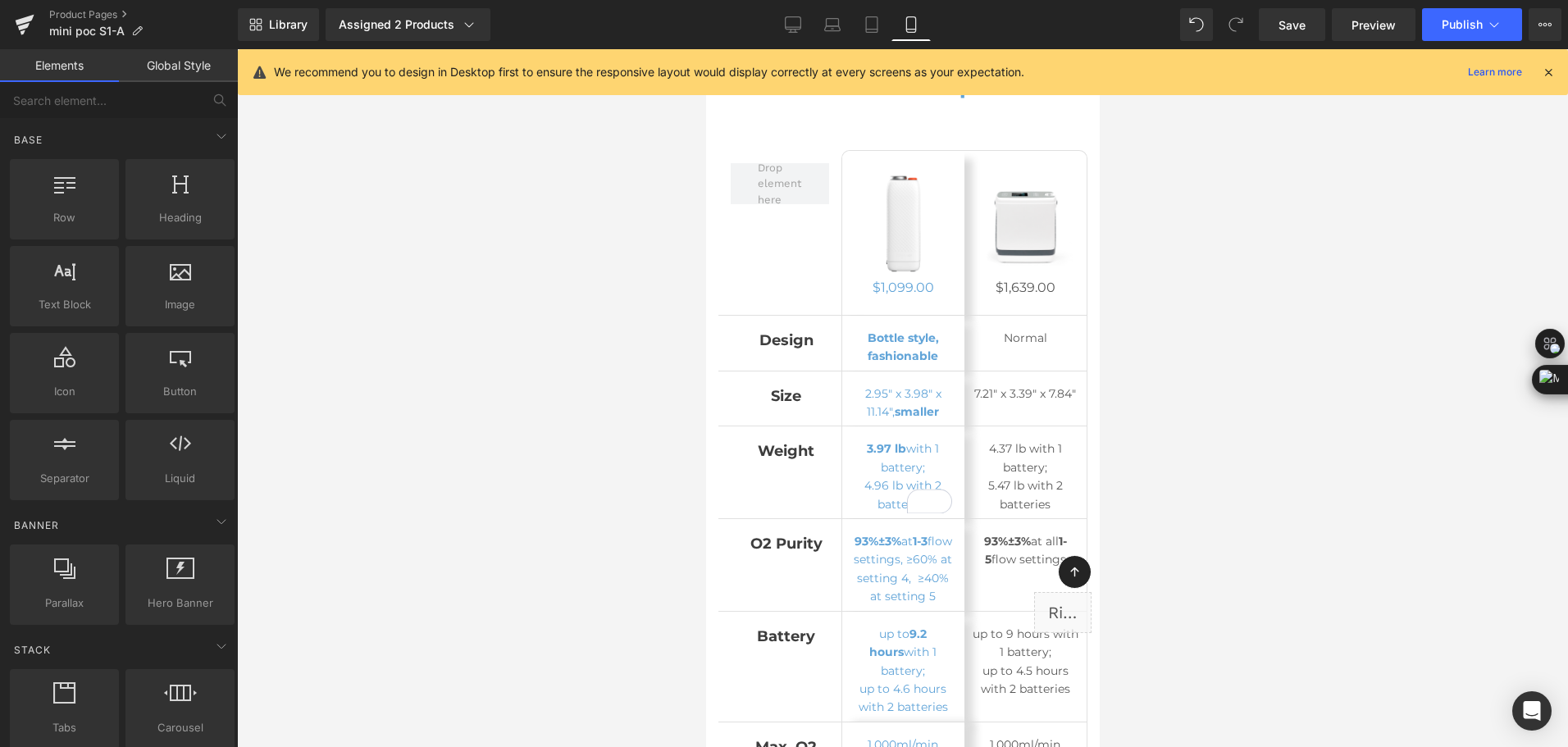
scroll to position [10132, 0]
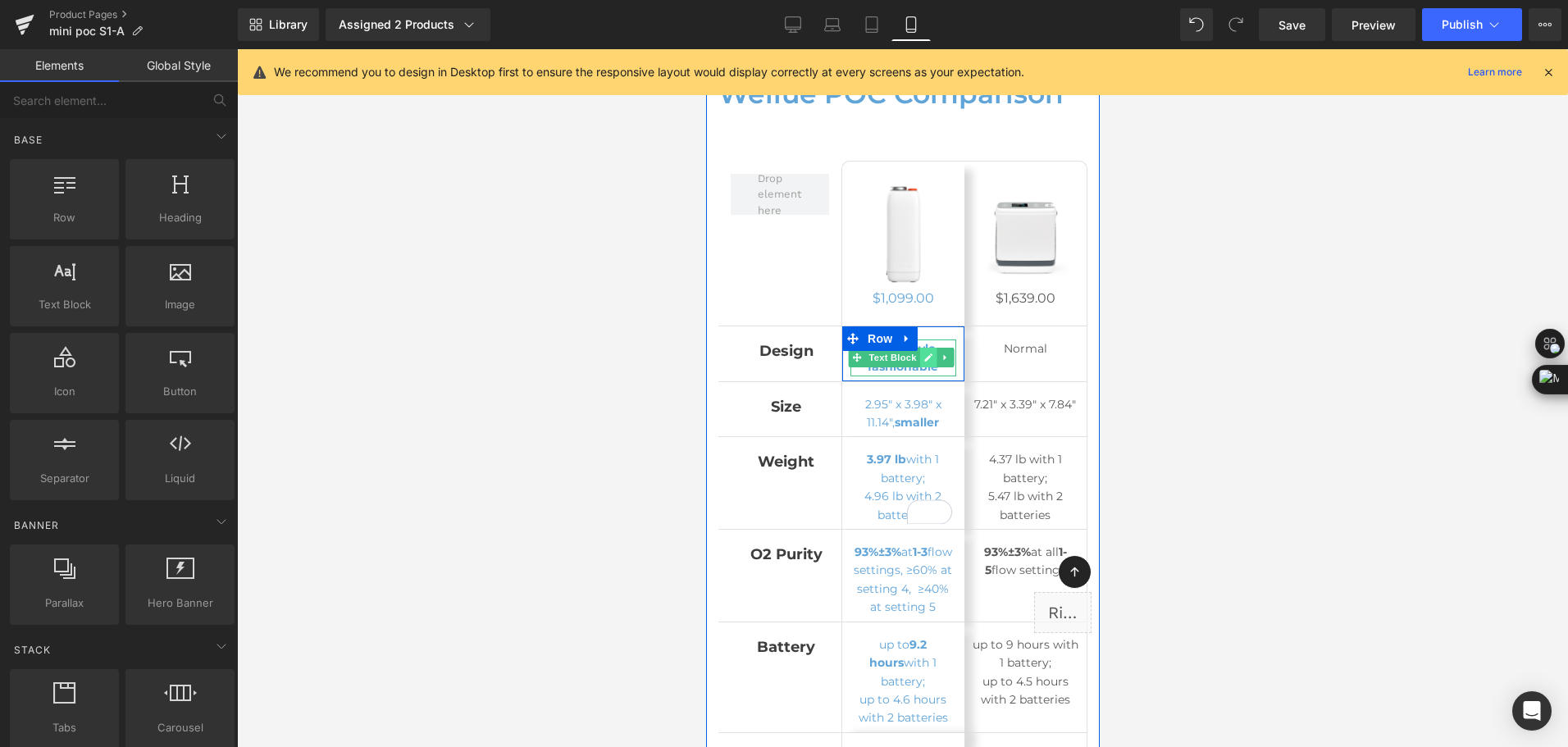
click at [923, 353] on icon at bounding box center [927, 357] width 8 height 8
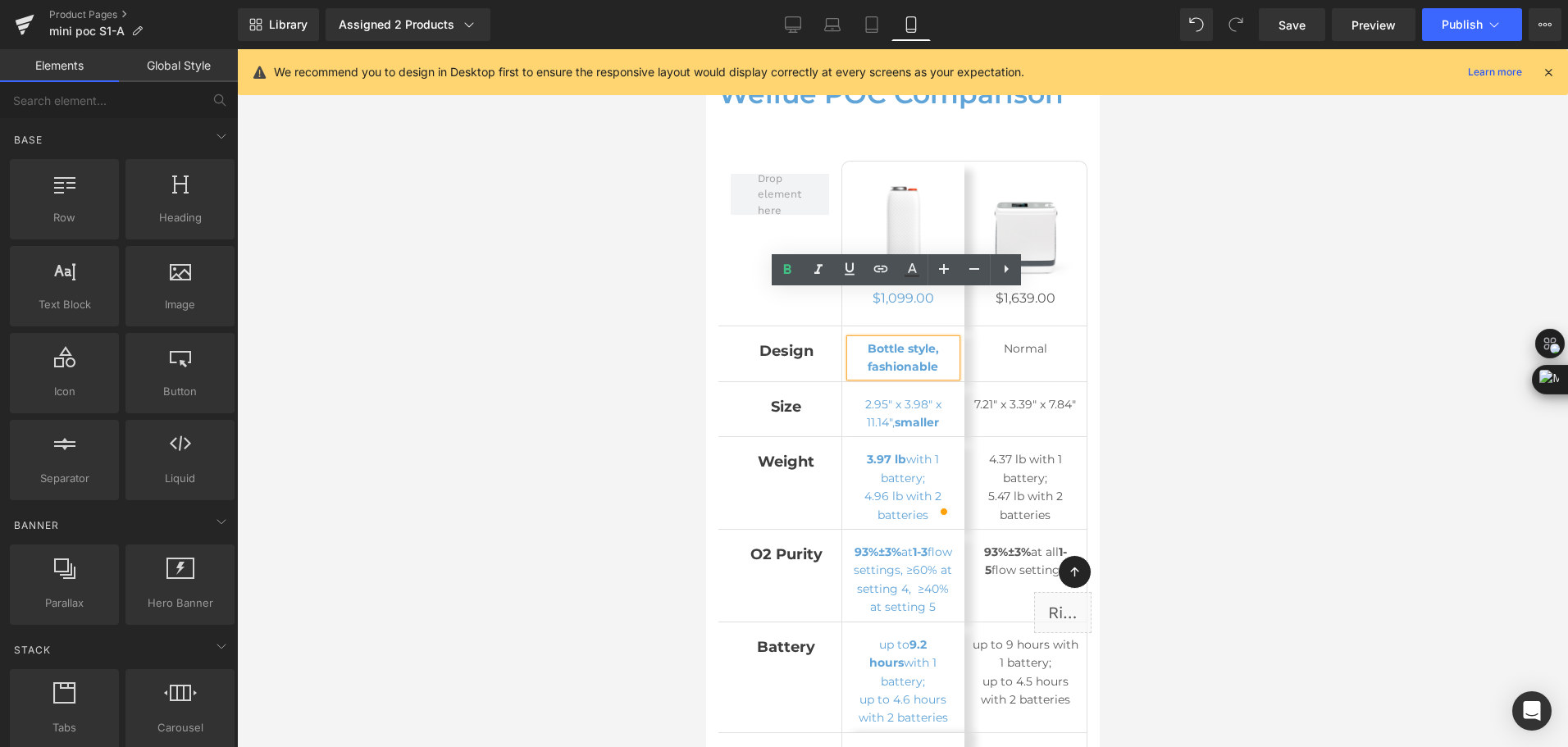
click at [919, 341] on b "Bottle style, fashionable" at bounding box center [902, 357] width 71 height 32
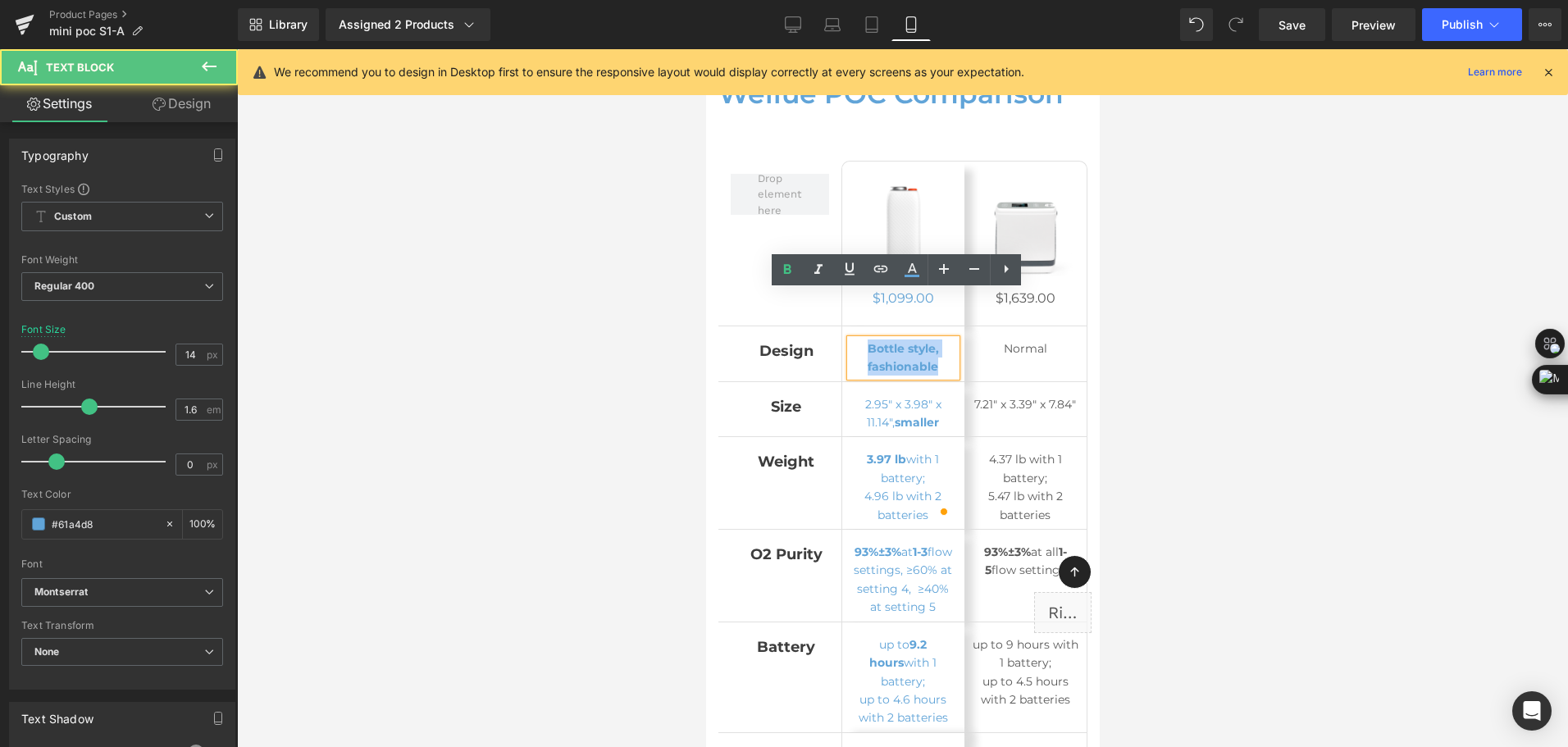
drag, startPoint x: 862, startPoint y: 302, endPoint x: 935, endPoint y: 314, distance: 74.0
click at [935, 339] on p "Bottle style, fashionable" at bounding box center [903, 358] width 105 height 37
copy b "Bottle style, fashionable"
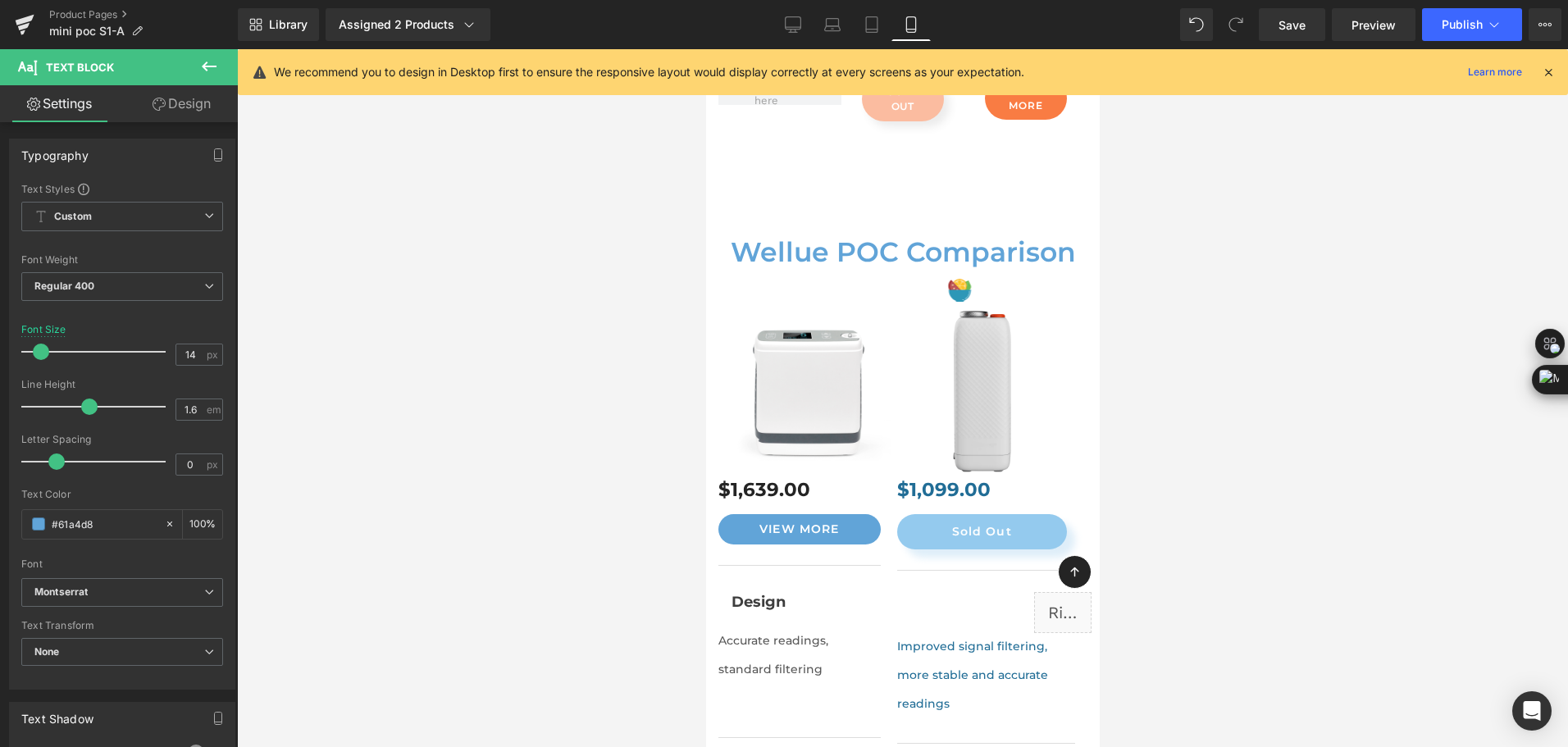
scroll to position [11033, 0]
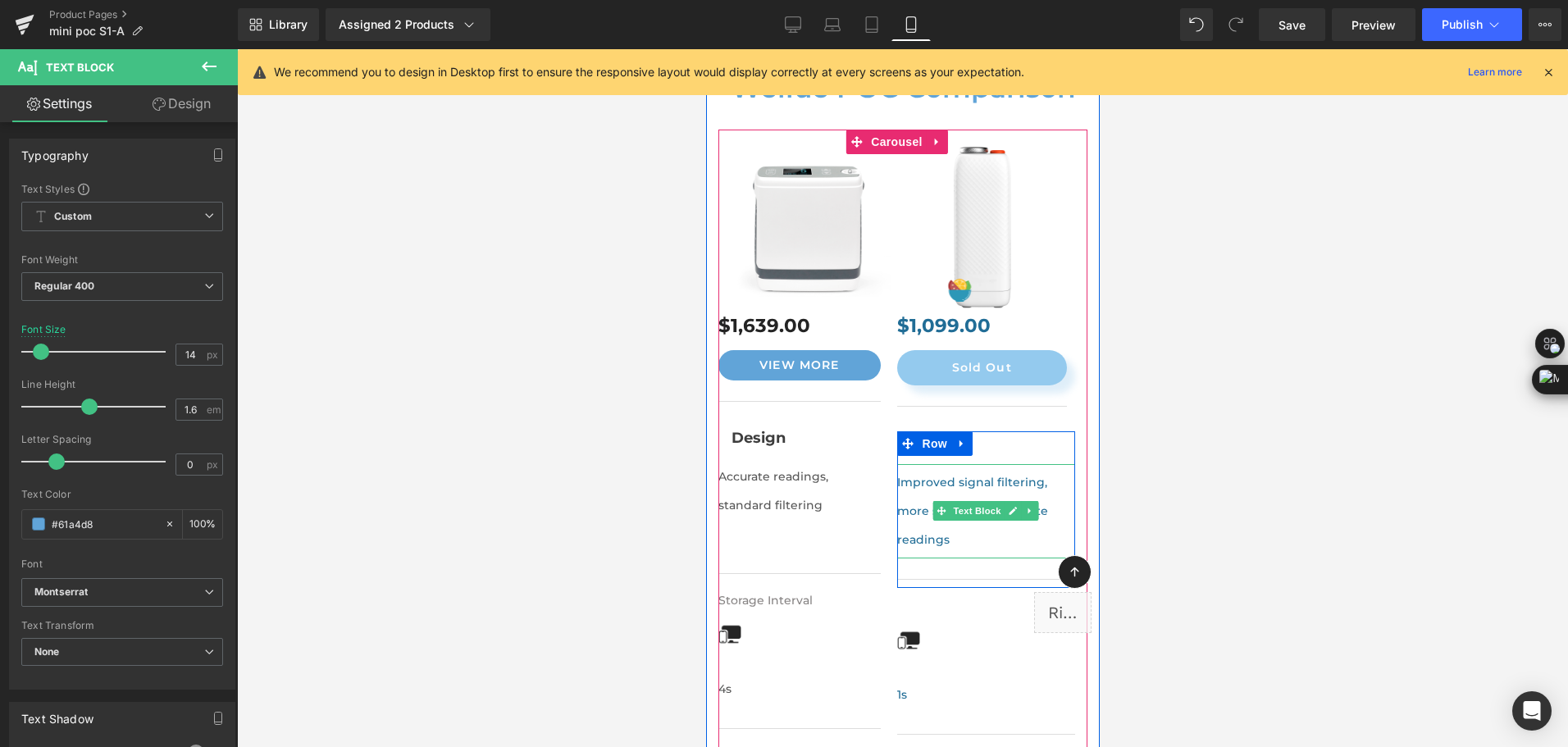
click at [913, 468] on p "Improved signal filtering, more stable and accurate readings" at bounding box center [985, 510] width 179 height 86
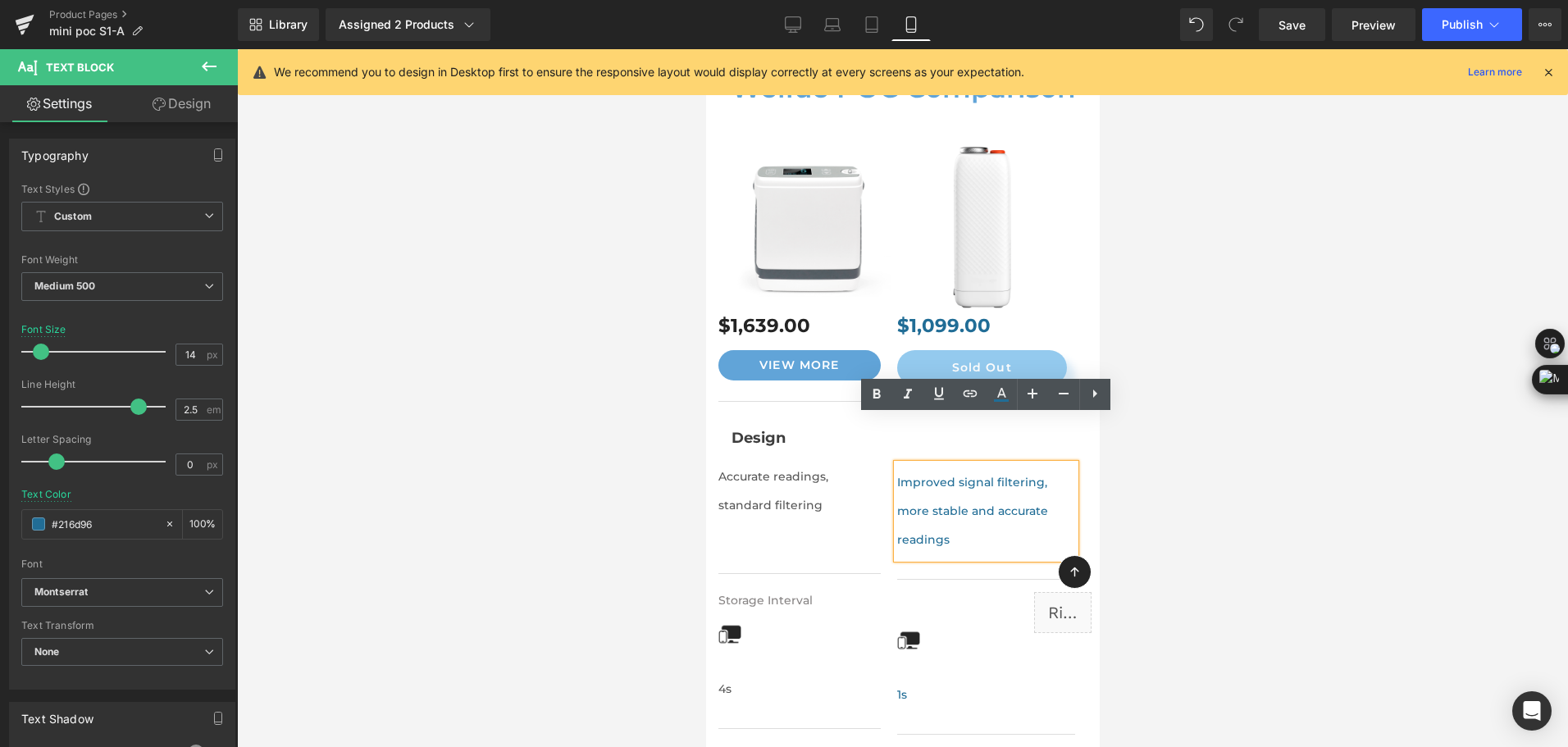
click at [920, 468] on p "Improved signal filtering, more stable and accurate readings" at bounding box center [985, 510] width 179 height 86
drag, startPoint x: 953, startPoint y: 497, endPoint x: 894, endPoint y: 432, distance: 87.8
click at [896, 464] on div "Improved signal filtering, more stable and accurate readings" at bounding box center [985, 511] width 179 height 94
drag, startPoint x: 896, startPoint y: 430, endPoint x: 955, endPoint y: 482, distance: 78.6
click at [955, 482] on p "Improved signal filtering, more stable and accurate readings" at bounding box center [985, 510] width 179 height 86
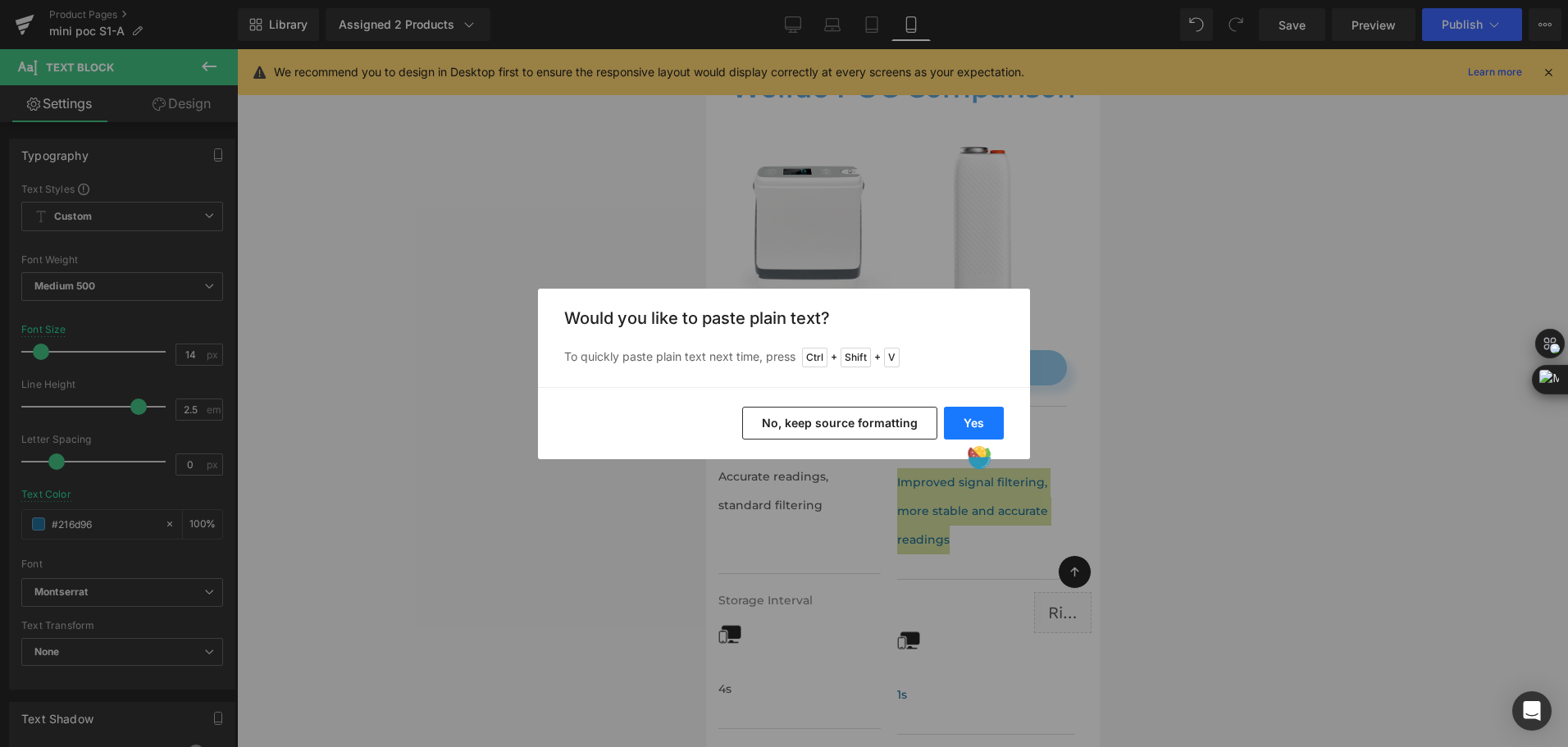
click at [954, 426] on button "Yes" at bounding box center [974, 422] width 60 height 32
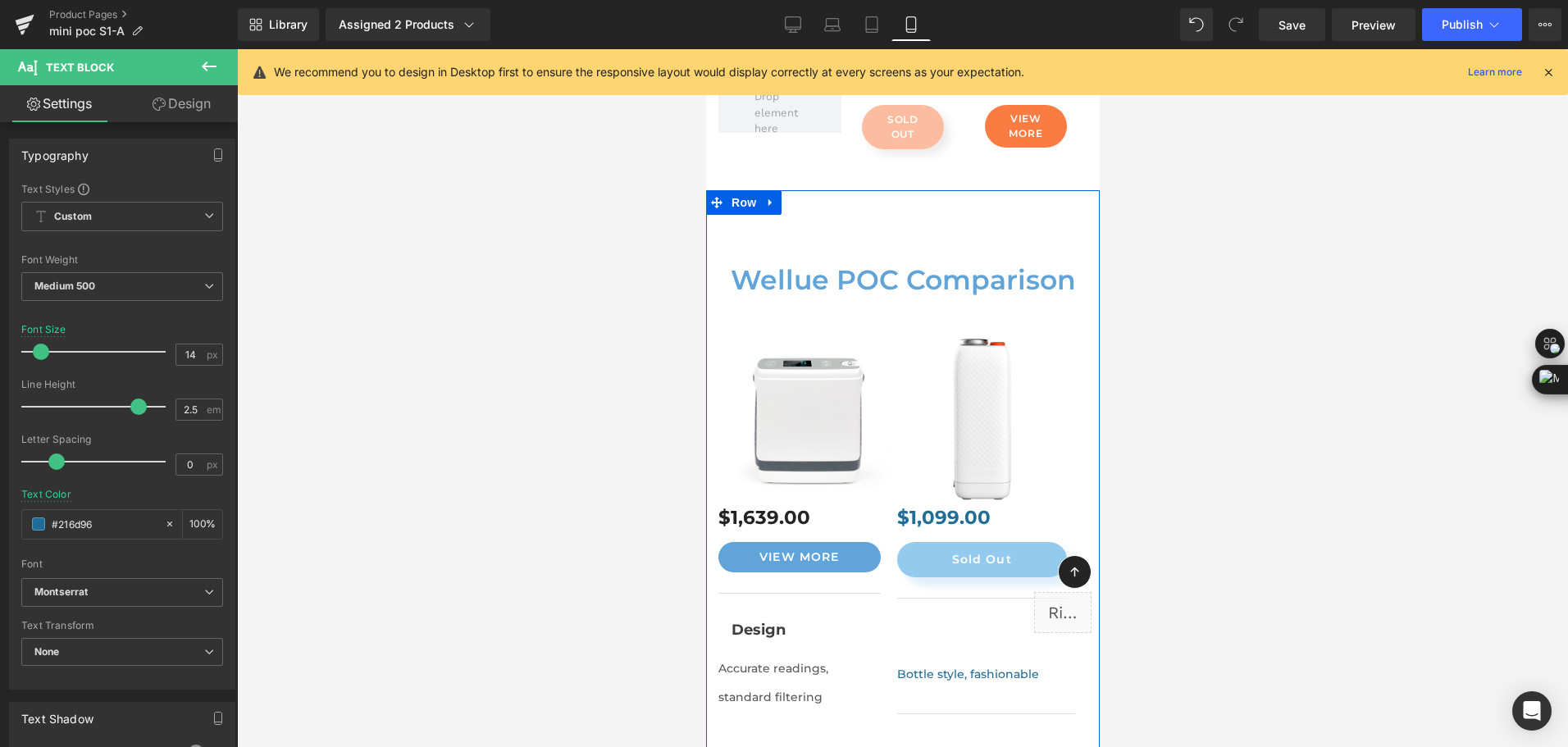
scroll to position [10951, 0]
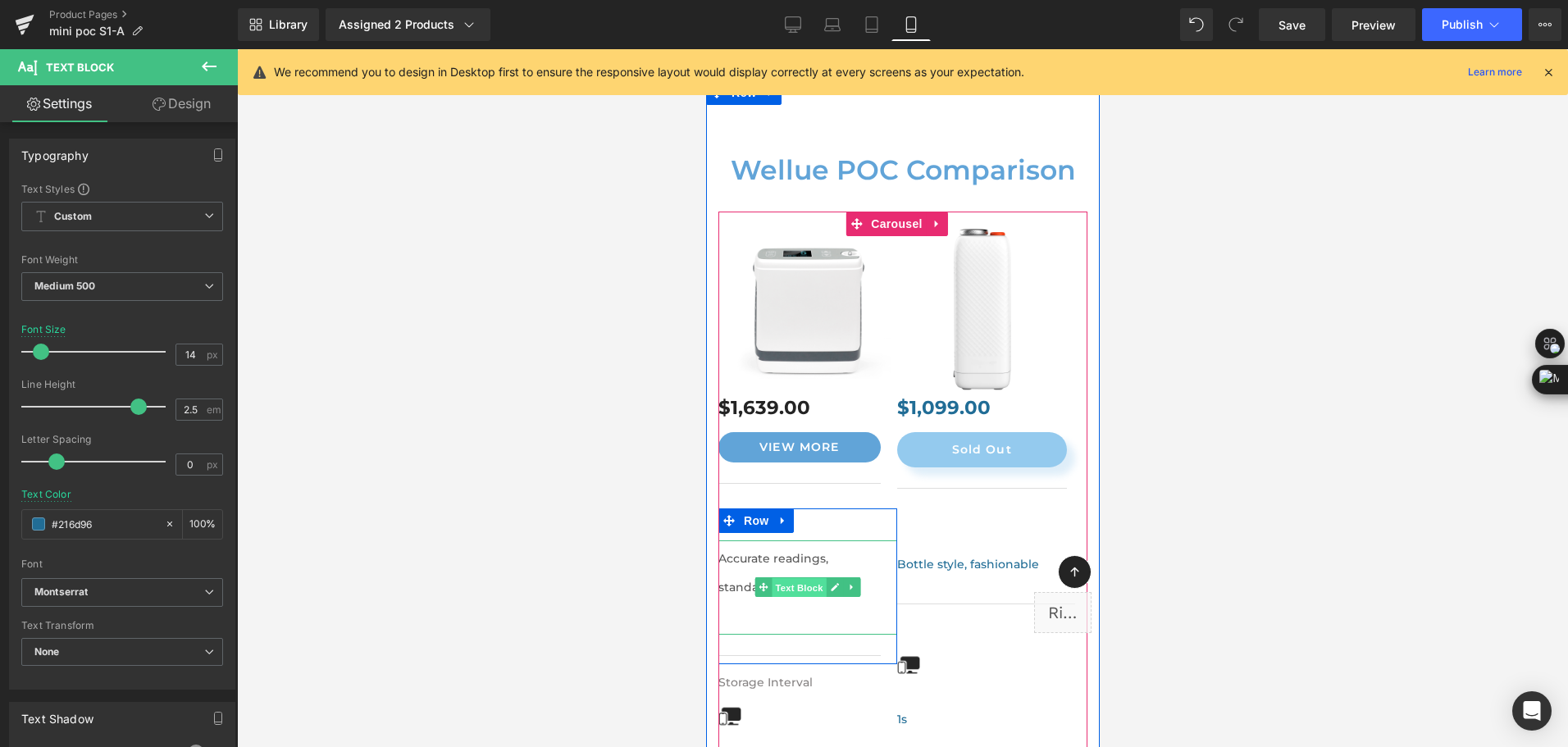
click at [824, 578] on span "Text Block" at bounding box center [797, 587] width 55 height 19
click at [832, 582] on icon at bounding box center [833, 586] width 8 height 8
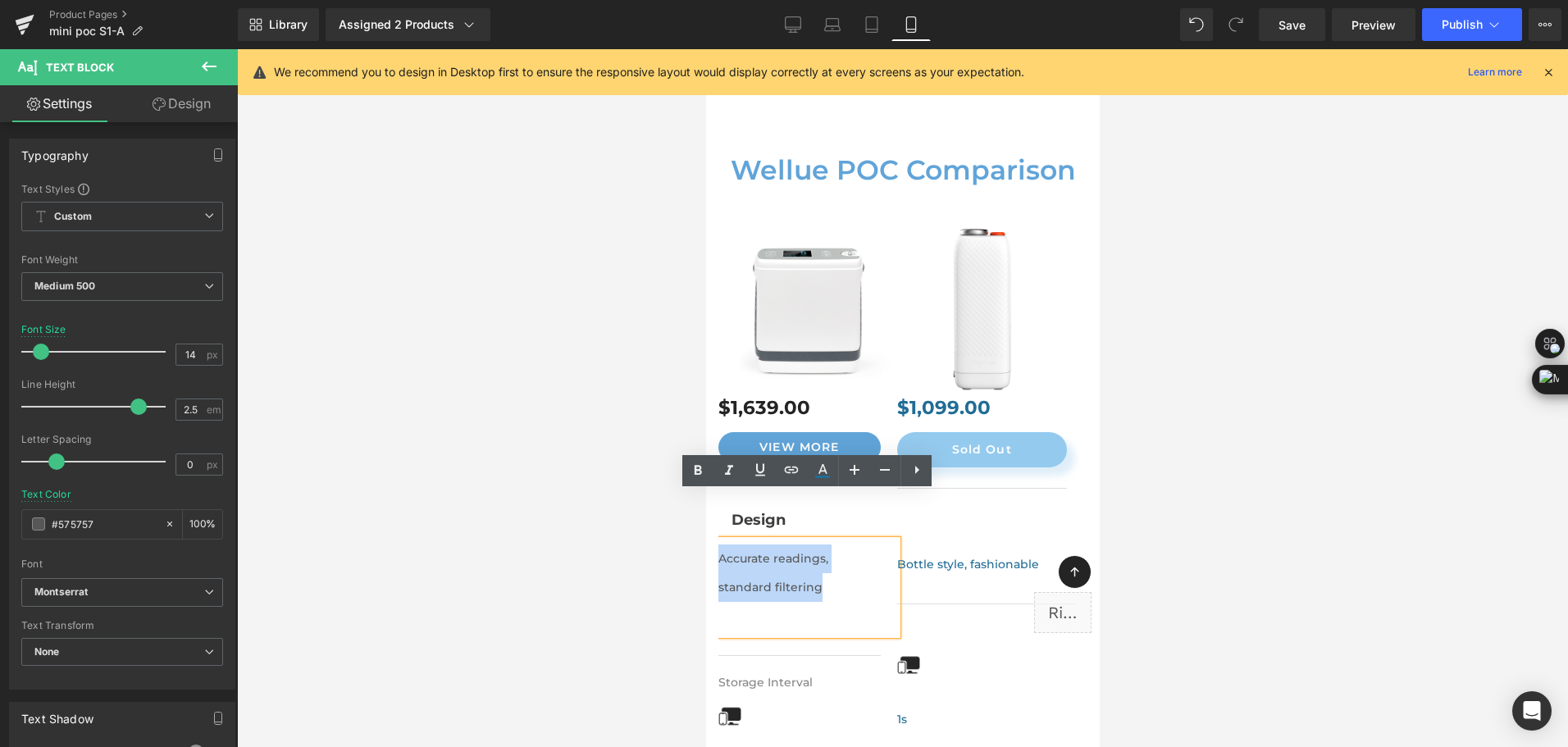
drag, startPoint x: 827, startPoint y: 545, endPoint x: 720, endPoint y: 510, distance: 112.6
click at [720, 545] on p "Accurate readings, standard filtering" at bounding box center [799, 573] width 163 height 57
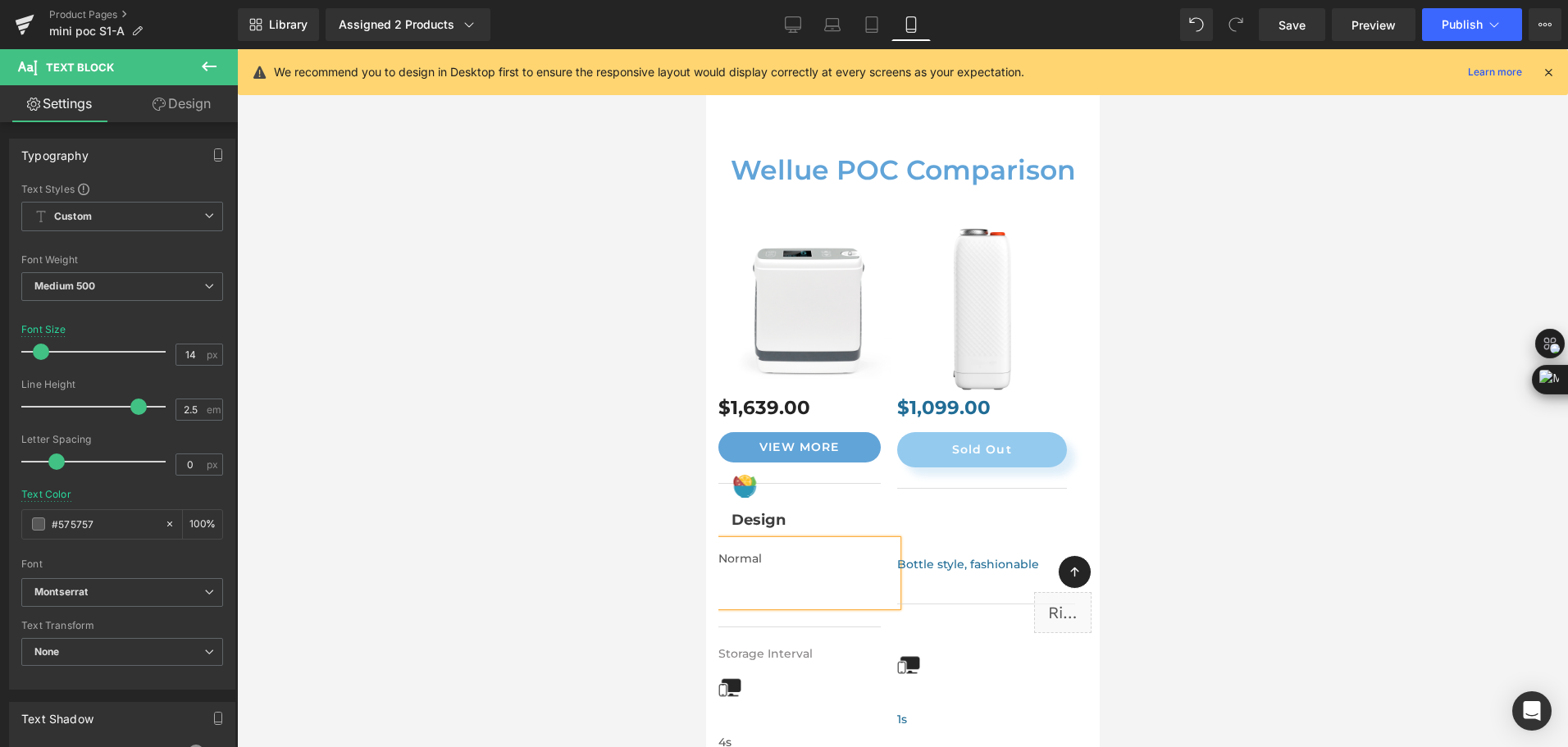
drag, startPoint x: 1313, startPoint y: 570, endPoint x: 363, endPoint y: 507, distance: 952.1
click at [1313, 570] on div at bounding box center [902, 398] width 1331 height 698
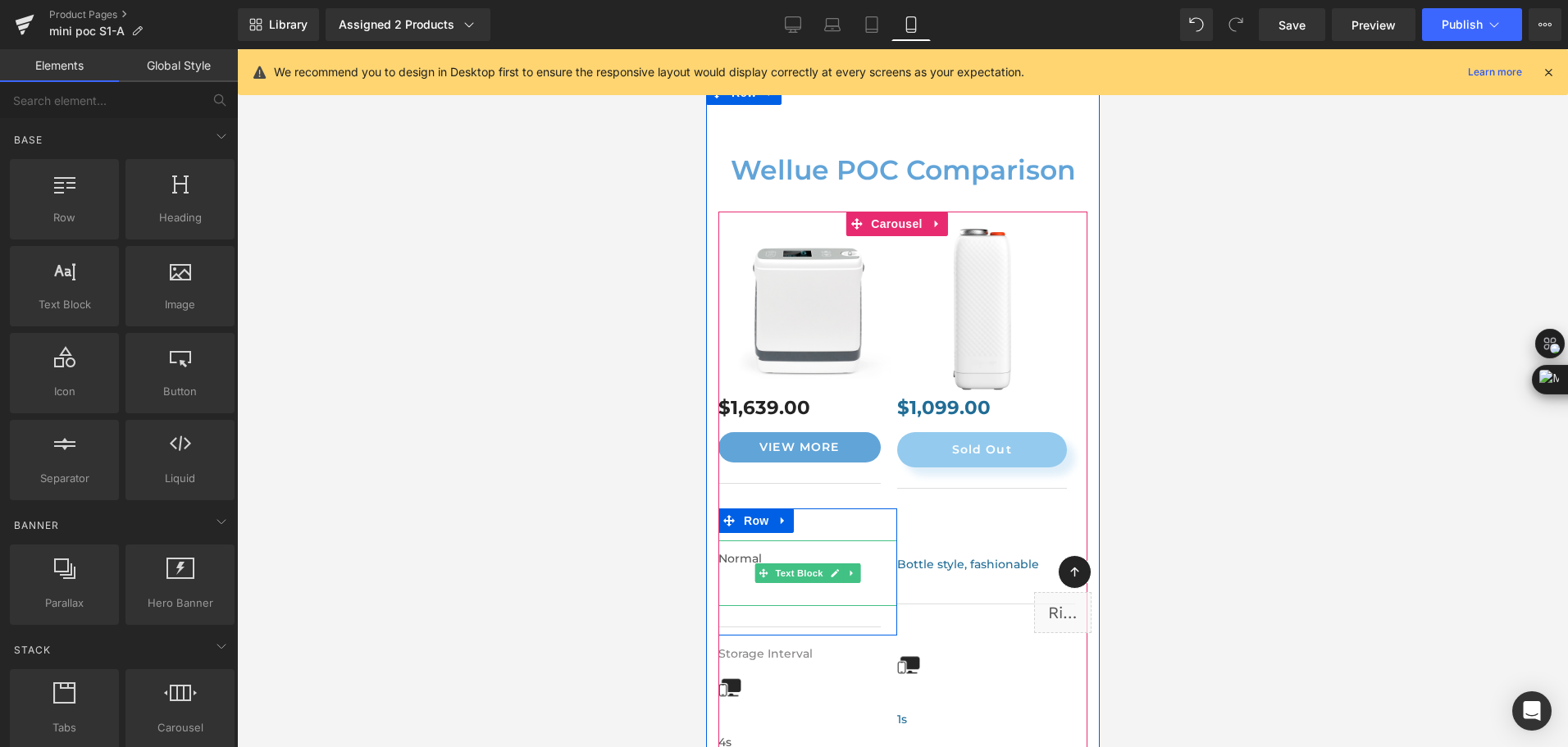
click at [747, 573] on p at bounding box center [799, 587] width 163 height 29
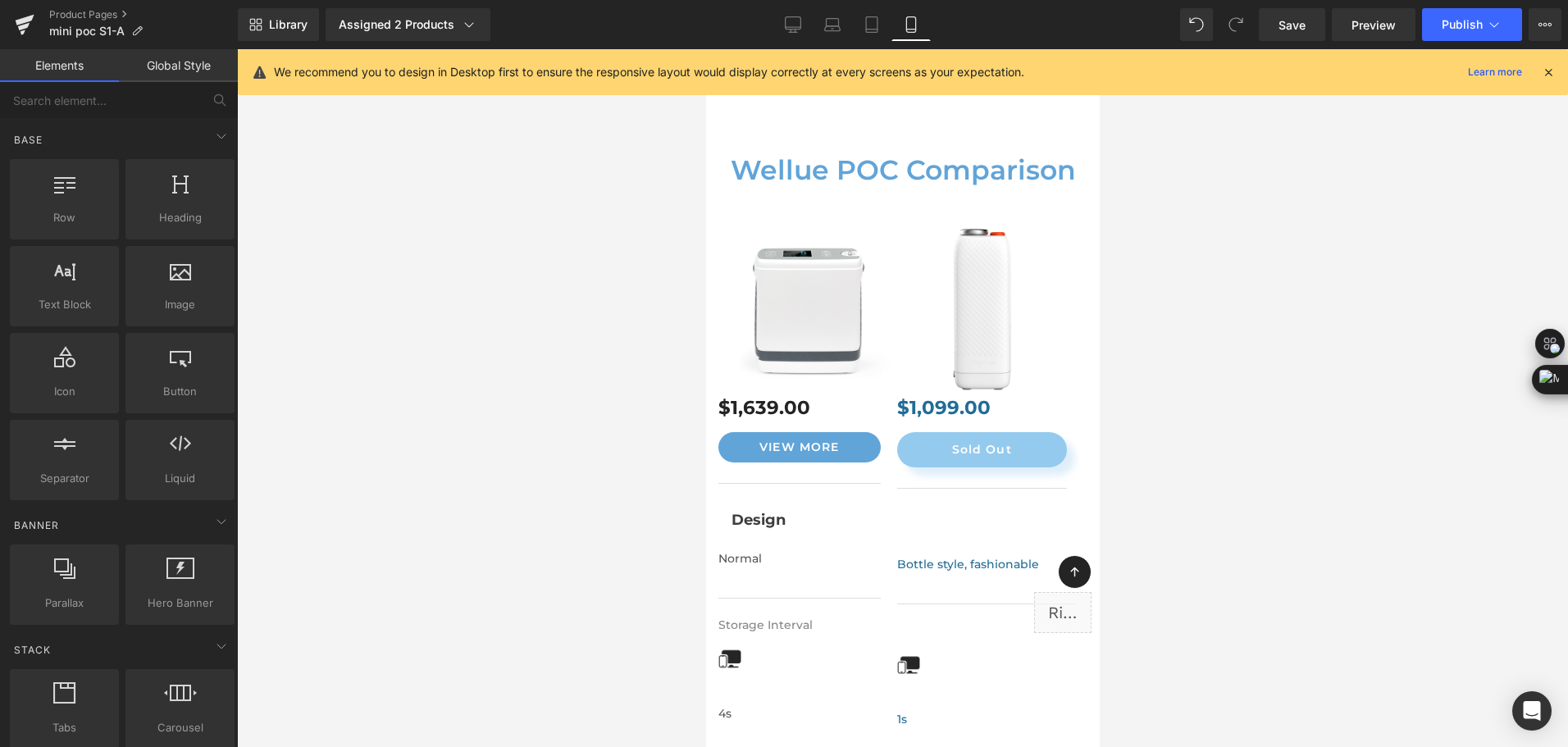
click at [1216, 445] on div at bounding box center [902, 398] width 1331 height 698
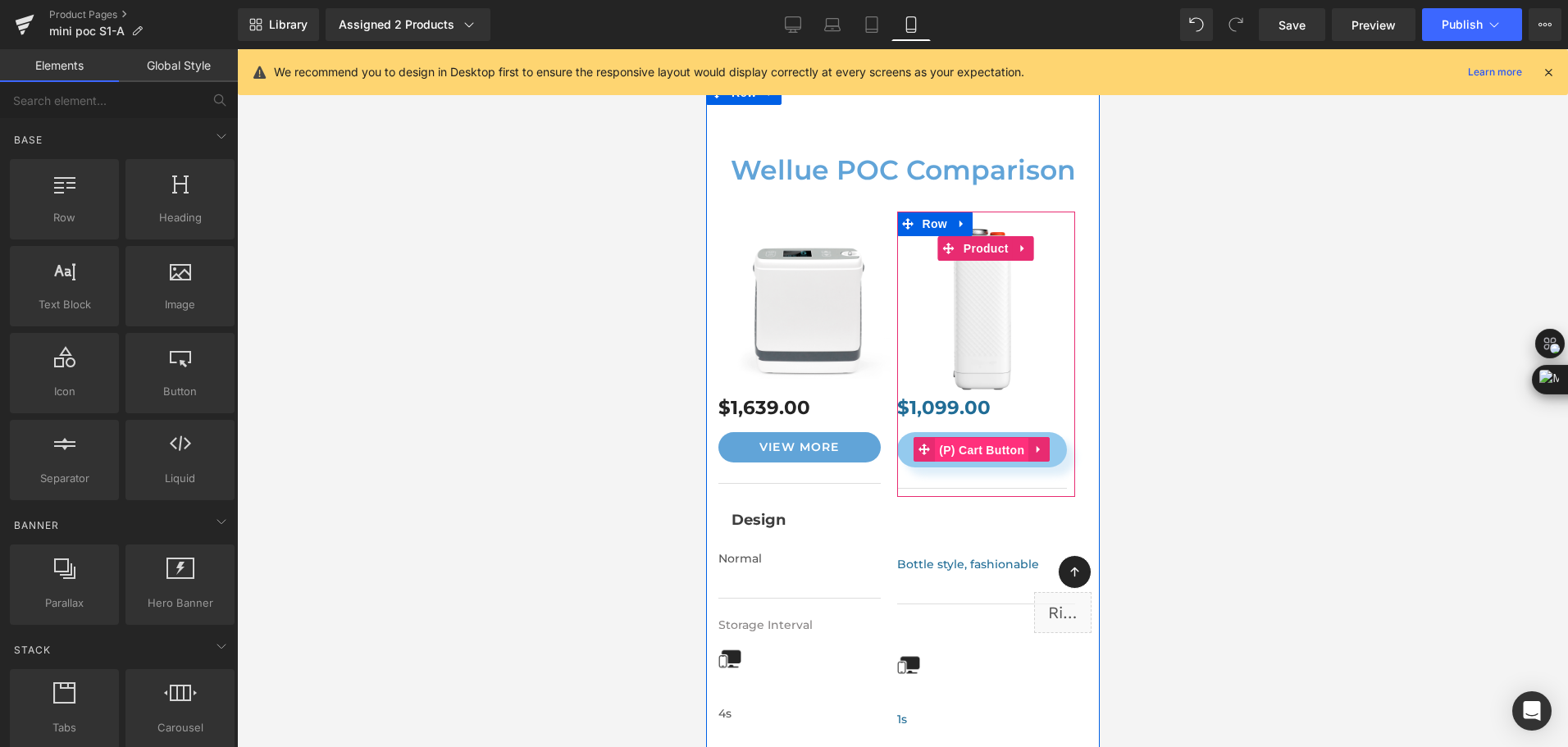
click at [979, 437] on span "(P) Cart Button" at bounding box center [981, 449] width 93 height 25
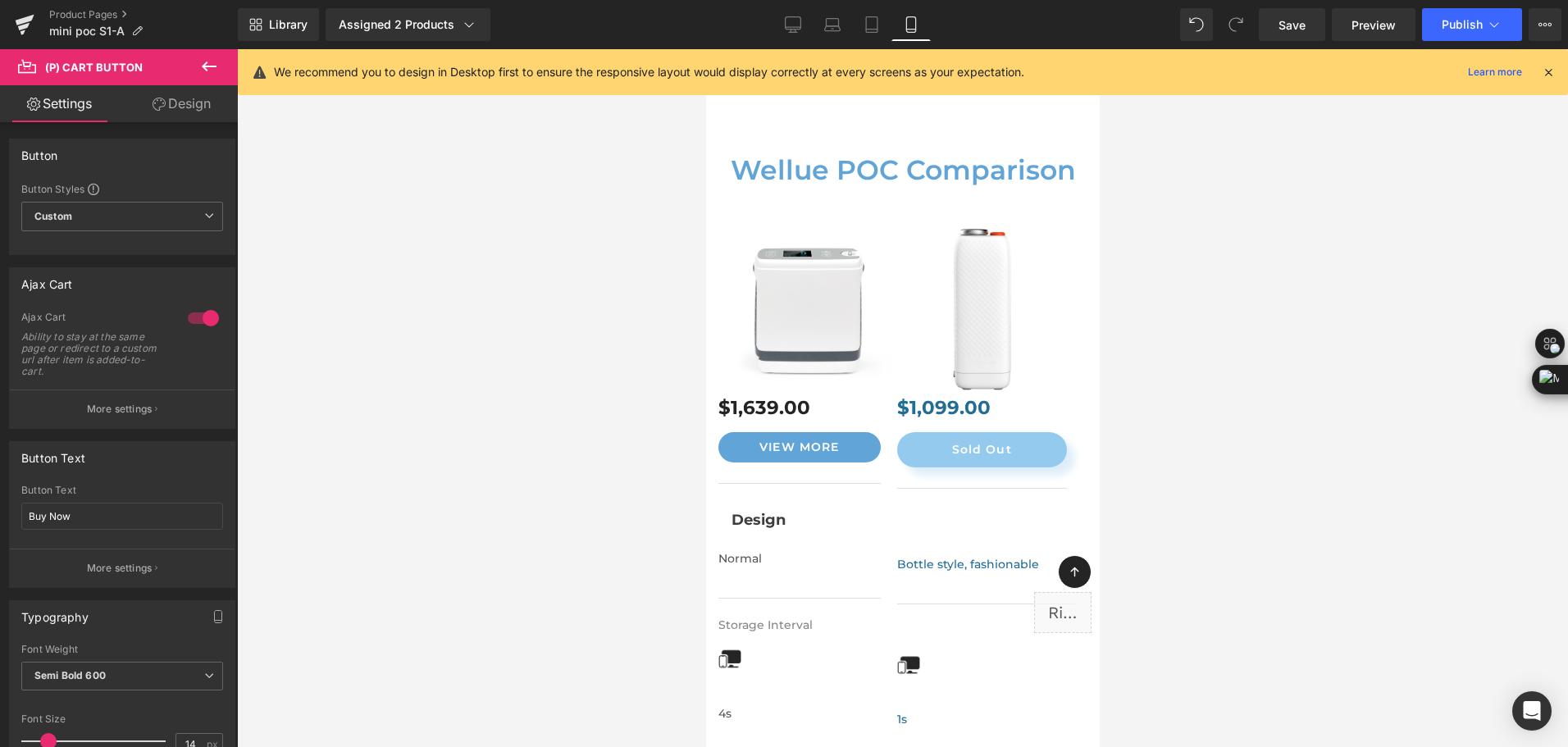
click at [177, 109] on link "Design" at bounding box center [181, 104] width 119 height 37
click at [0, 0] on div "Spacing" at bounding box center [0, 0] width 0 height 0
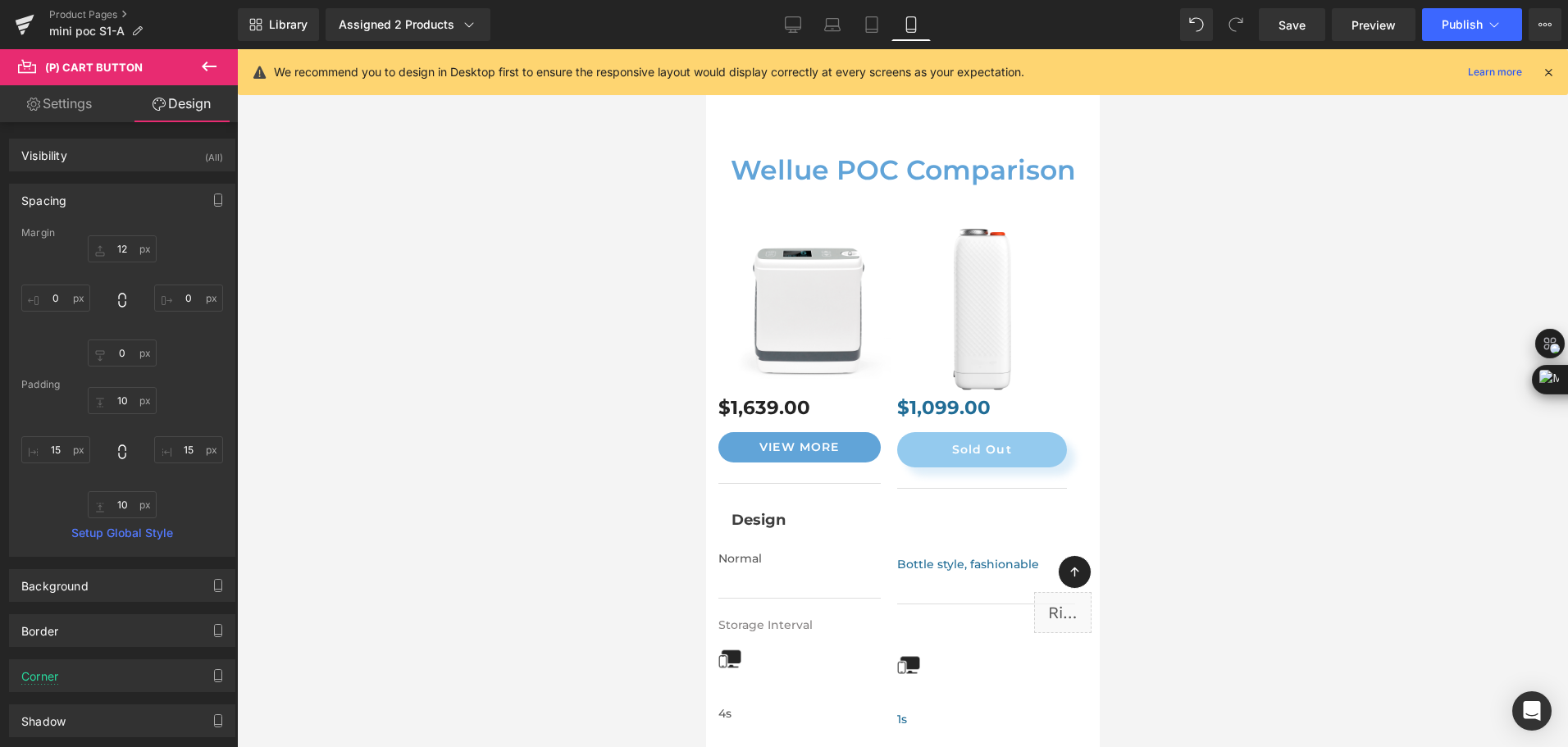
type input "12"
type input "0"
type input "10"
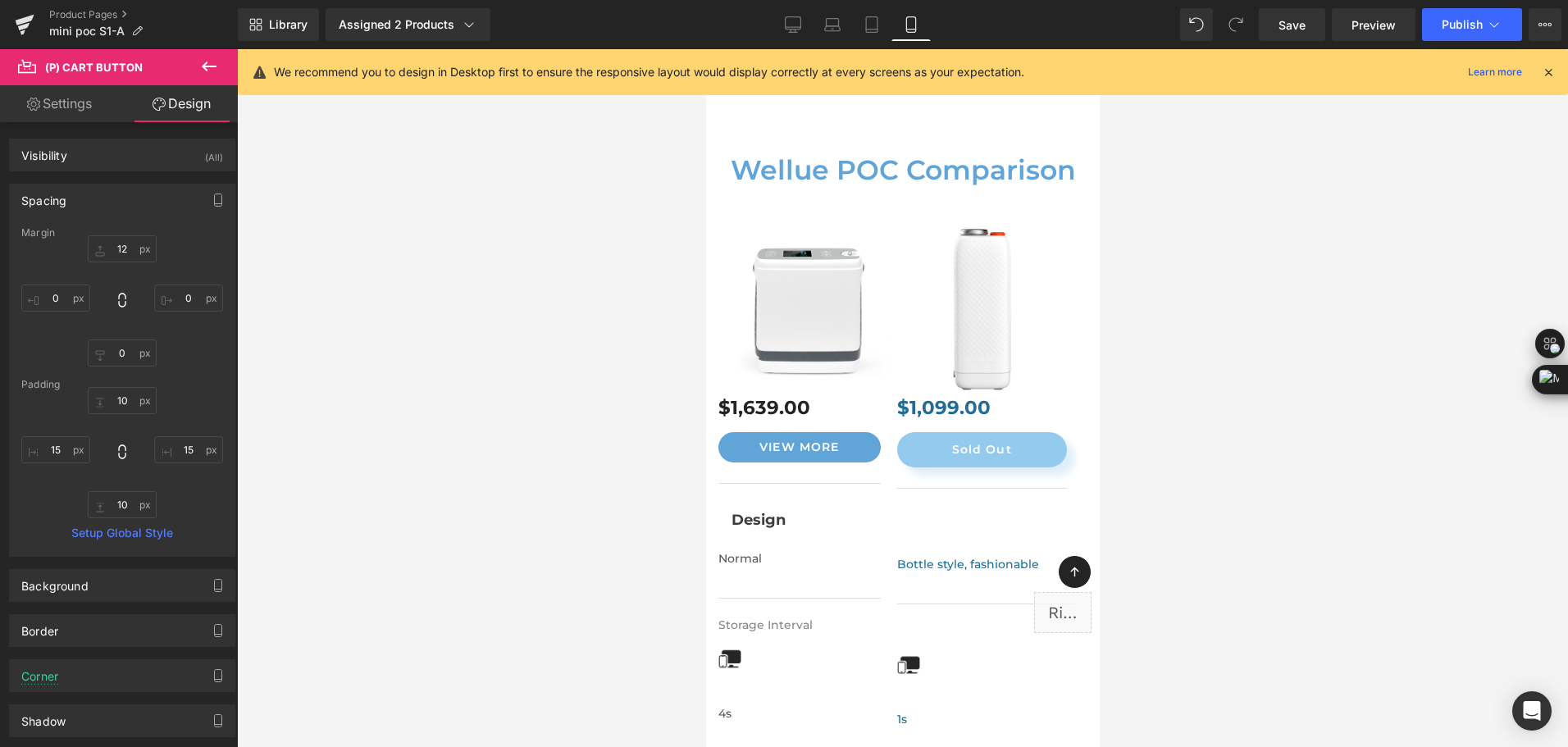
type input "15"
type input "10"
type input "15"
click at [116, 405] on input "10" at bounding box center [122, 399] width 68 height 27
type input "8"
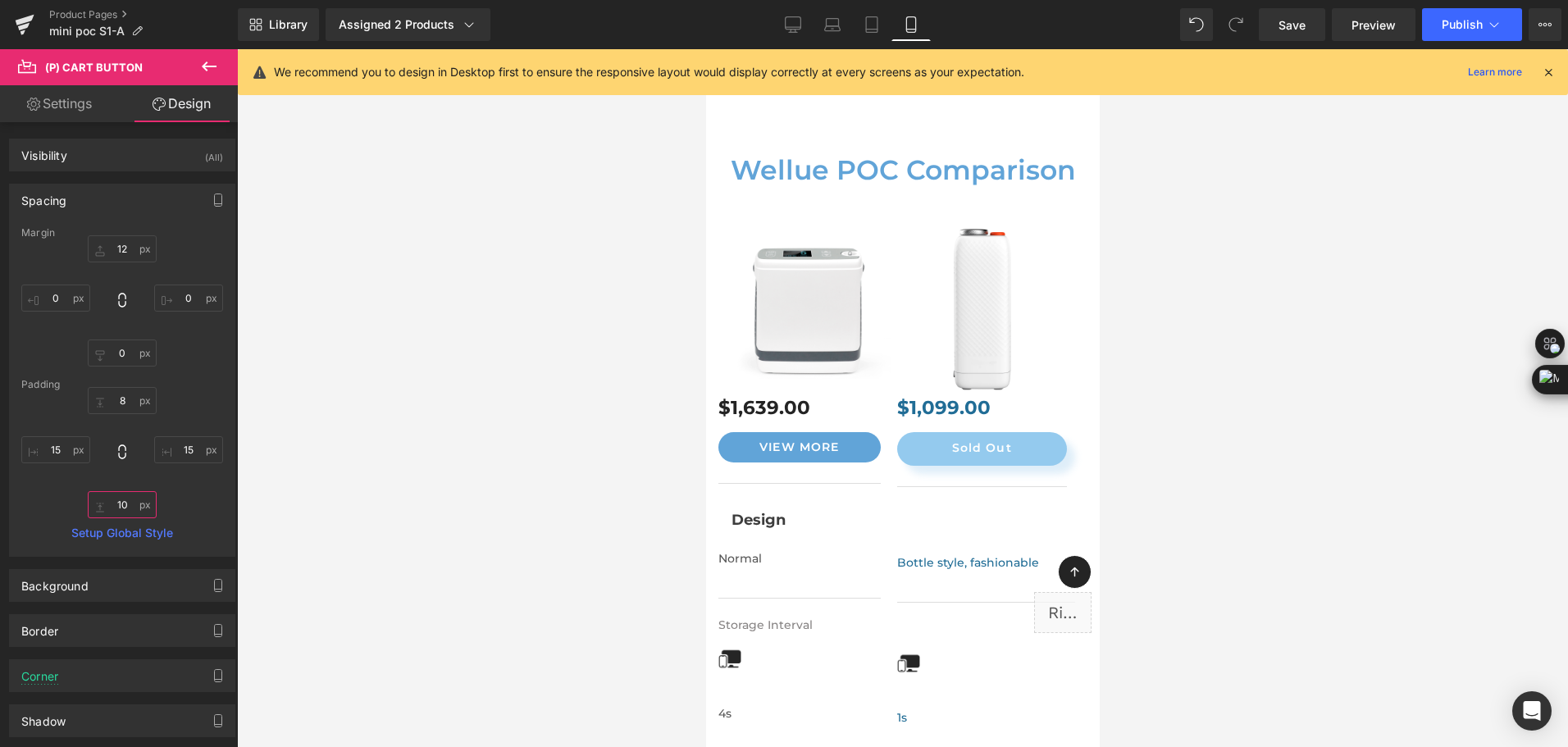
click at [127, 508] on input "10" at bounding box center [122, 504] width 68 height 27
type input "8"
click at [1299, 18] on span "Save" at bounding box center [1291, 25] width 27 height 18
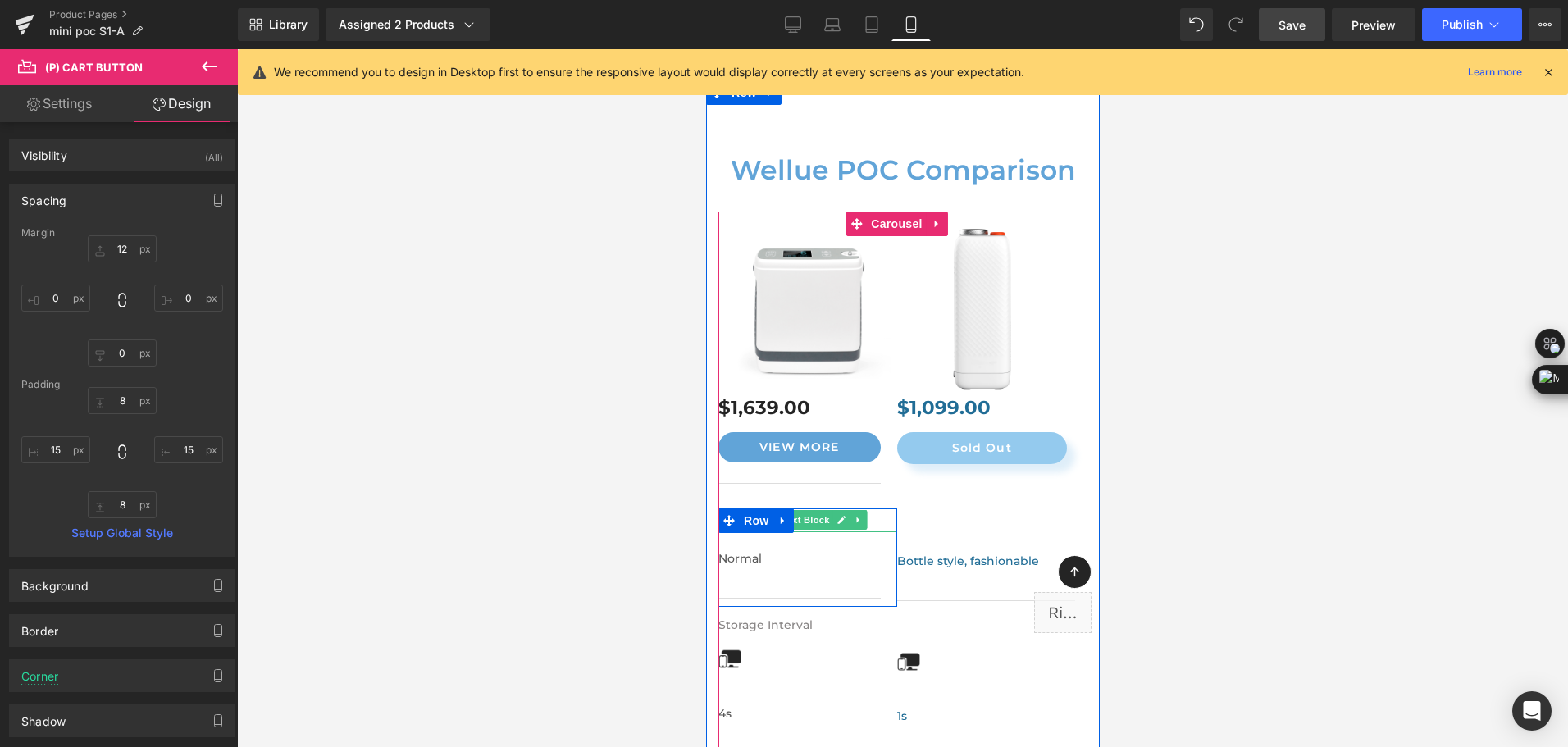
click at [806, 509] on span "Text Block" at bounding box center [805, 519] width 55 height 19
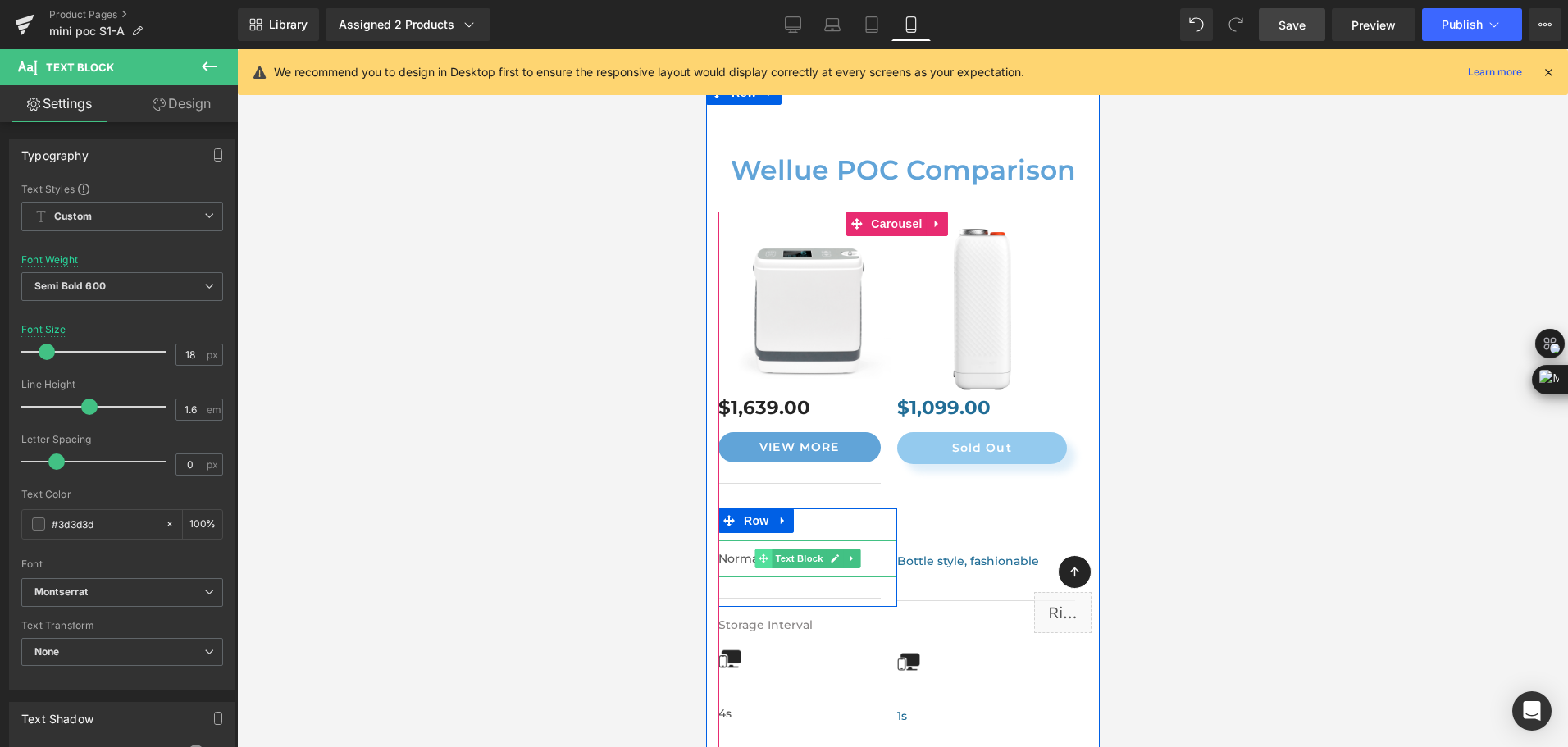
click at [763, 554] on icon at bounding box center [762, 558] width 9 height 9
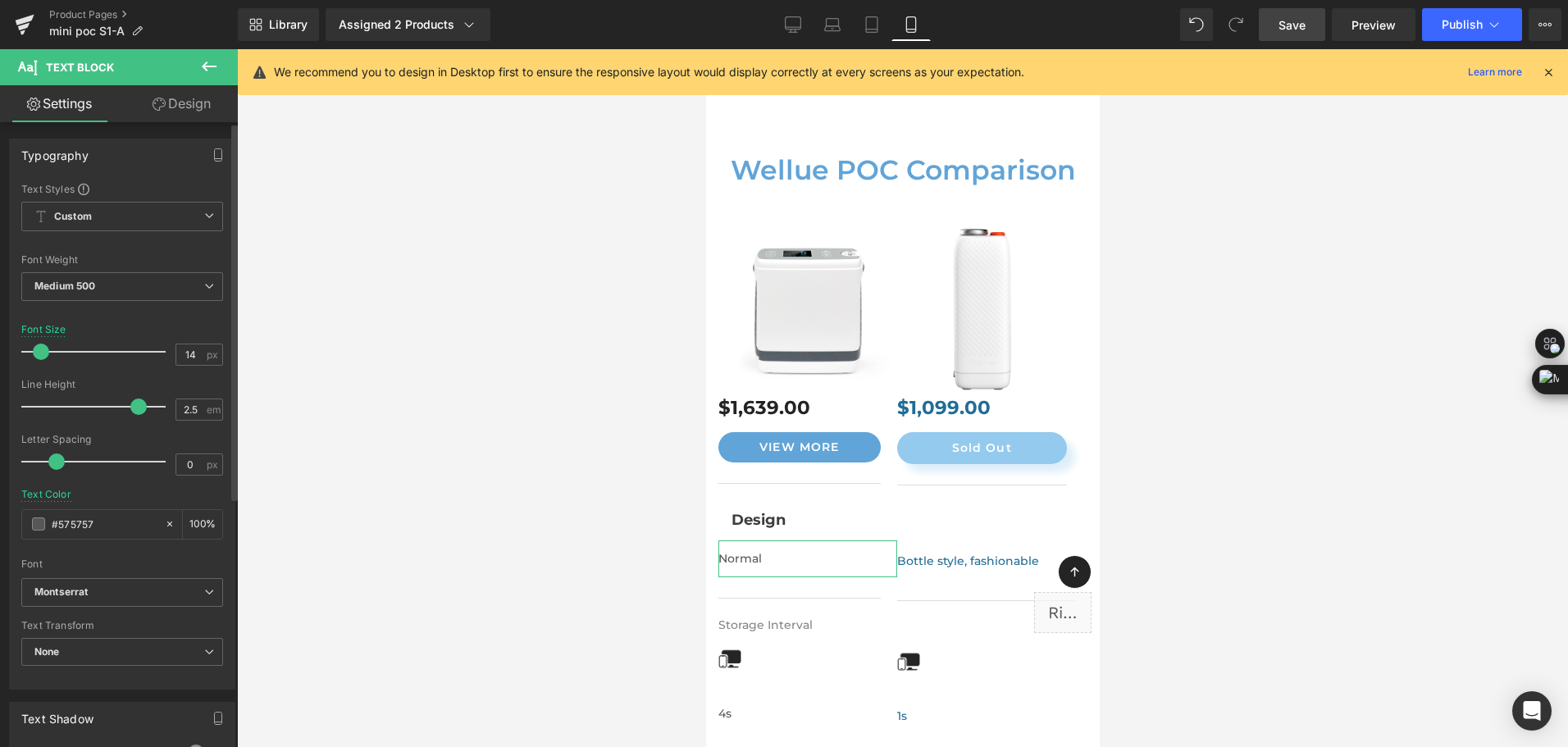
click at [175, 123] on div "Typography Text Styles Custom Custom Setup Global Style Custom Setup Global Sty…" at bounding box center [122, 618] width 245 height 991
click at [184, 112] on link "Design" at bounding box center [181, 104] width 119 height 37
click at [0, 0] on div "Spacing" at bounding box center [0, 0] width 0 height 0
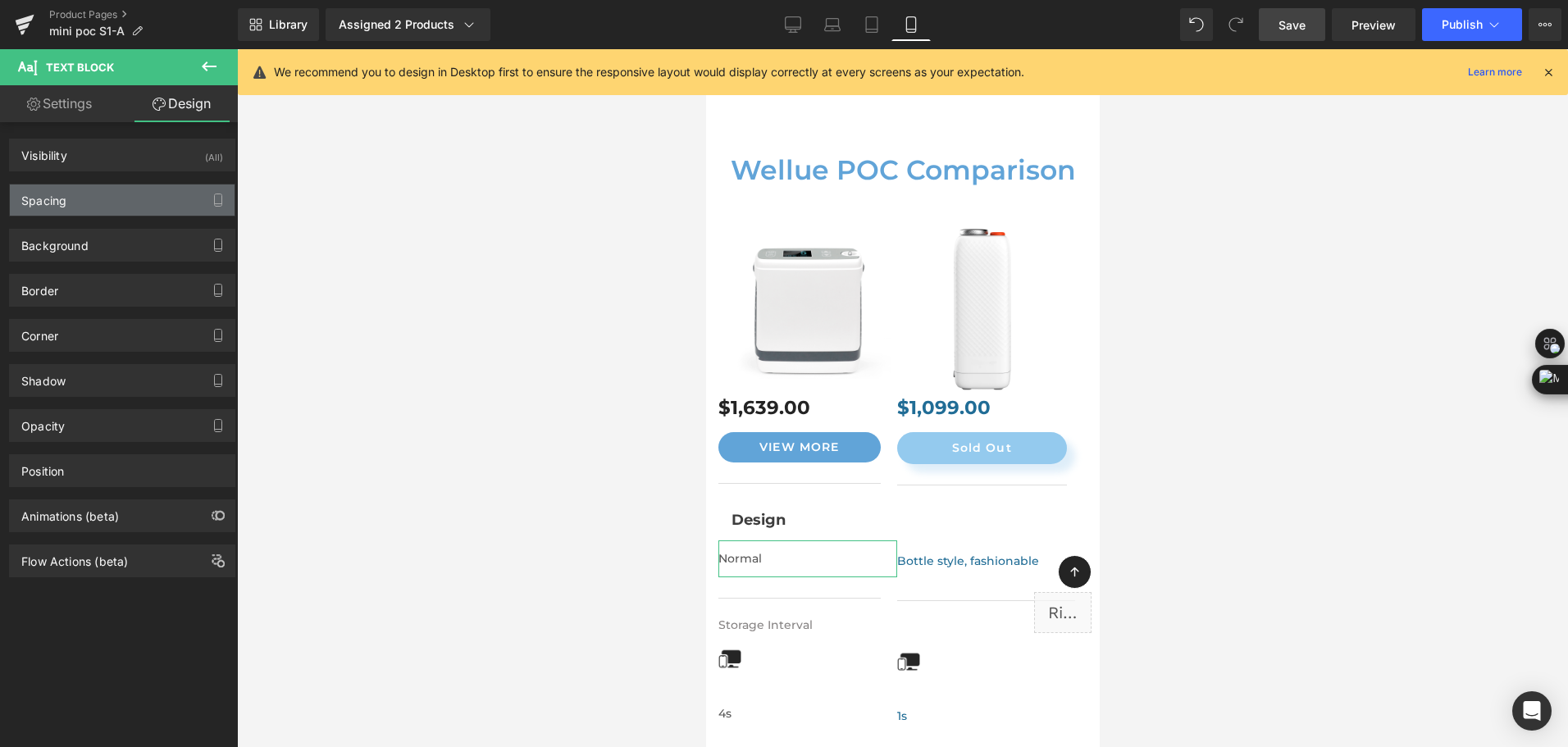
click at [91, 198] on div "Spacing" at bounding box center [122, 200] width 225 height 31
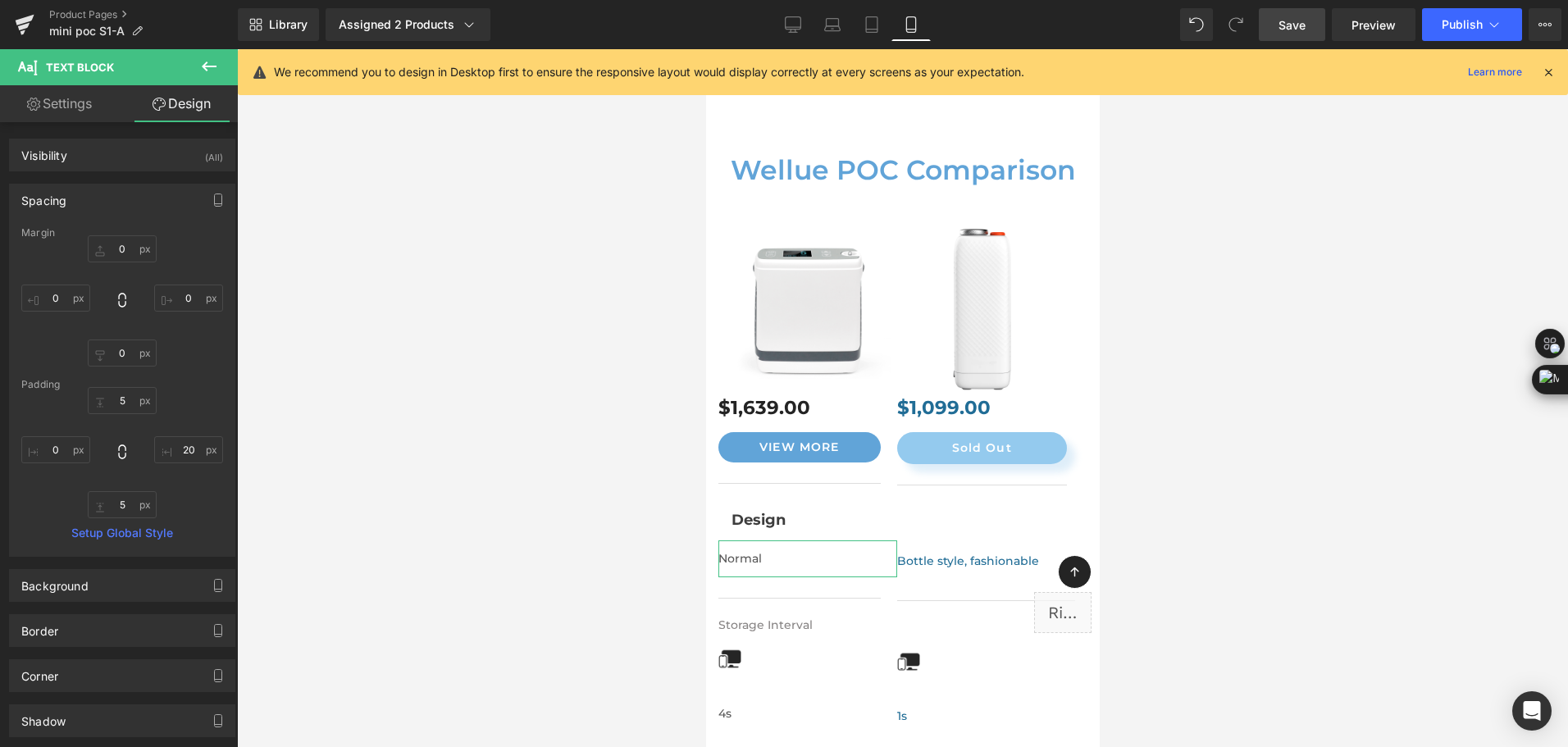
click at [91, 198] on div "Spacing" at bounding box center [122, 200] width 225 height 31
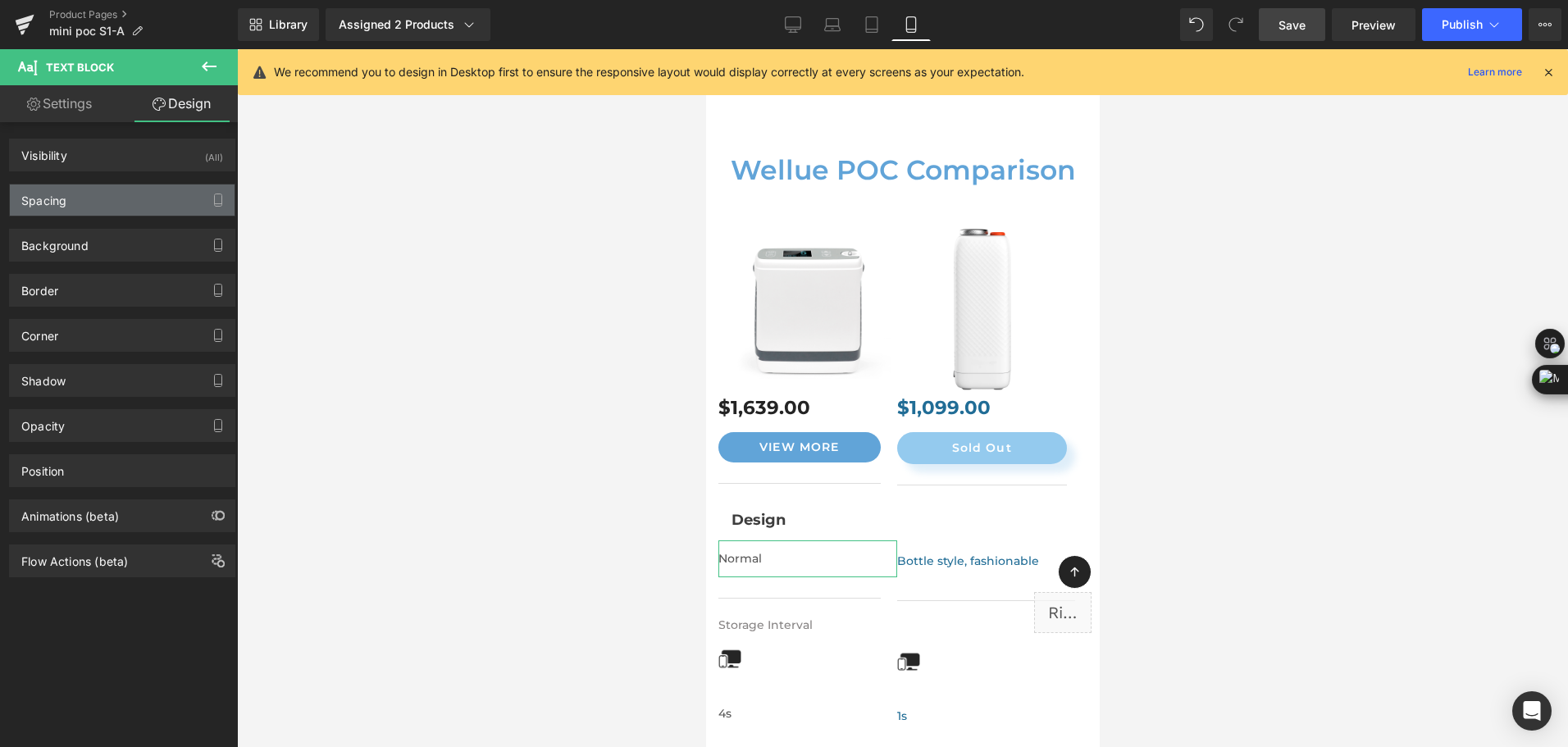
click at [91, 198] on div "Spacing" at bounding box center [122, 200] width 225 height 31
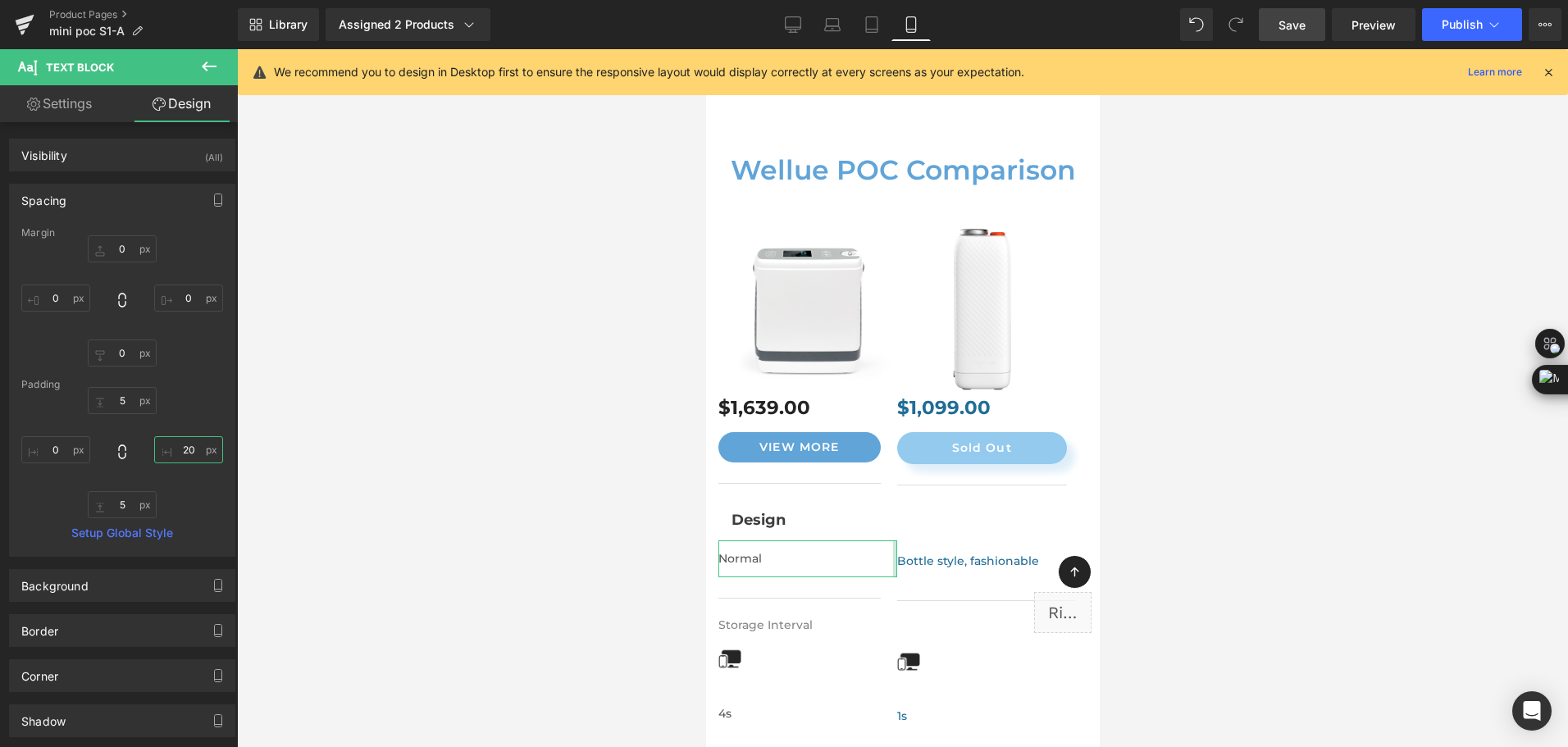
click at [185, 440] on input "20" at bounding box center [189, 449] width 68 height 27
click at [187, 445] on input "20" at bounding box center [189, 449] width 68 height 27
drag, startPoint x: 187, startPoint y: 445, endPoint x: 166, endPoint y: 451, distance: 21.8
click at [166, 451] on input "20" at bounding box center [189, 449] width 68 height 27
type input "1"
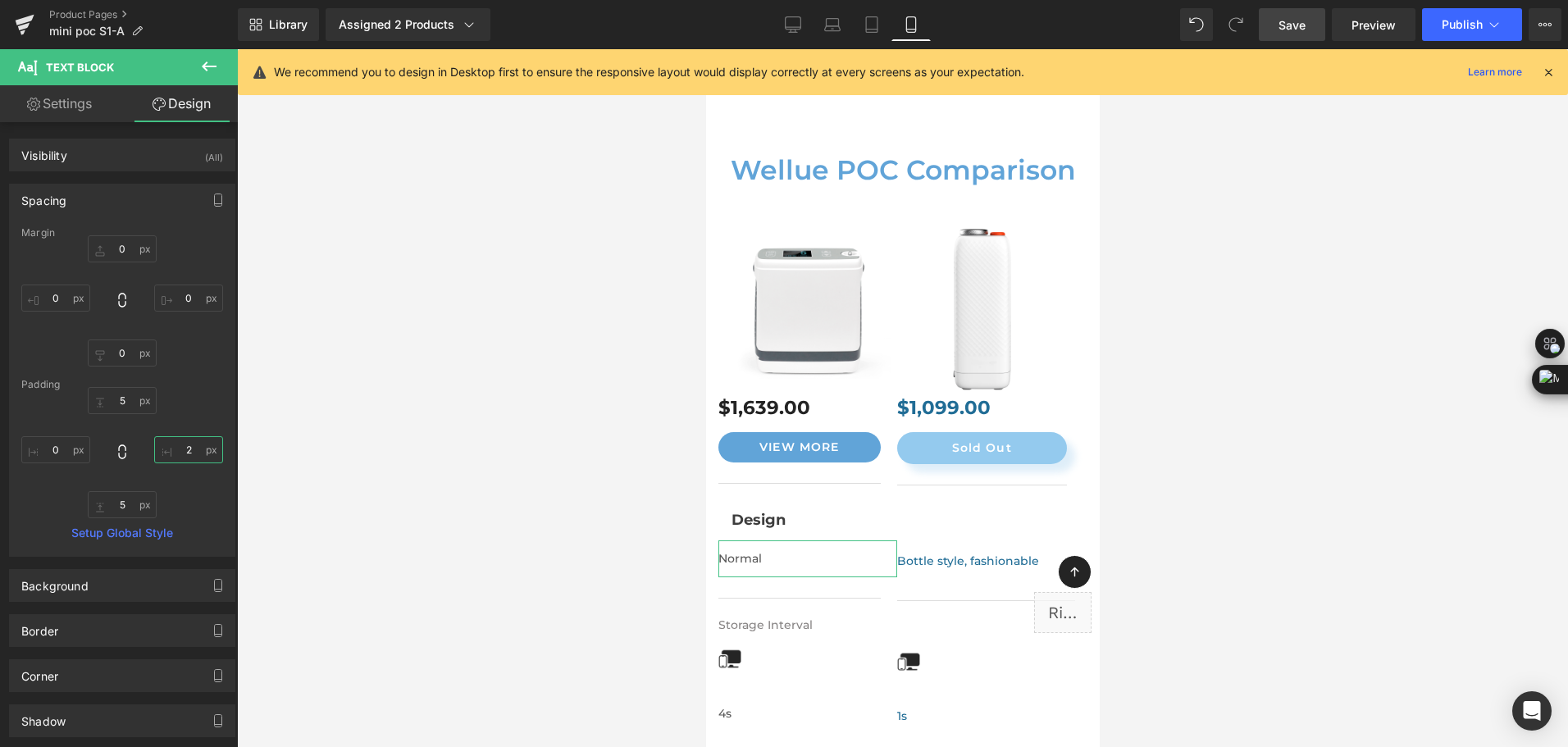
type input "20"
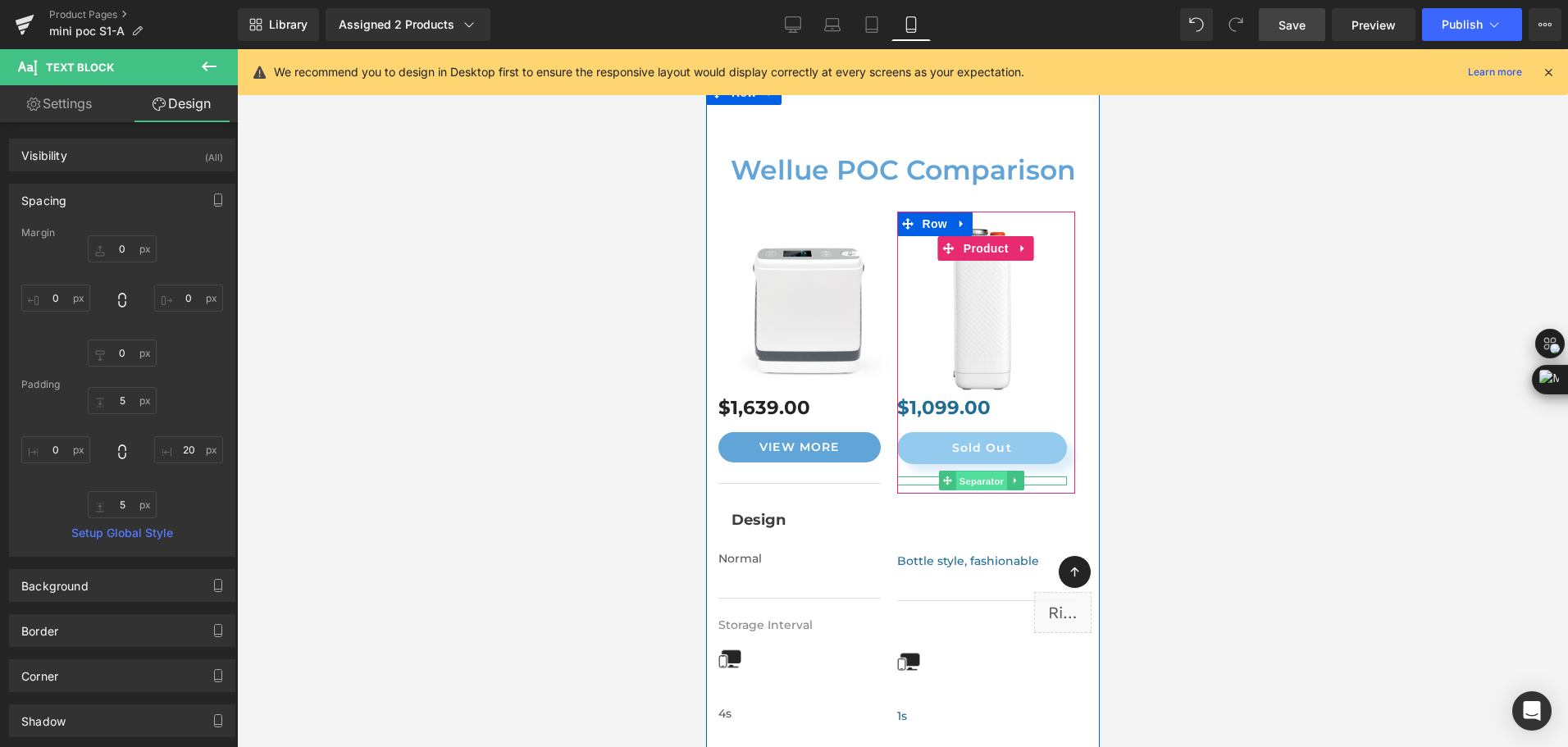
click at [975, 471] on span "Separator" at bounding box center [981, 481] width 51 height 19
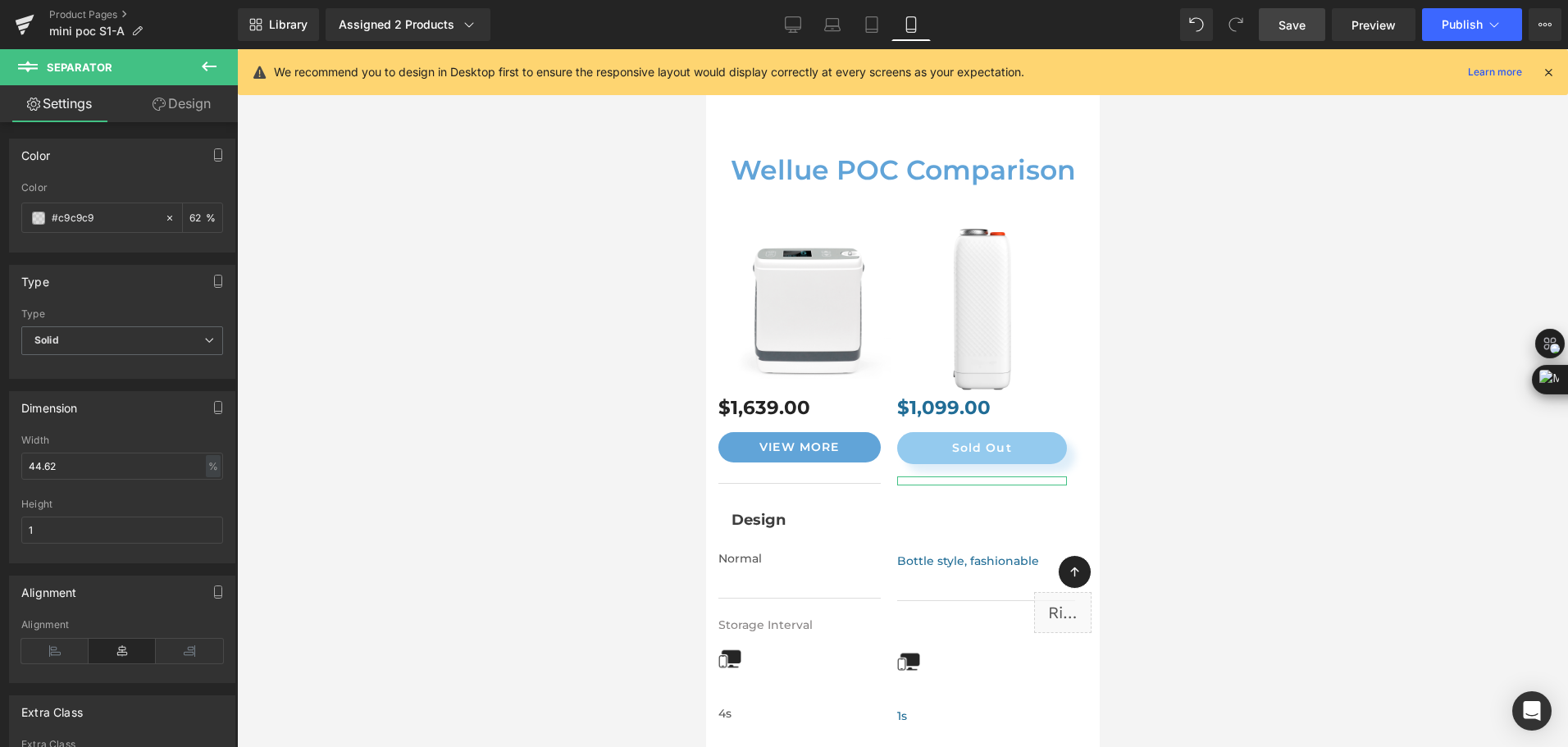
click at [153, 103] on icon at bounding box center [159, 104] width 13 height 13
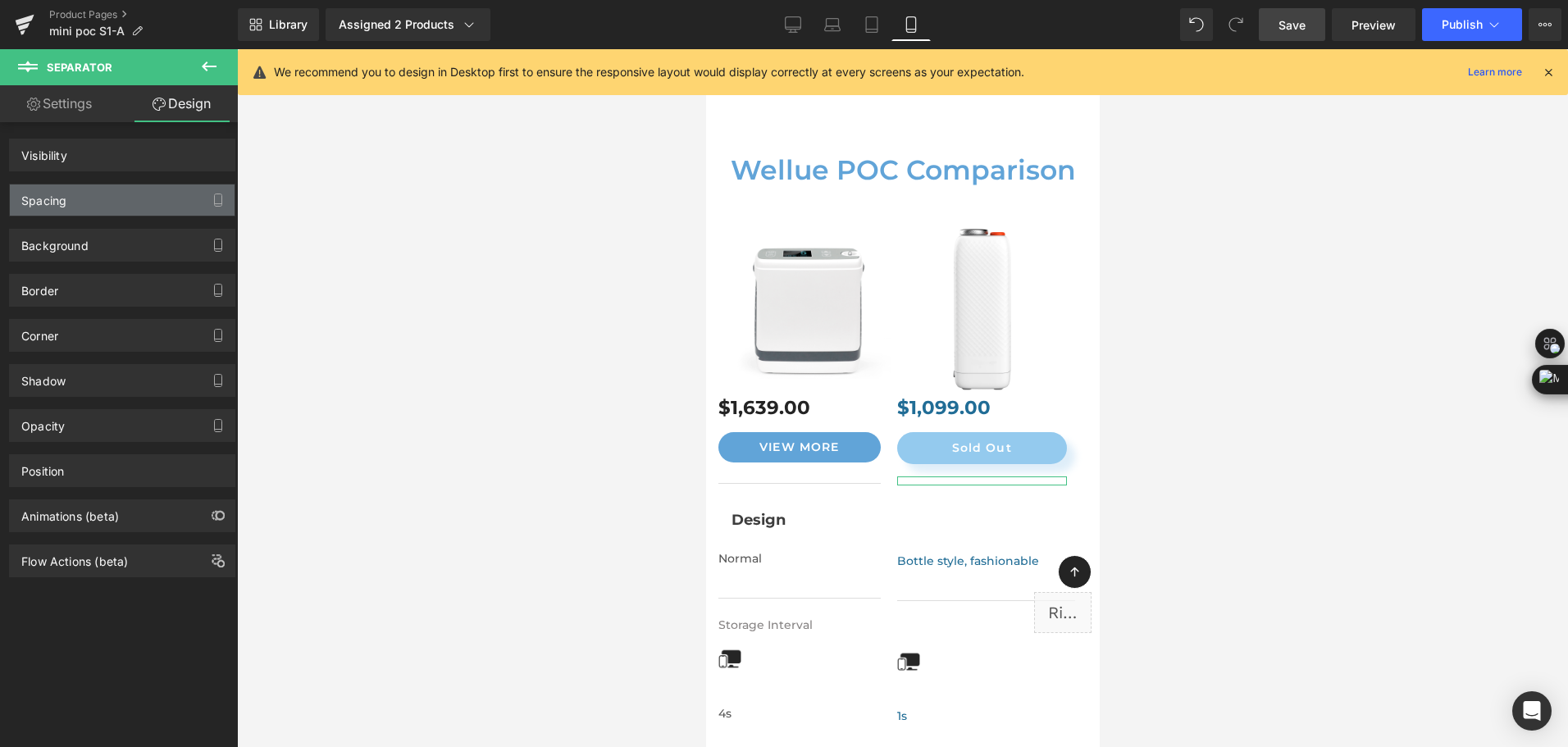
click at [127, 202] on div "Spacing" at bounding box center [122, 200] width 225 height 31
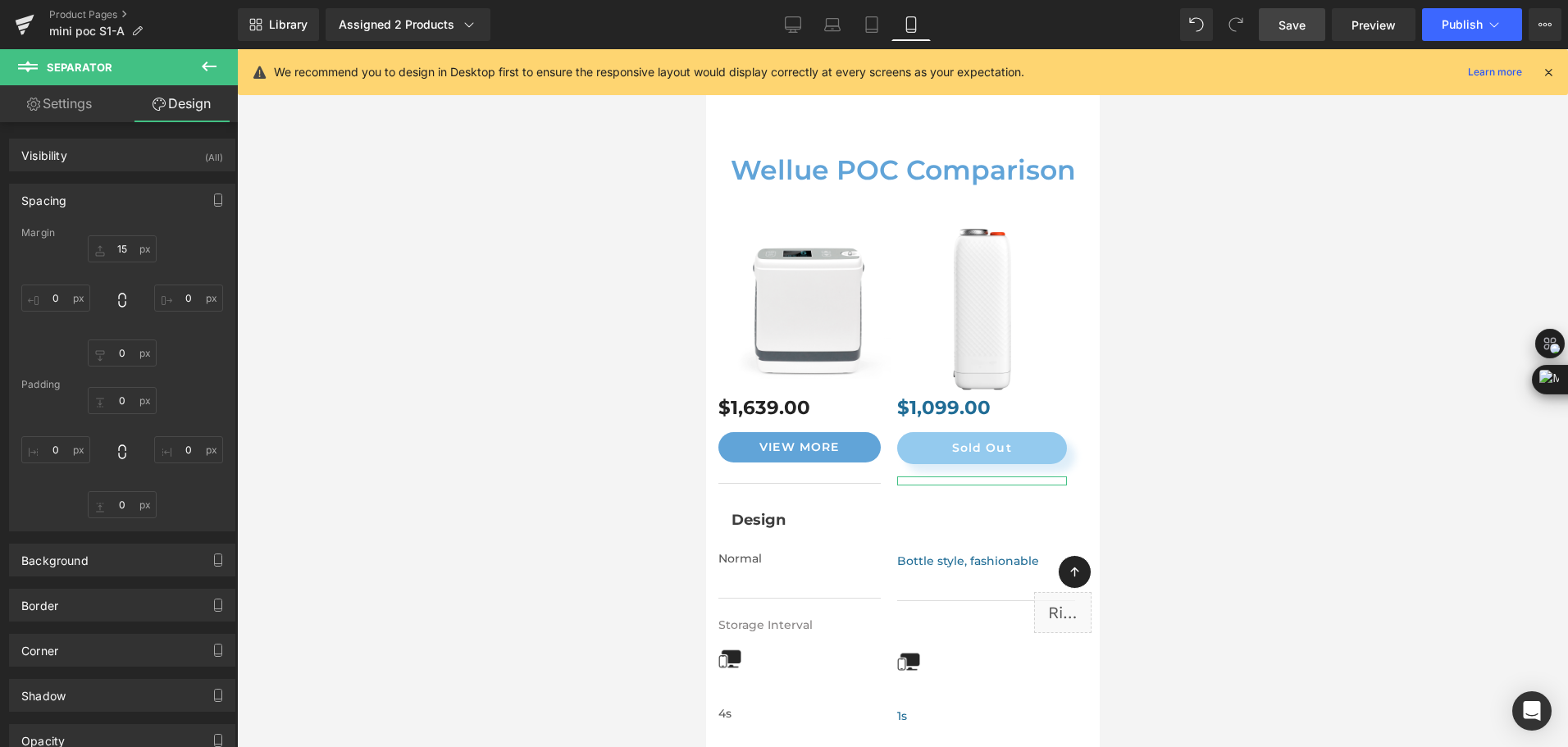
click at [56, 205] on div "Spacing" at bounding box center [43, 195] width 45 height 23
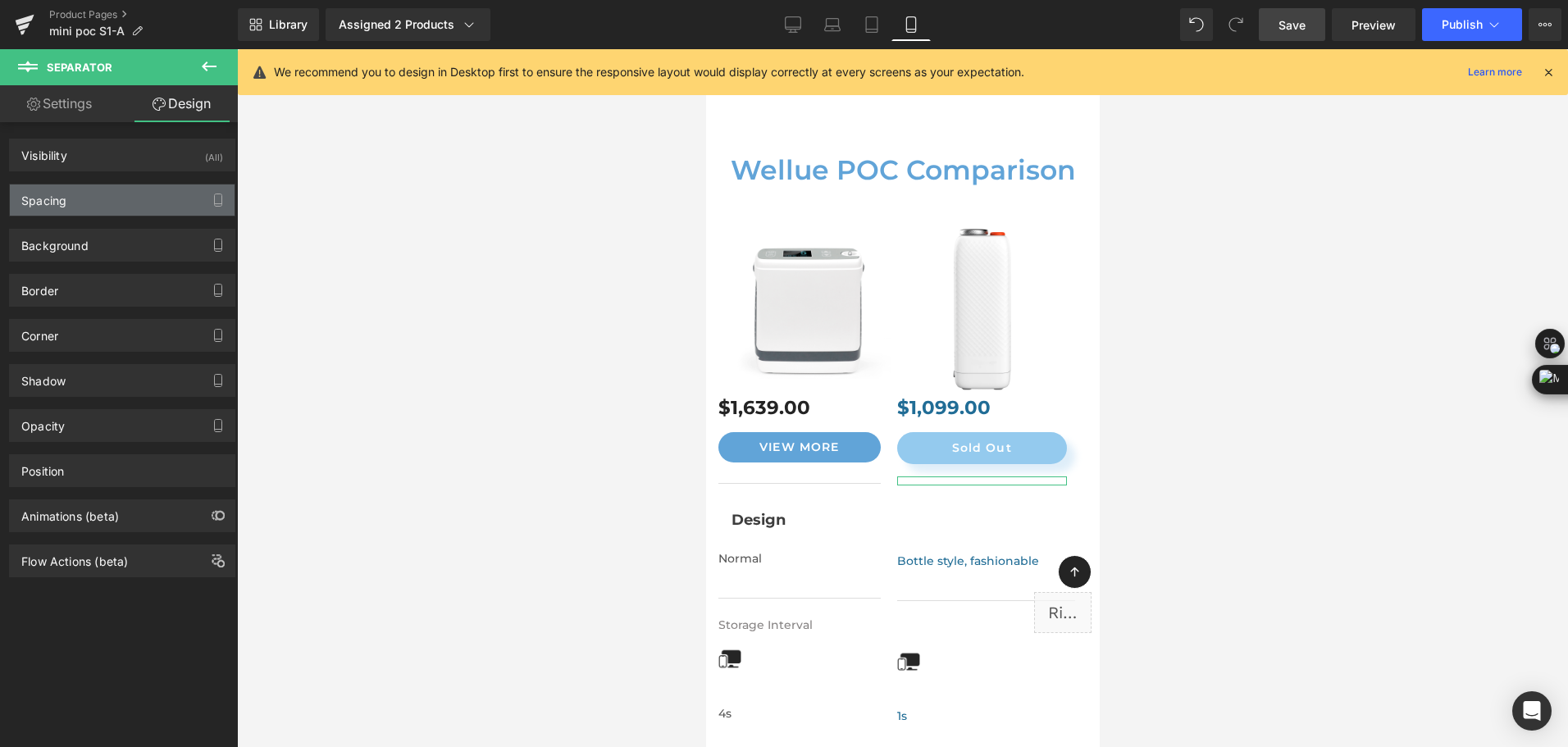
click at [56, 205] on div "Spacing" at bounding box center [43, 195] width 45 height 23
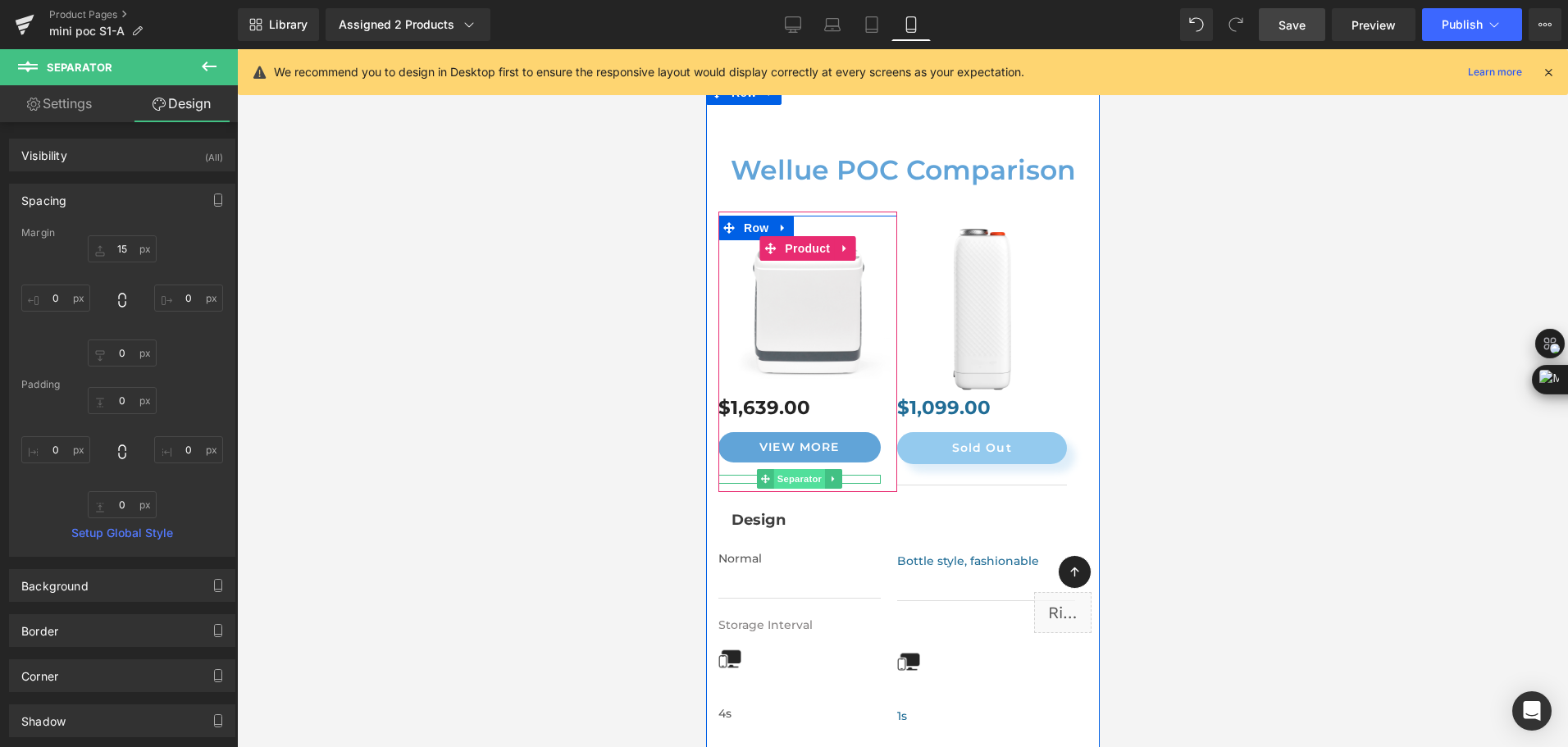
click at [787, 469] on span "Separator" at bounding box center [798, 478] width 51 height 19
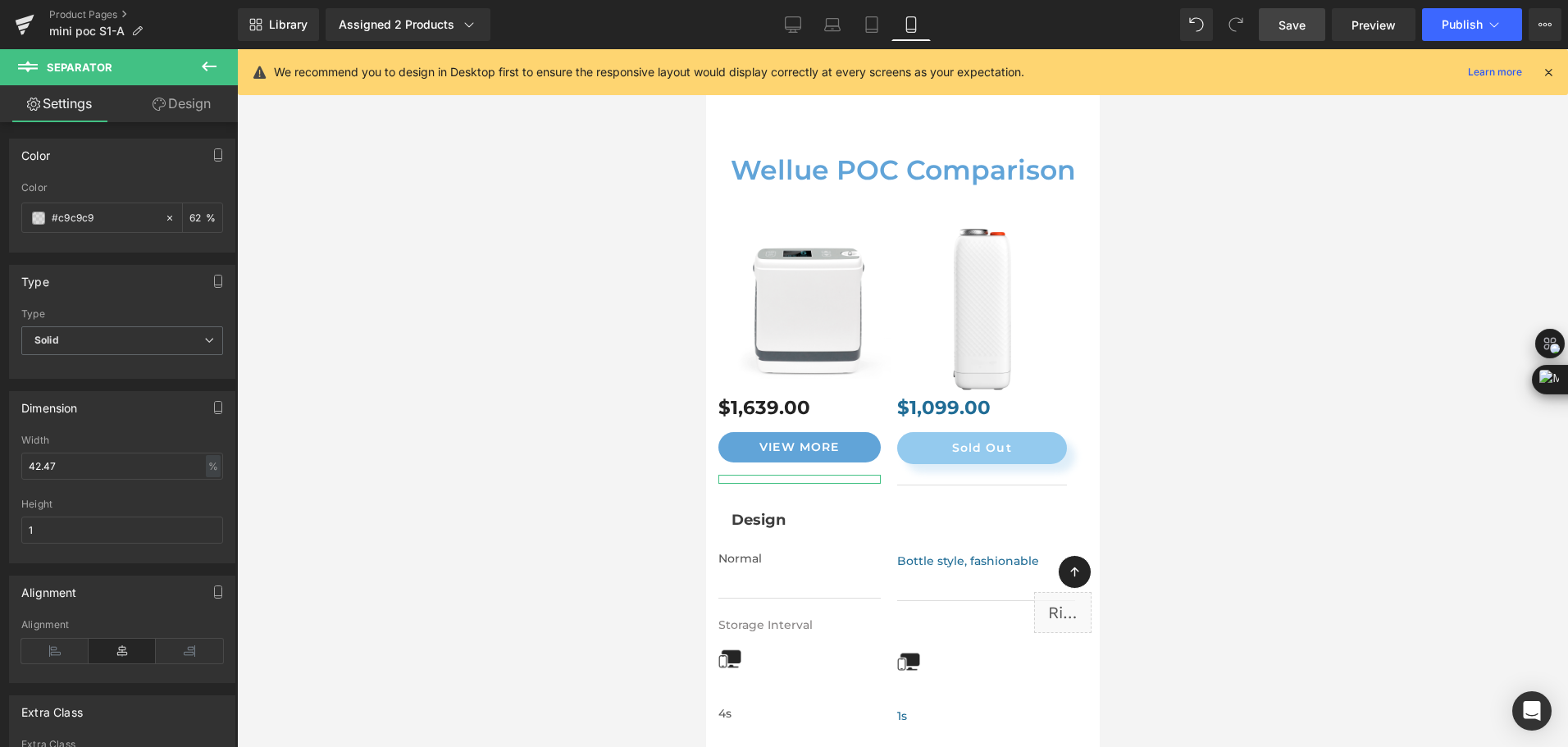
click at [179, 113] on link "Design" at bounding box center [181, 104] width 119 height 37
click at [0, 0] on div "Spacing" at bounding box center [0, 0] width 0 height 0
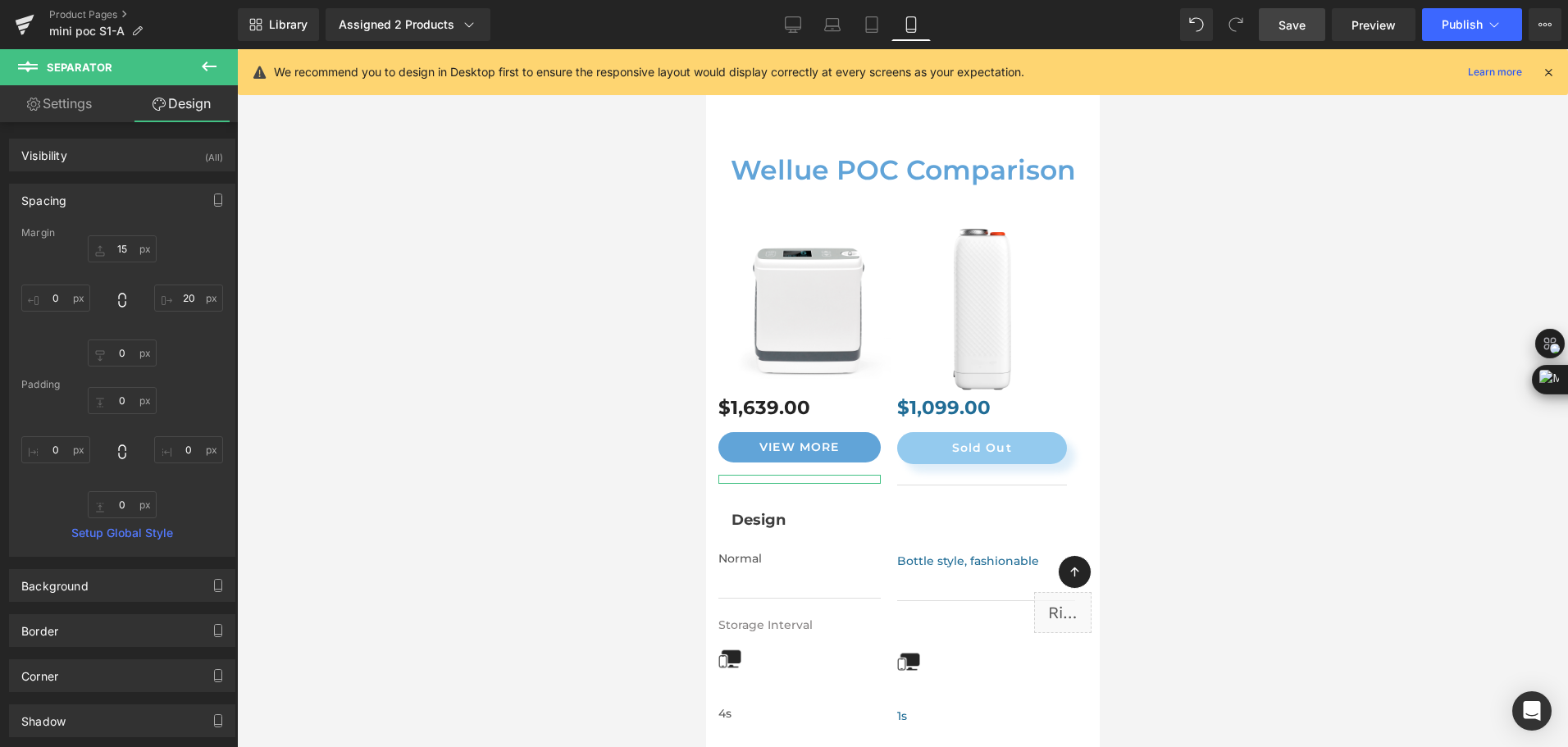
type input "15"
type input "20"
type input "0"
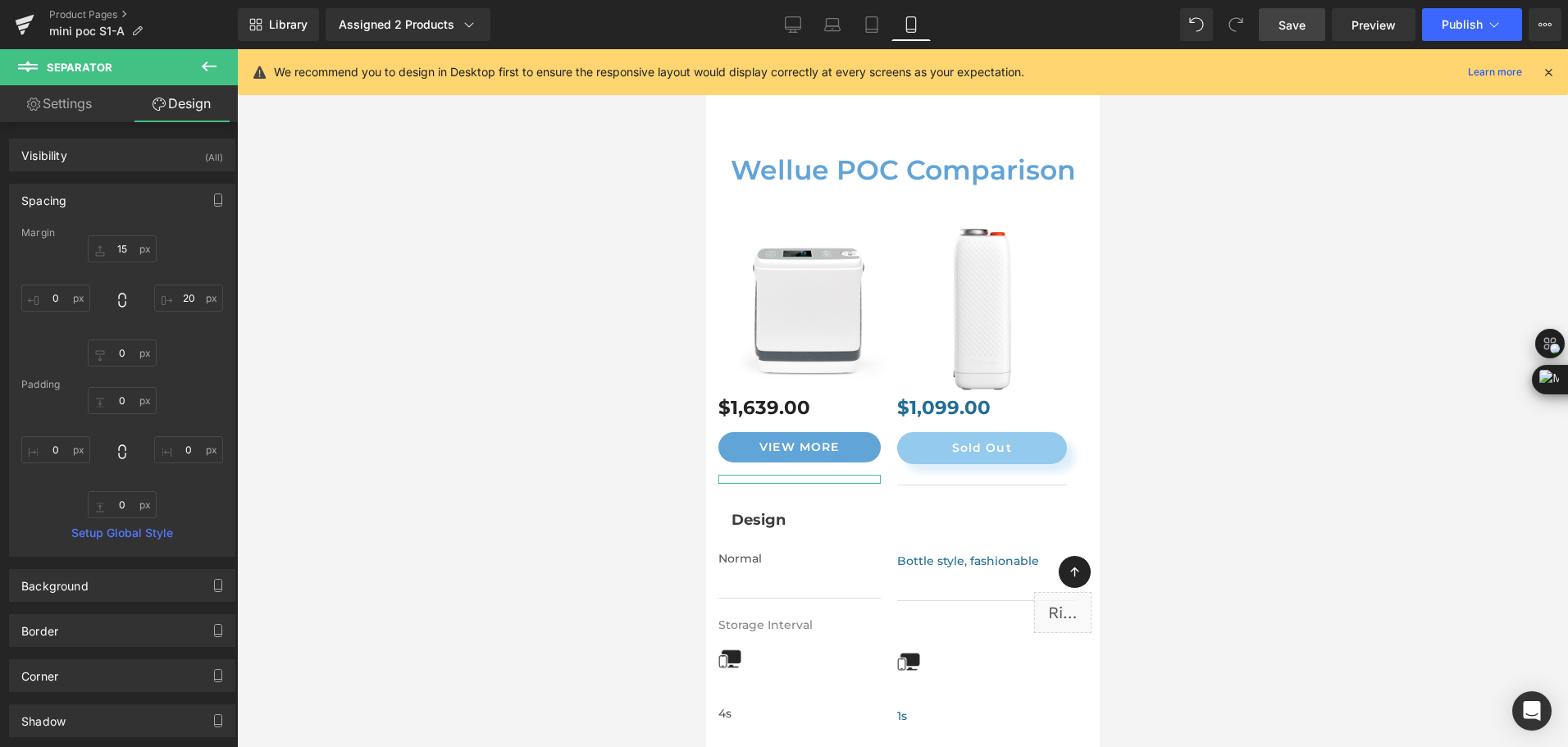
type input "0"
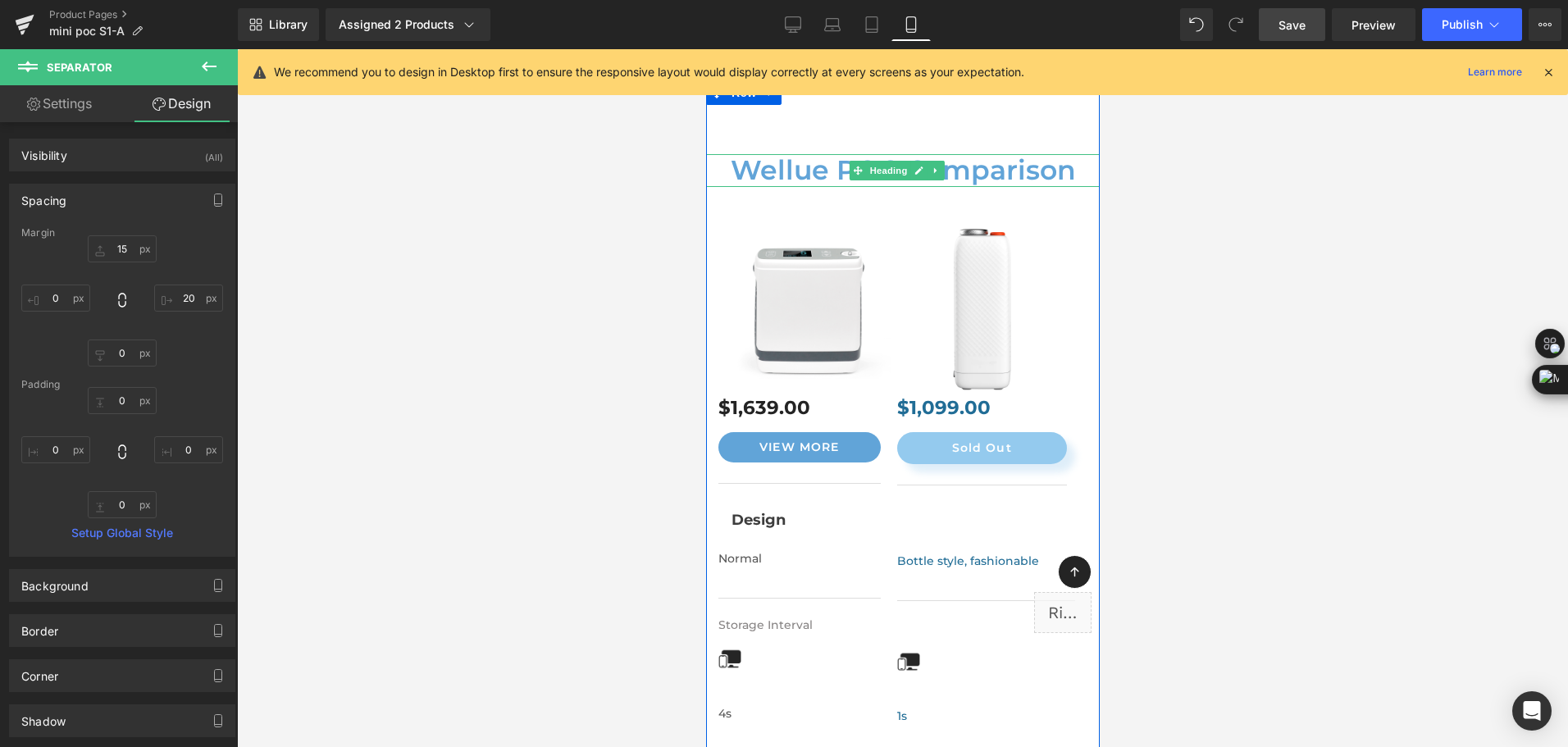
click at [959, 154] on h2 "Wellue POC Comparison" at bounding box center [903, 170] width 394 height 32
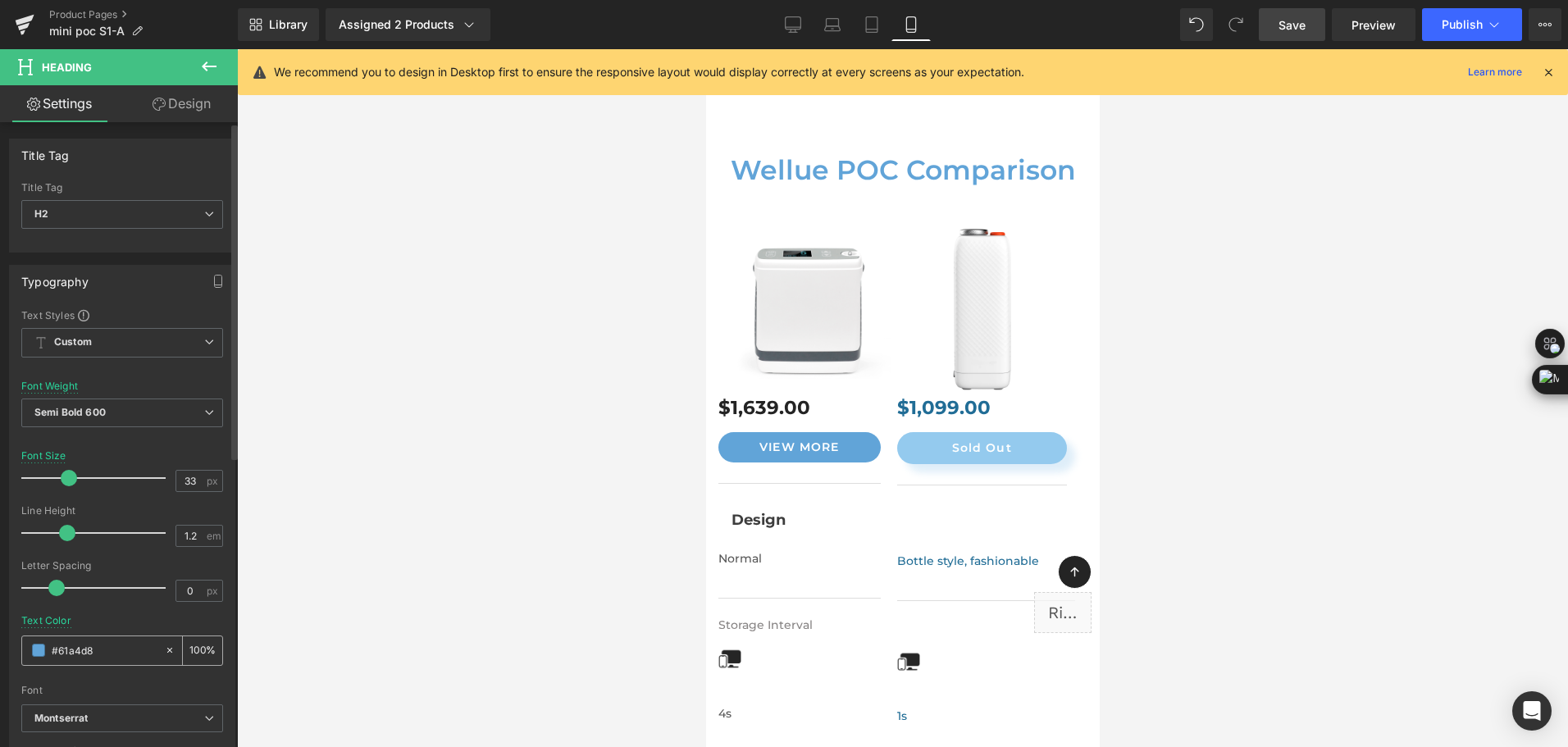
drag, startPoint x: 92, startPoint y: 649, endPoint x: 24, endPoint y: 647, distance: 68.0
click at [24, 647] on div "#61a4d8" at bounding box center [93, 650] width 142 height 29
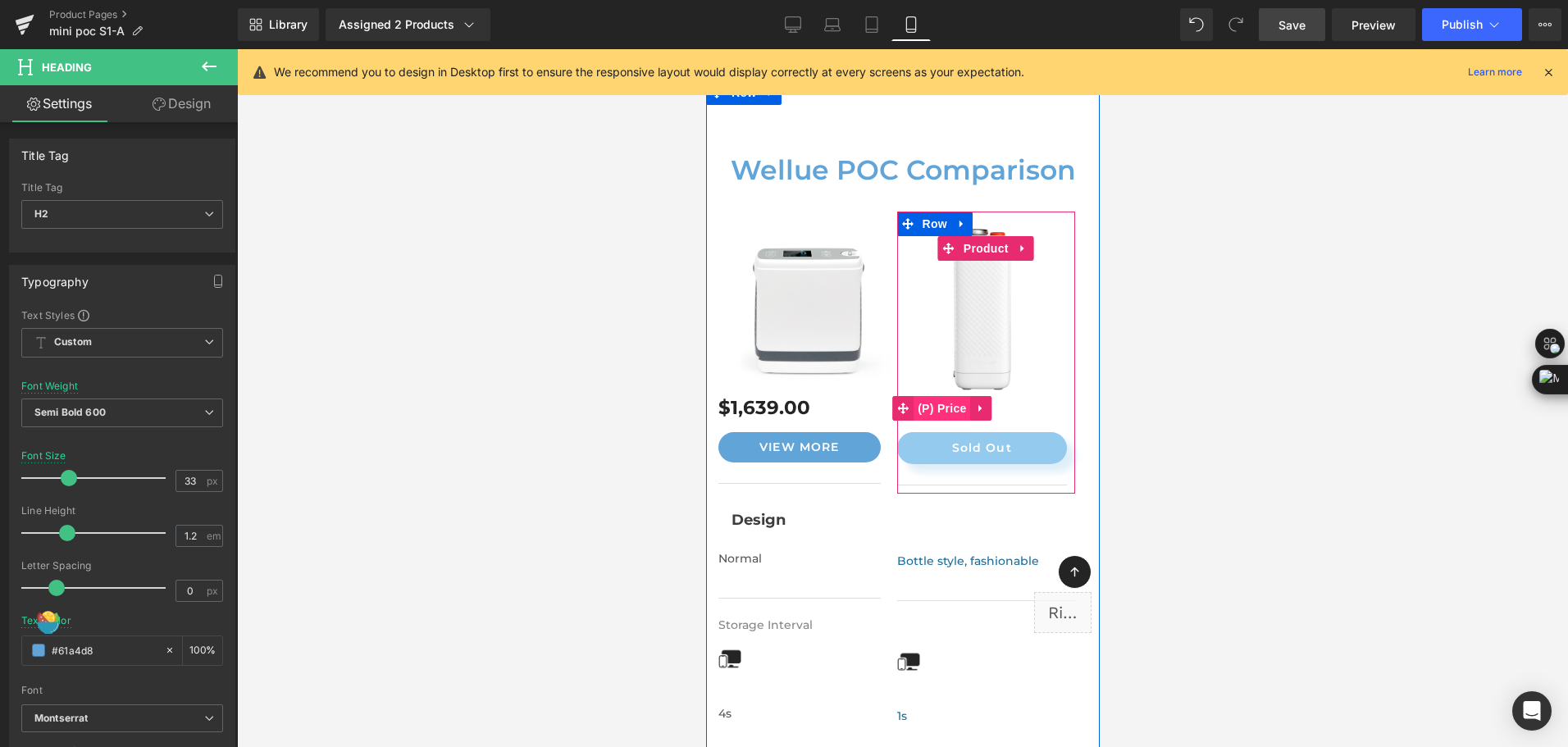
click at [964, 396] on span "(P) Price" at bounding box center [942, 408] width 57 height 25
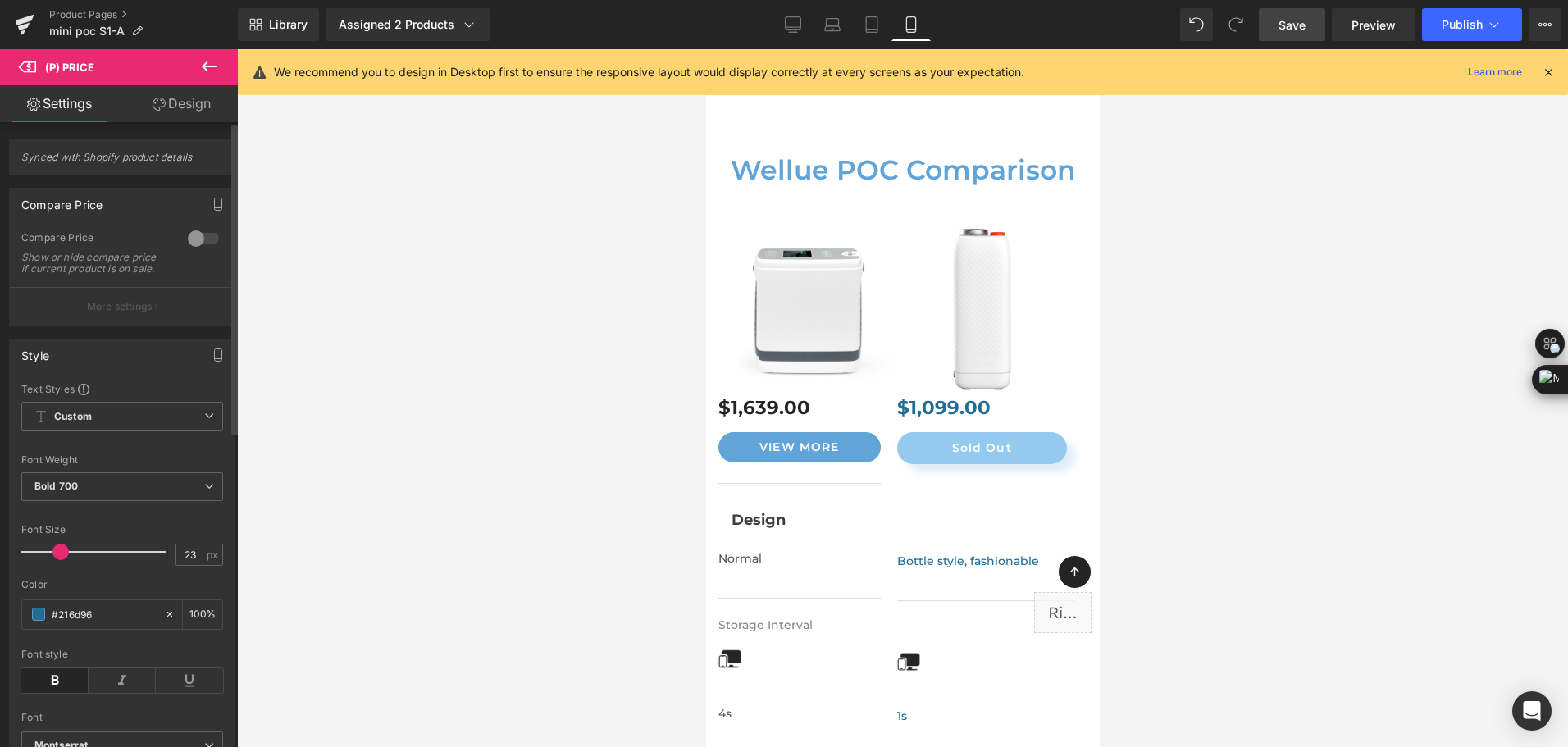
drag, startPoint x: 109, startPoint y: 629, endPoint x: 17, endPoint y: 632, distance: 92.0
click at [17, 632] on div "Text Styles Custom Custom Setup Global Style Custom Setup Global Style Thin 100…" at bounding box center [122, 577] width 225 height 391
paste input "61a4d8"
type input "#61a4d8"
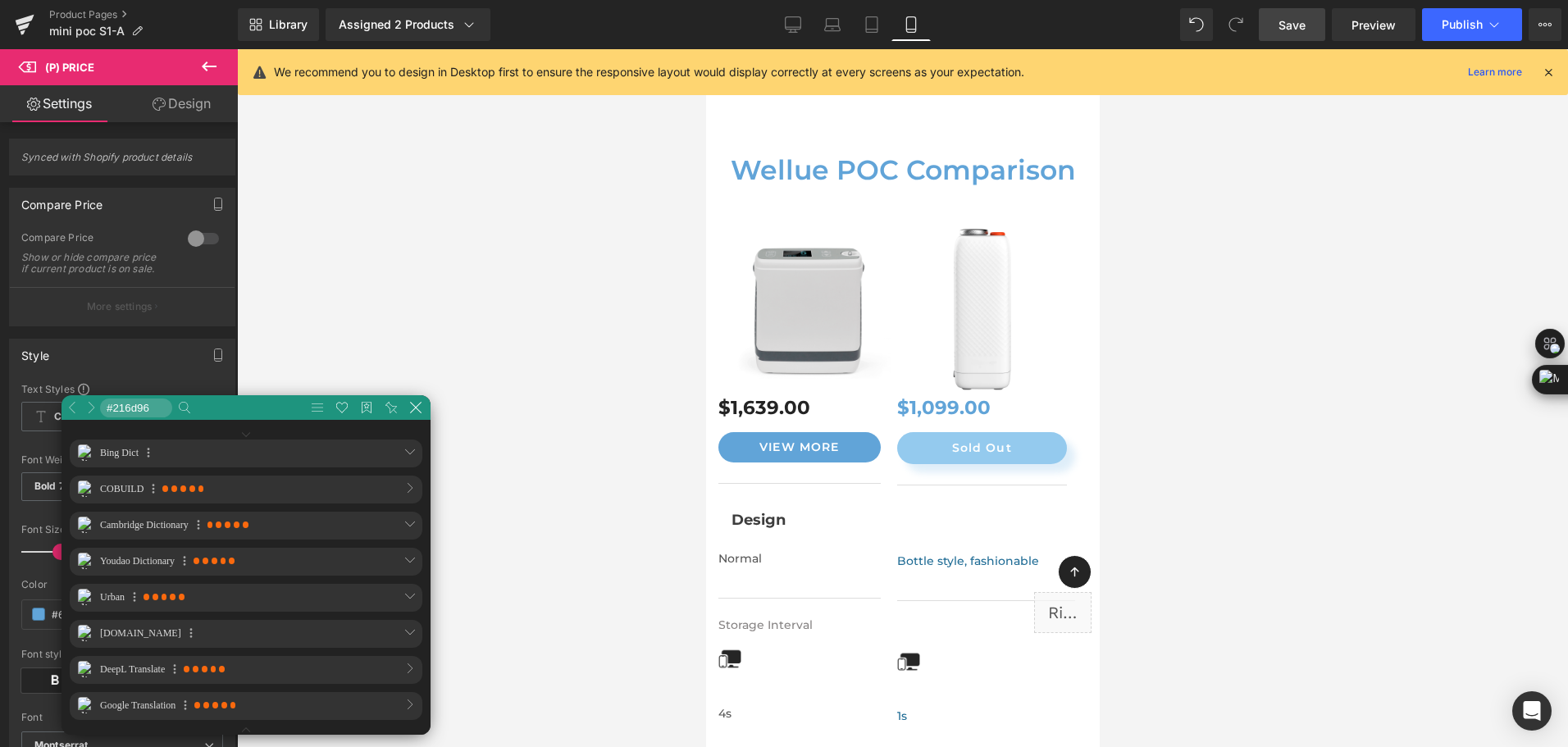
scroll to position [83, 495]
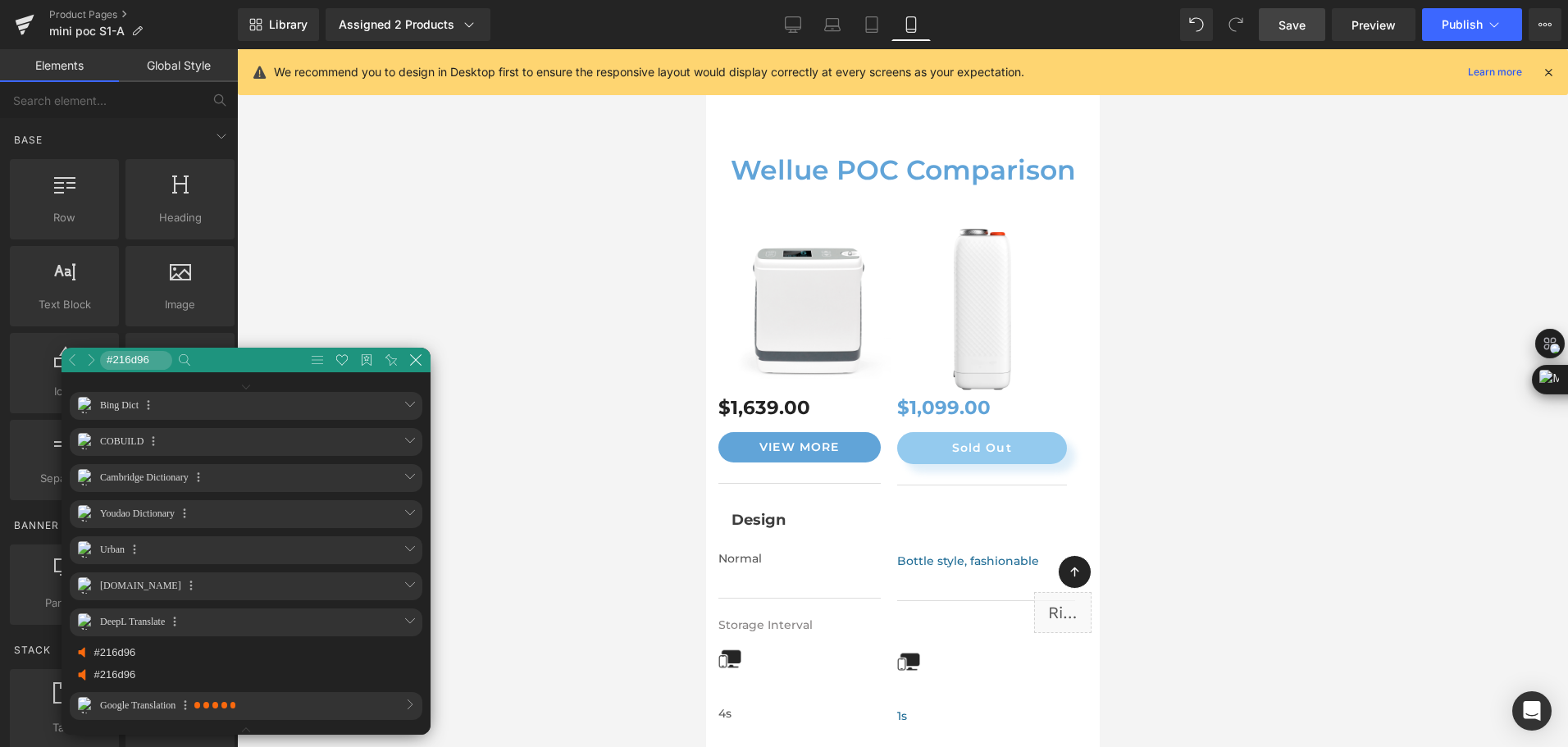
click at [1191, 242] on div at bounding box center [902, 398] width 1331 height 698
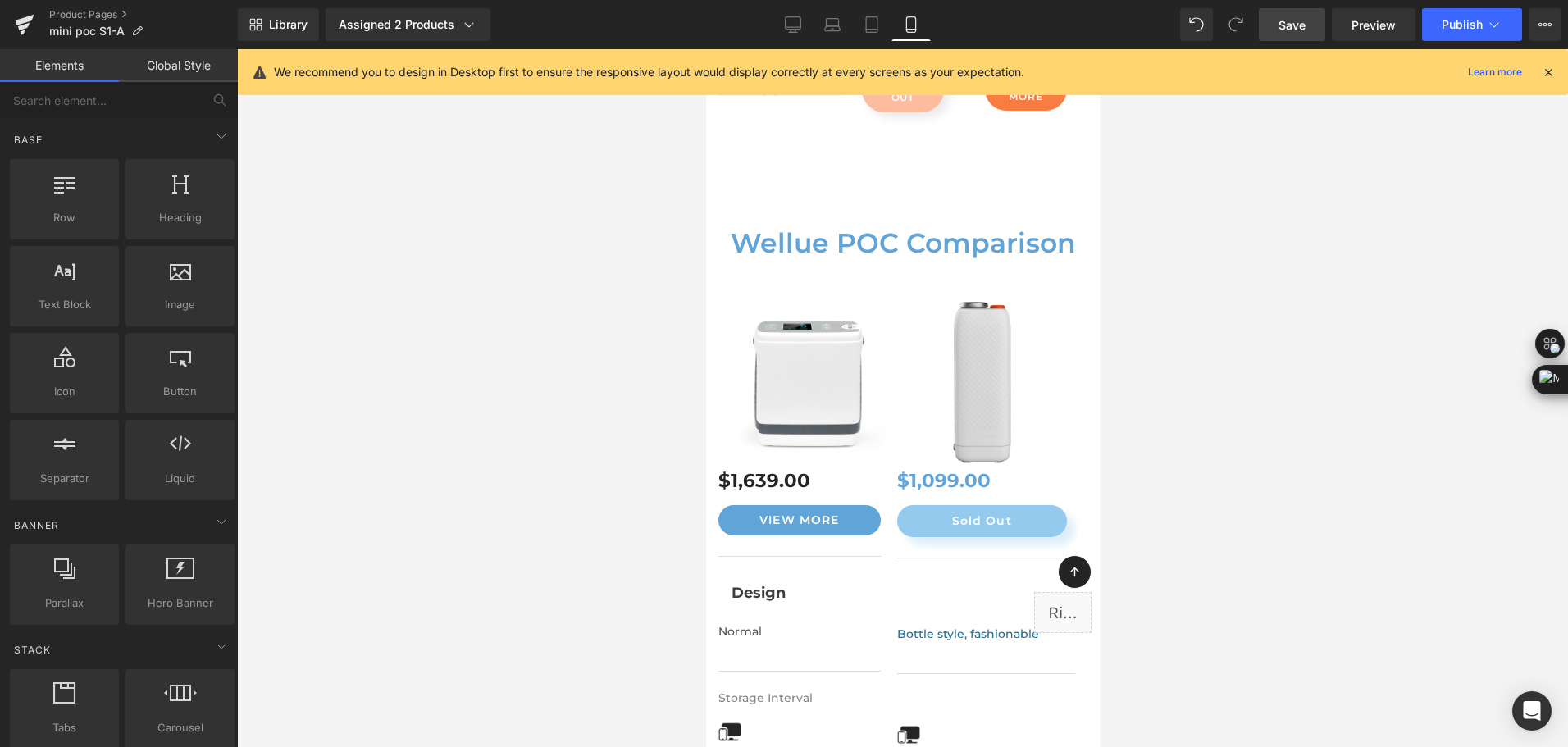
scroll to position [10951, 0]
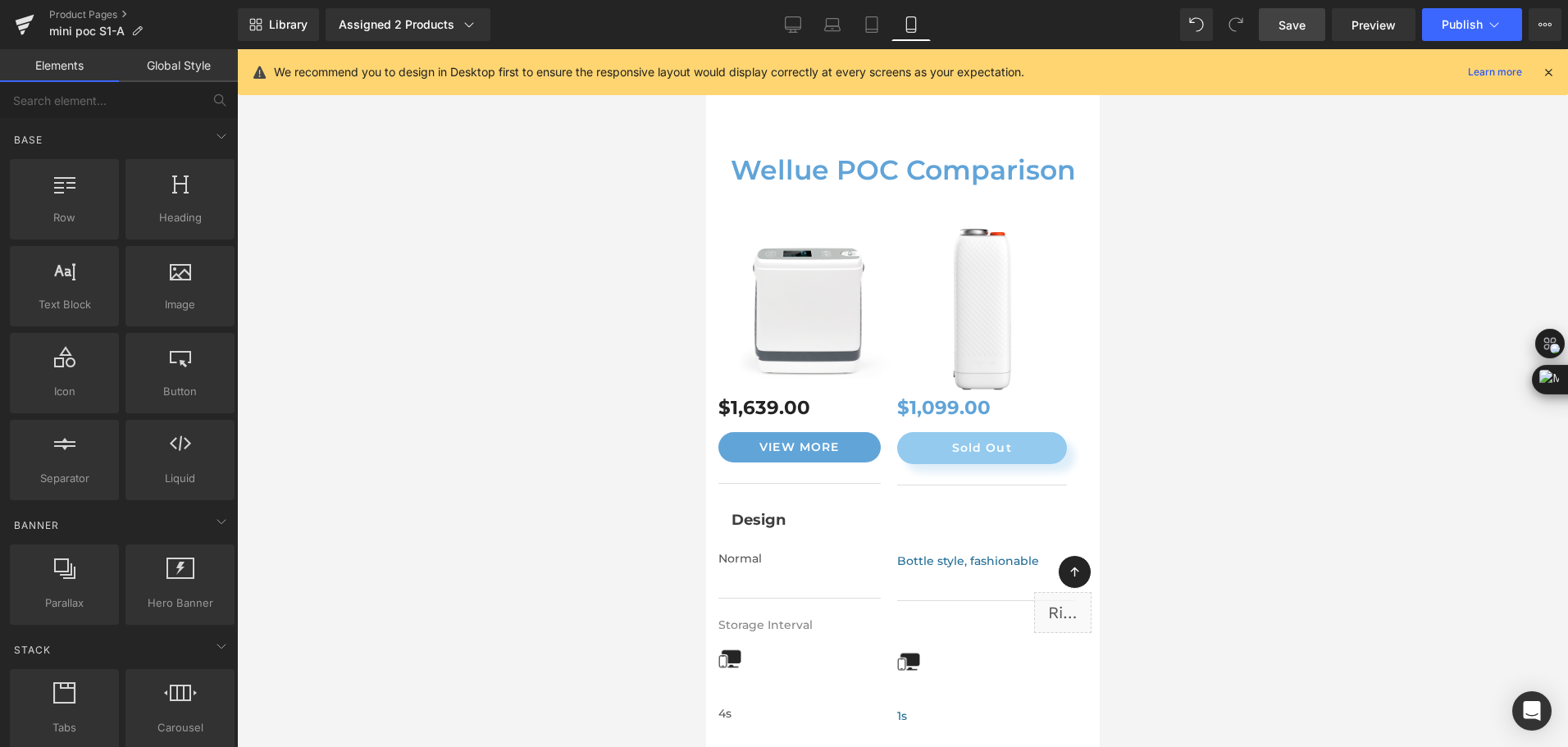
click at [1309, 35] on link "Save" at bounding box center [1292, 24] width 67 height 32
